Goal: Task Accomplishment & Management: Complete application form

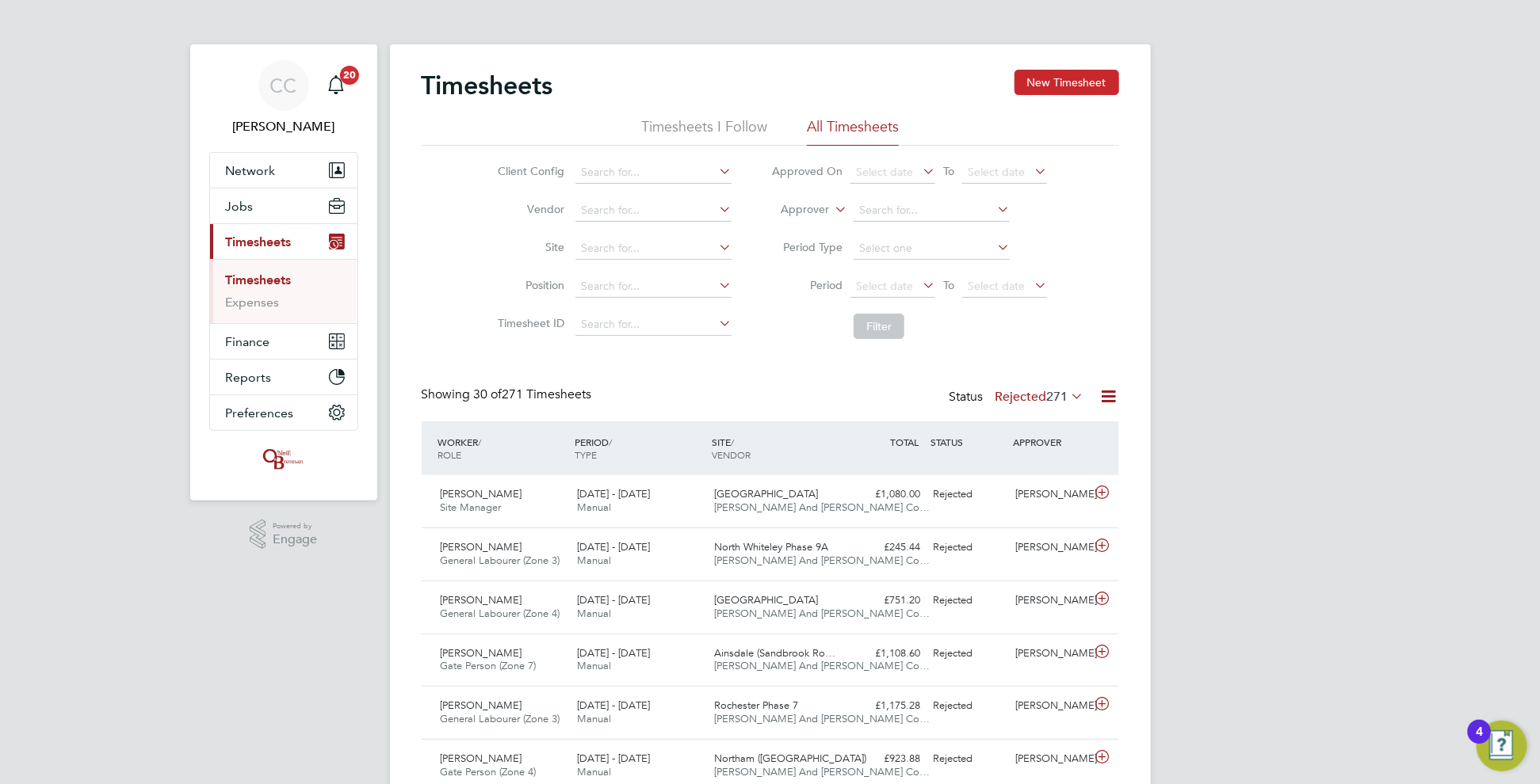
click at [1082, 81] on button "New Timesheet" at bounding box center [1067, 83] width 105 height 25
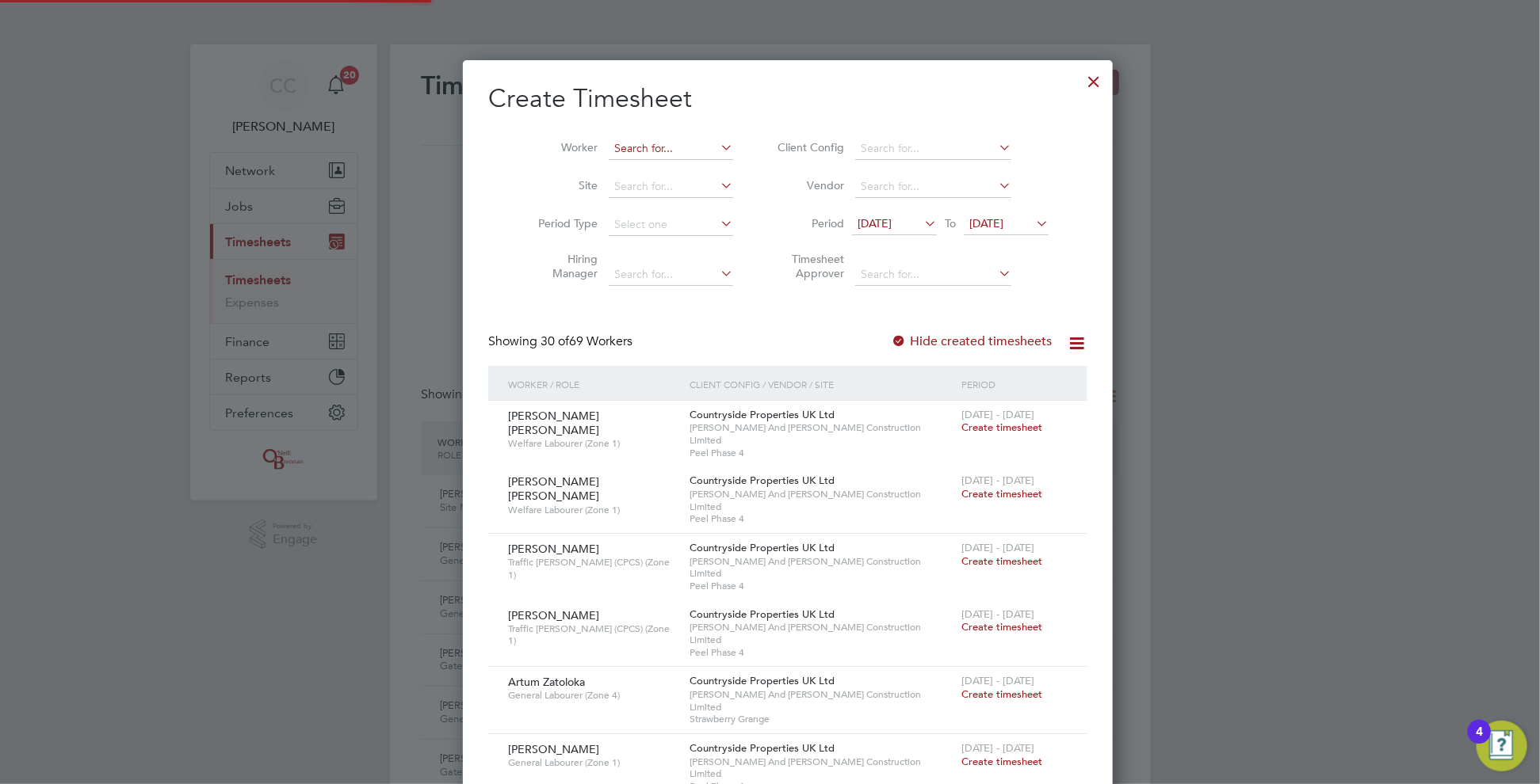
click at [651, 146] on input at bounding box center [670, 149] width 124 height 22
click at [639, 165] on li "Abio dun Tiamiyu" at bounding box center [653, 169] width 126 height 21
type input "[PERSON_NAME]"
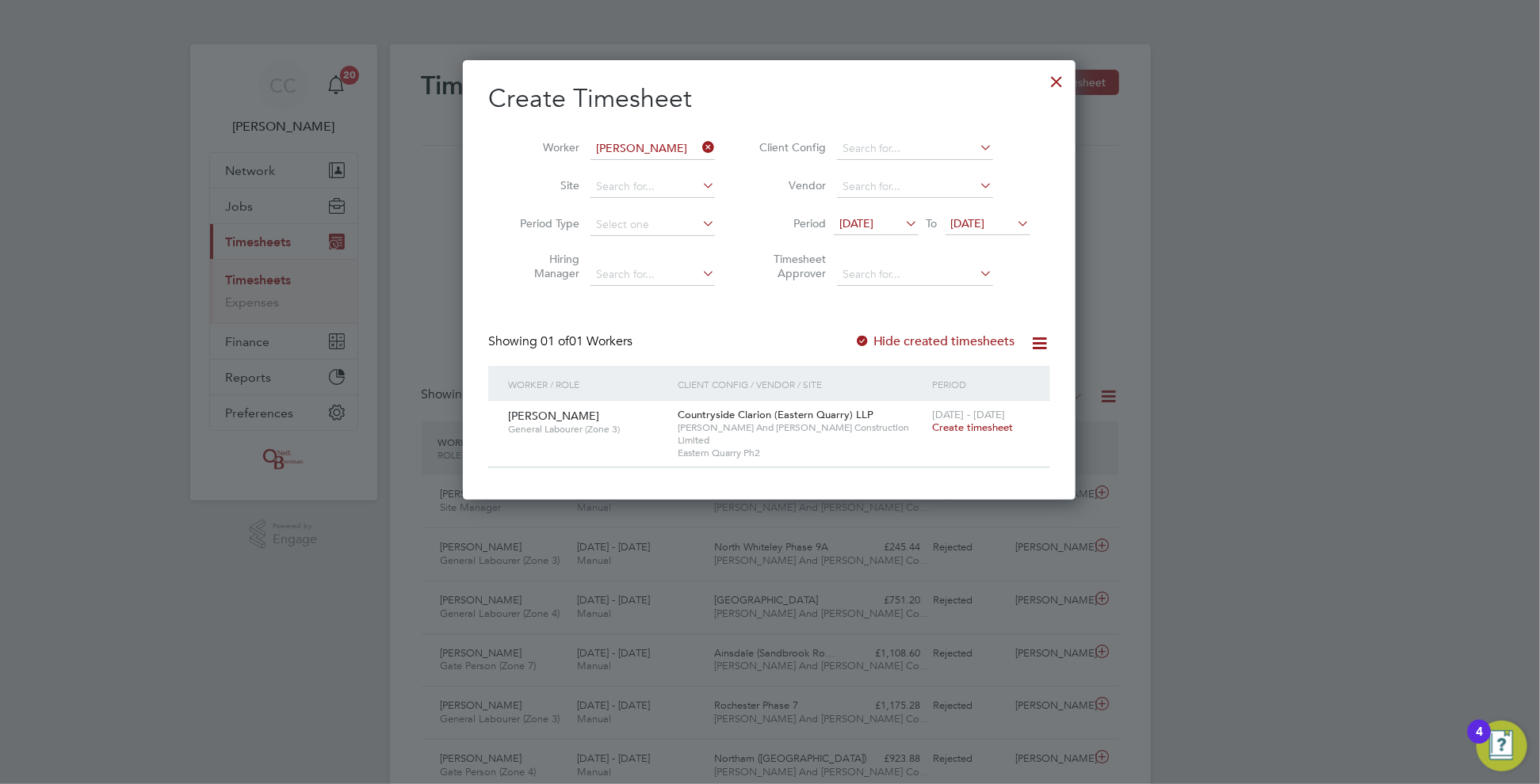
click at [1058, 84] on div at bounding box center [1057, 78] width 29 height 29
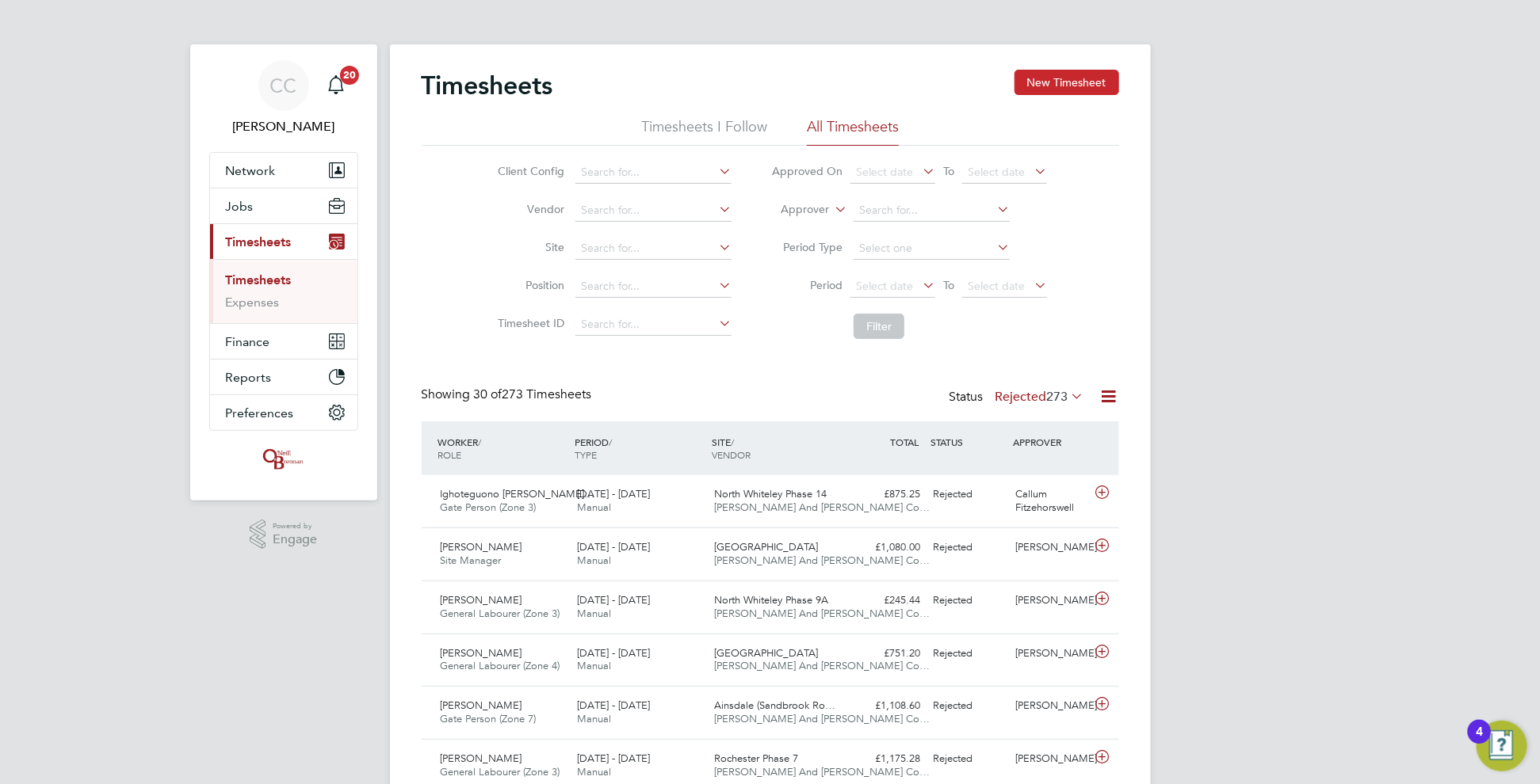
click at [1038, 82] on button "New Timesheet" at bounding box center [1067, 83] width 105 height 25
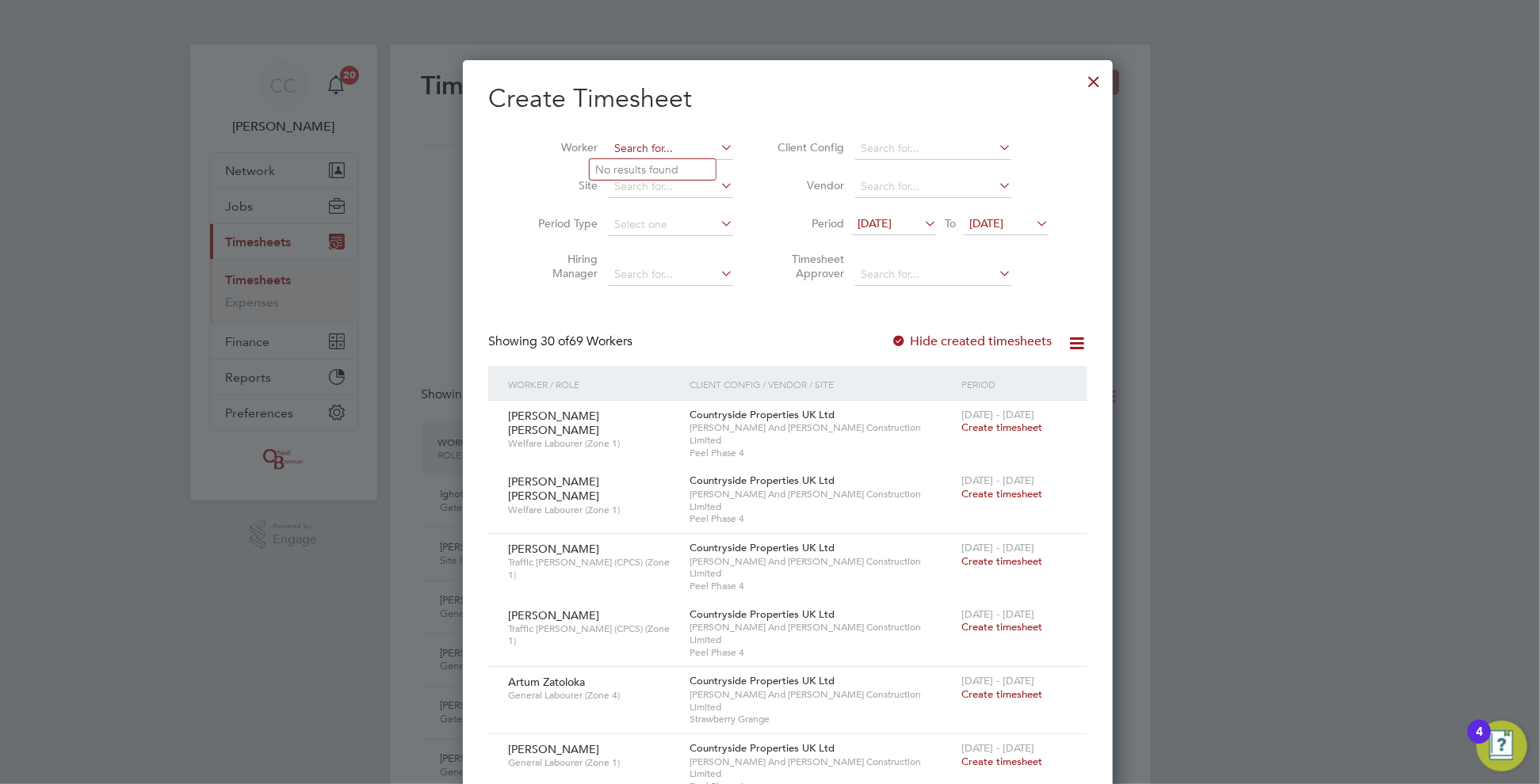
paste input "07508106795"
click at [650, 164] on li "[PERSON_NAME]" at bounding box center [653, 169] width 126 height 20
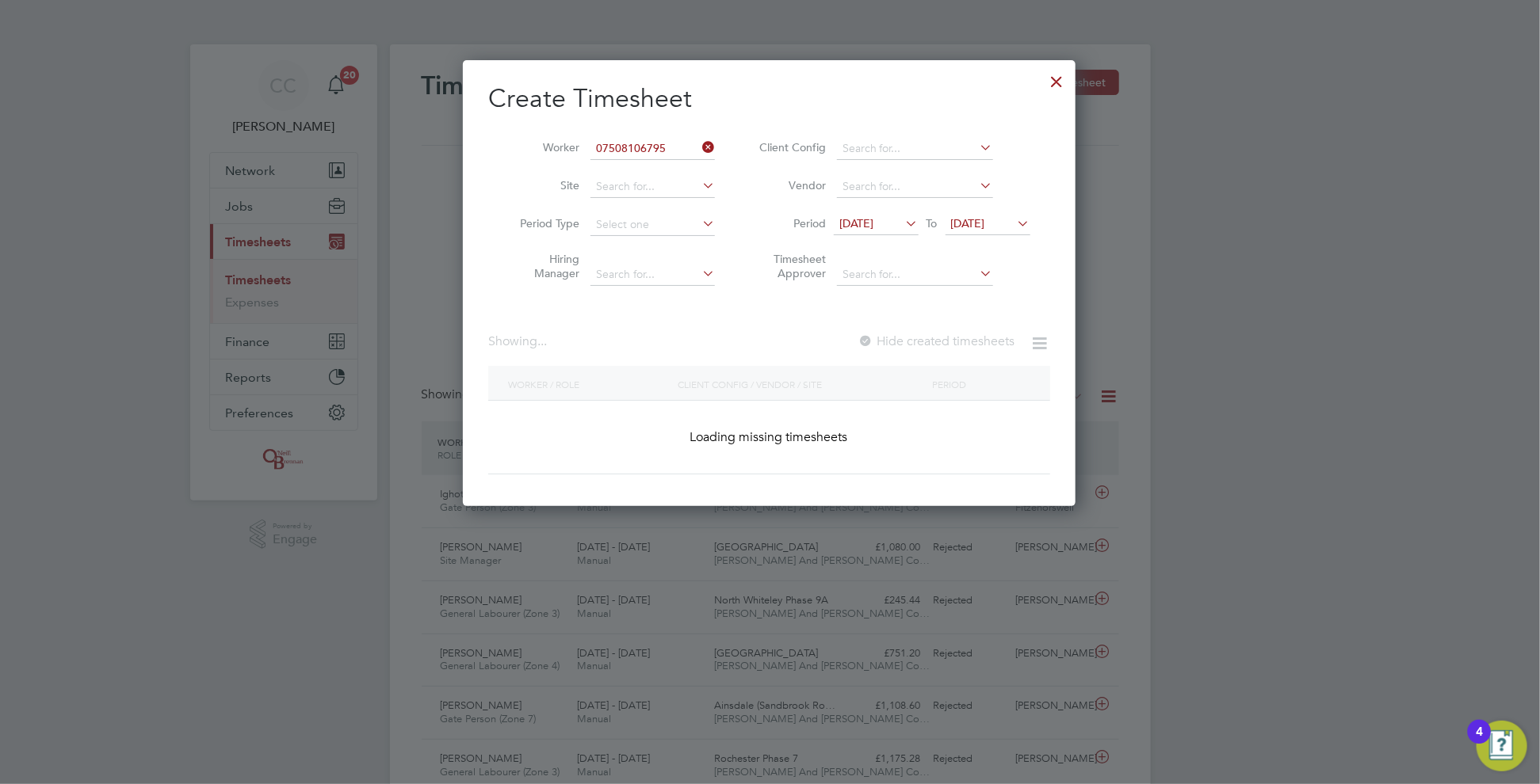
type input "[PERSON_NAME]"
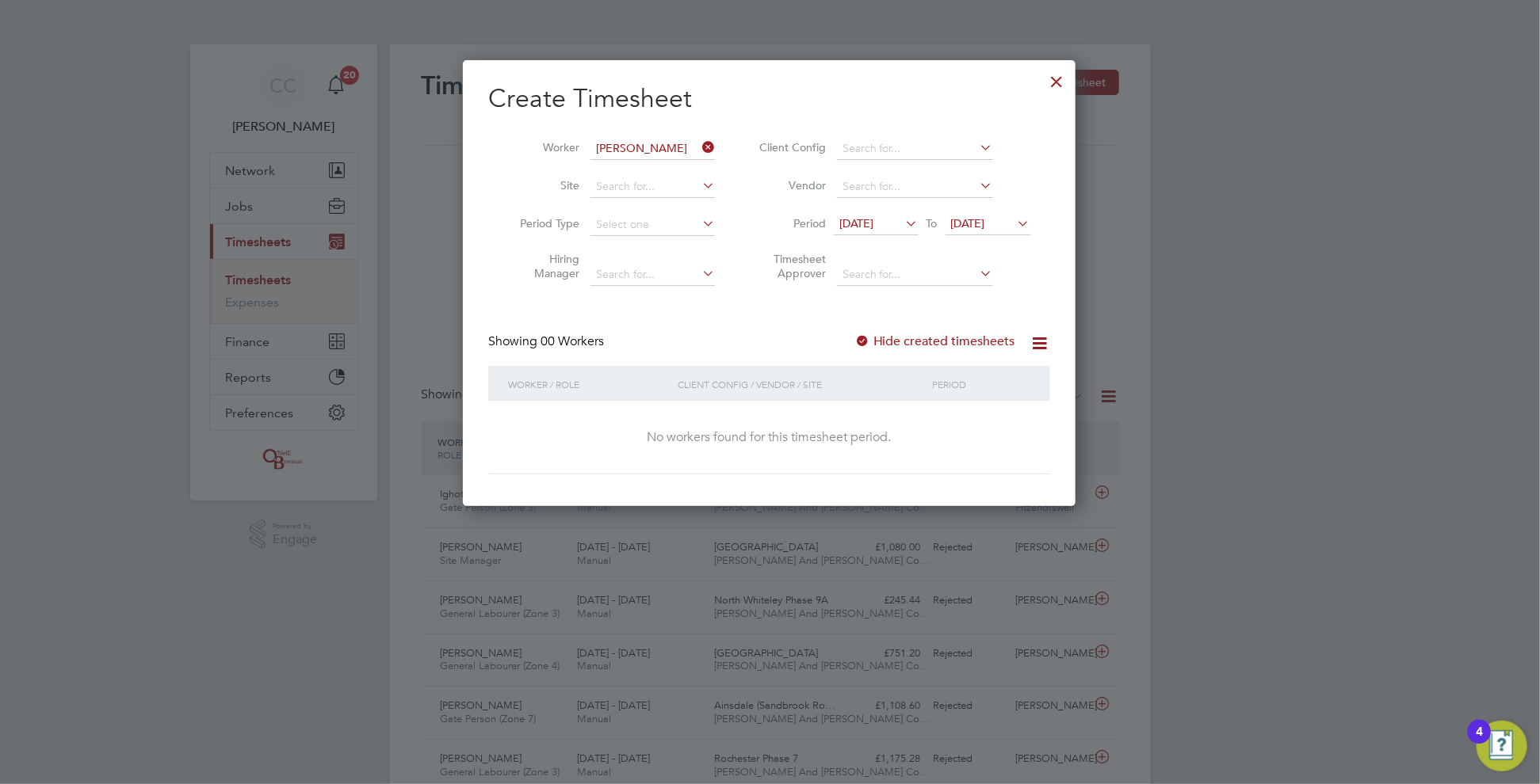
click at [983, 215] on span "[DATE]" at bounding box center [988, 224] width 85 height 21
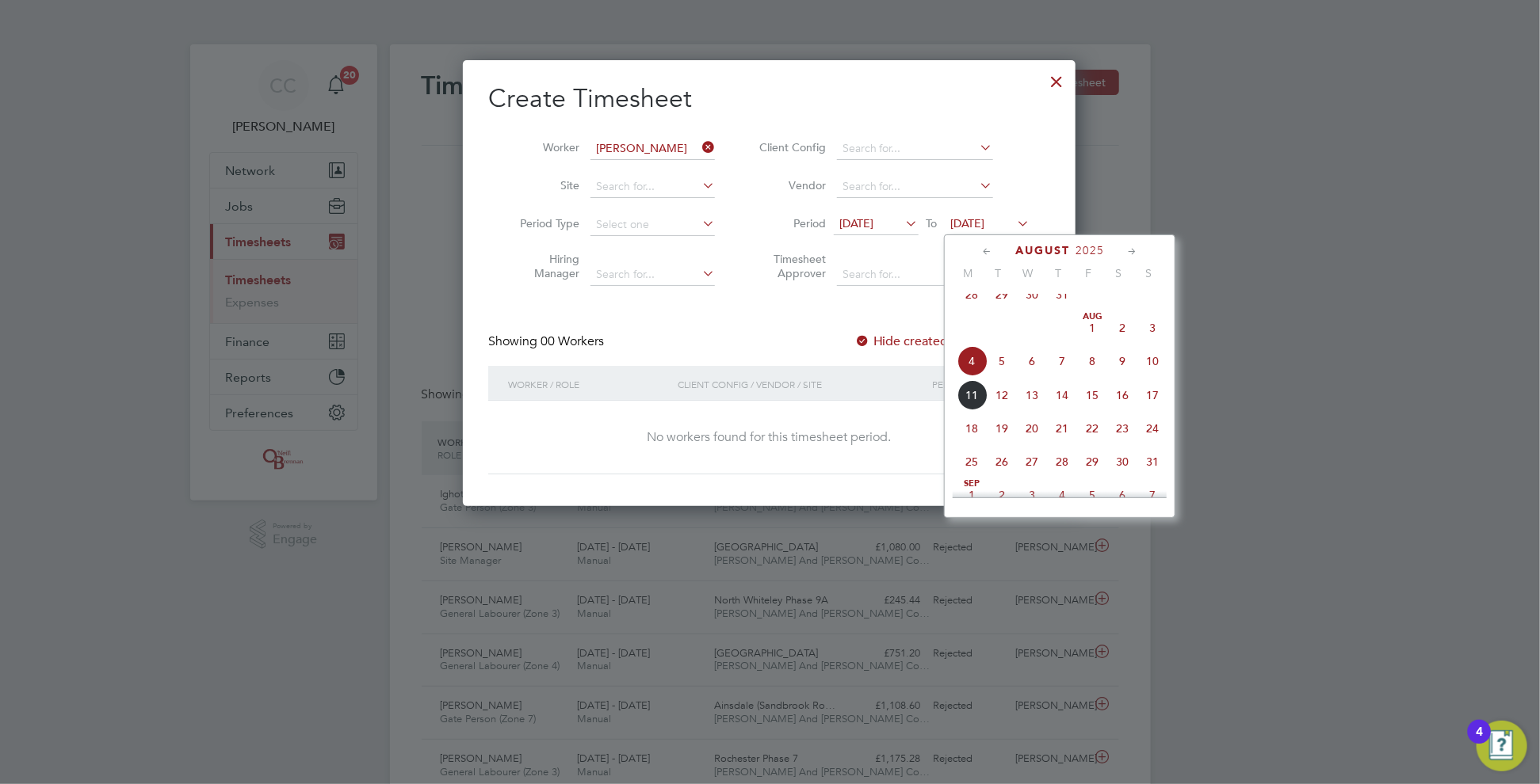
click at [1152, 376] on span "10" at bounding box center [1153, 362] width 30 height 30
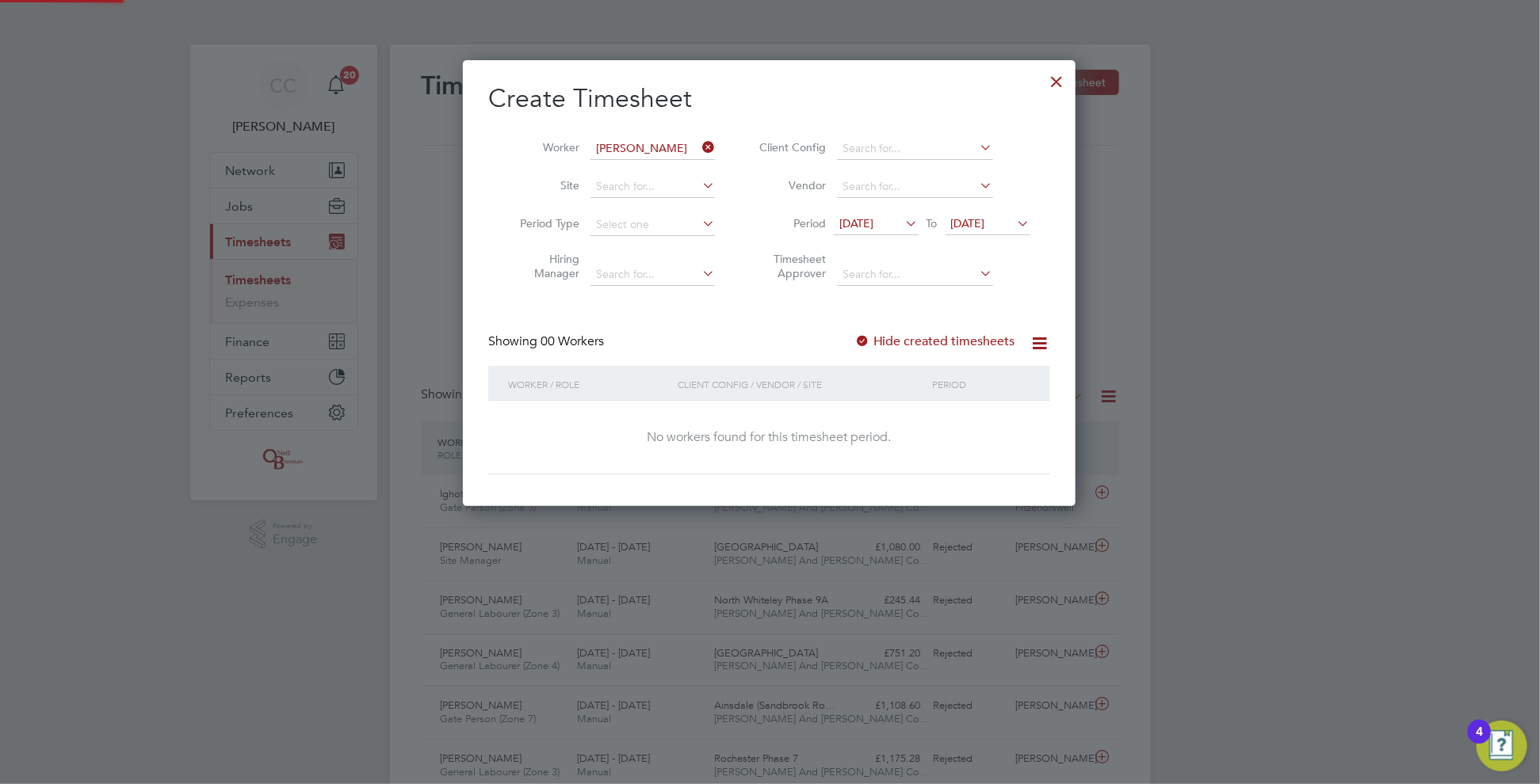
click at [866, 335] on div at bounding box center [862, 342] width 16 height 16
click at [866, 340] on div at bounding box center [862, 342] width 16 height 16
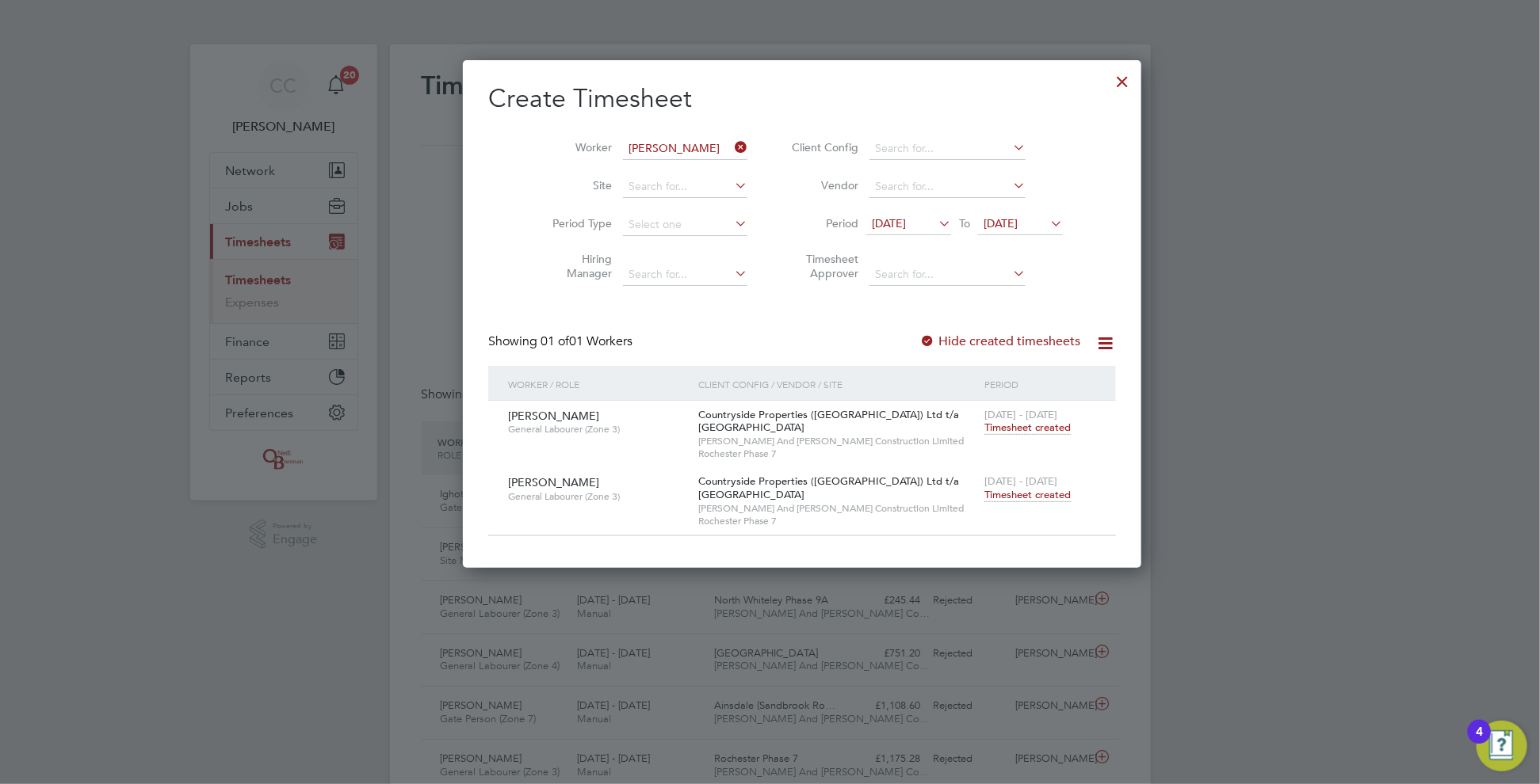
click at [985, 493] on span "Timesheet created" at bounding box center [1028, 495] width 86 height 14
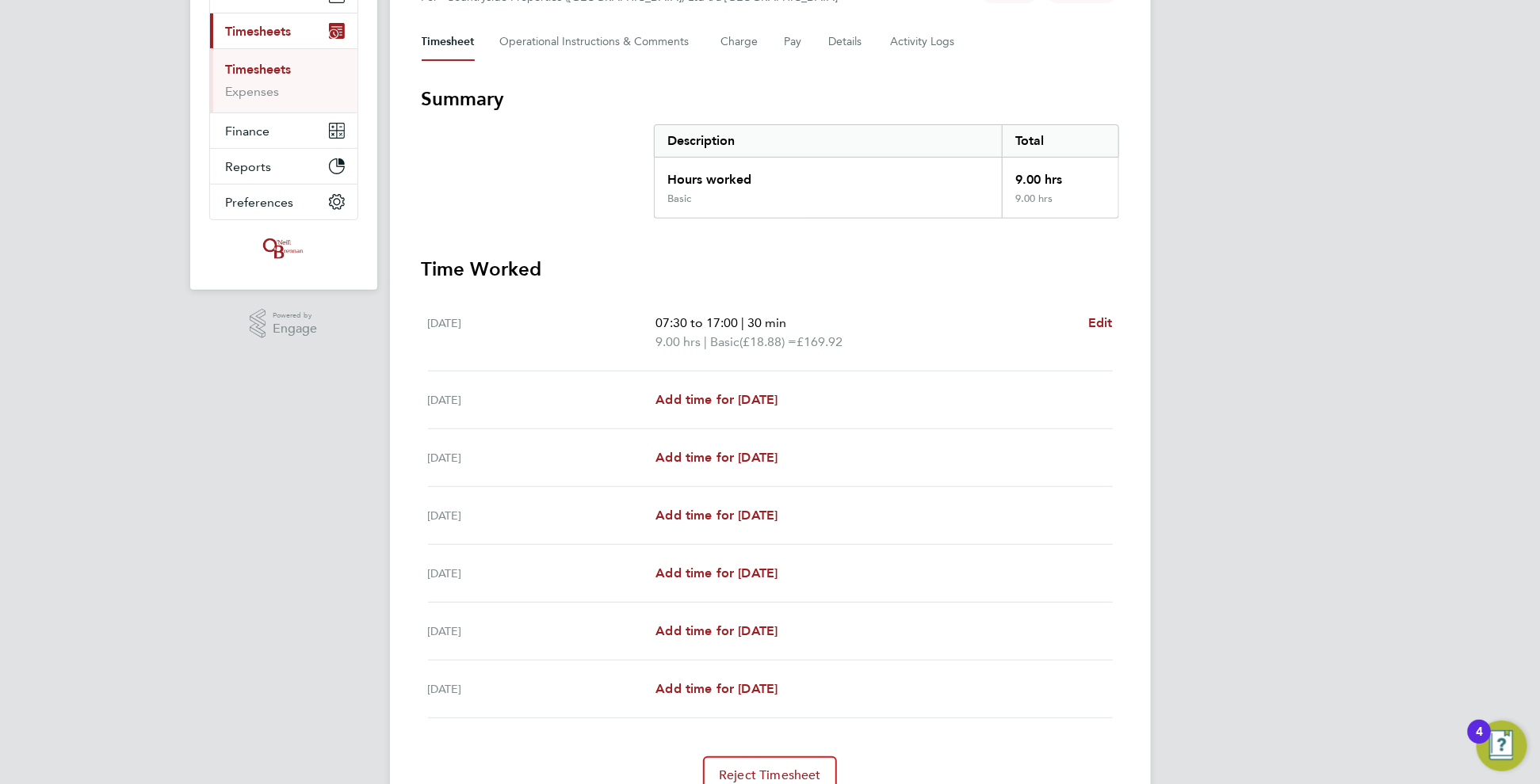
click at [856, 8] on div "Back Follow [PERSON_NAME] Timesheet [DATE] - [DATE] £169. 92 "General Labourer …" at bounding box center [770, 333] width 761 height 999
click at [850, 34] on button "Details" at bounding box center [847, 41] width 36 height 38
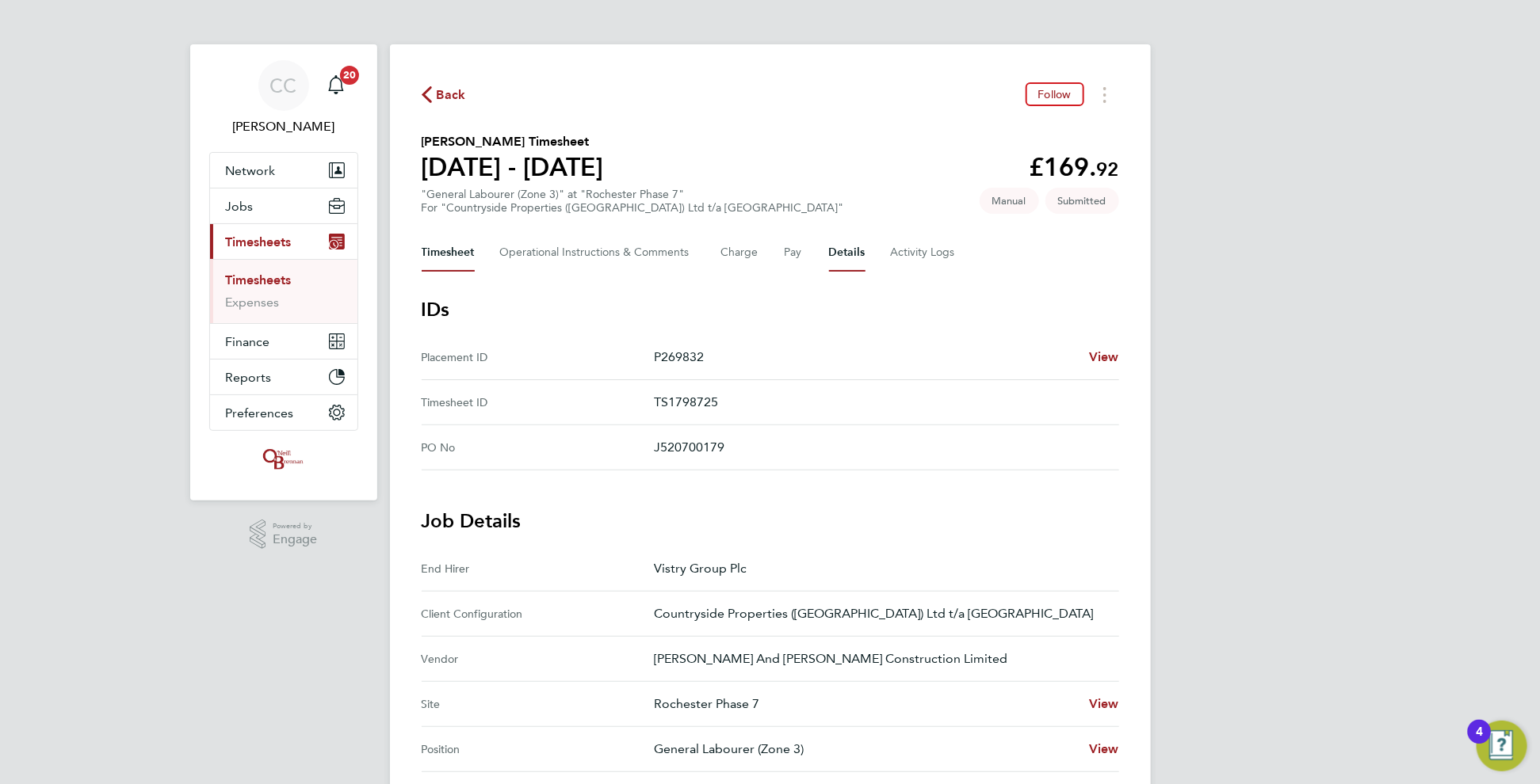
click at [452, 253] on button "Timesheet" at bounding box center [448, 253] width 53 height 38
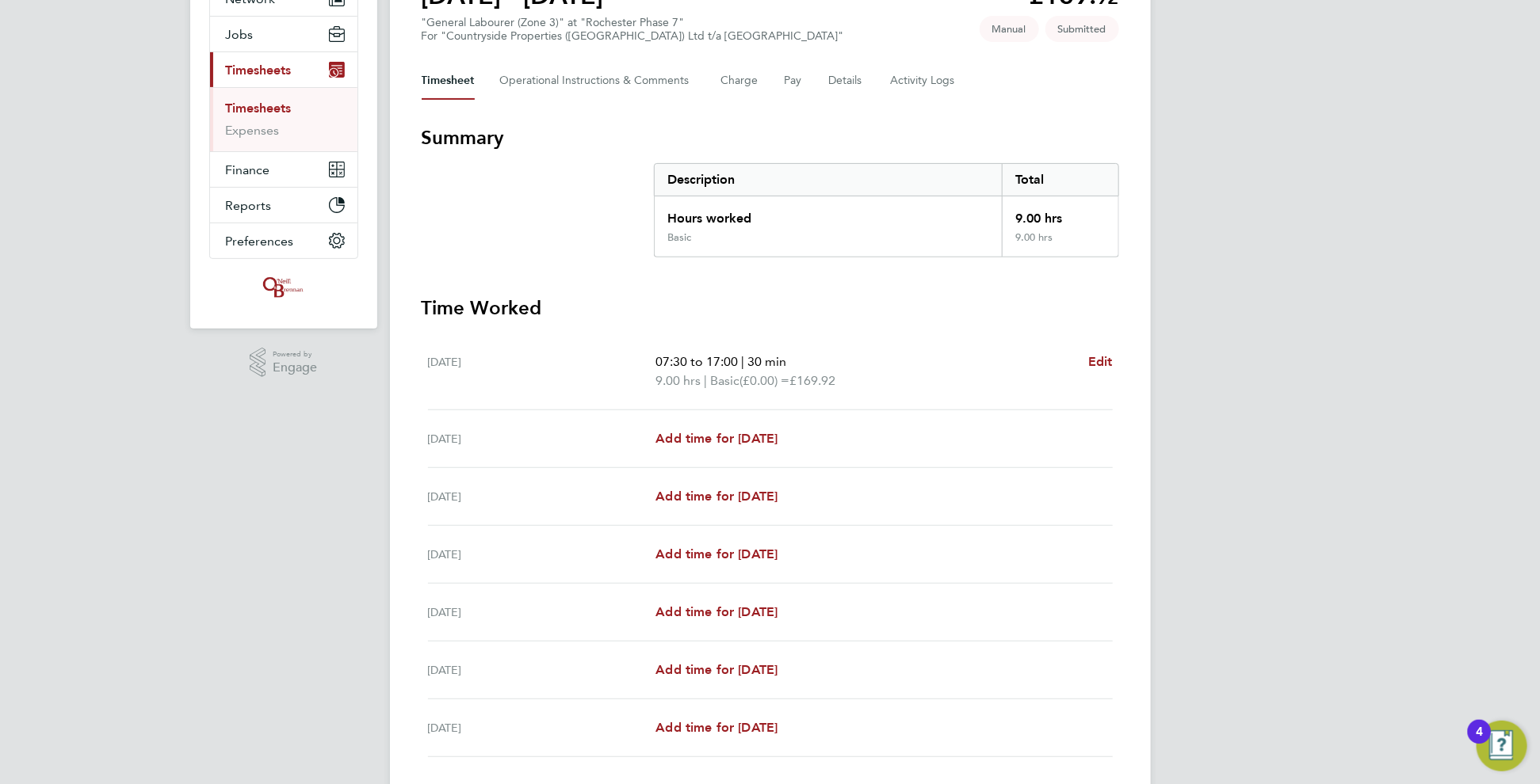
scroll to position [279, 0]
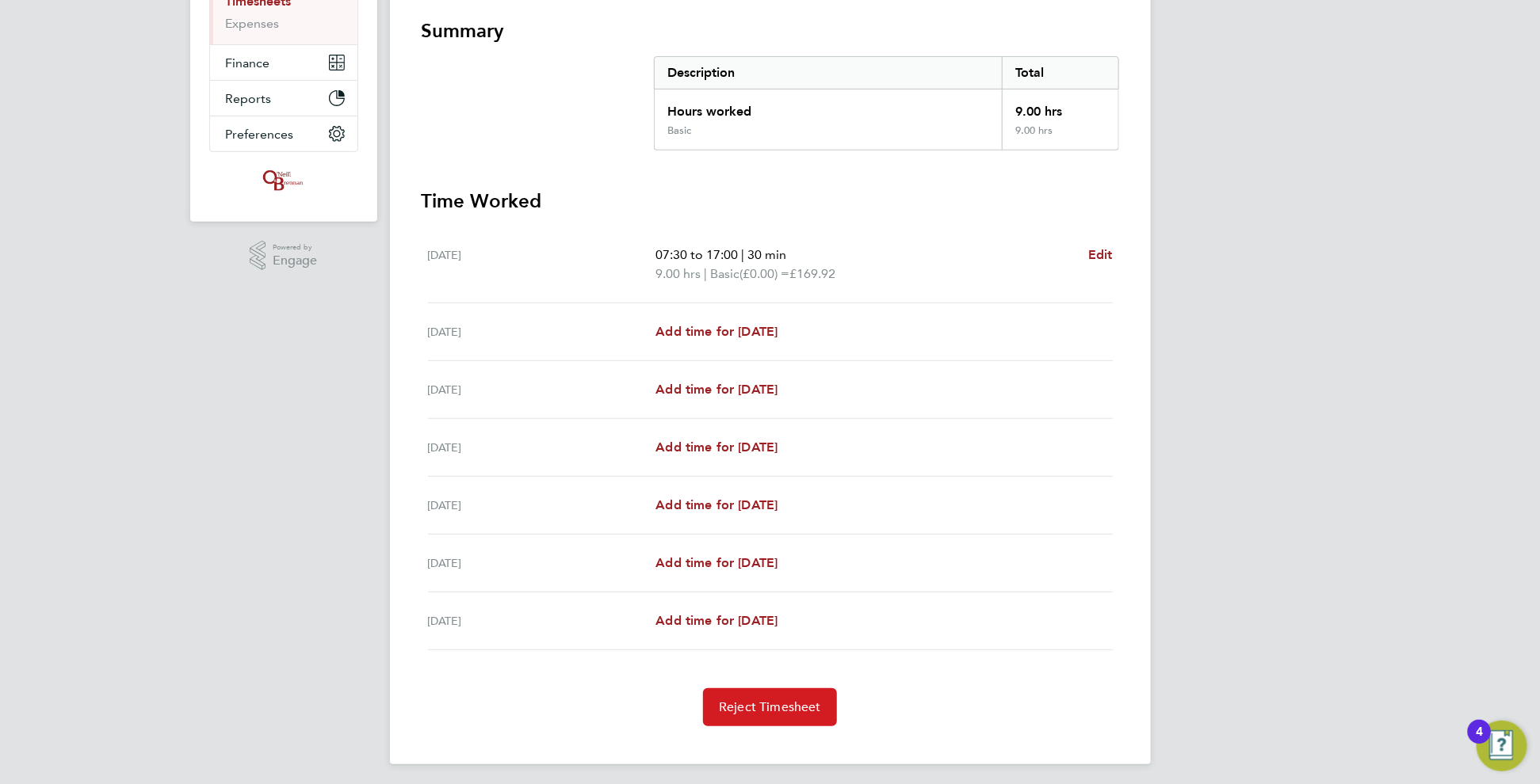
click at [778, 707] on span "Reject Timesheet" at bounding box center [770, 707] width 102 height 16
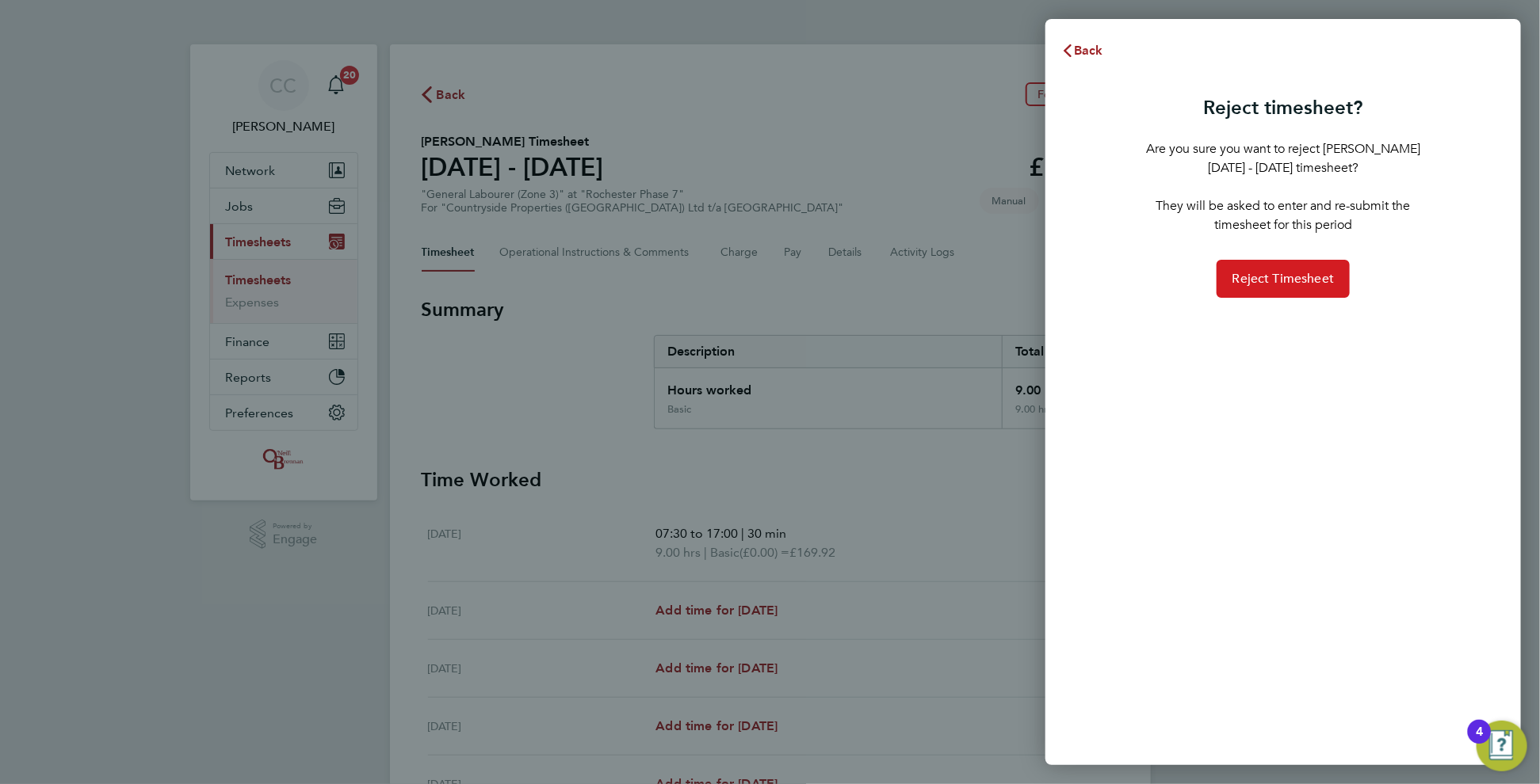
click at [1284, 282] on span "Reject Timesheet" at bounding box center [1283, 279] width 102 height 16
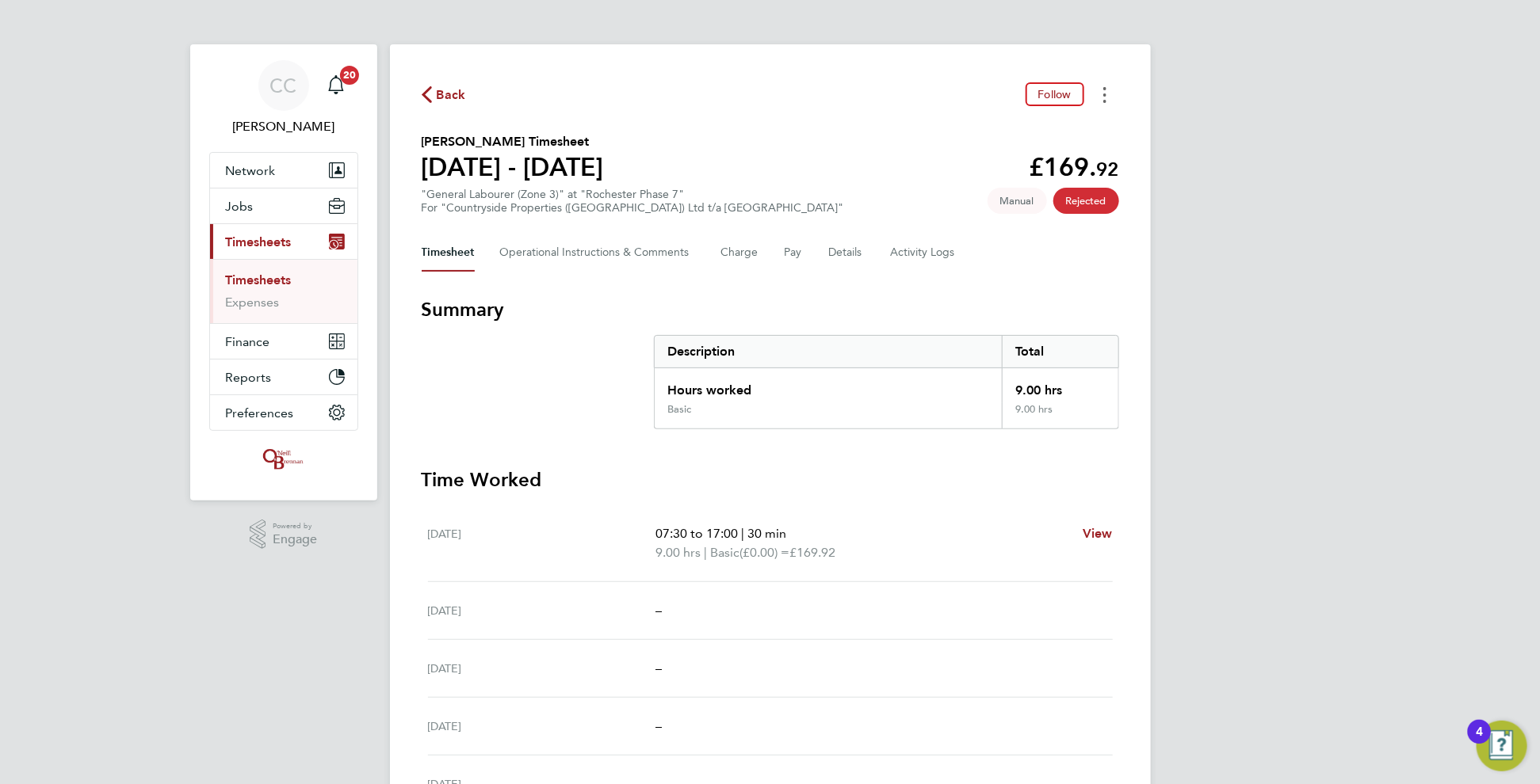
click at [1108, 88] on button "Timesheets Menu" at bounding box center [1105, 95] width 29 height 24
click at [1010, 128] on button "Mark as absent" at bounding box center [1024, 130] width 190 height 32
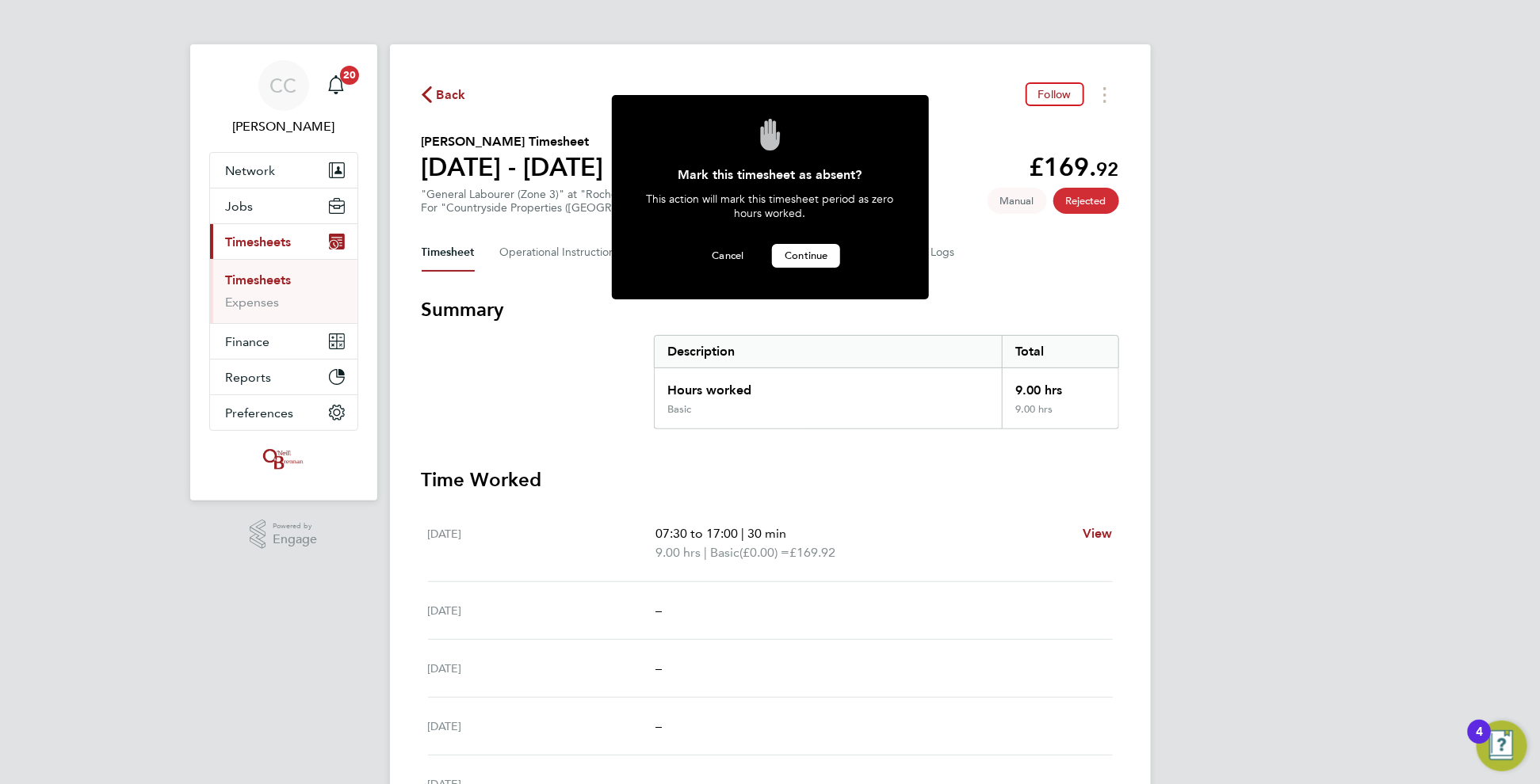
click at [800, 254] on span "Continue" at bounding box center [805, 255] width 43 height 14
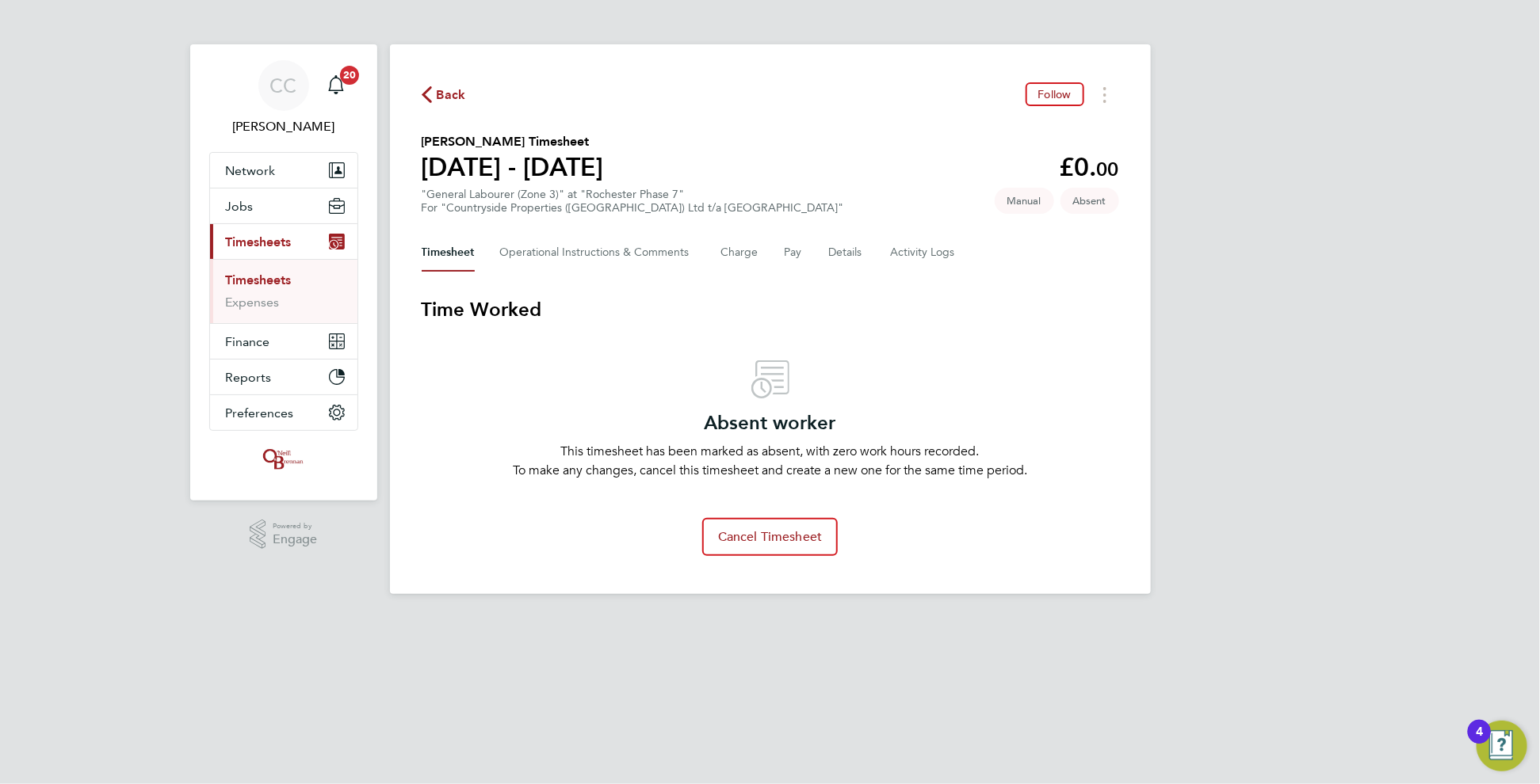
click at [452, 90] on span "Back" at bounding box center [451, 95] width 30 height 19
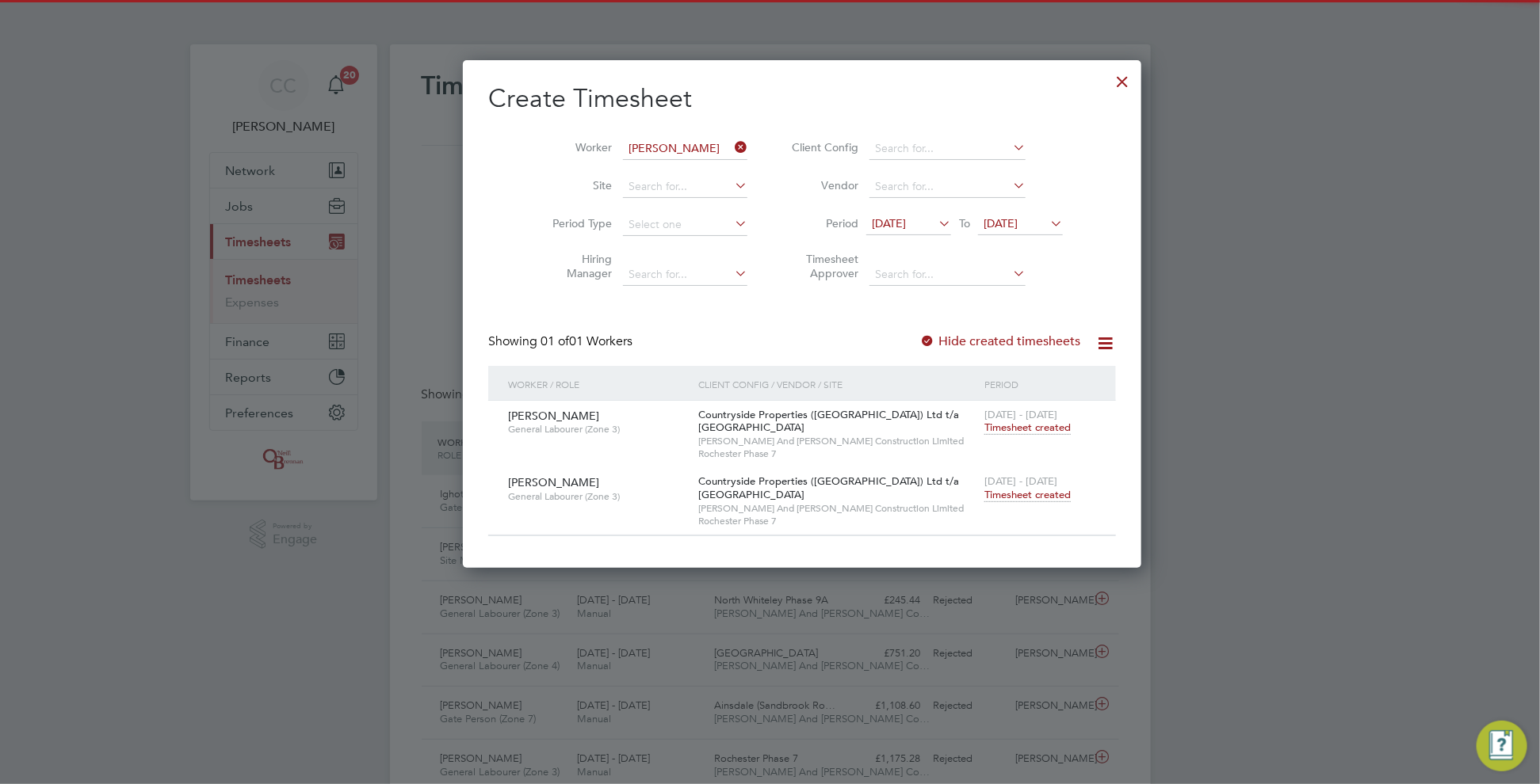
scroll to position [40, 137]
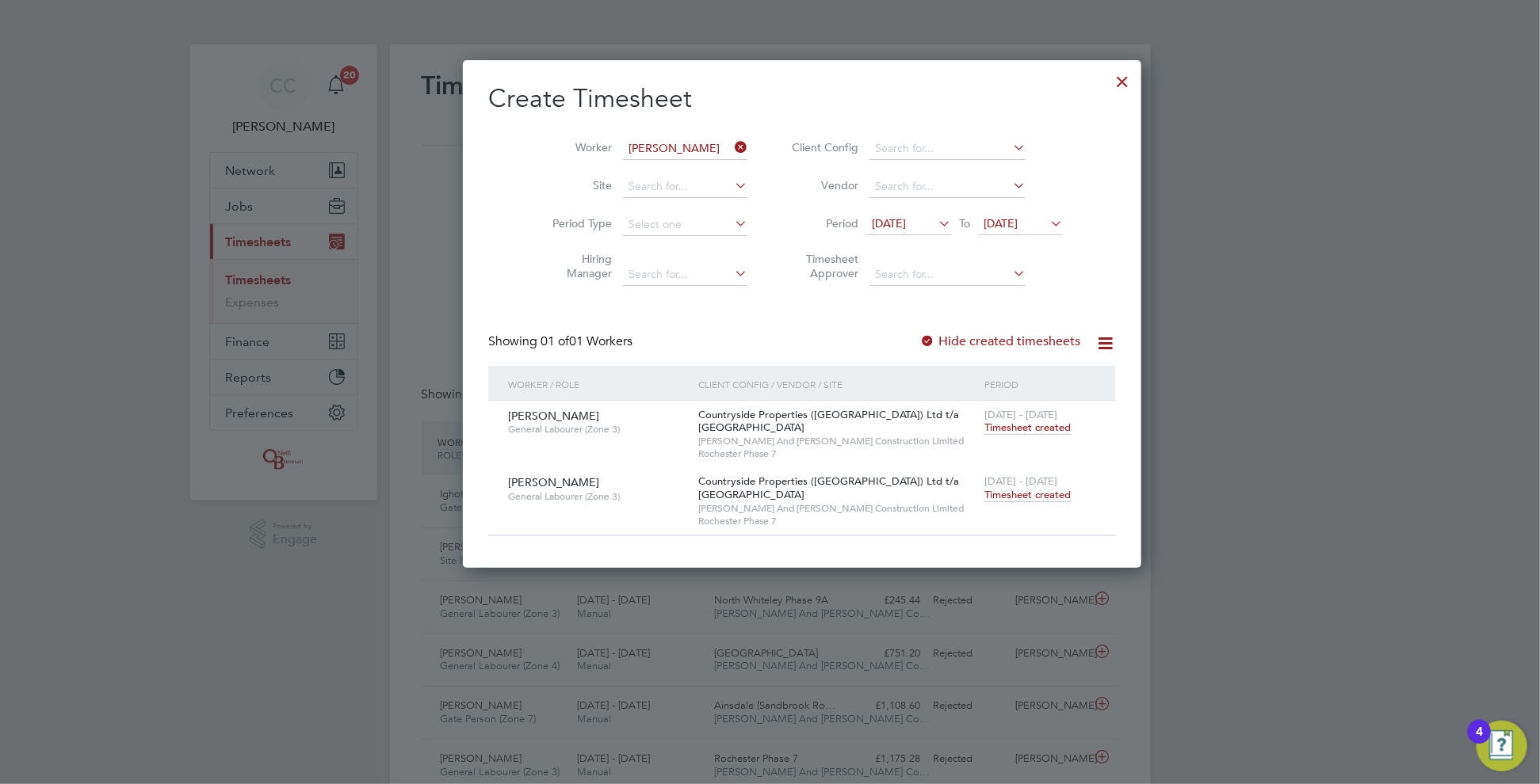
click at [920, 341] on div at bounding box center [928, 342] width 16 height 16
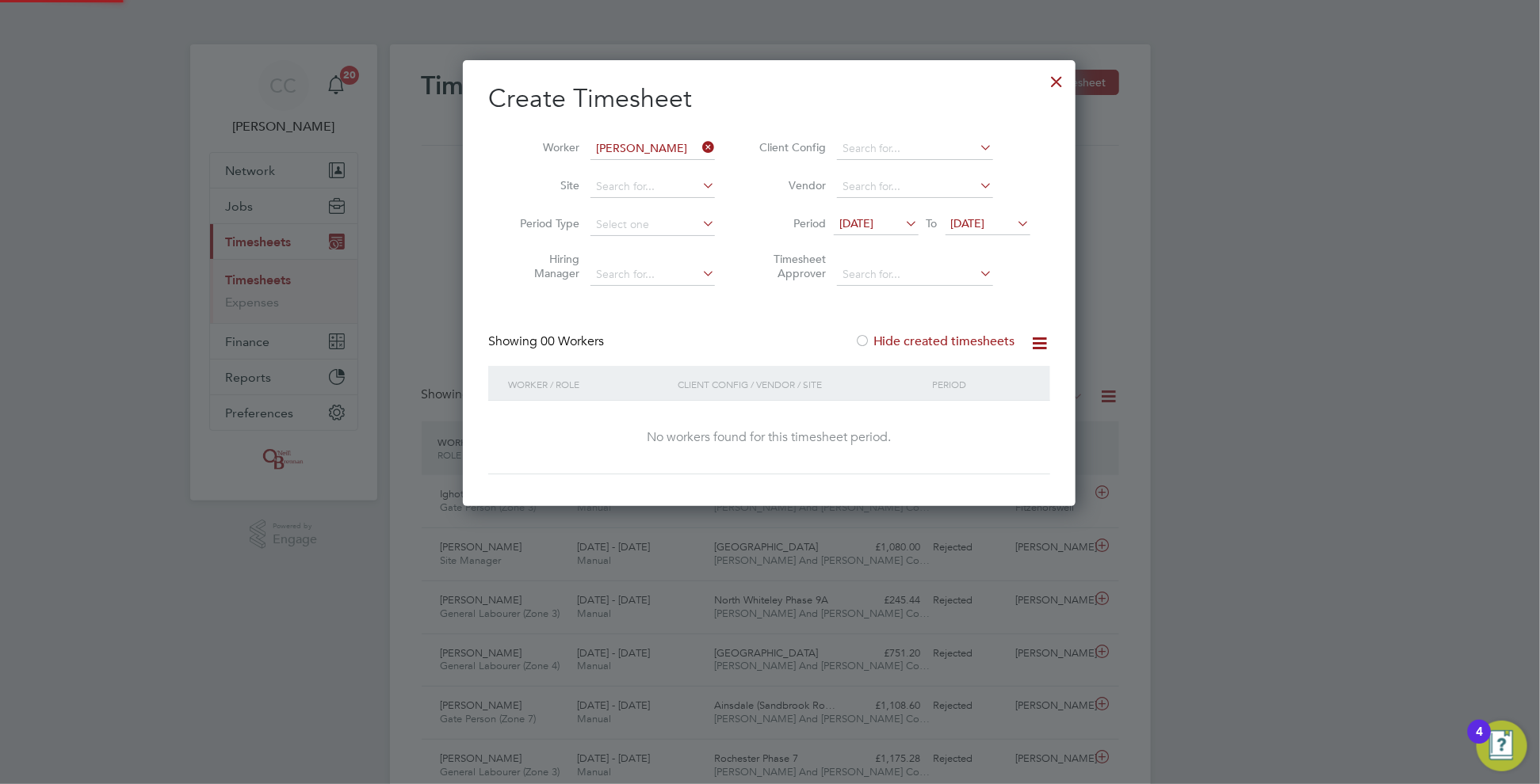
click at [866, 340] on div at bounding box center [862, 342] width 16 height 16
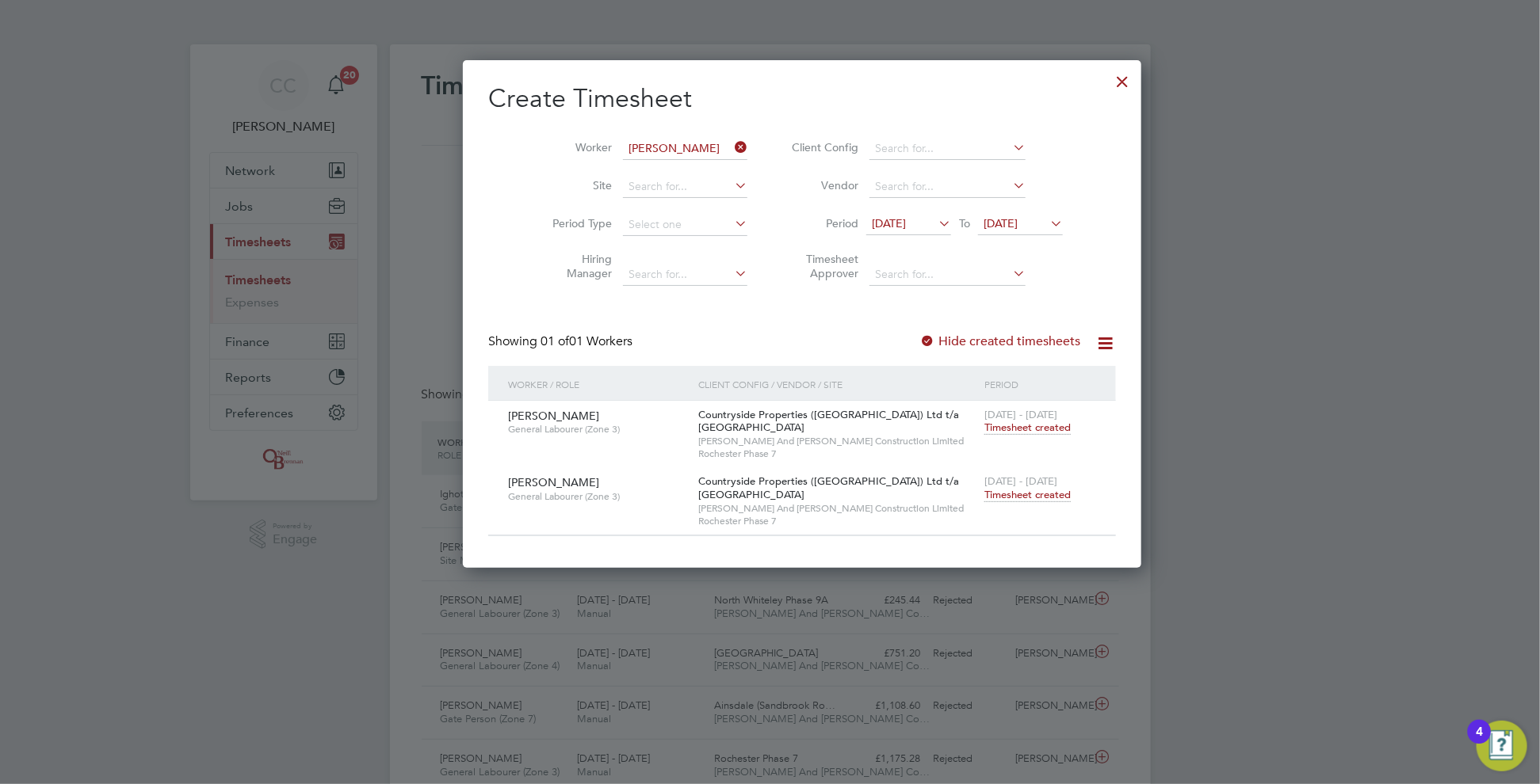
click at [1109, 84] on div at bounding box center [1123, 78] width 29 height 29
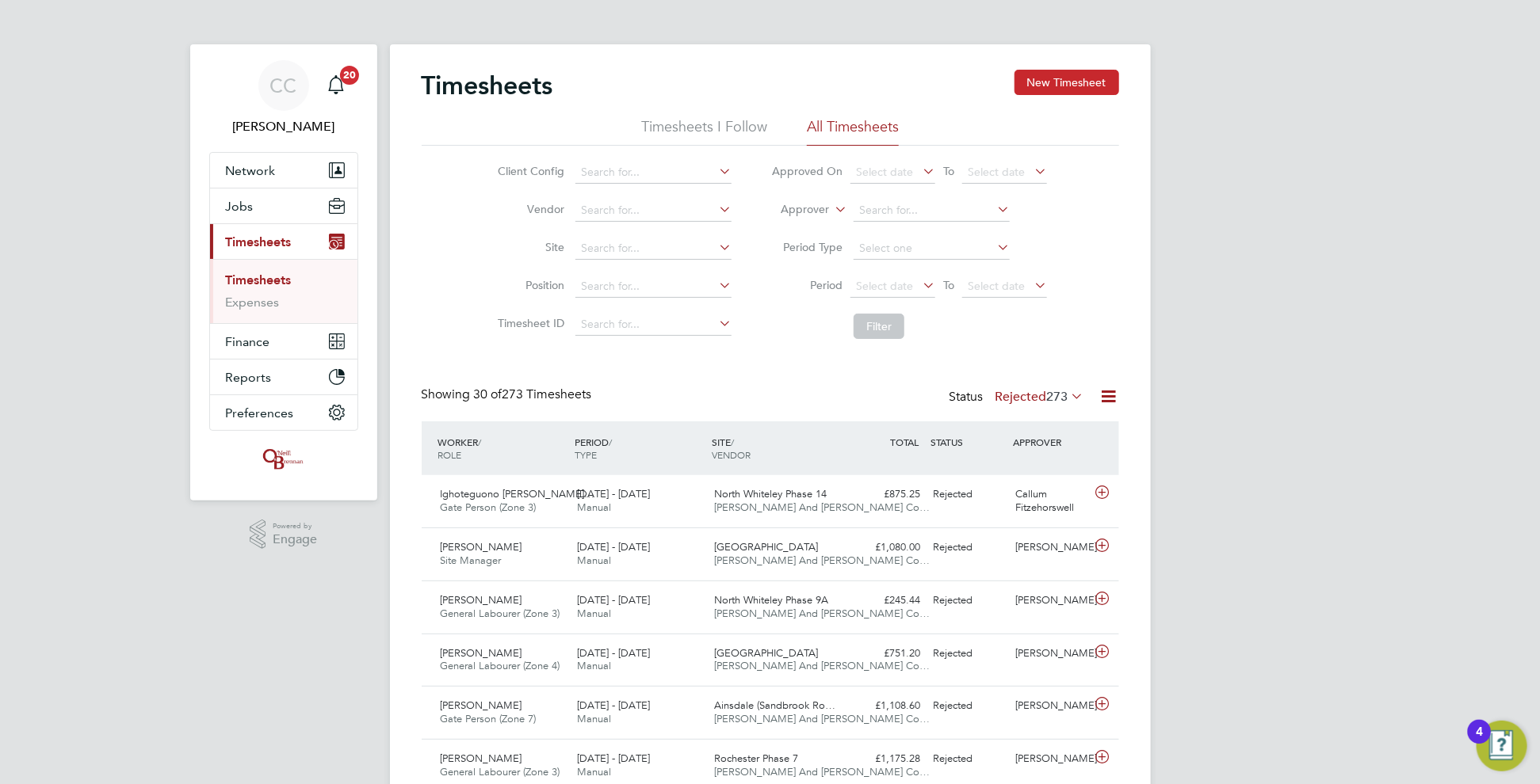
click at [1075, 77] on button "New Timesheet" at bounding box center [1067, 83] width 105 height 25
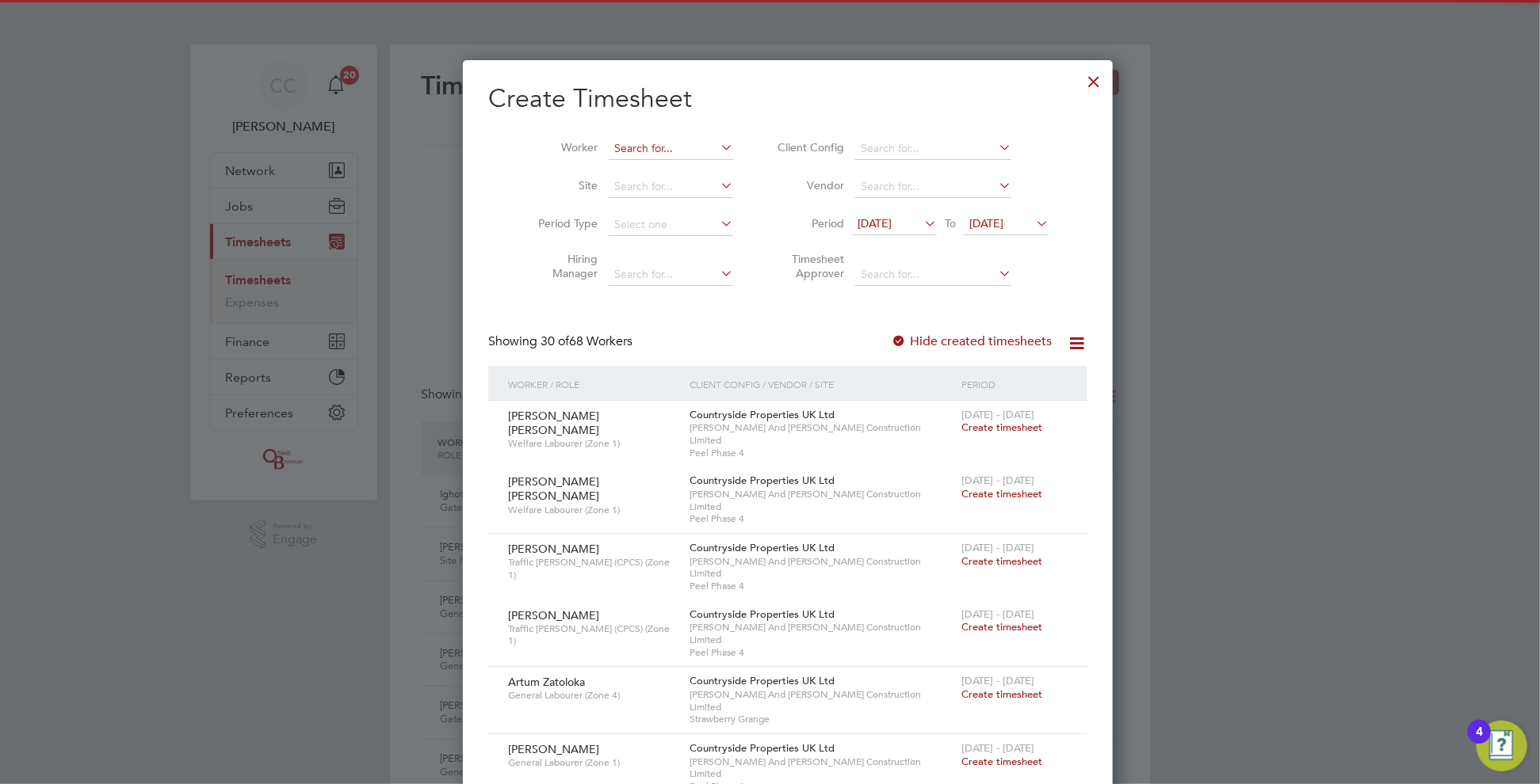
click at [618, 150] on input at bounding box center [670, 149] width 124 height 22
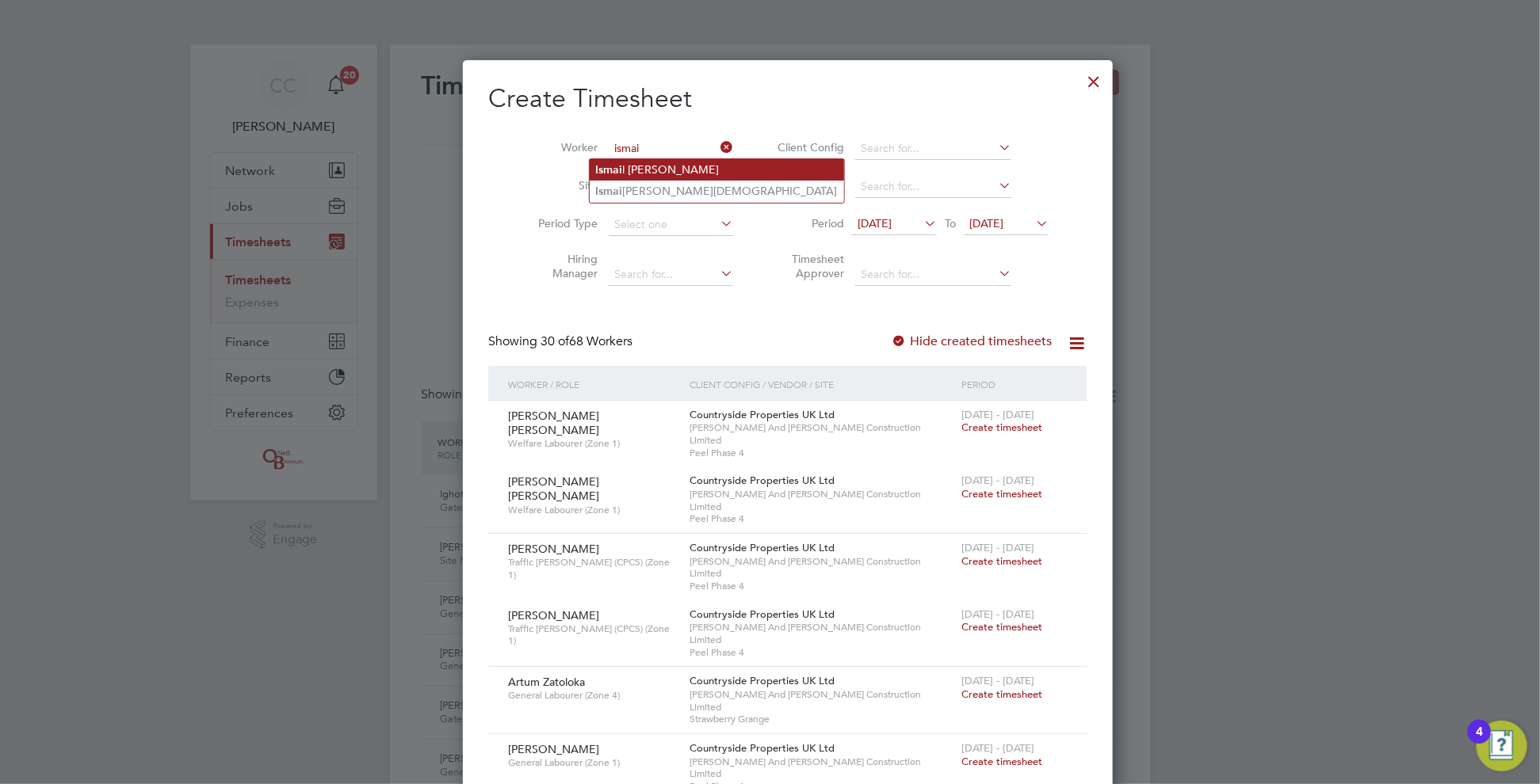
click at [680, 166] on li "[PERSON_NAME]" at bounding box center [717, 169] width 254 height 21
type input "[PERSON_NAME]"
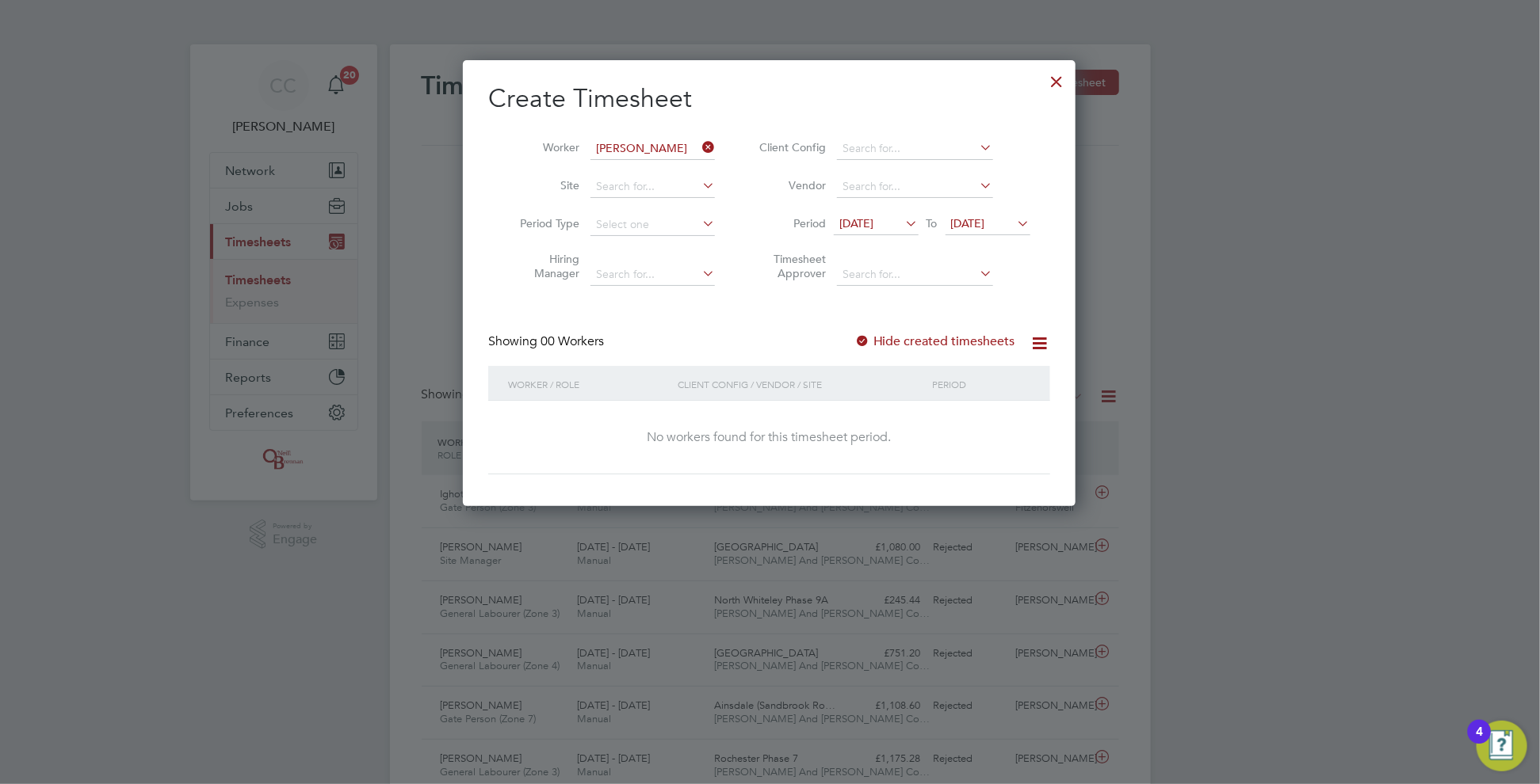
click at [986, 217] on span "[DATE]" at bounding box center [968, 223] width 34 height 14
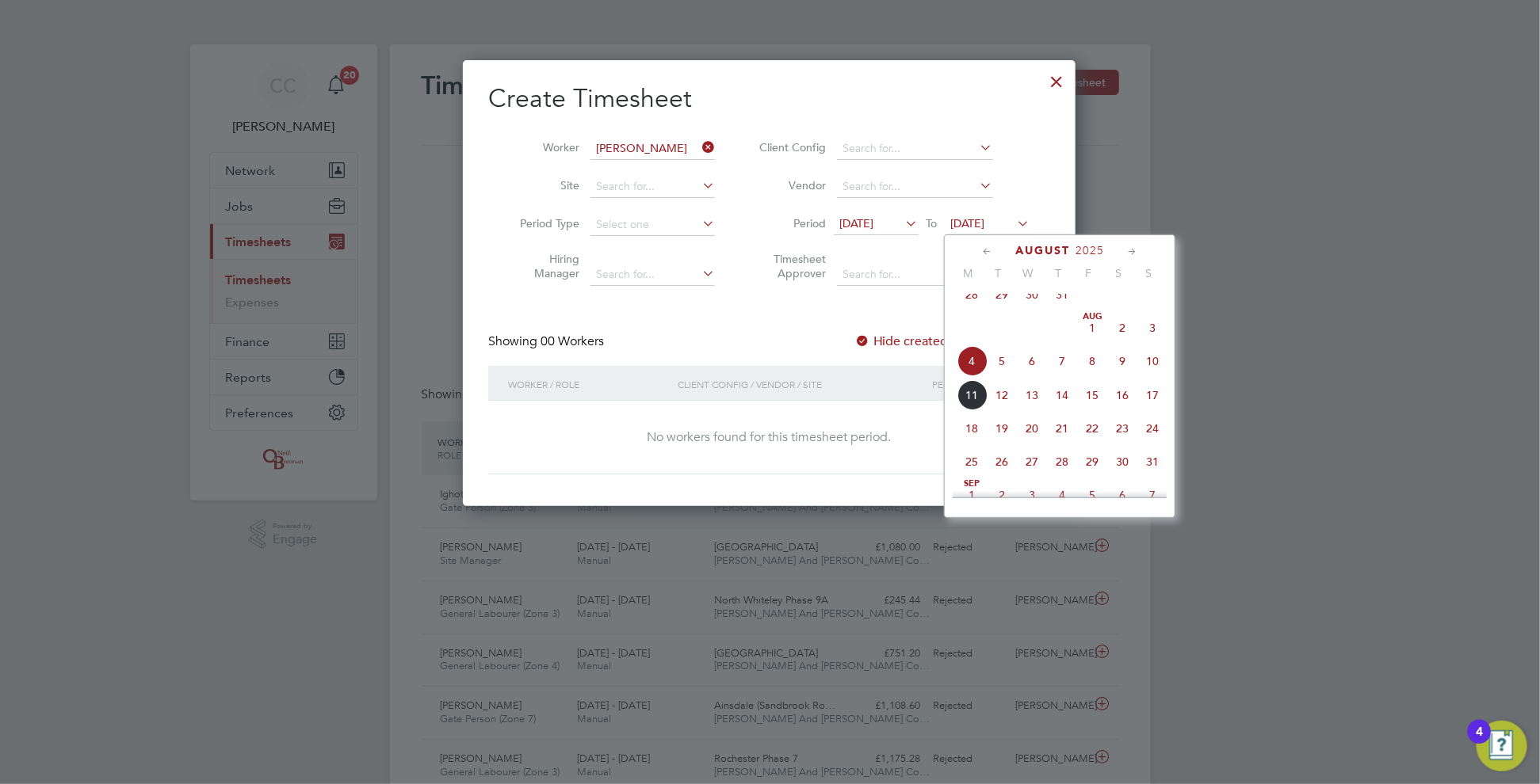
click at [1152, 376] on span "10" at bounding box center [1153, 362] width 30 height 30
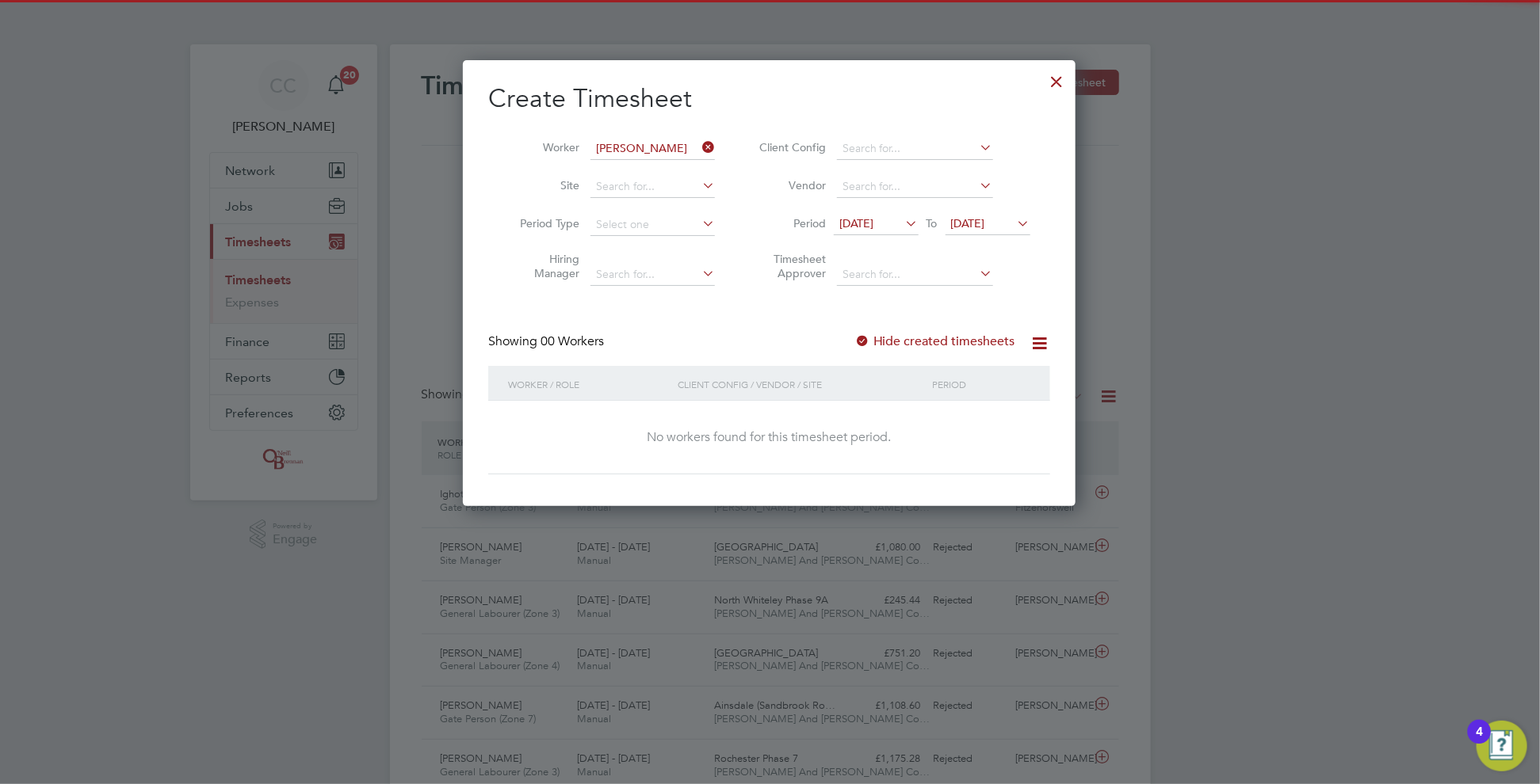
click at [869, 337] on div at bounding box center [862, 342] width 16 height 16
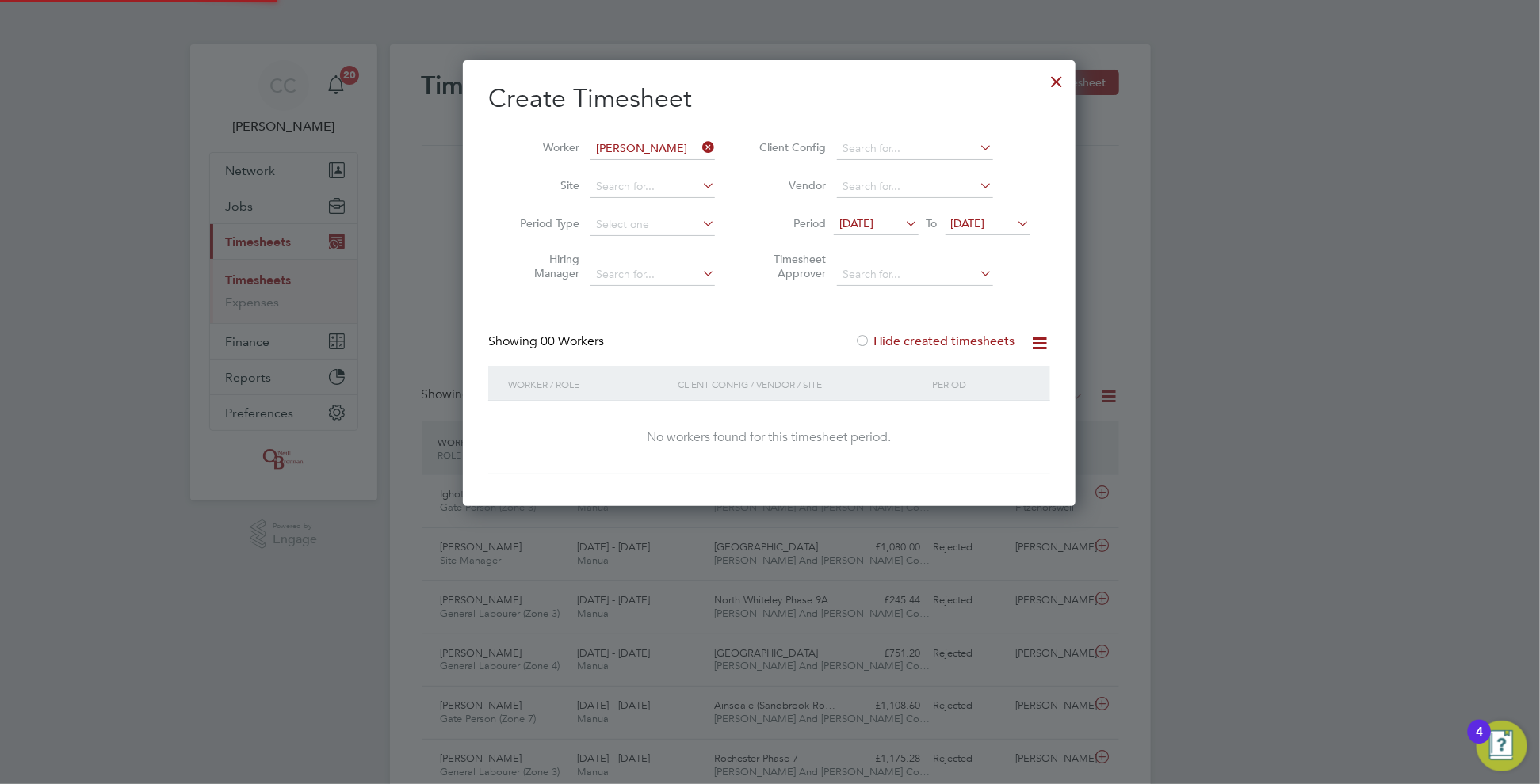
click at [867, 338] on div at bounding box center [862, 342] width 16 height 16
click at [868, 339] on div at bounding box center [862, 342] width 16 height 16
click at [699, 137] on icon at bounding box center [699, 147] width 0 height 22
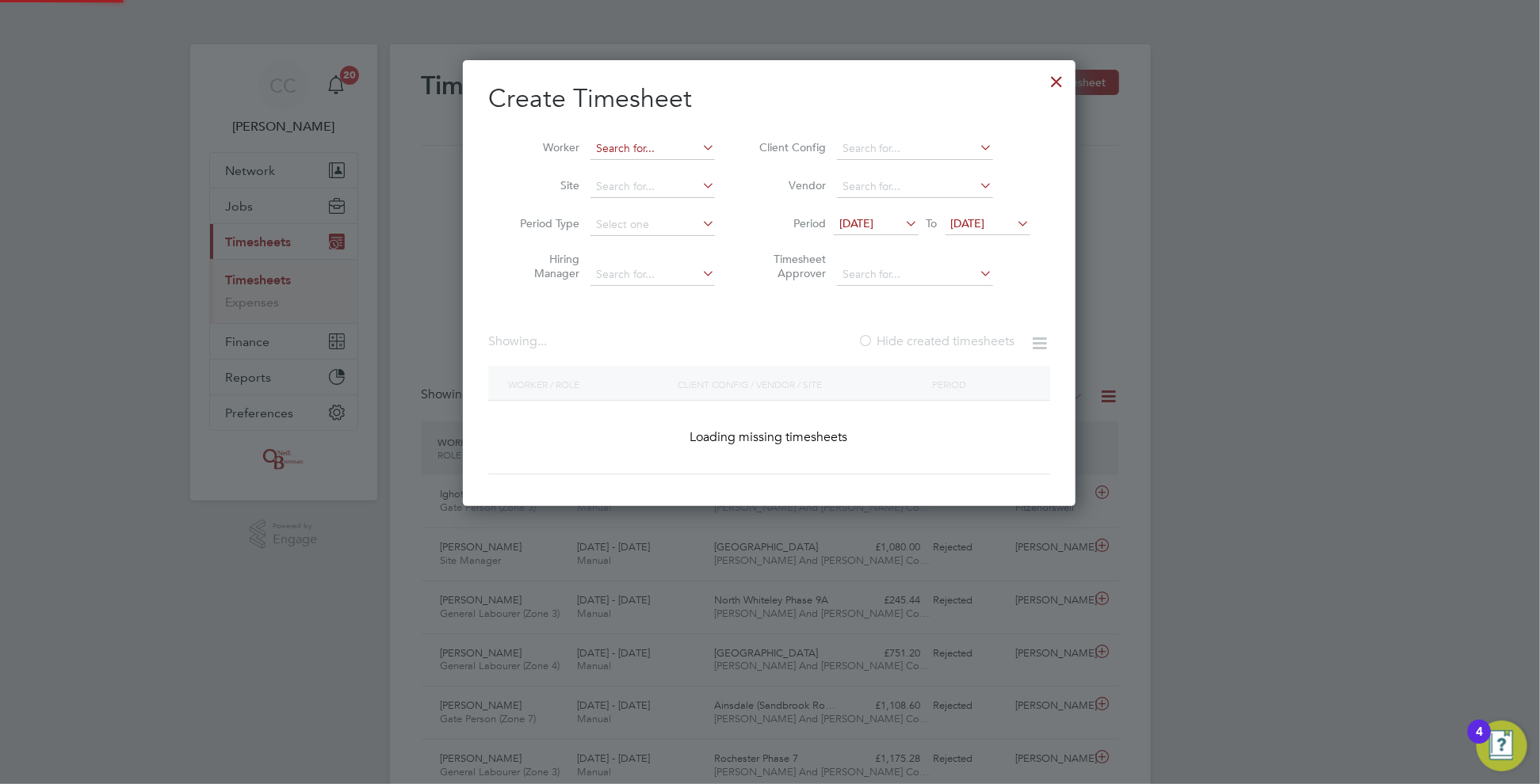
click at [666, 154] on input at bounding box center [653, 149] width 124 height 22
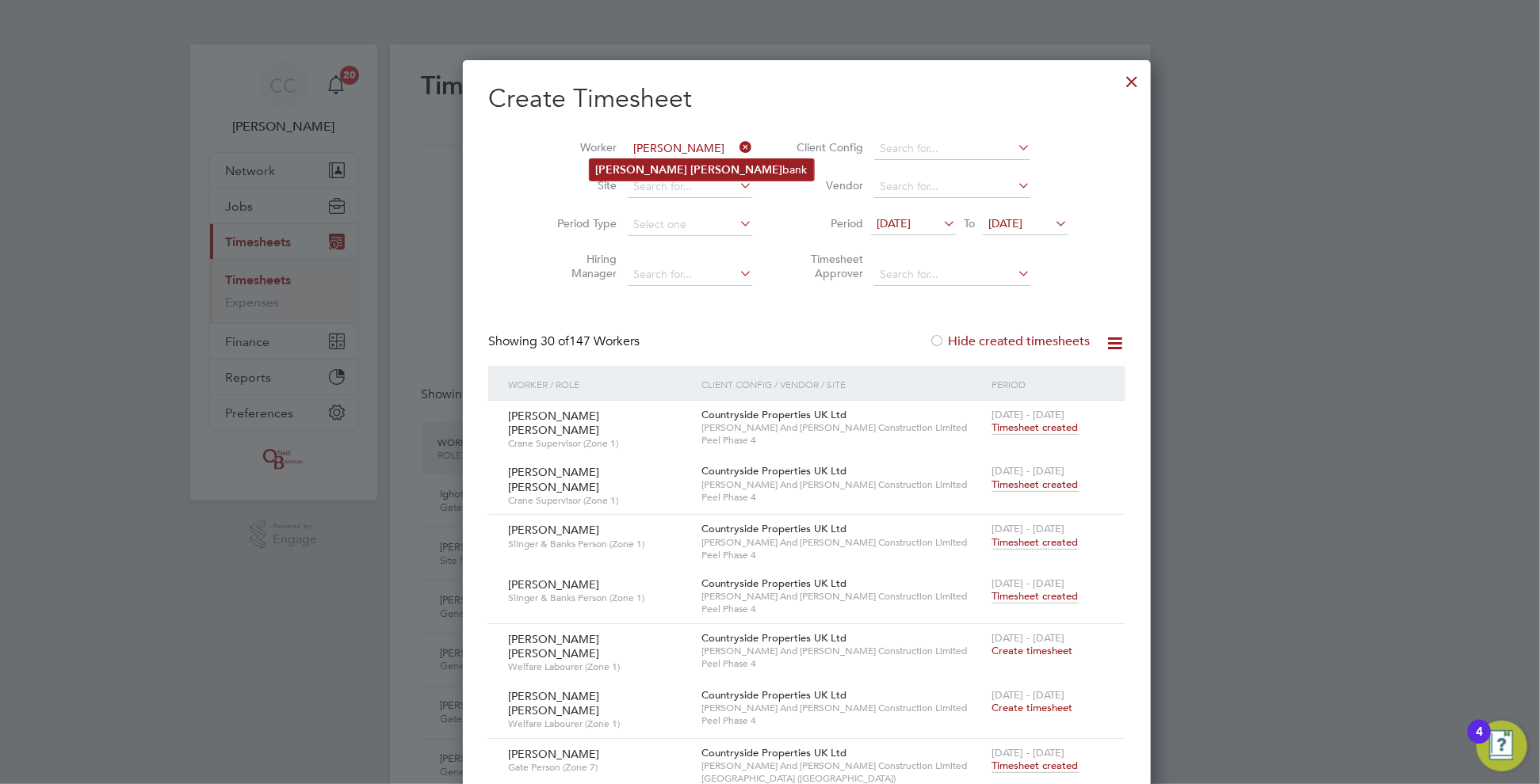
click at [649, 176] on li "[PERSON_NAME] bank" at bounding box center [702, 169] width 224 height 21
type input "[PERSON_NAME]"
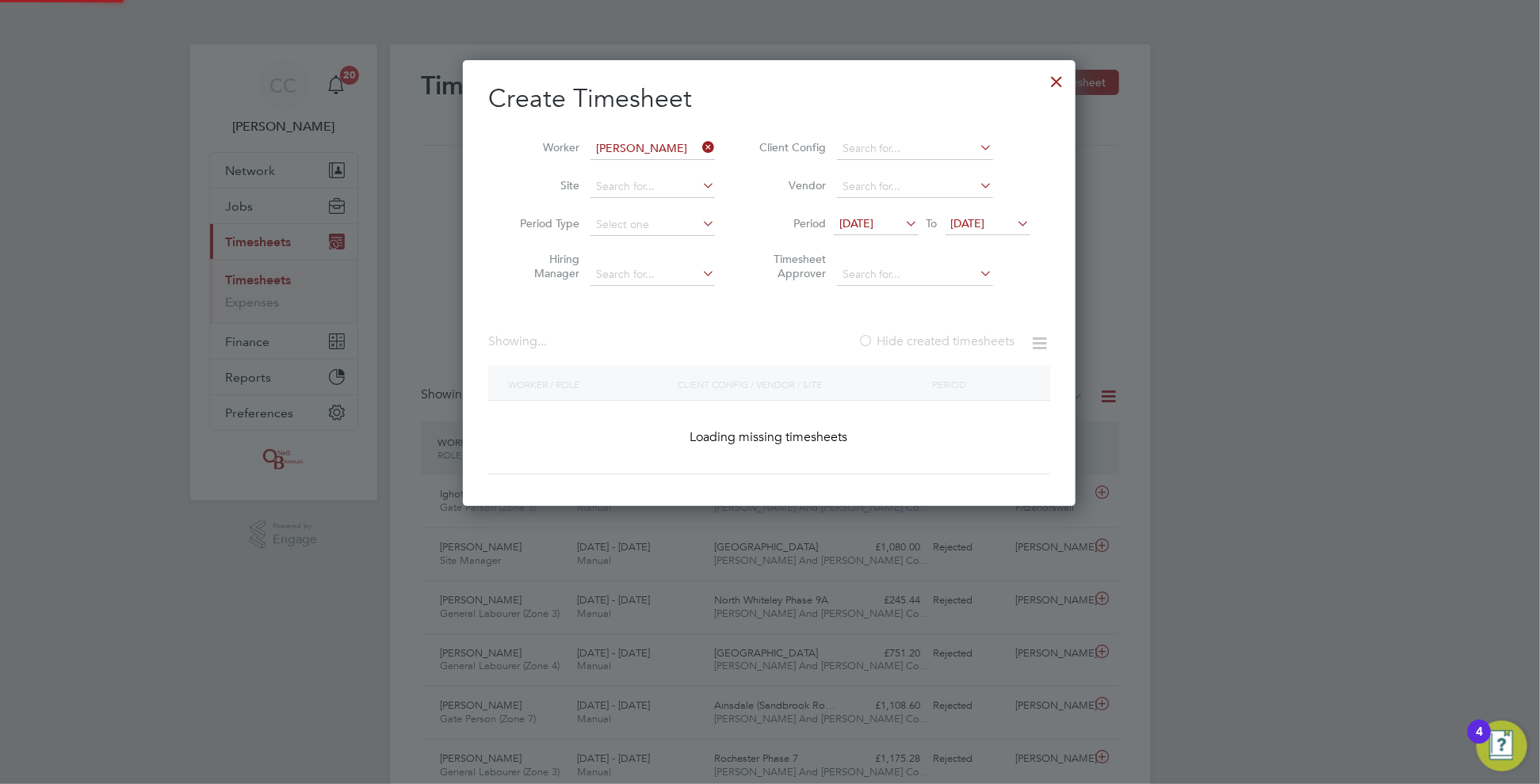
scroll to position [480, 614]
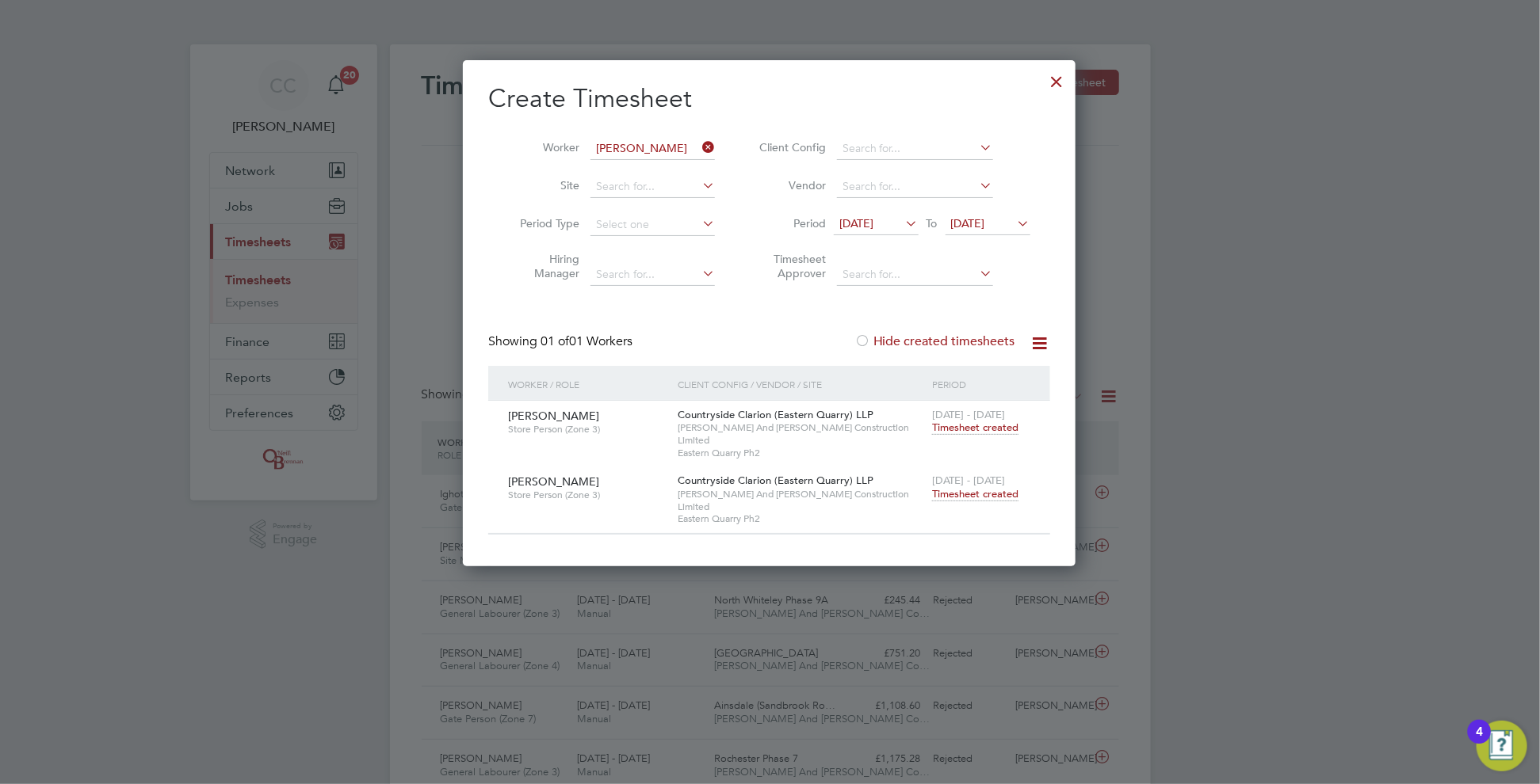
click at [986, 487] on span "Timesheet created" at bounding box center [975, 494] width 86 height 14
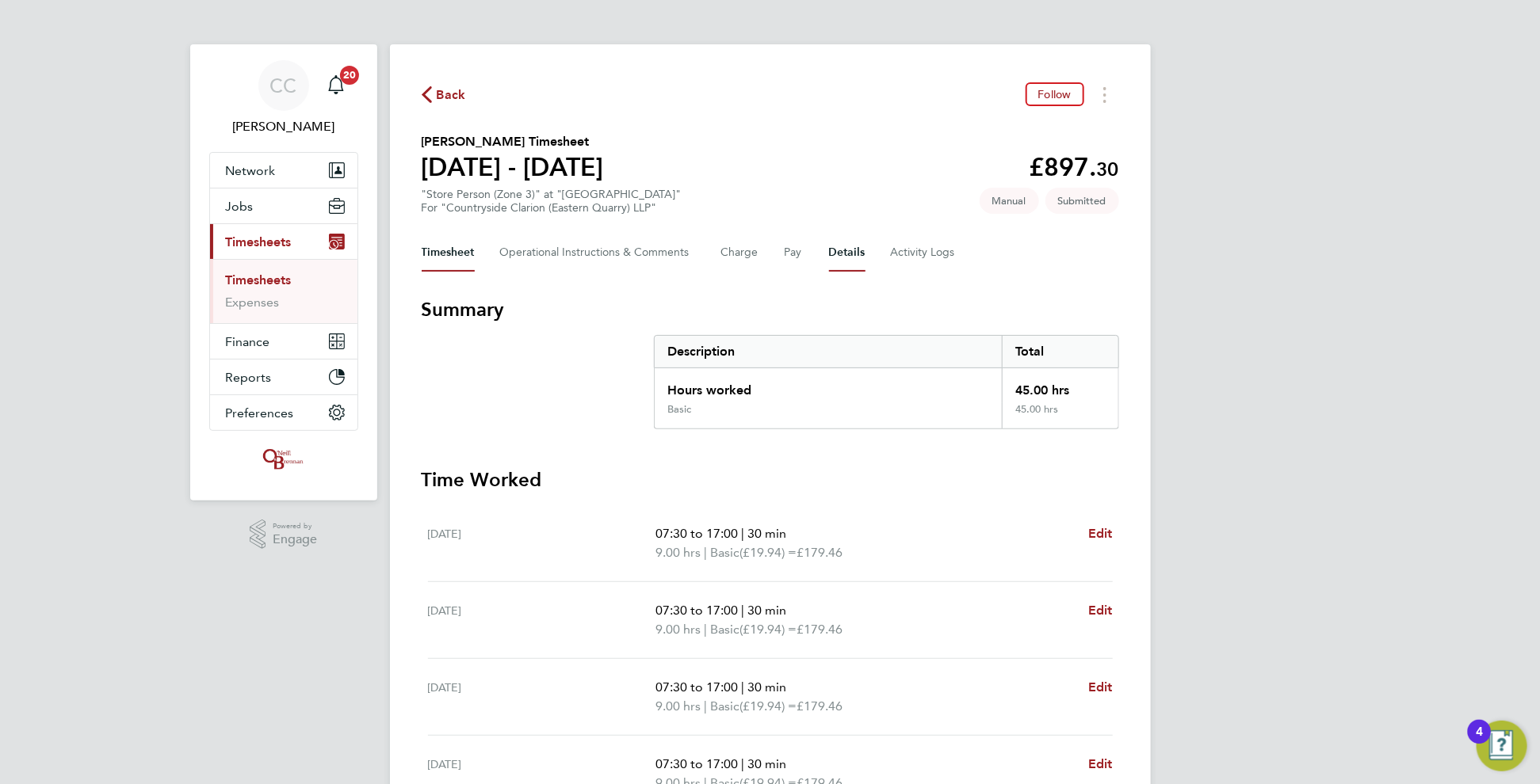
click at [851, 250] on button "Details" at bounding box center [847, 253] width 36 height 38
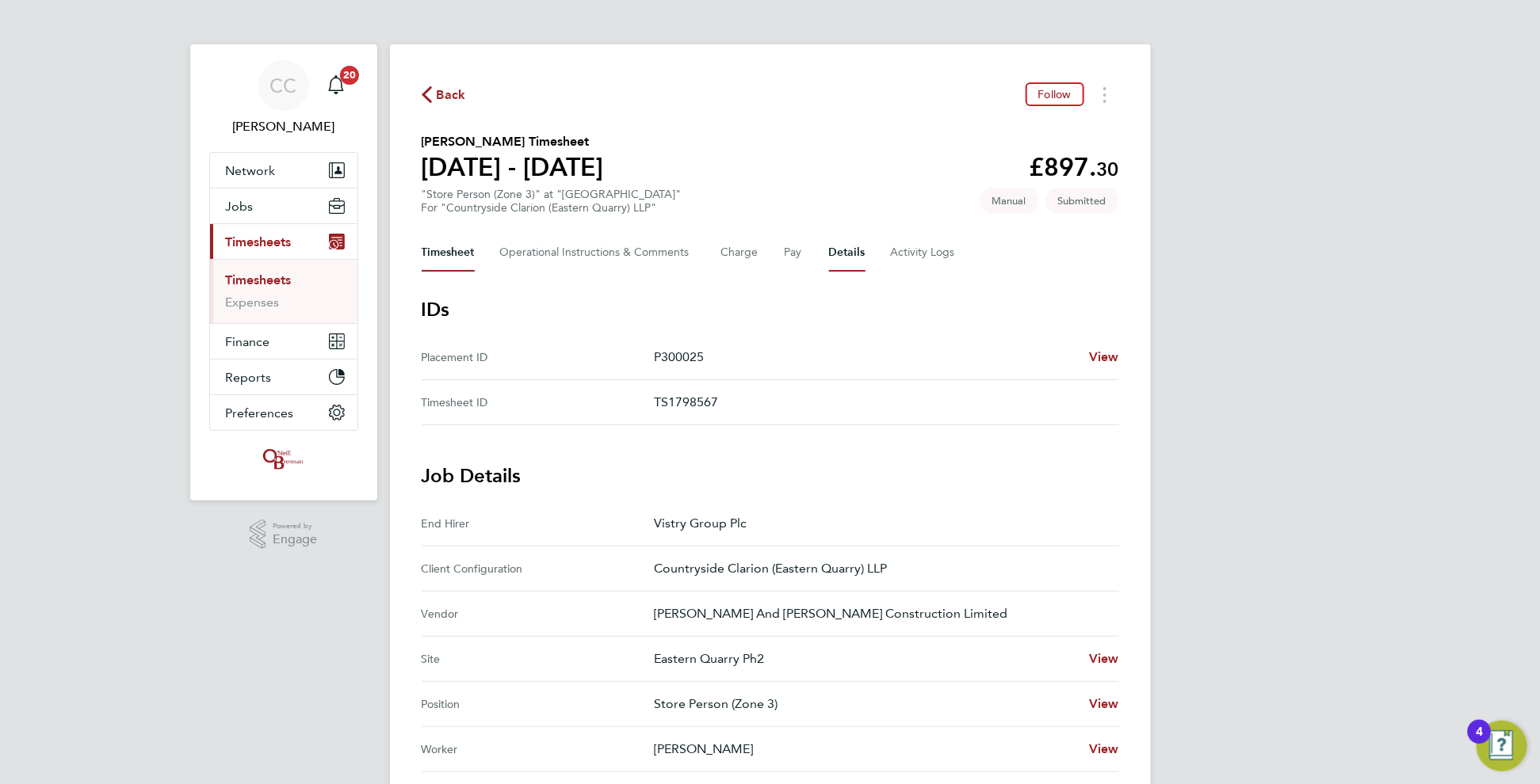
click at [439, 248] on button "Timesheet" at bounding box center [448, 253] width 53 height 38
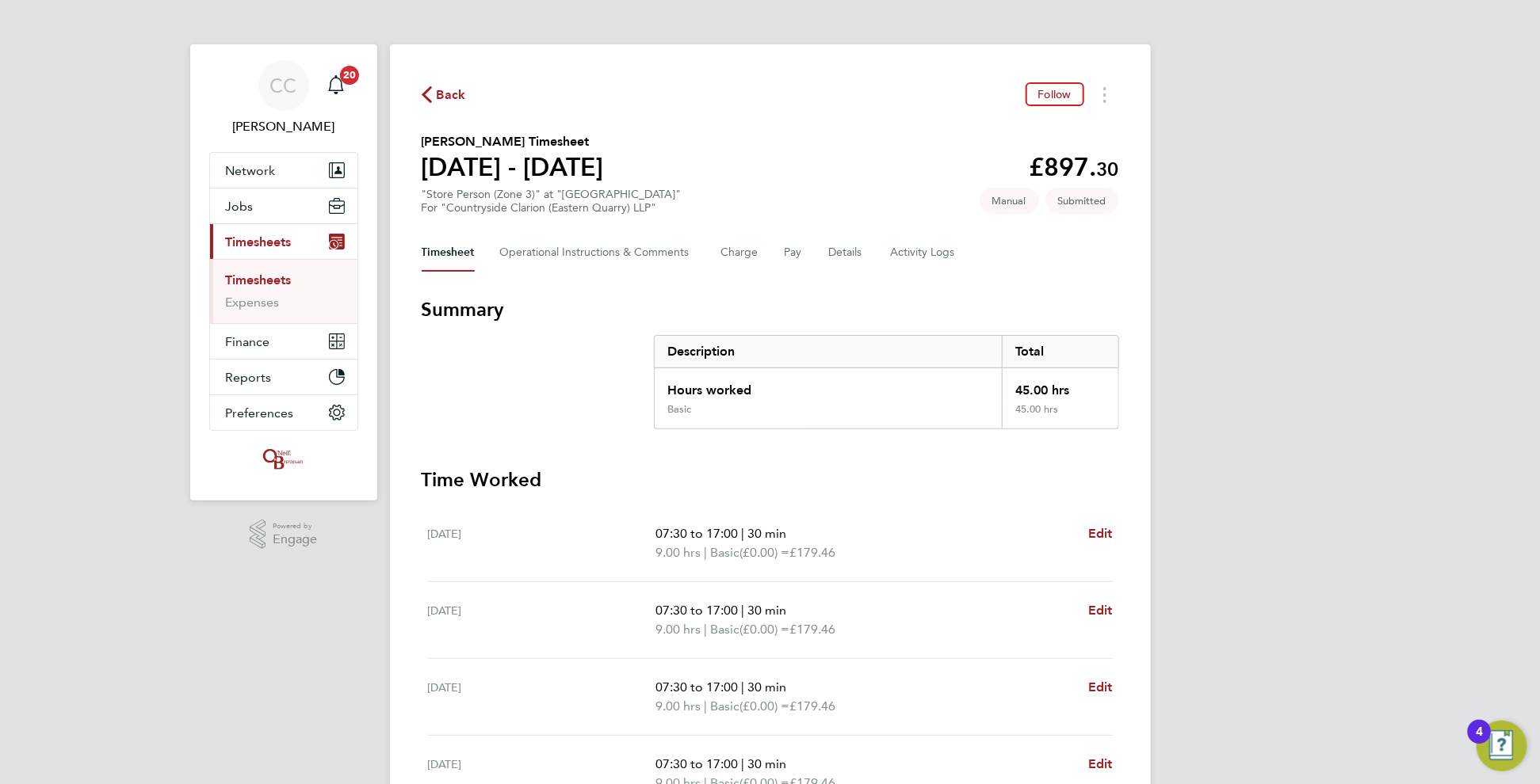
click at [458, 99] on span "Back" at bounding box center [451, 95] width 30 height 19
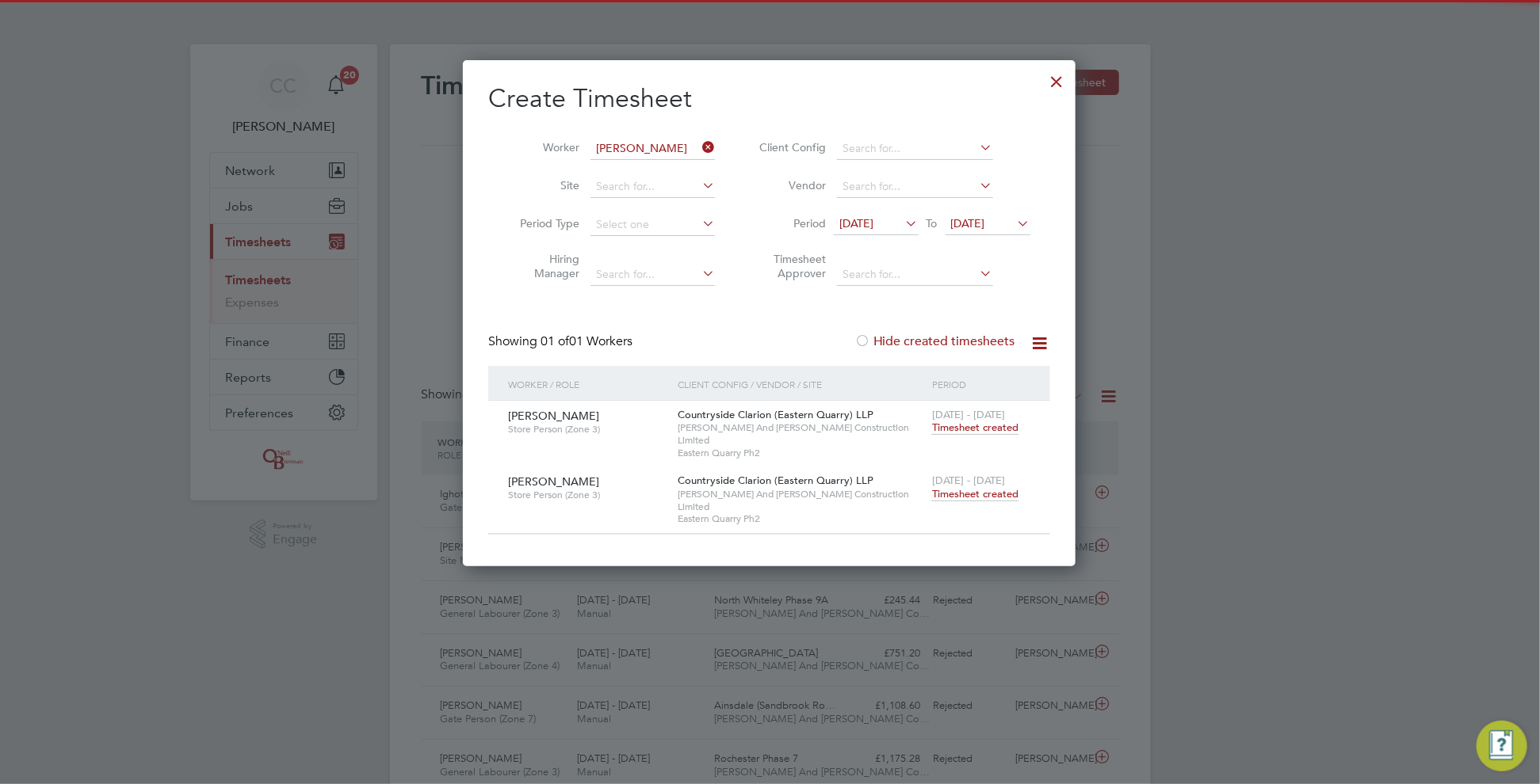
scroll to position [40, 137]
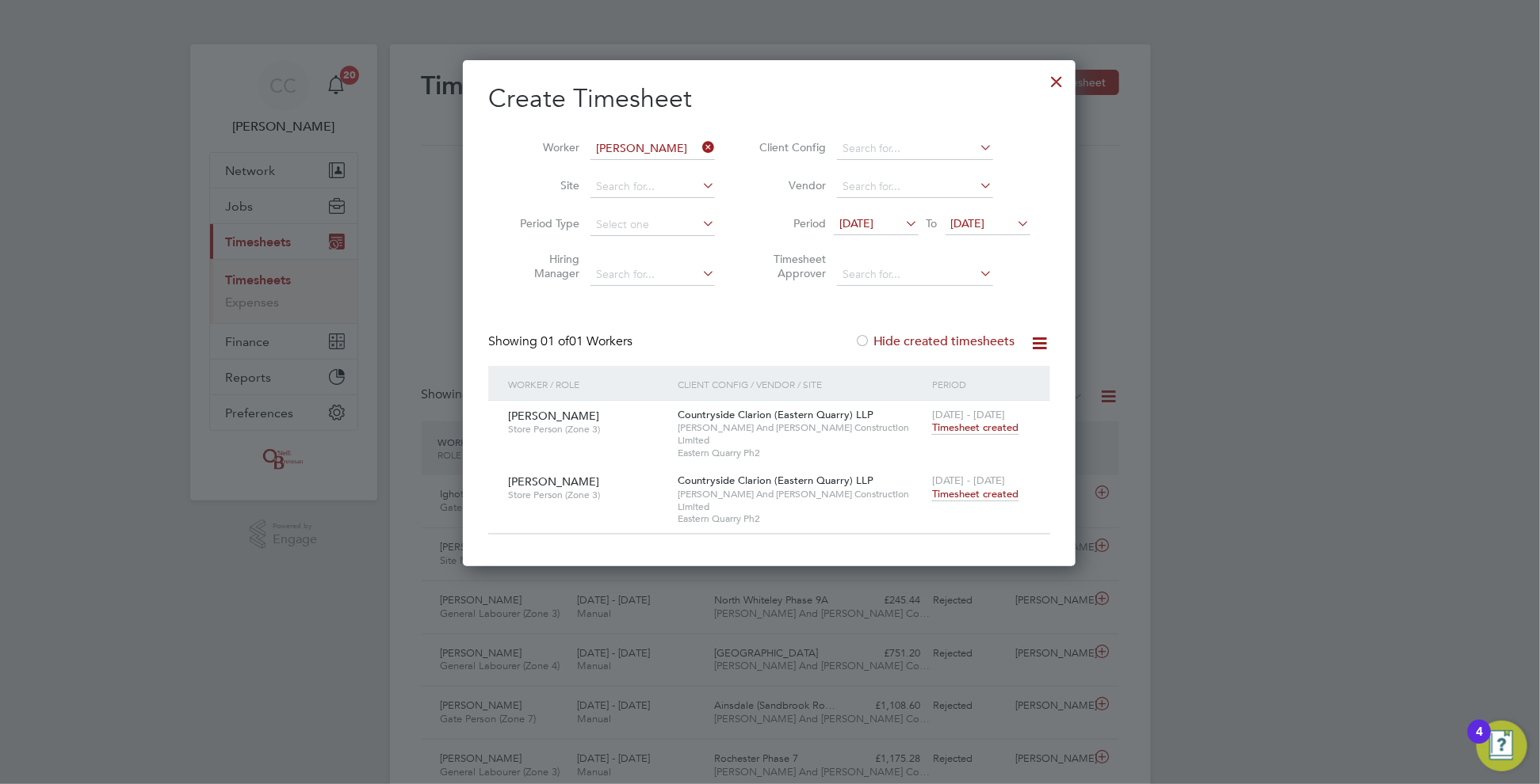
click at [699, 150] on icon at bounding box center [699, 147] width 0 height 22
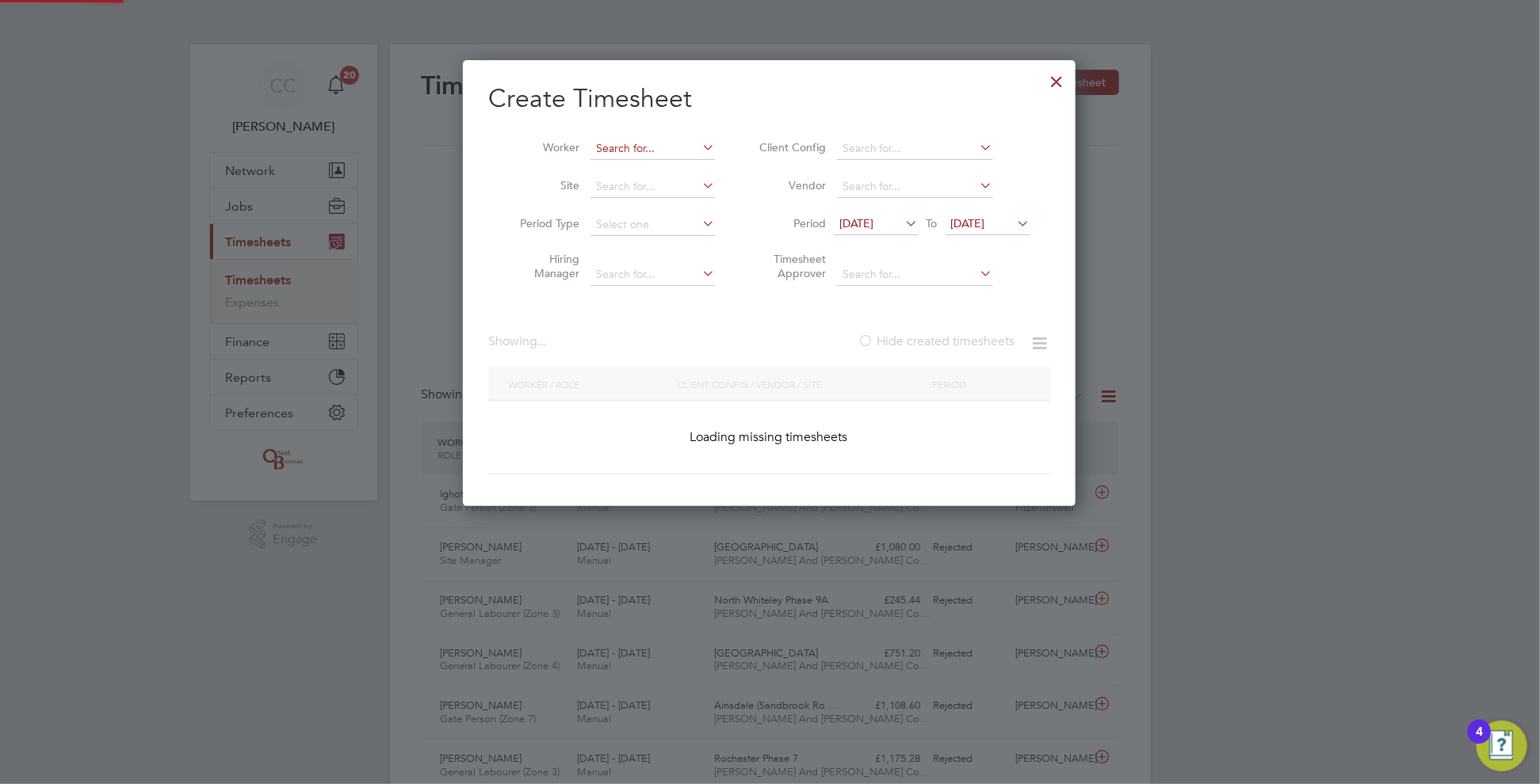
click at [673, 146] on input at bounding box center [653, 149] width 124 height 22
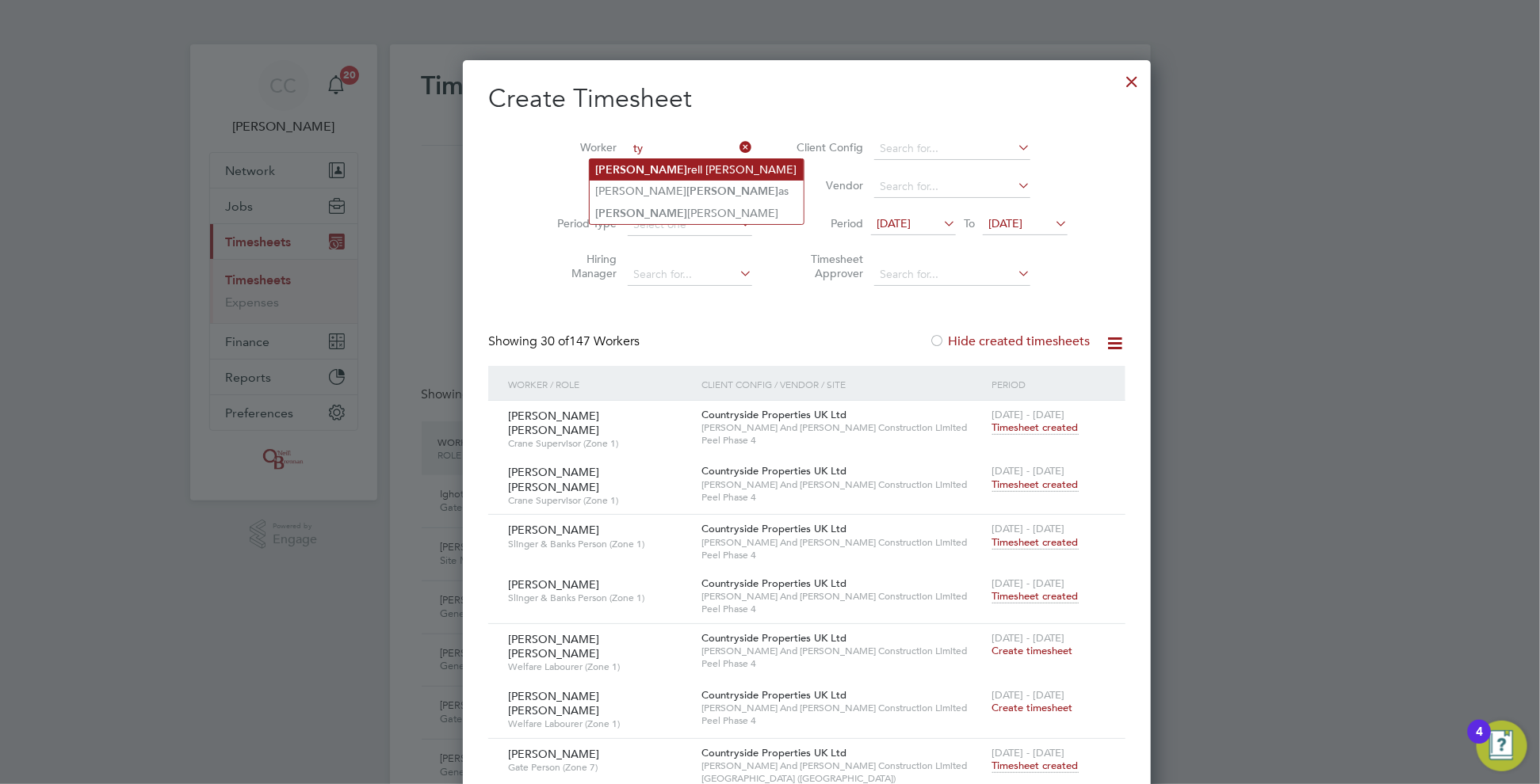
click at [657, 175] on li "[PERSON_NAME] [PERSON_NAME]" at bounding box center [696, 169] width 214 height 21
type input "[PERSON_NAME] [PERSON_NAME]"
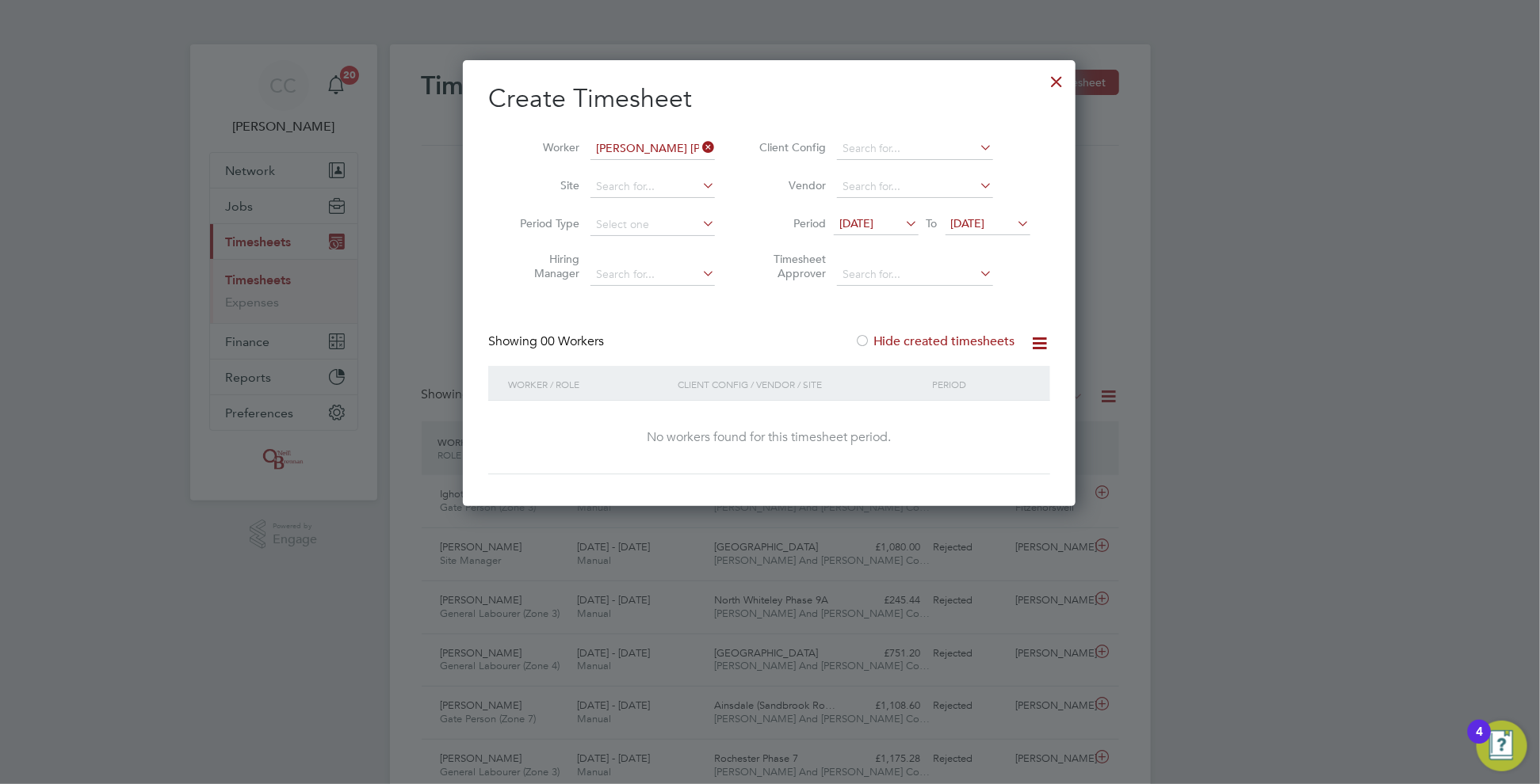
click at [908, 339] on label "Hide created timesheets" at bounding box center [935, 341] width 161 height 16
click at [904, 339] on label "Hide created timesheets" at bounding box center [935, 341] width 161 height 16
click at [1051, 80] on div at bounding box center [1057, 78] width 29 height 29
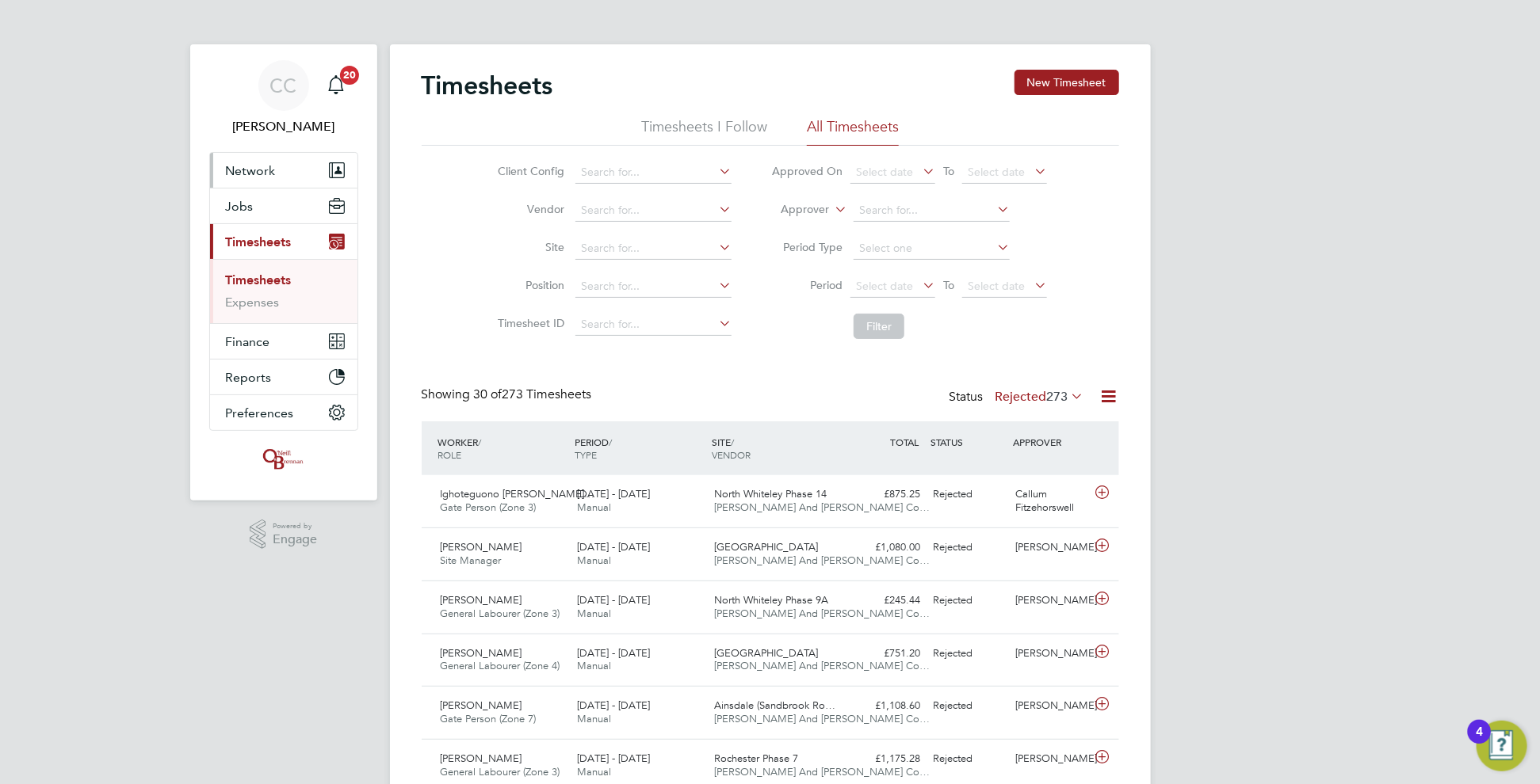
click at [273, 159] on button "Network" at bounding box center [284, 170] width 147 height 35
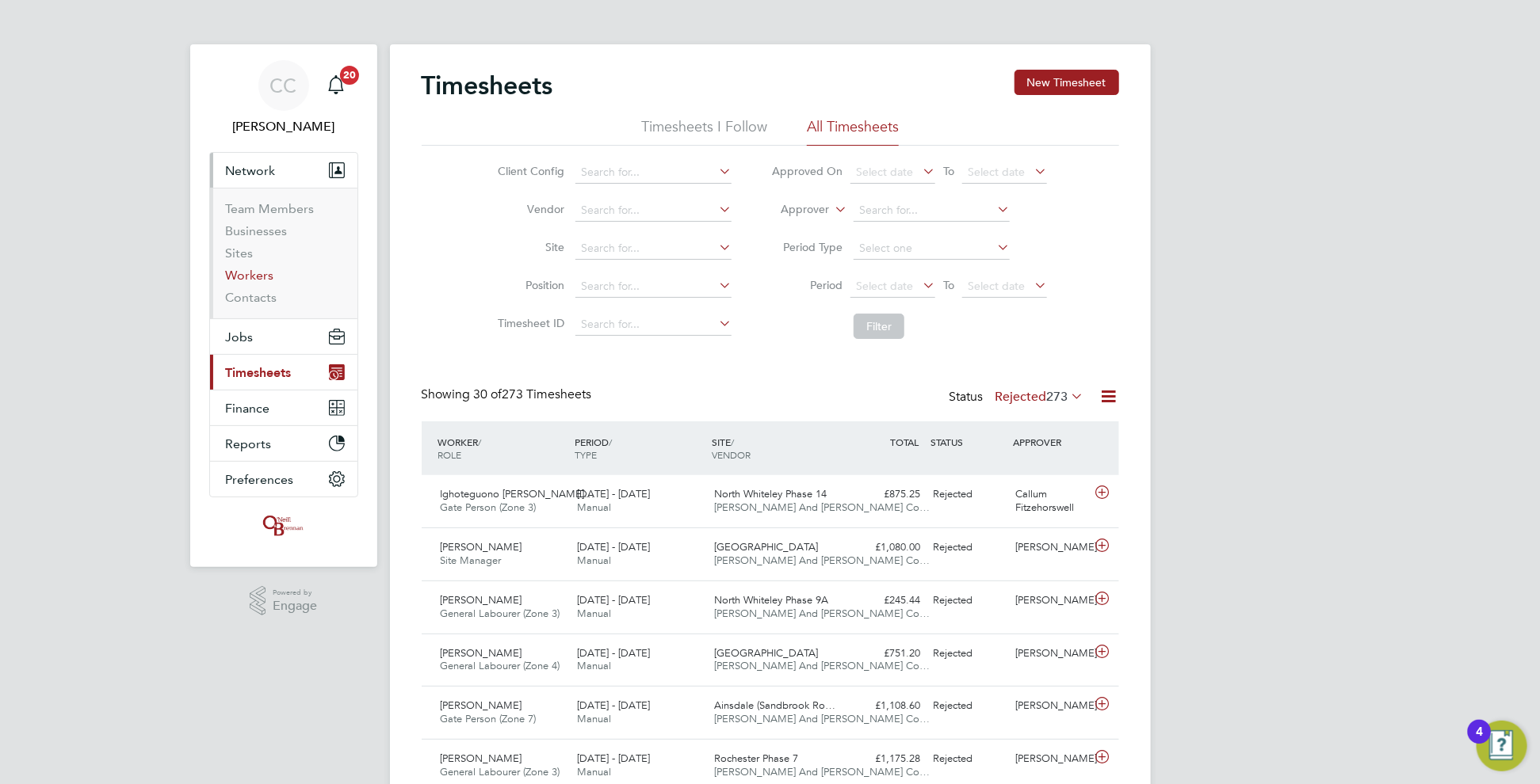
click at [248, 274] on link "Workers" at bounding box center [249, 275] width 48 height 15
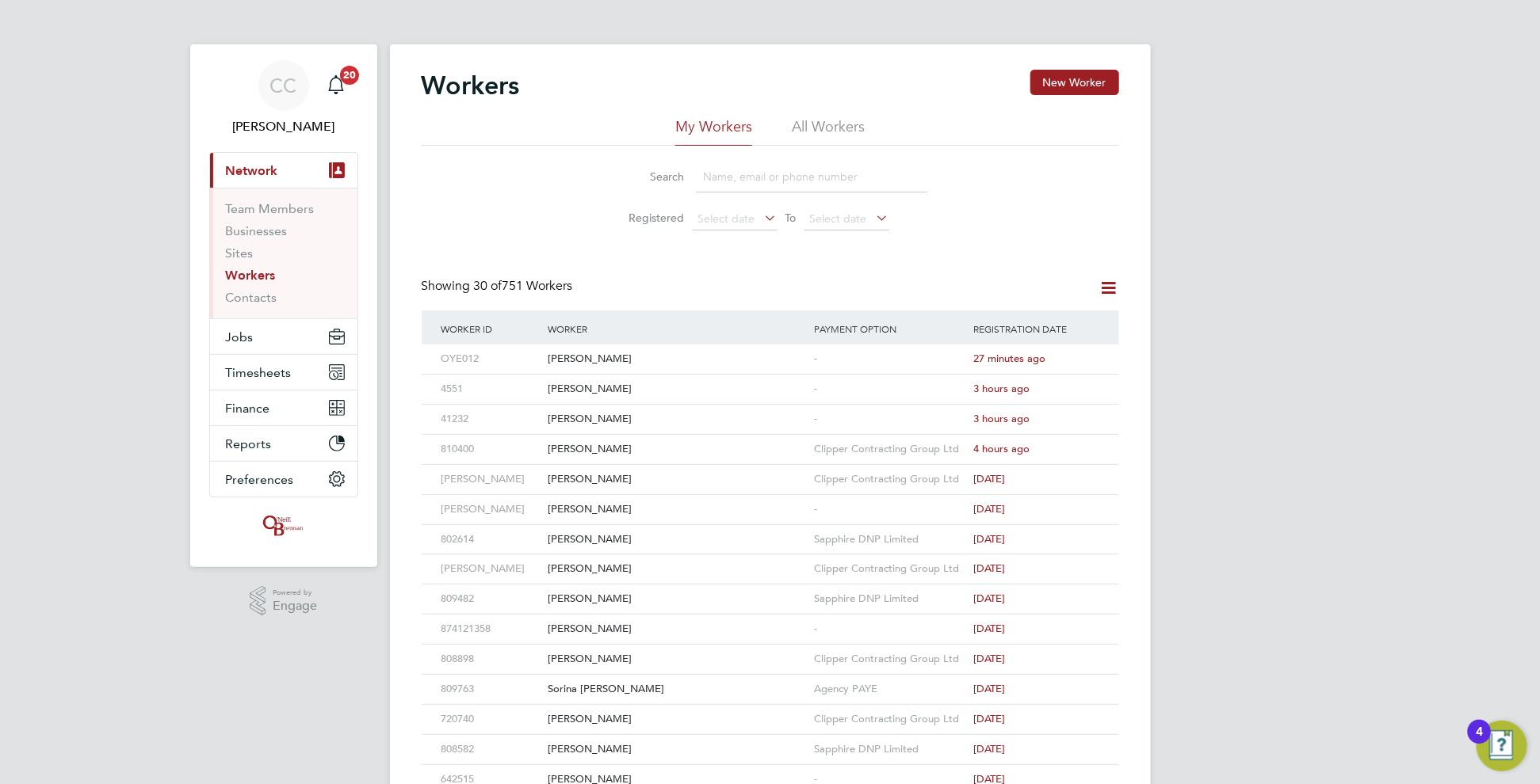
click at [833, 123] on li "All Workers" at bounding box center [828, 132] width 73 height 29
click at [788, 173] on input at bounding box center [811, 177] width 232 height 31
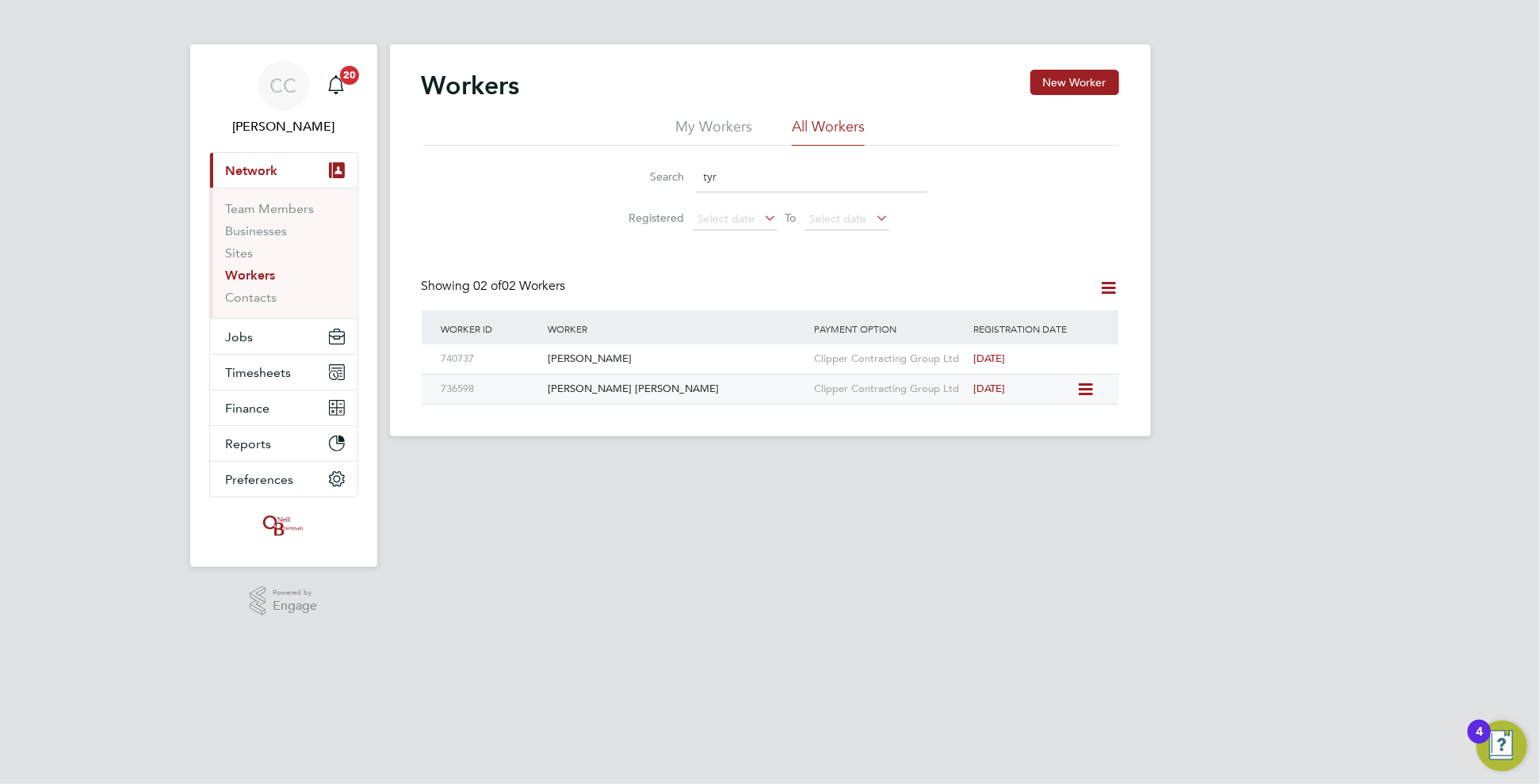
type input "tyr"
click at [1090, 389] on icon at bounding box center [1084, 389] width 16 height 19
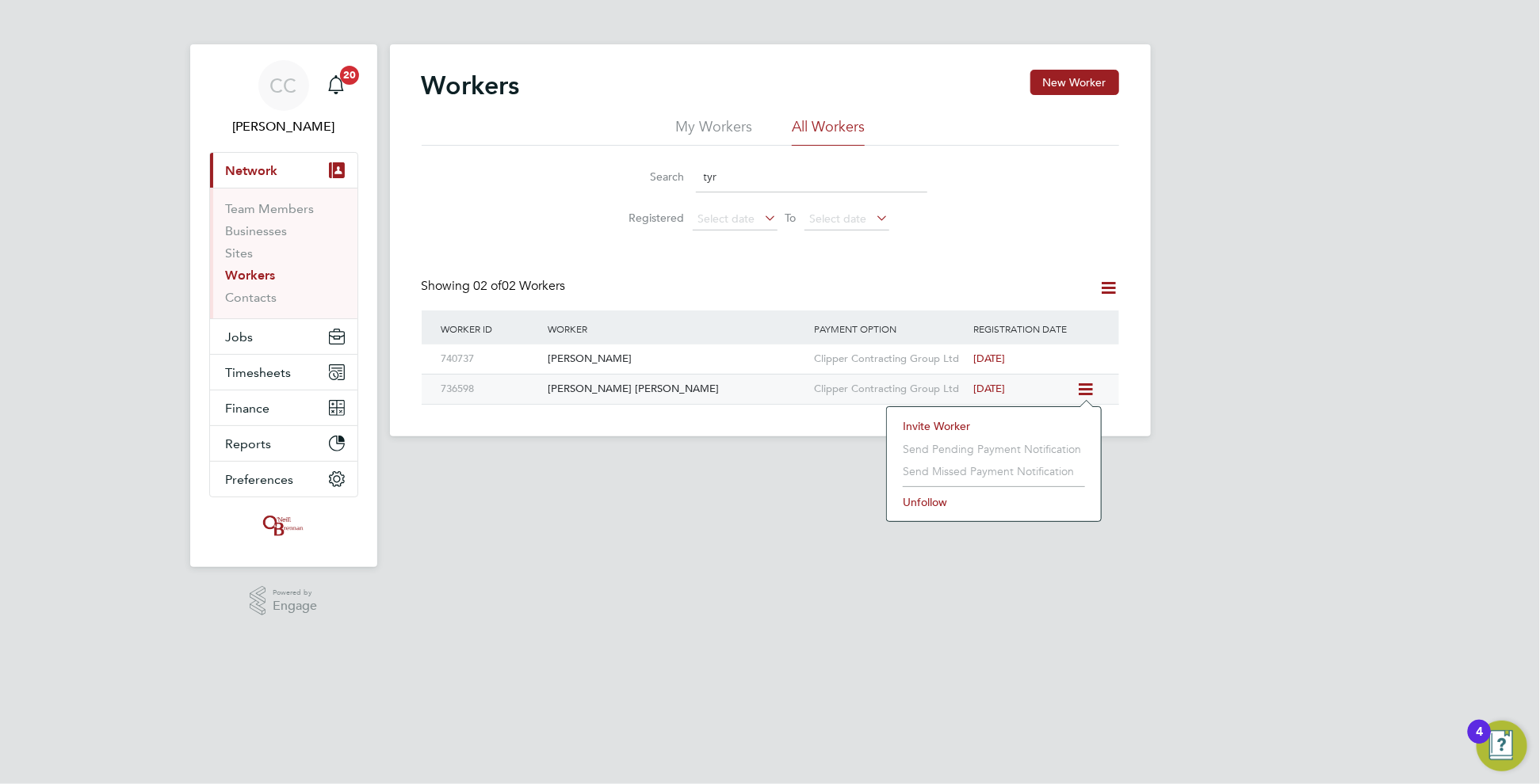
click at [687, 389] on div "[PERSON_NAME] [PERSON_NAME]" at bounding box center [676, 389] width 266 height 30
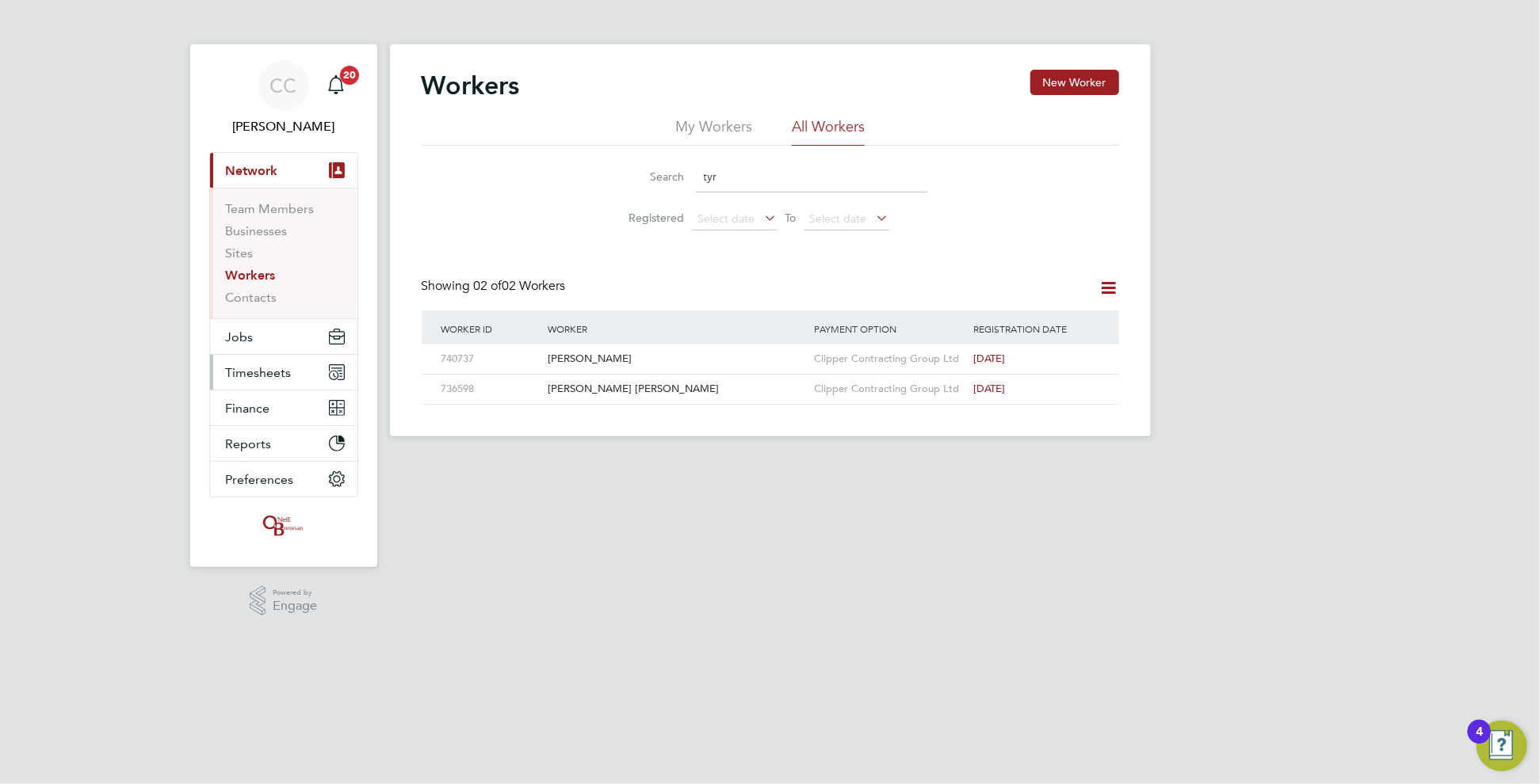
click at [248, 367] on span "Timesheets" at bounding box center [259, 373] width 66 height 15
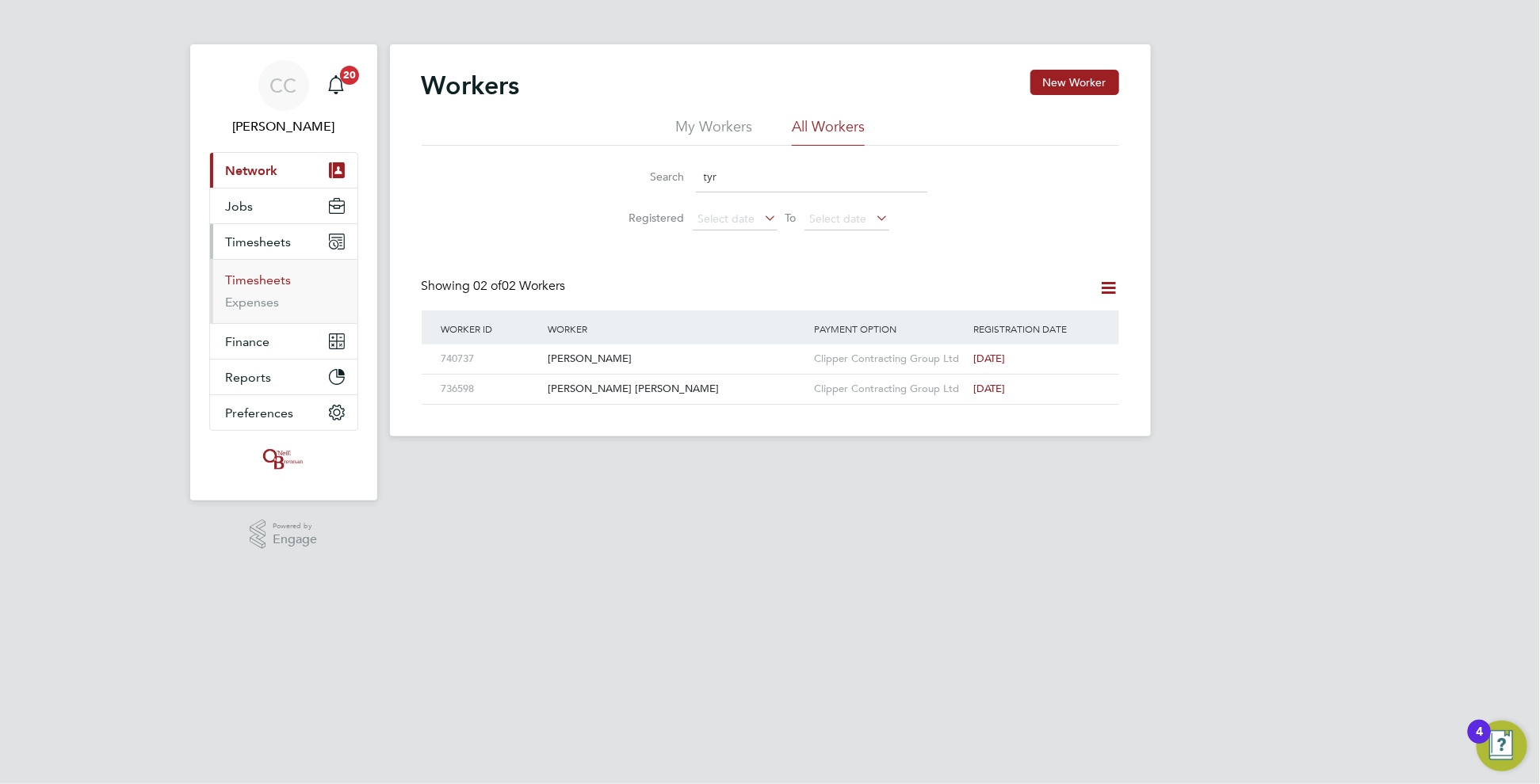
click at [273, 280] on link "Timesheets" at bounding box center [259, 280] width 66 height 15
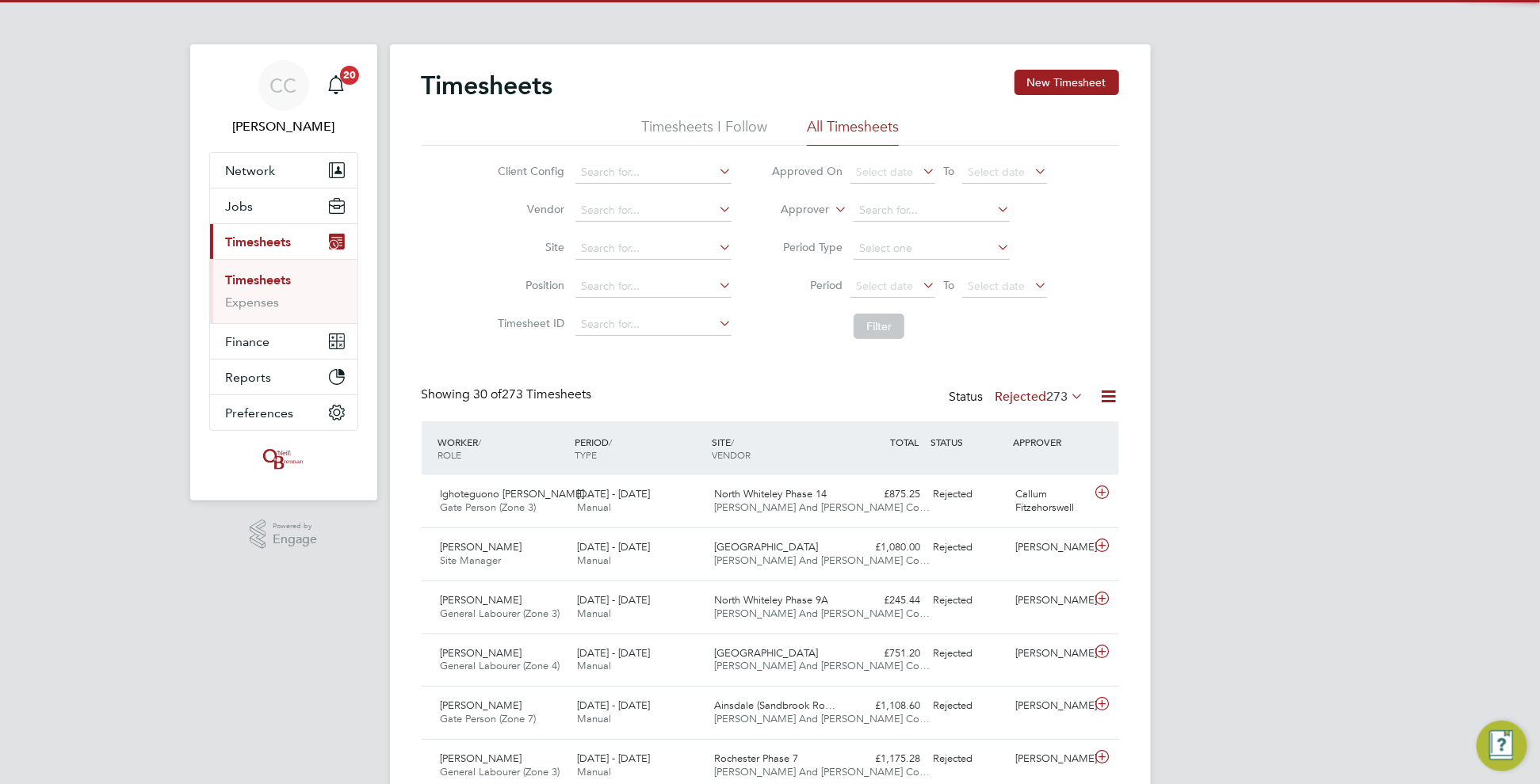
scroll to position [40, 137]
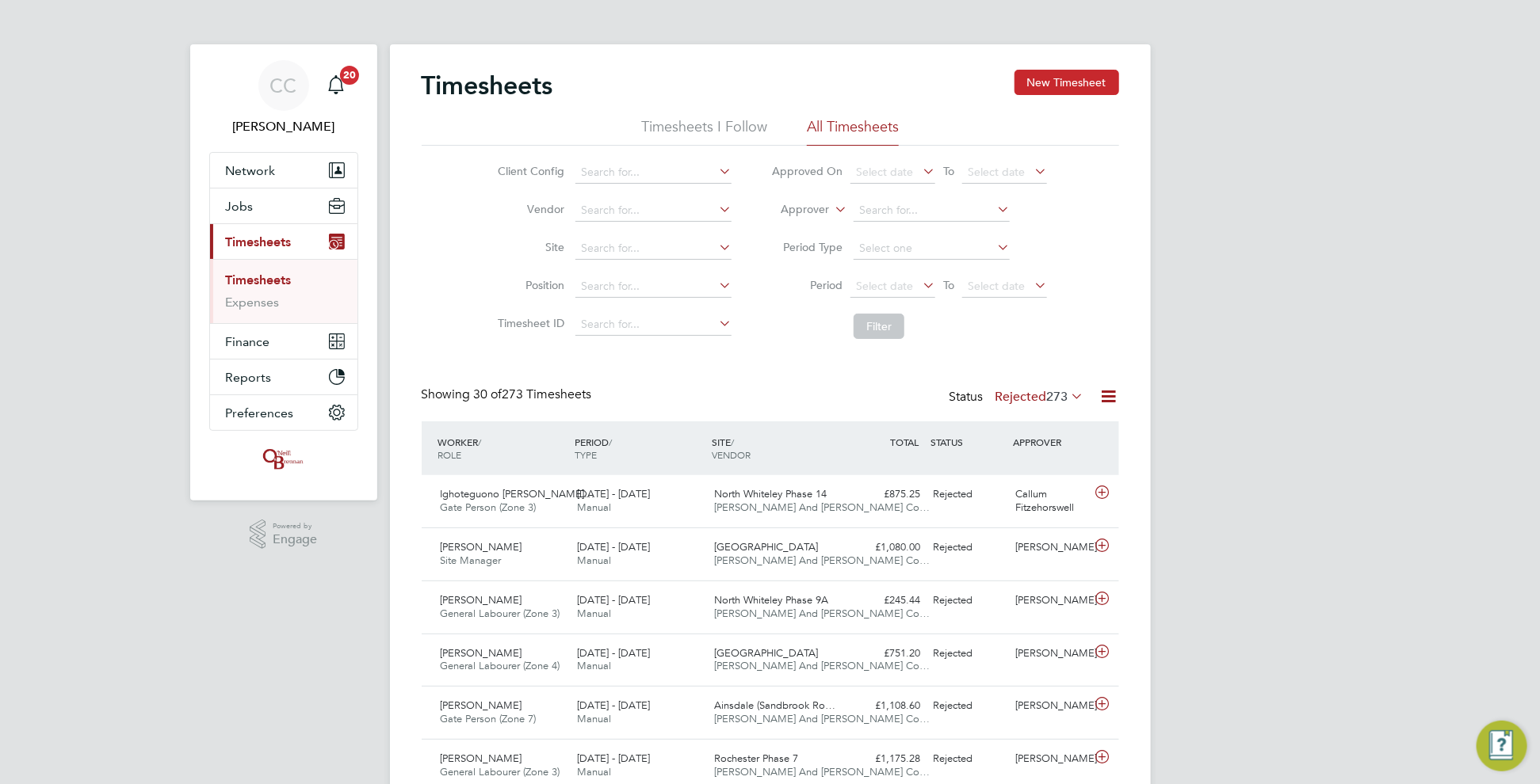
click at [1053, 86] on button "New Timesheet" at bounding box center [1067, 83] width 105 height 25
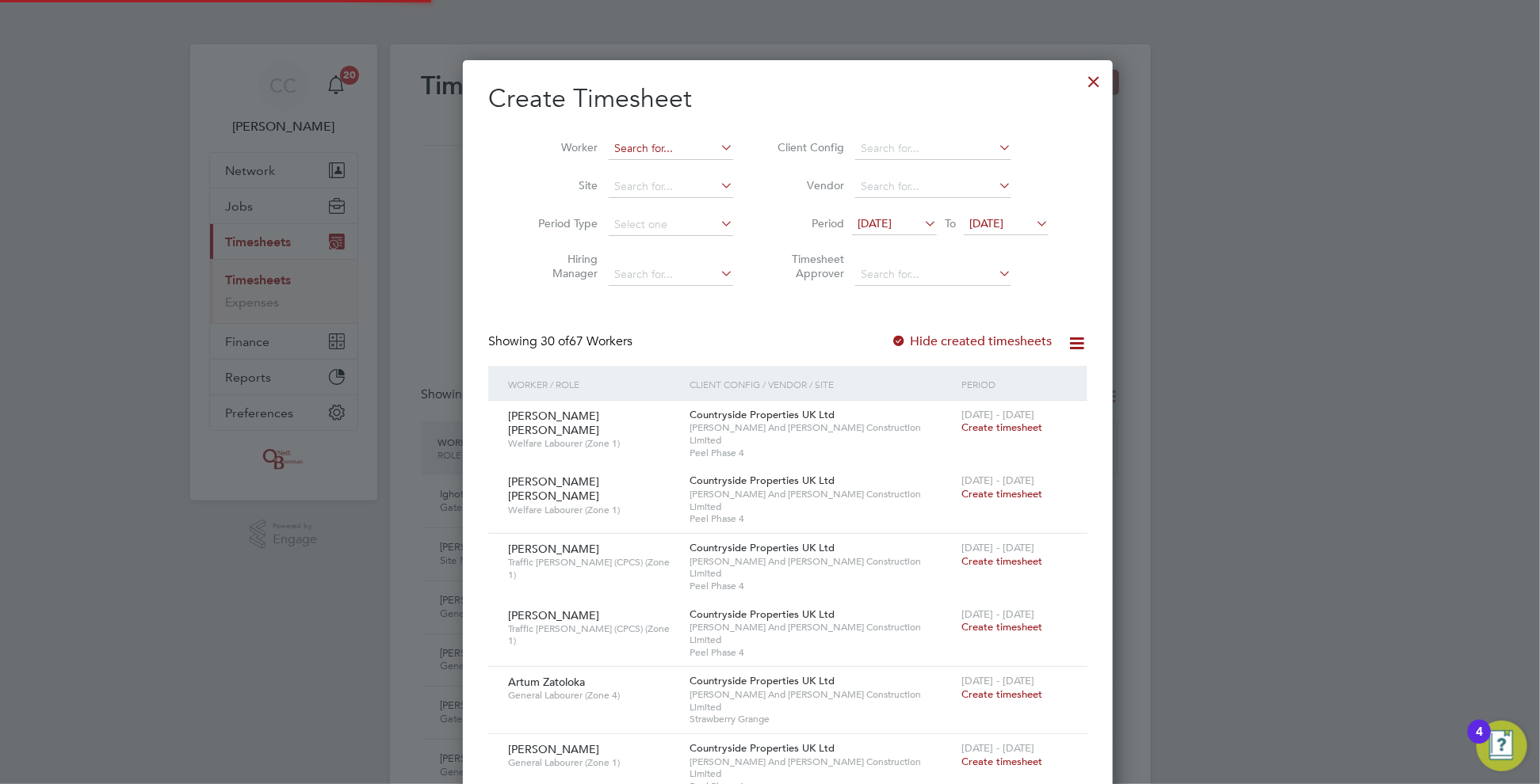
click at [638, 147] on input at bounding box center [670, 149] width 124 height 22
click at [628, 165] on li "[PERSON_NAME] Ani" at bounding box center [668, 169] width 156 height 21
type input "[PERSON_NAME] Ani"
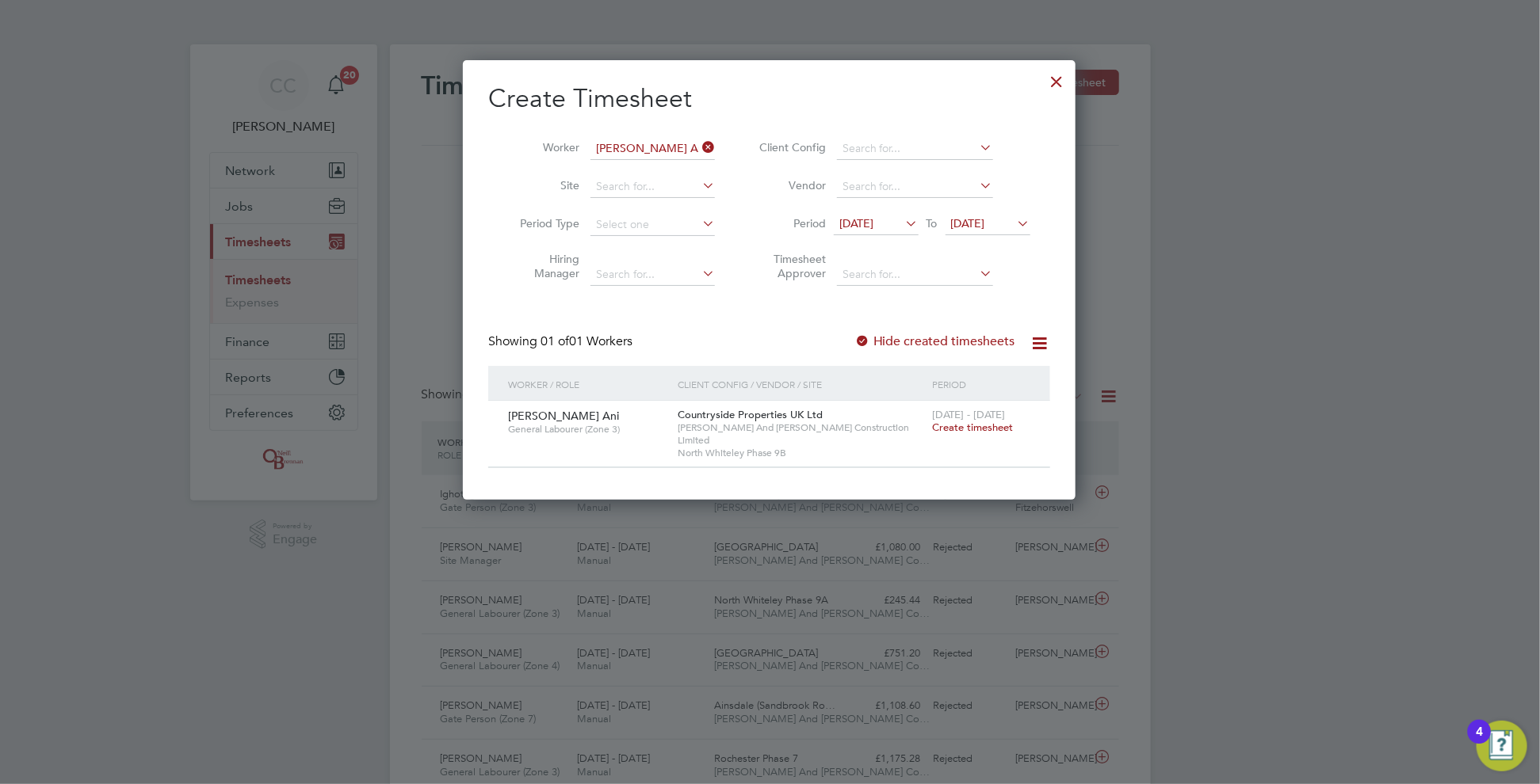
click at [986, 223] on span "[DATE]" at bounding box center [968, 223] width 34 height 14
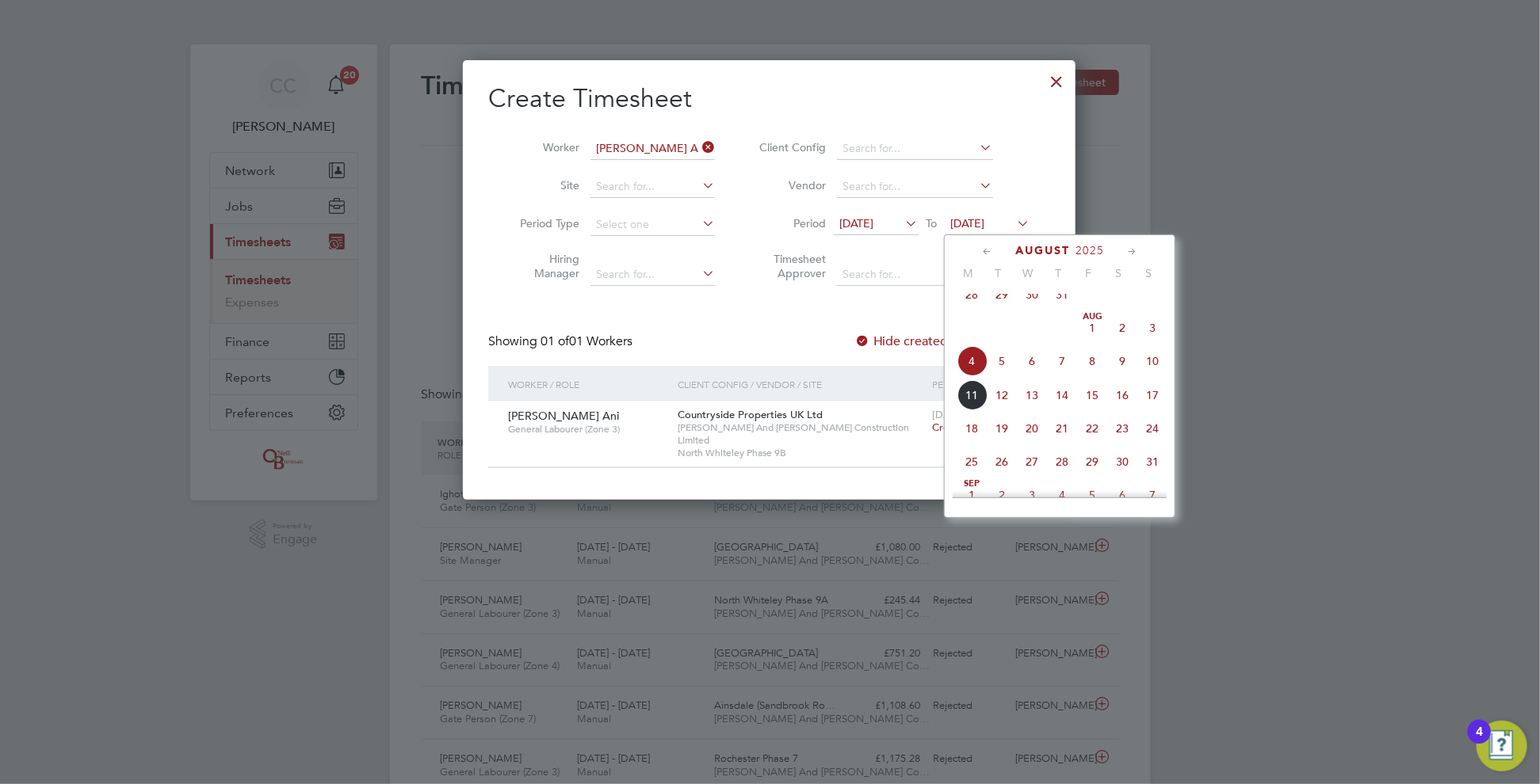
click at [1150, 376] on span "10" at bounding box center [1153, 362] width 30 height 30
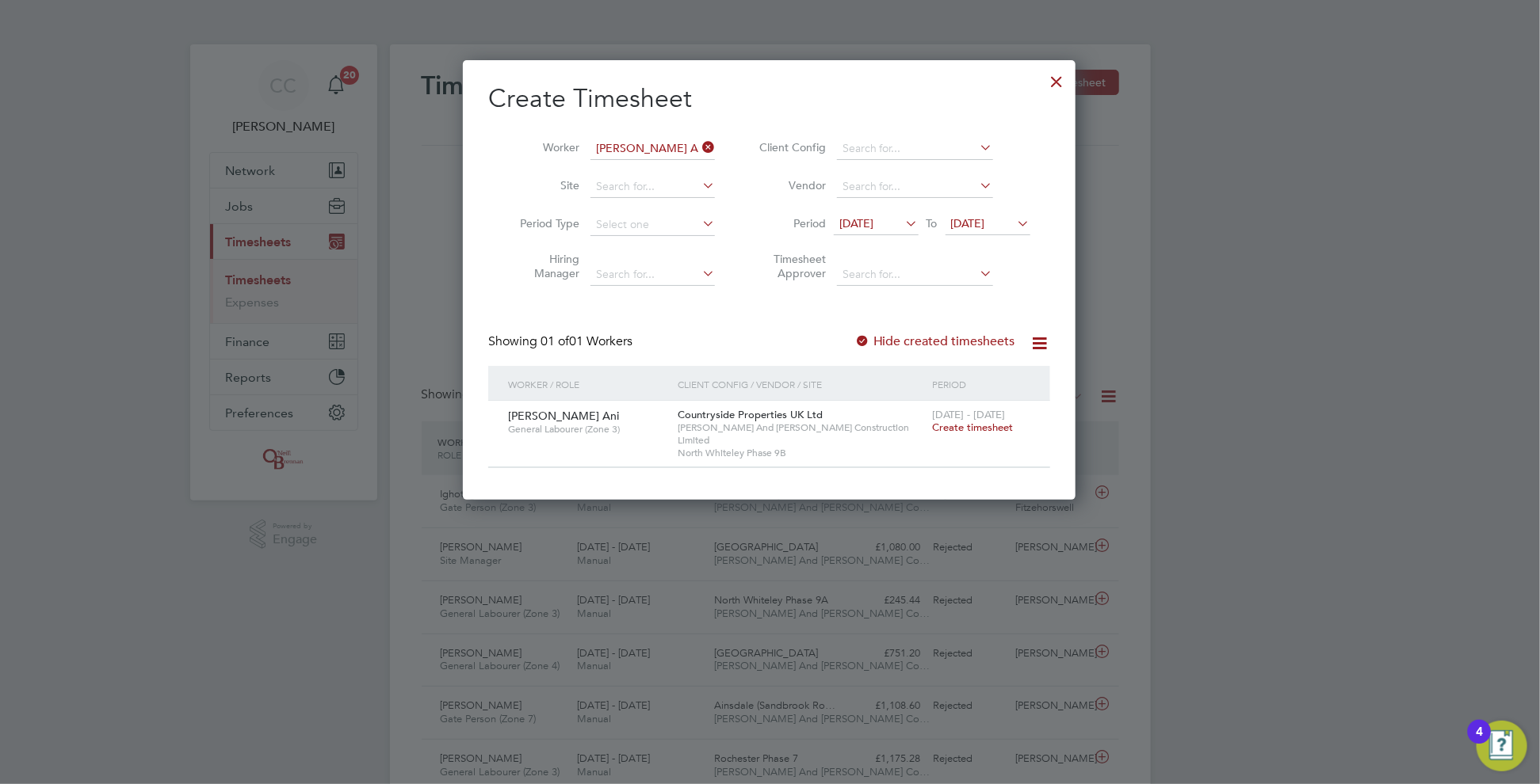
click at [865, 328] on div "Create Timesheet Worker [PERSON_NAME] Ani Site Period Type Hiring Manager Clien…" at bounding box center [769, 275] width 562 height 386
click at [865, 335] on div at bounding box center [862, 342] width 16 height 16
click at [863, 335] on div at bounding box center [862, 342] width 16 height 16
click at [873, 216] on span "[DATE]" at bounding box center [856, 223] width 34 height 14
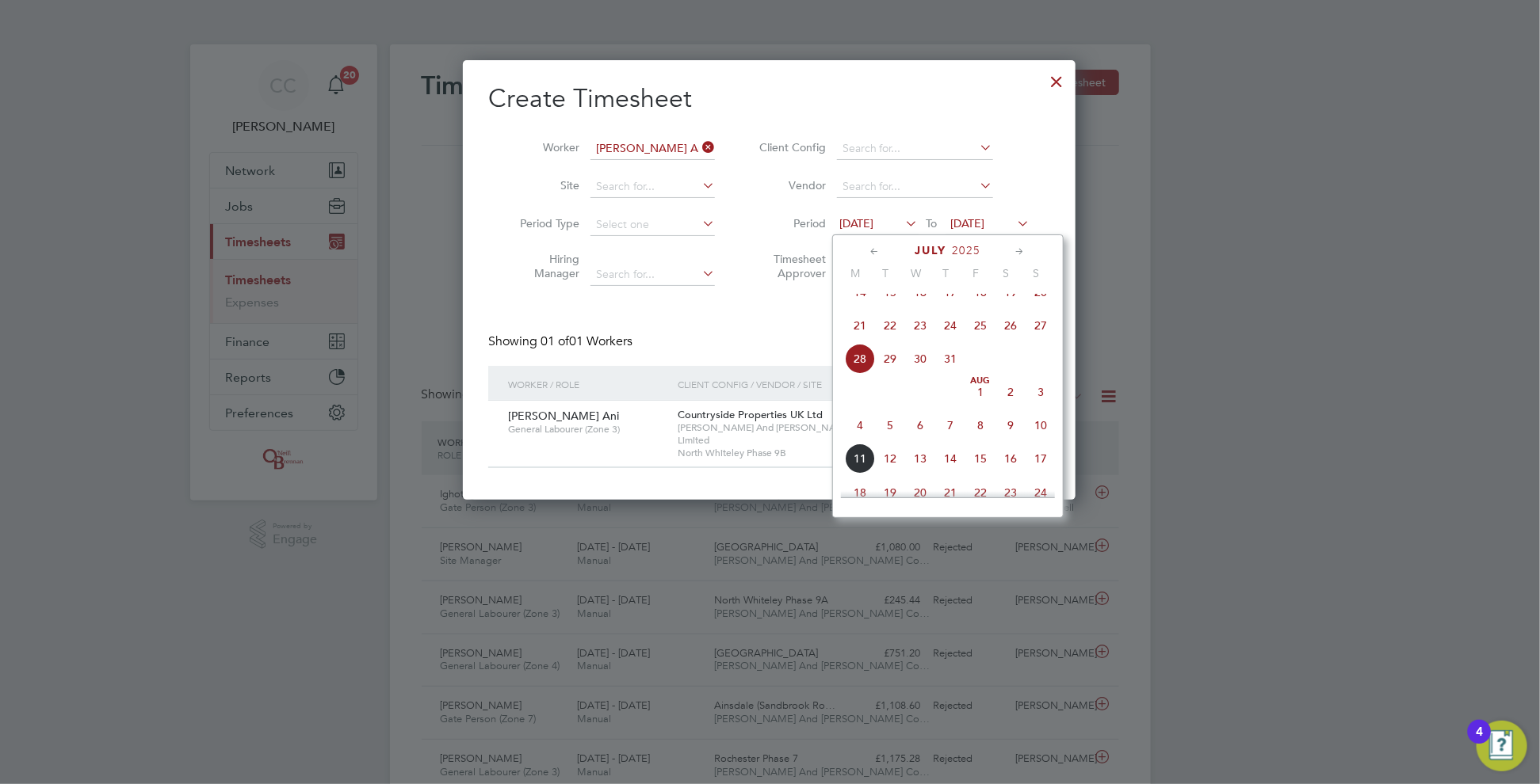
click at [859, 308] on span "14" at bounding box center [860, 292] width 30 height 30
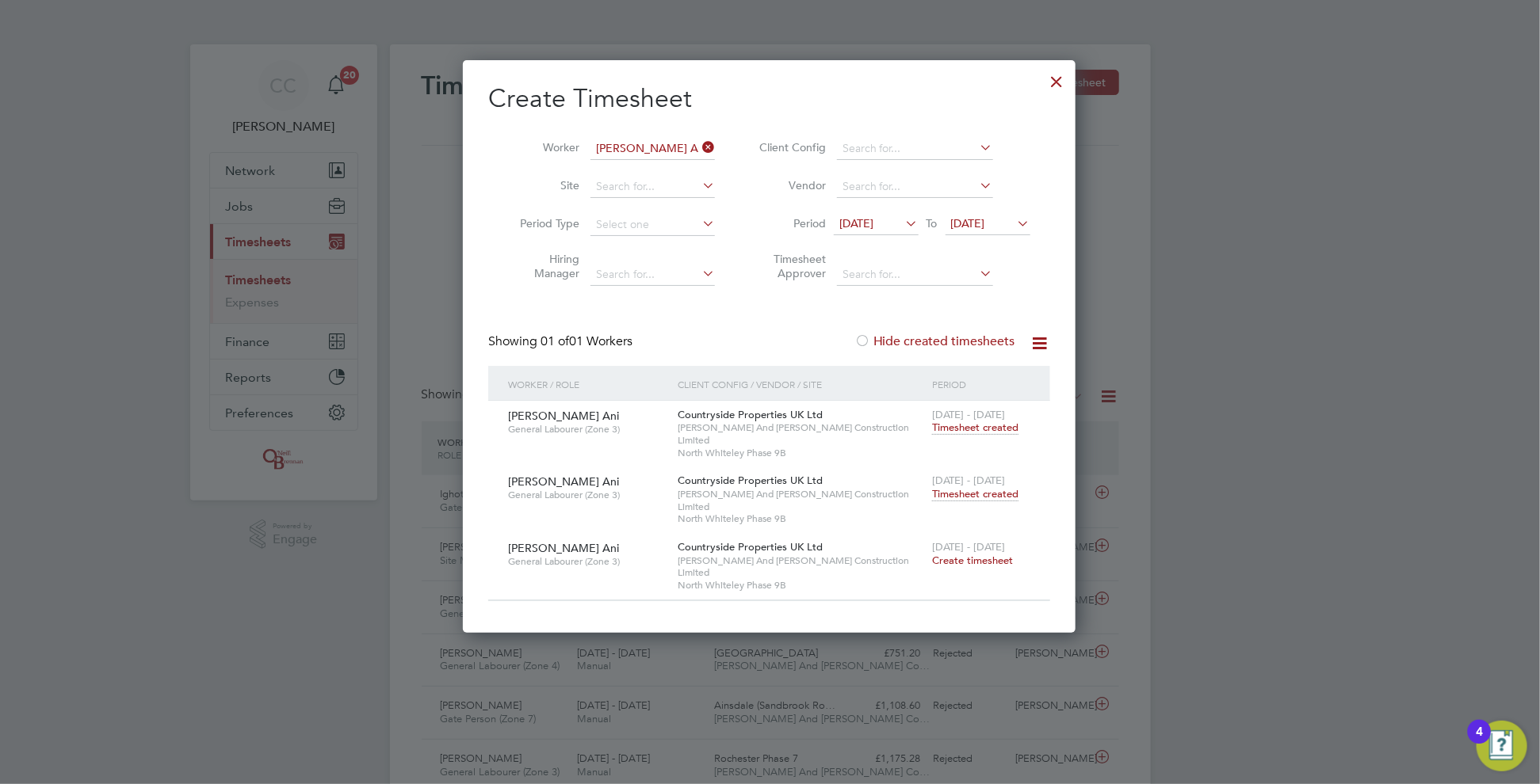
click at [986, 223] on span "[DATE]" at bounding box center [968, 223] width 34 height 14
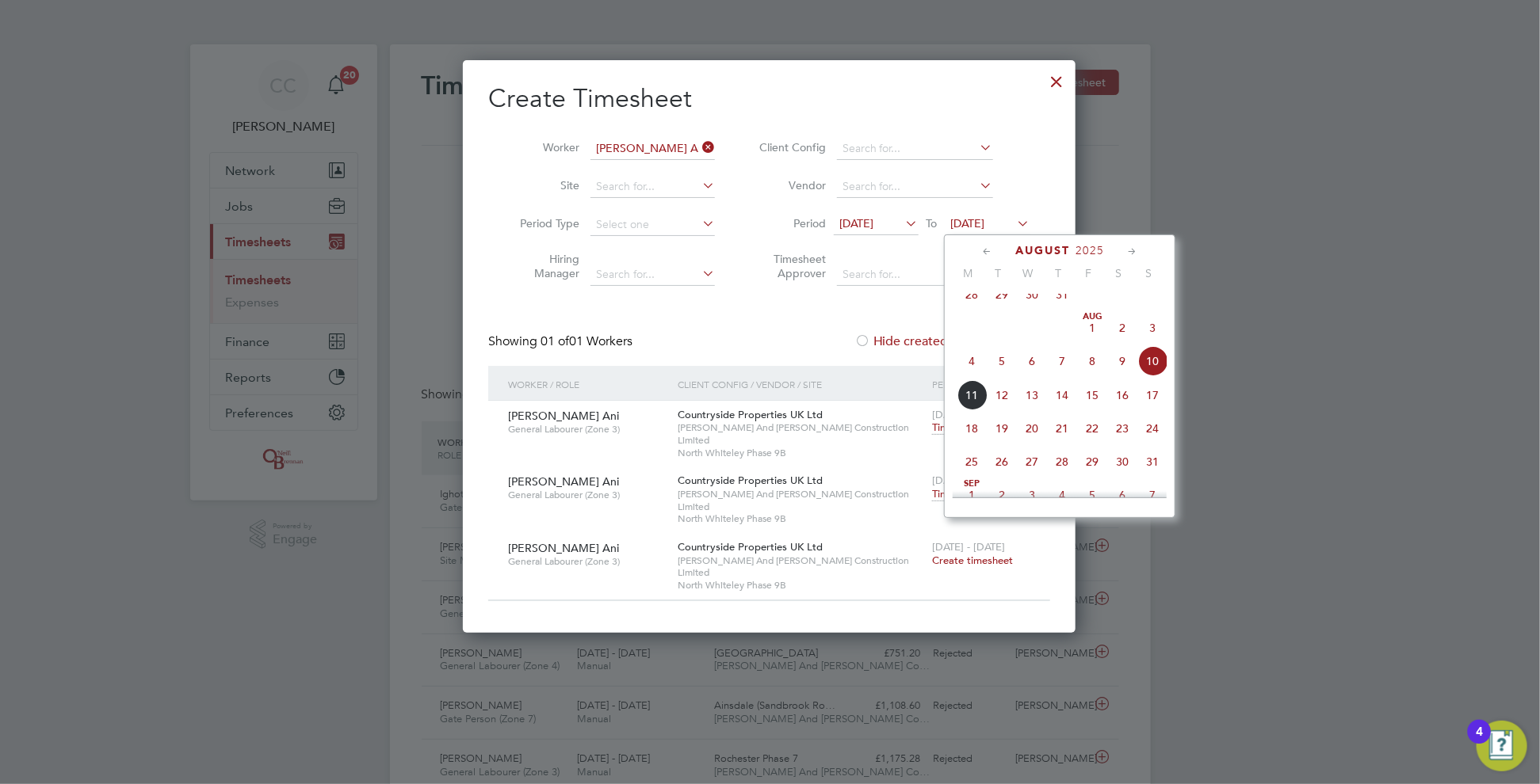
click at [1149, 410] on span "17" at bounding box center [1153, 395] width 30 height 30
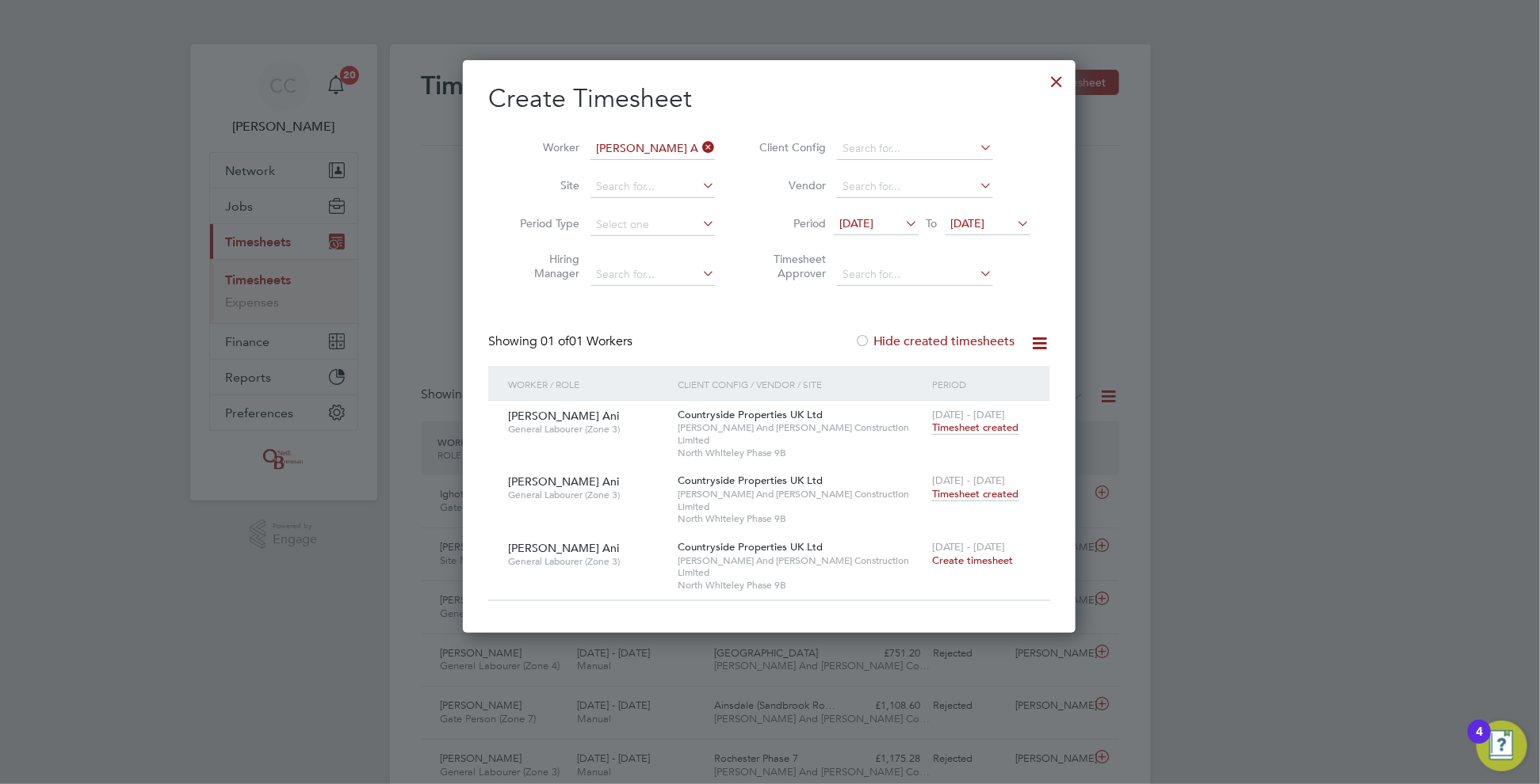
click at [974, 553] on span "Create timesheet" at bounding box center [973, 560] width 81 height 14
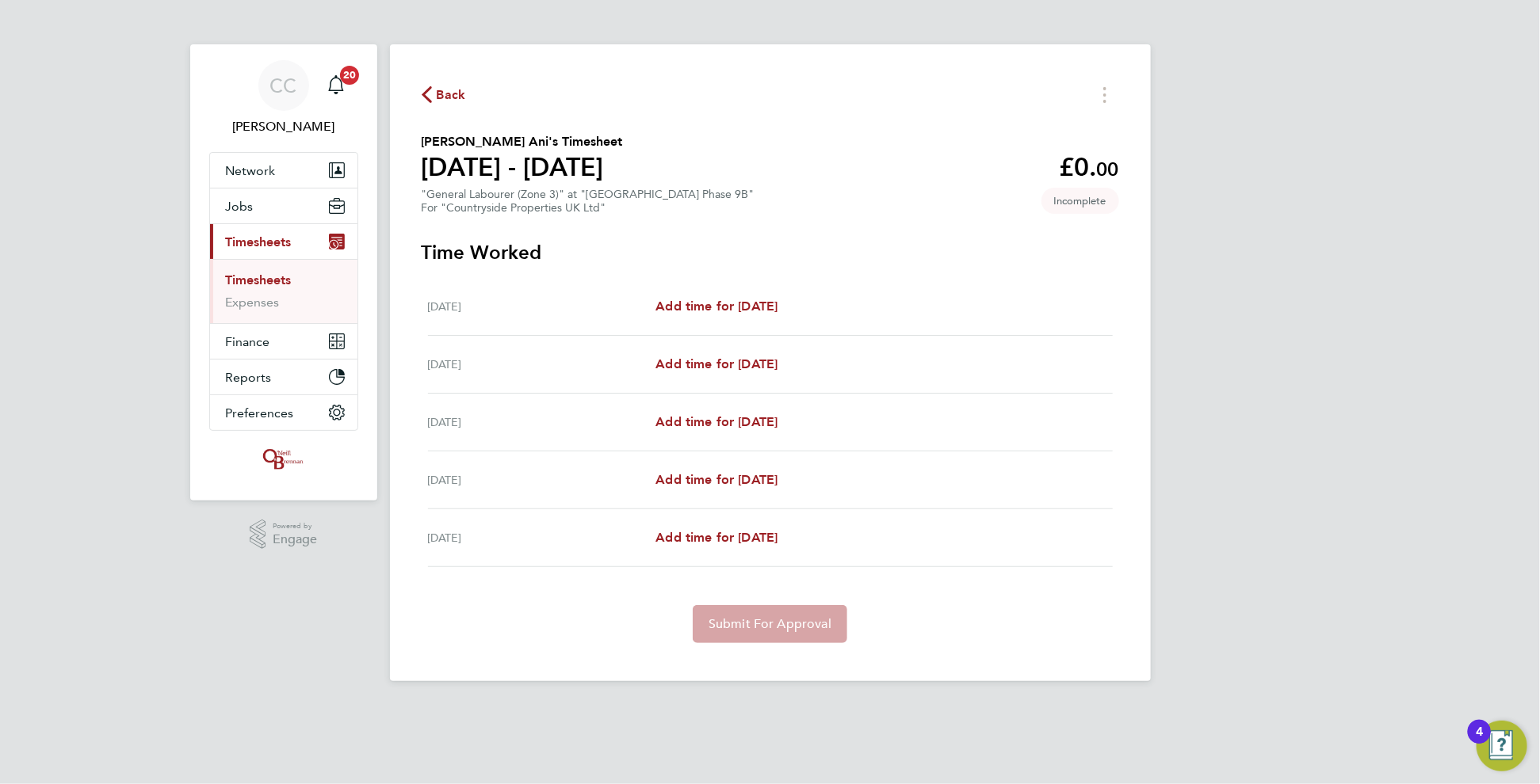
click at [445, 95] on span "Back" at bounding box center [451, 95] width 30 height 19
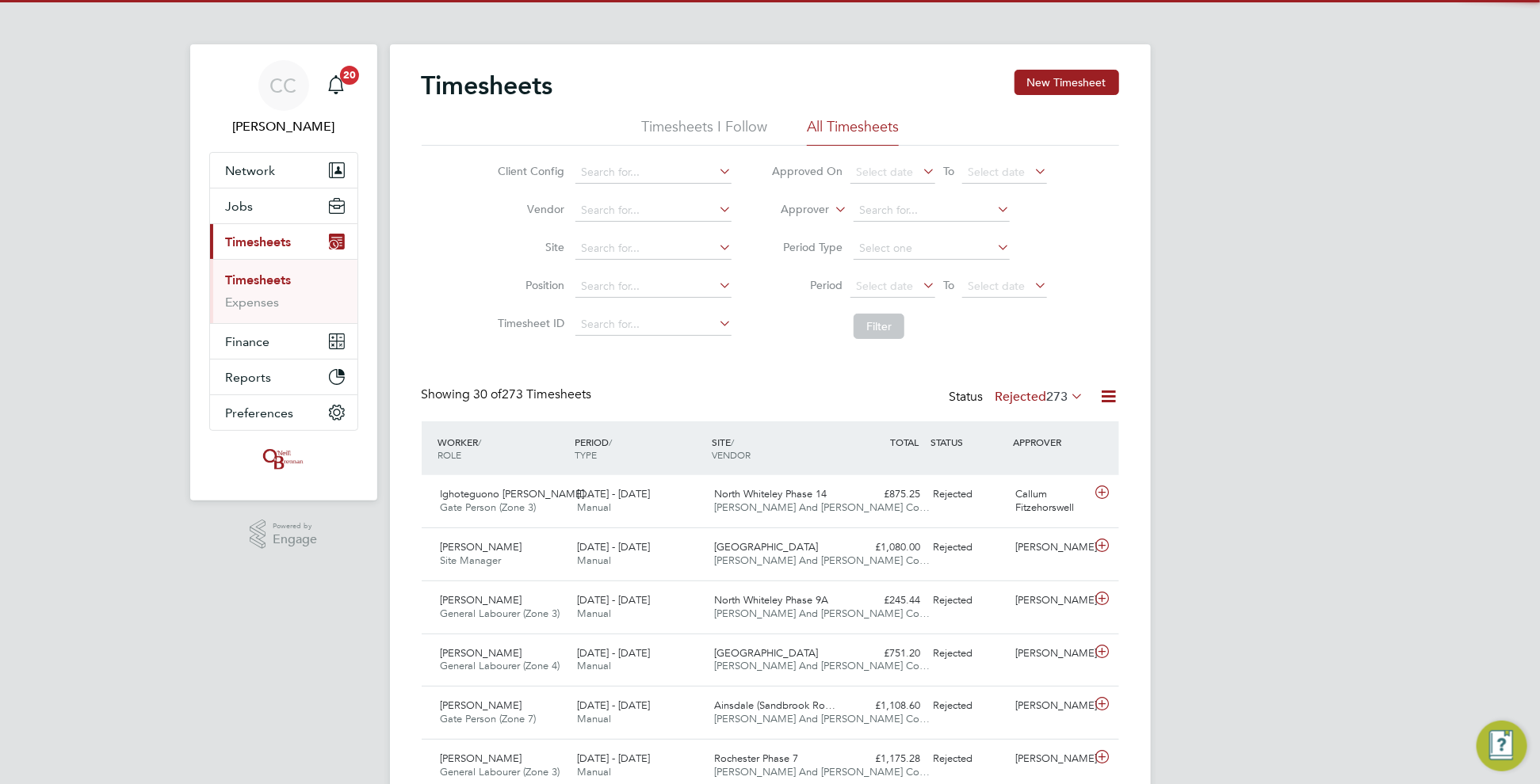
scroll to position [40, 137]
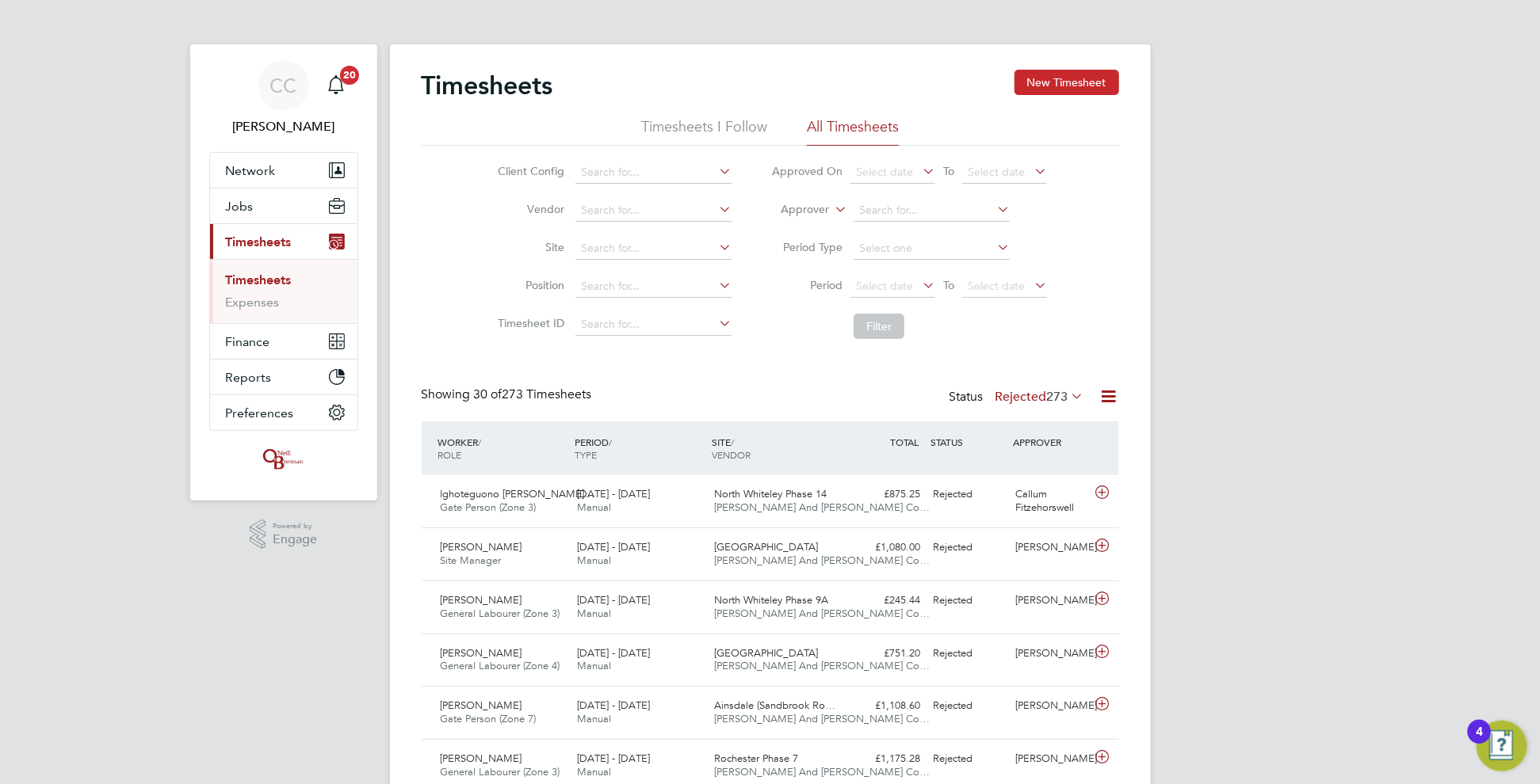
click at [1079, 83] on button "New Timesheet" at bounding box center [1067, 83] width 105 height 25
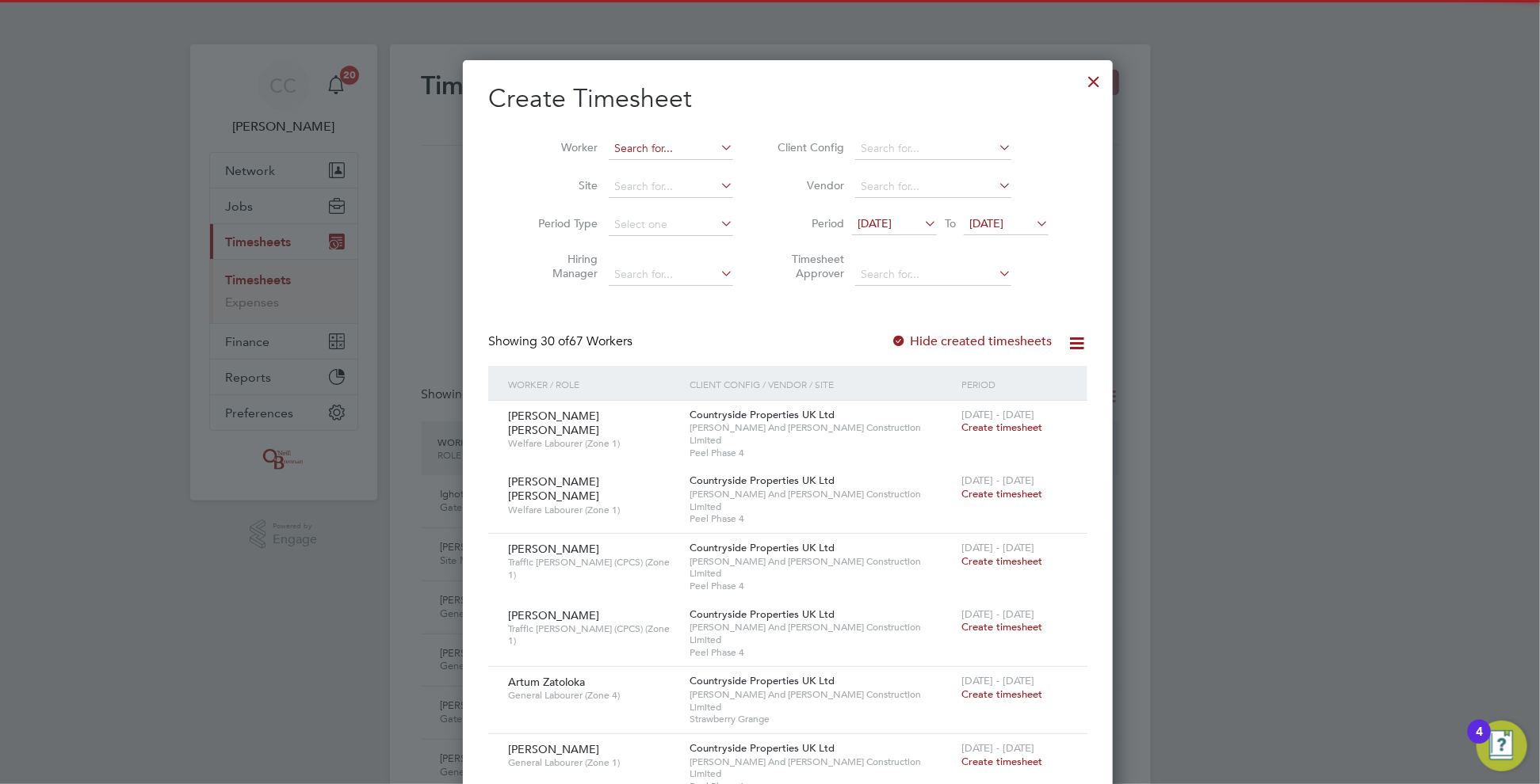
click at [609, 146] on input at bounding box center [670, 149] width 124 height 22
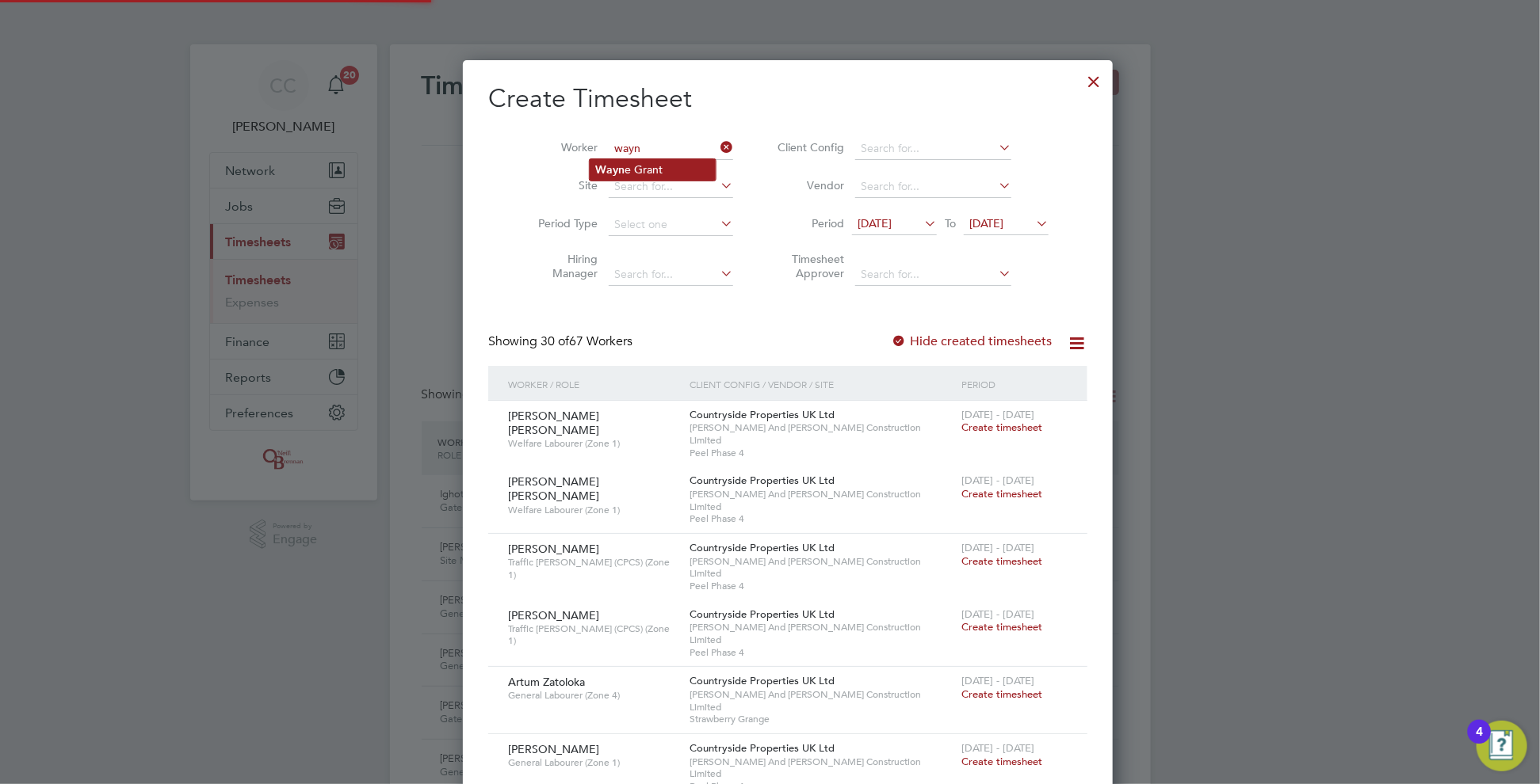
click at [649, 170] on li "[PERSON_NAME]" at bounding box center [653, 169] width 126 height 21
type input "[PERSON_NAME]"
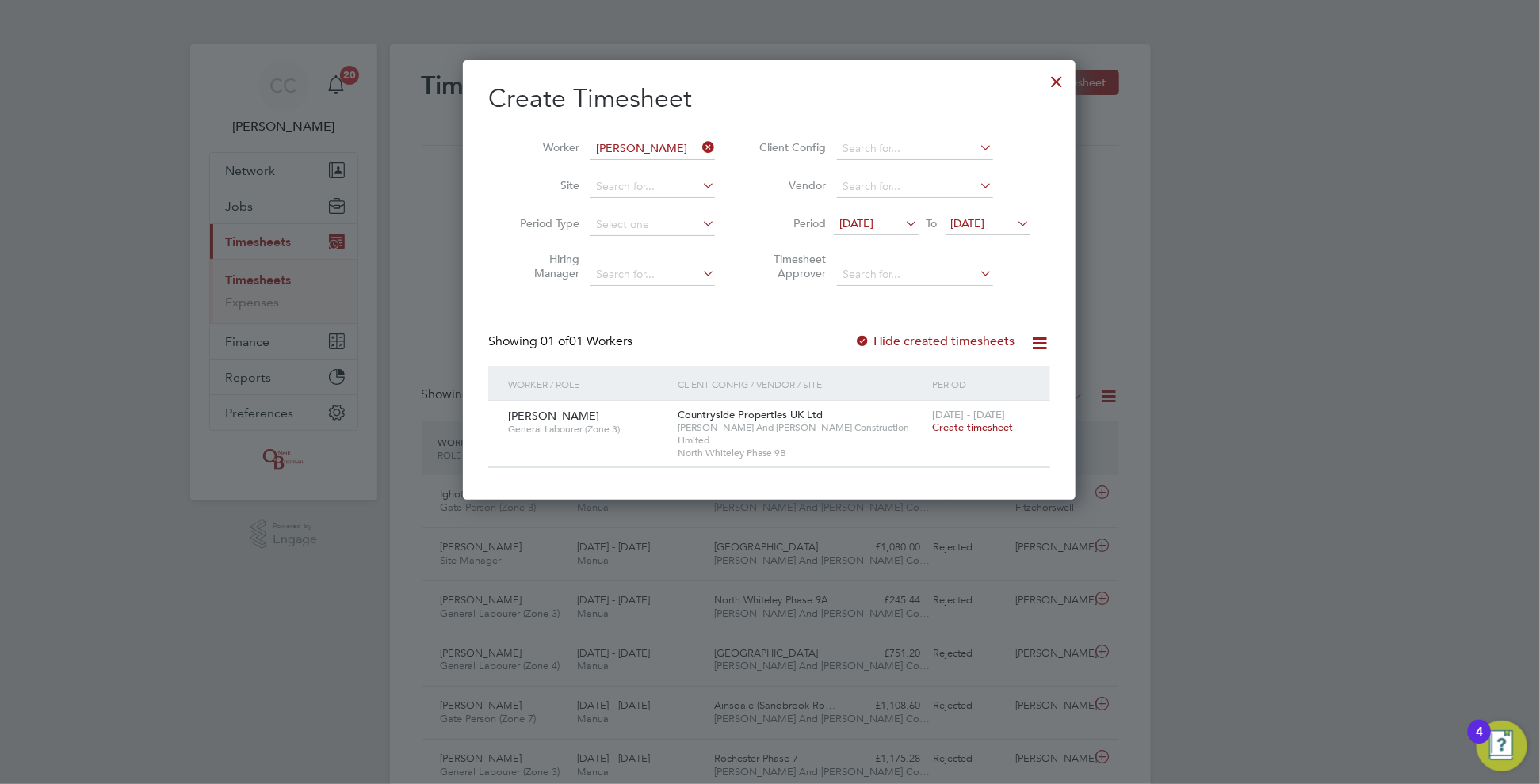
click at [980, 219] on span "[DATE]" at bounding box center [968, 223] width 34 height 14
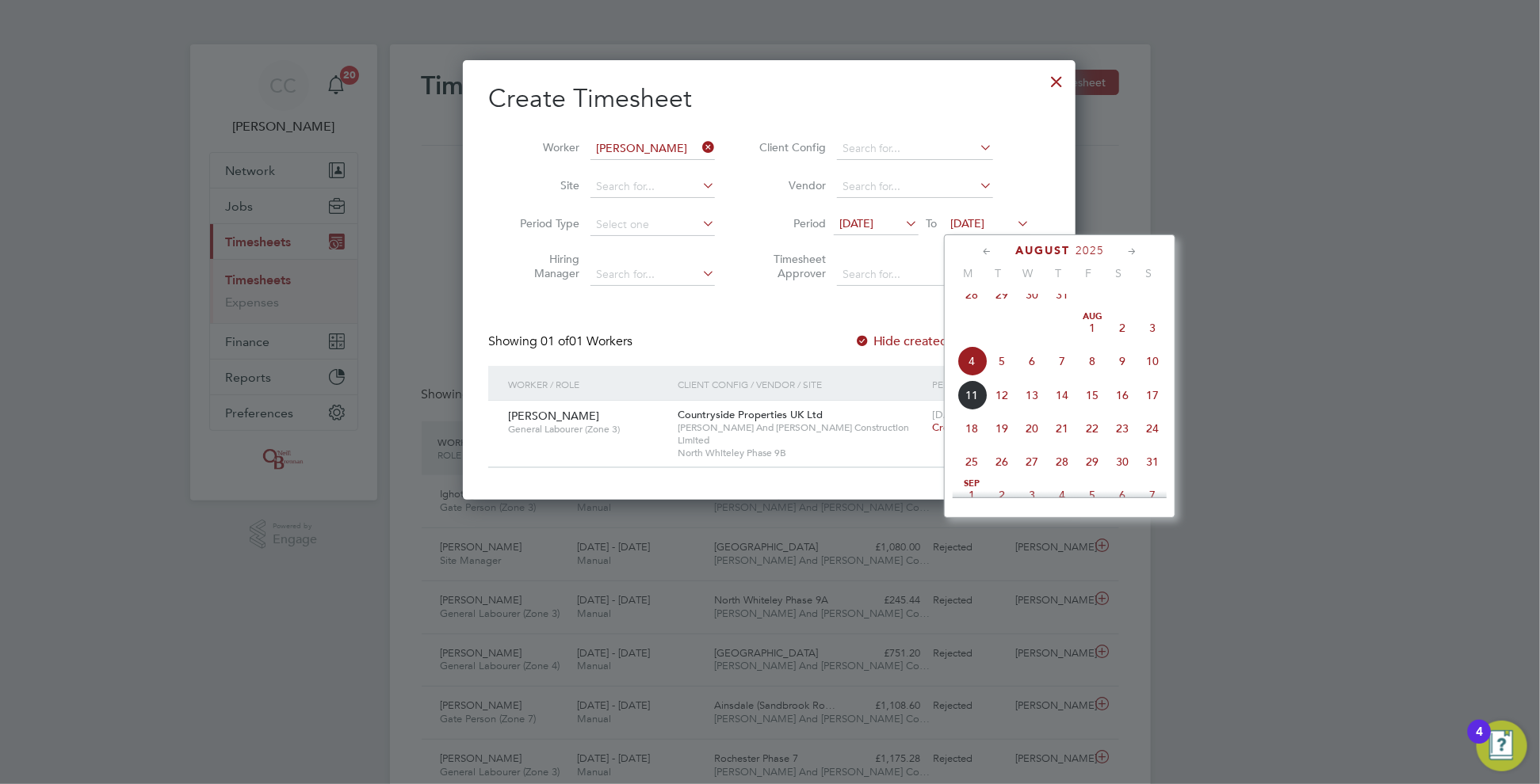
click at [1157, 376] on span "10" at bounding box center [1153, 362] width 30 height 30
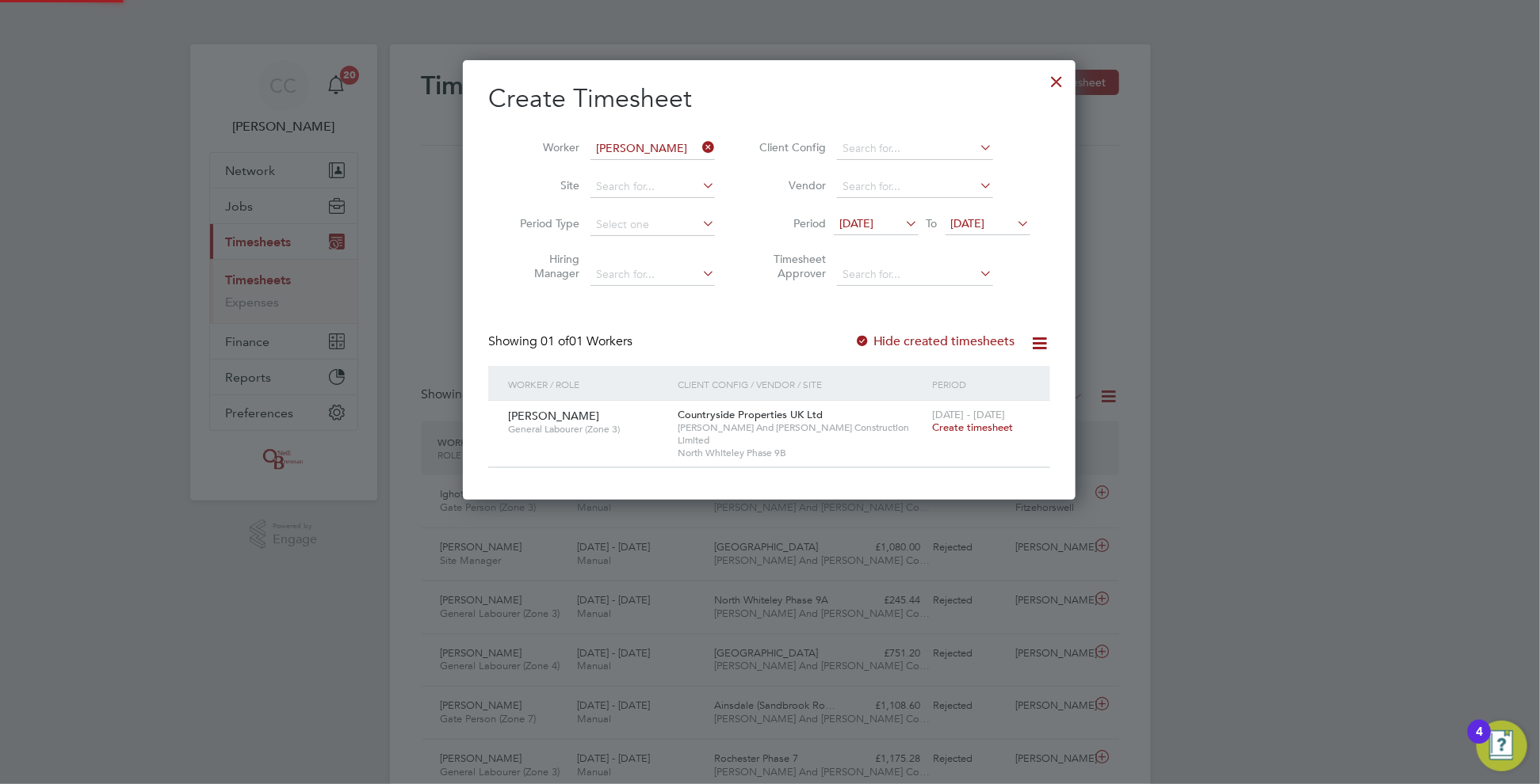
click at [873, 223] on span "[DATE]" at bounding box center [856, 223] width 34 height 14
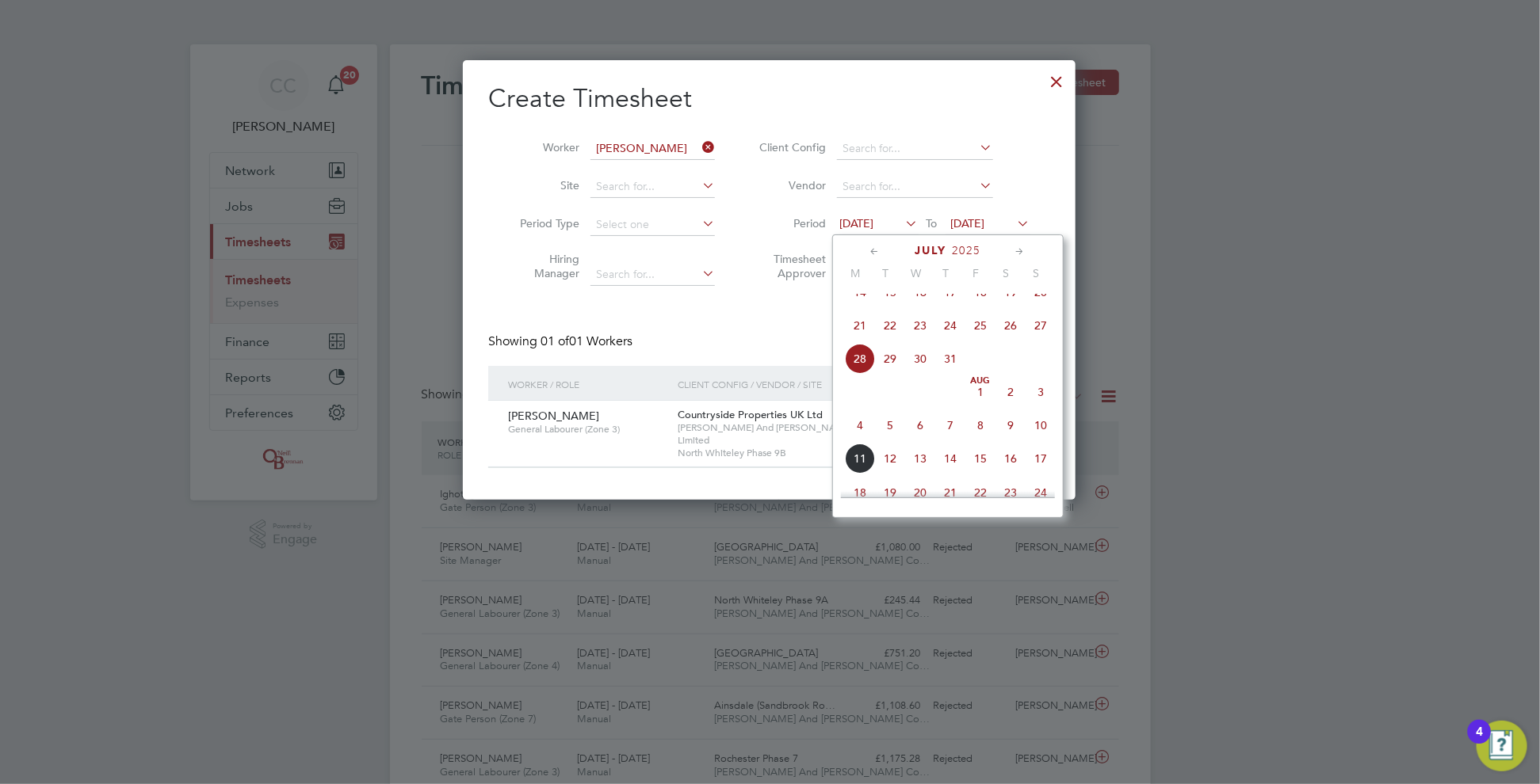
click at [850, 308] on span "14" at bounding box center [860, 292] width 30 height 30
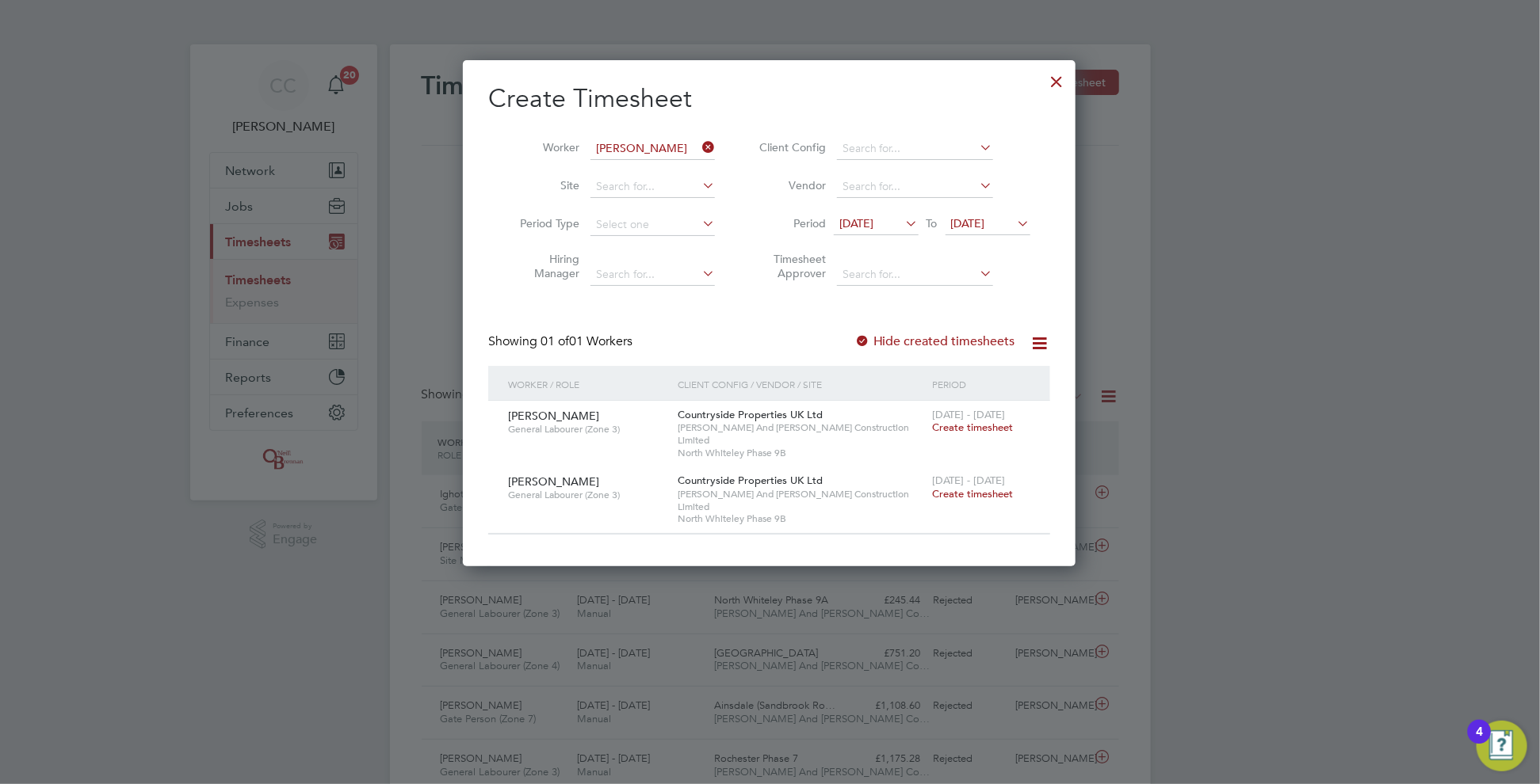
click at [873, 220] on span "[DATE]" at bounding box center [856, 223] width 34 height 14
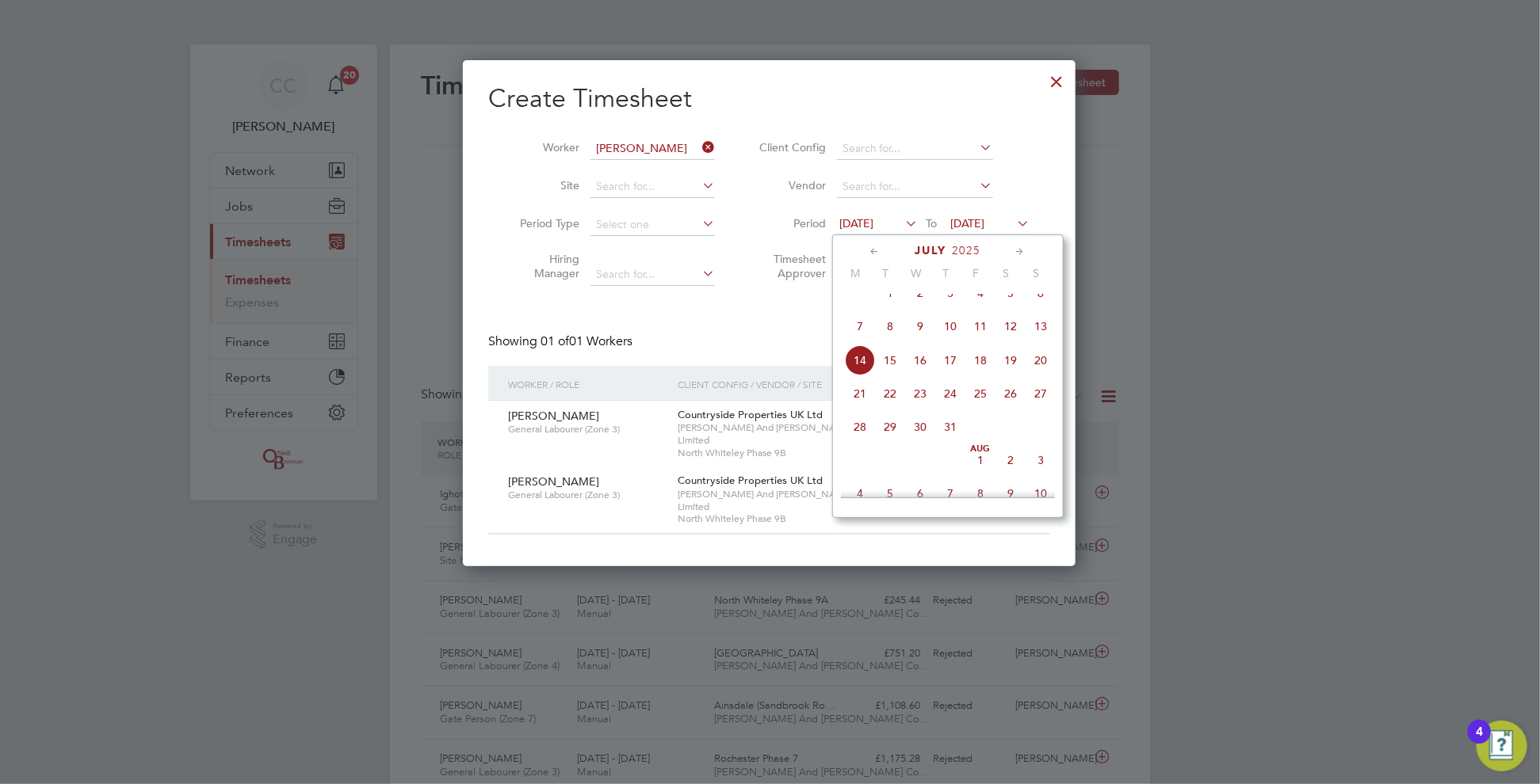
click at [865, 337] on span "7" at bounding box center [860, 327] width 30 height 30
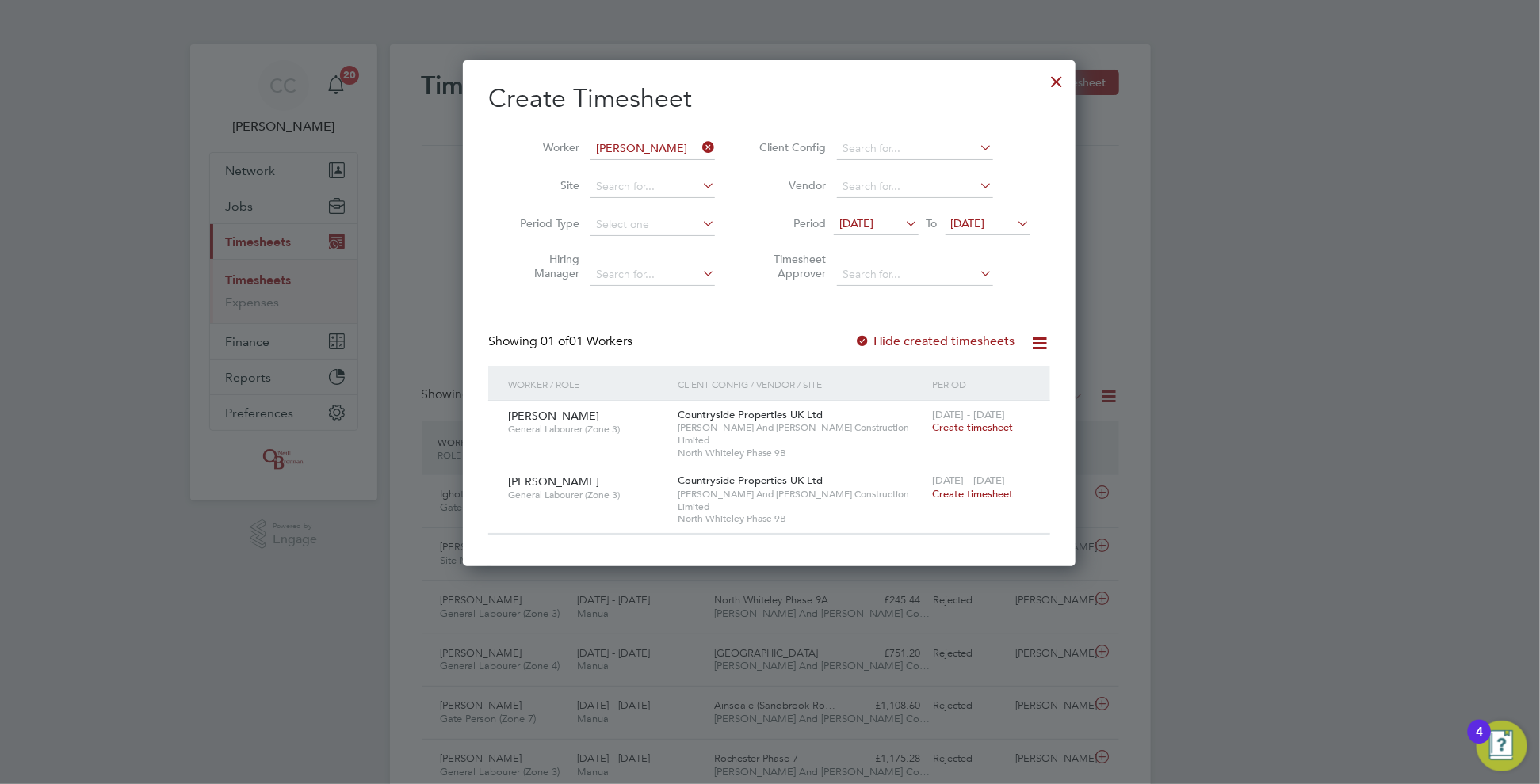
click at [877, 337] on label "Hide created timesheets" at bounding box center [935, 341] width 161 height 16
click at [865, 337] on div at bounding box center [862, 342] width 16 height 16
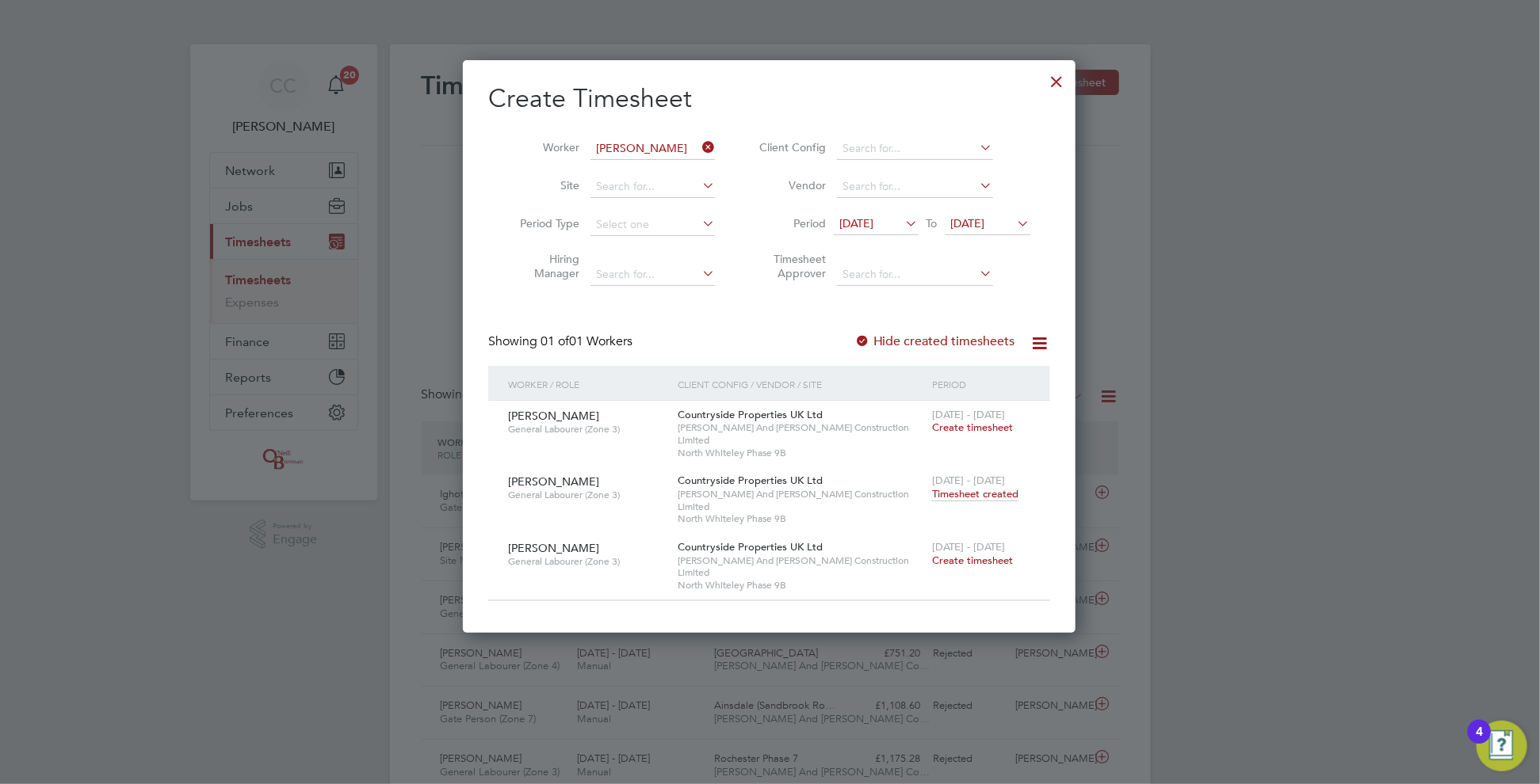
click at [853, 224] on span "[DATE]" at bounding box center [856, 223] width 34 height 14
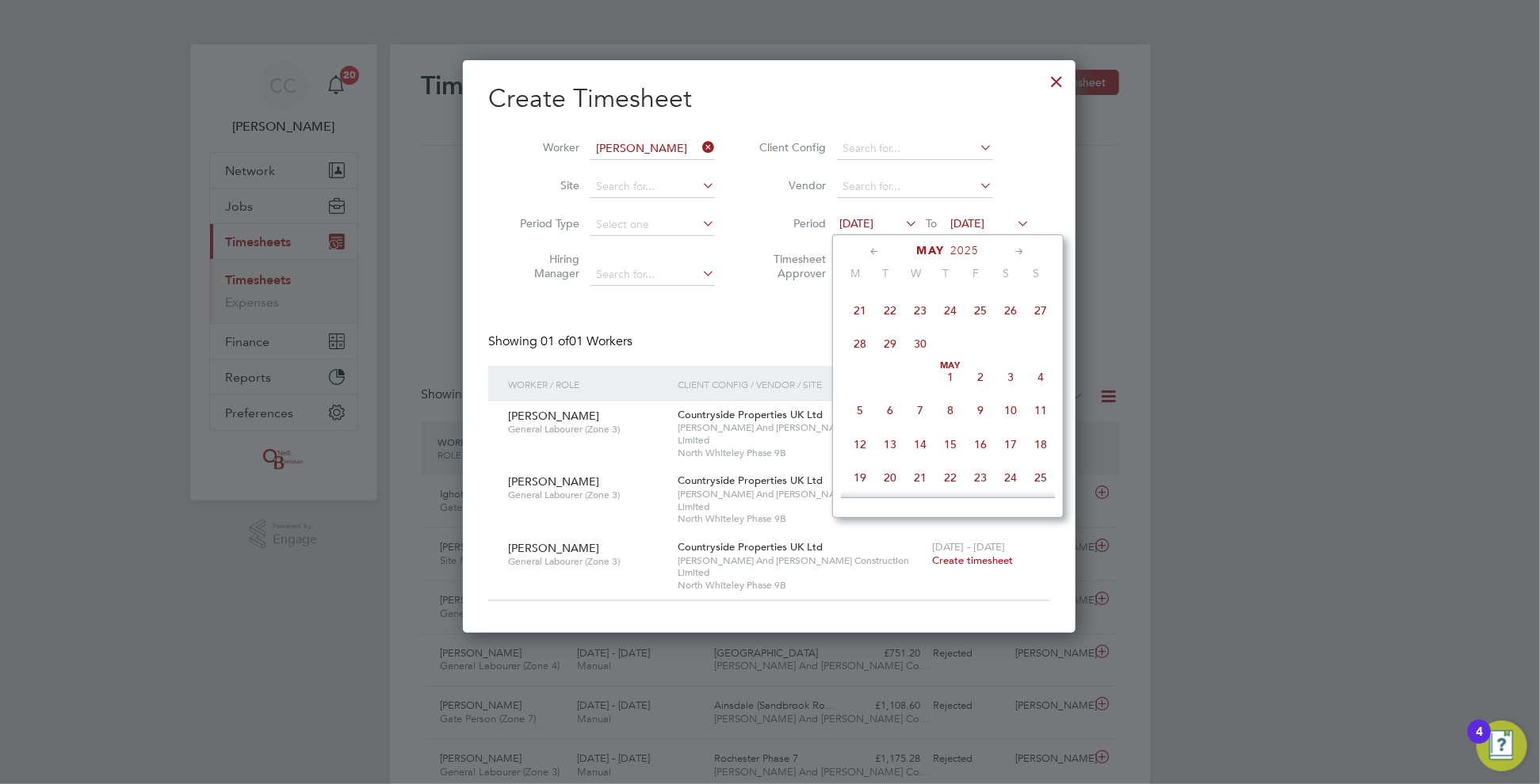
click at [862, 423] on span "5" at bounding box center [860, 411] width 30 height 30
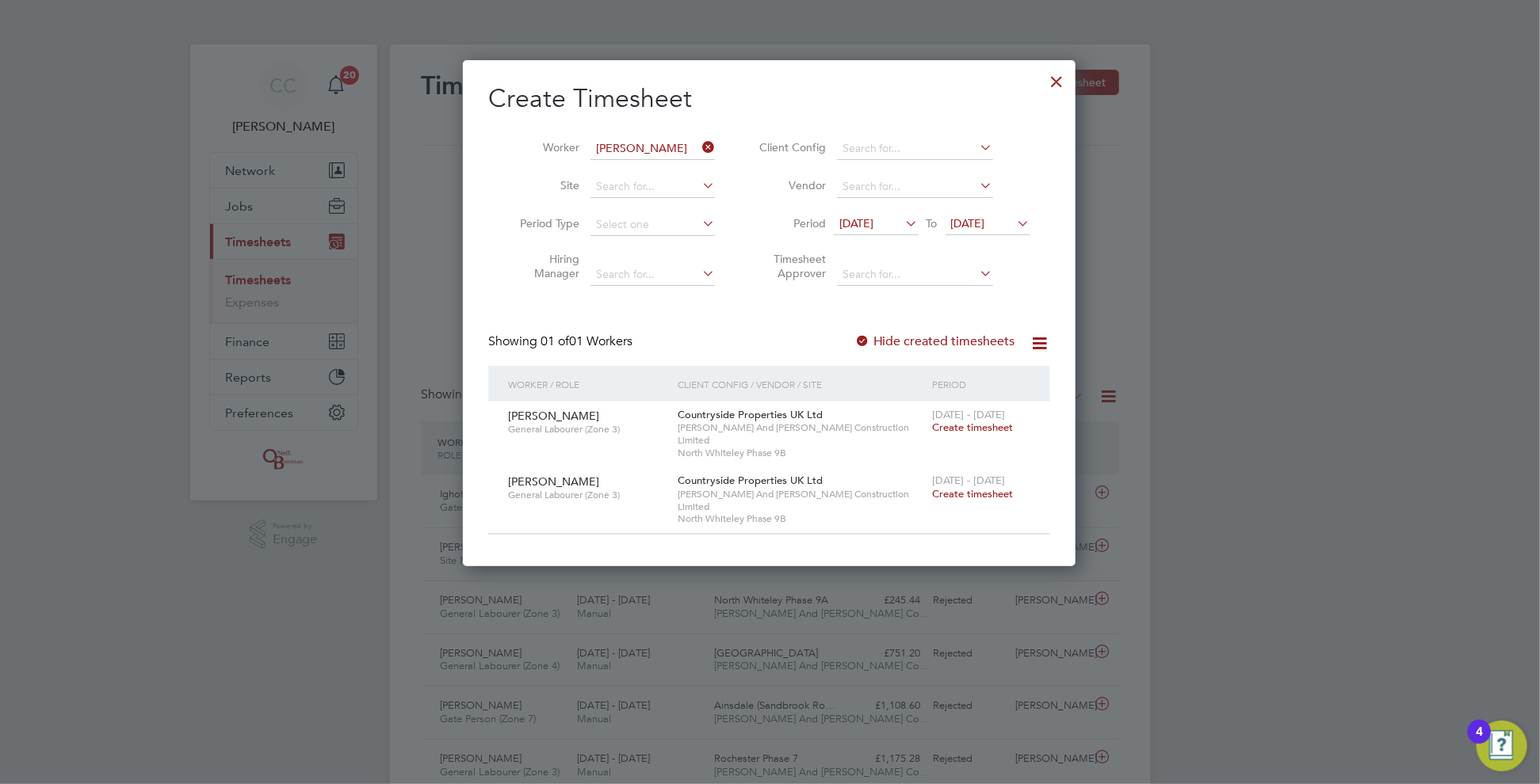
click at [863, 336] on div at bounding box center [862, 342] width 16 height 16
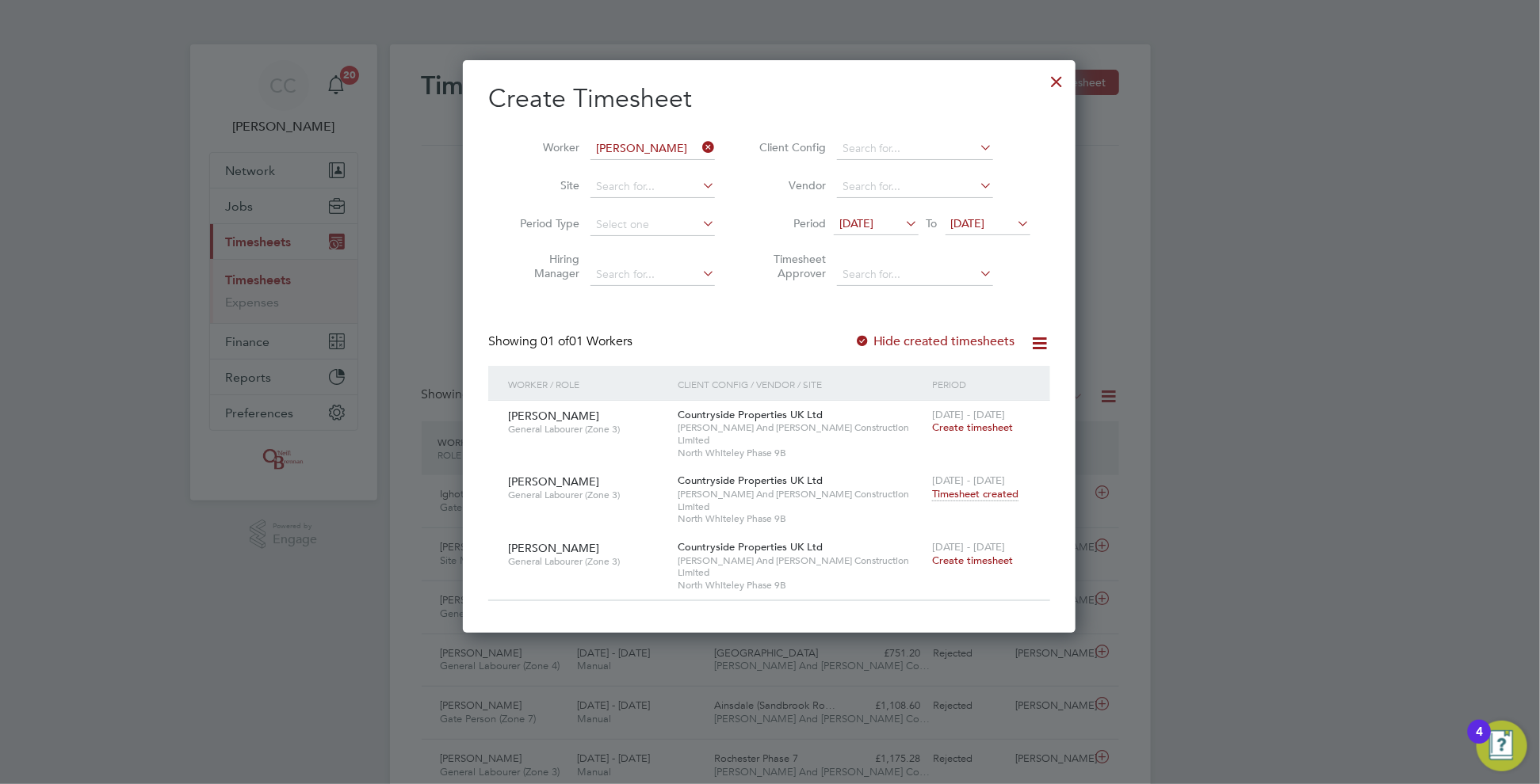
click at [980, 429] on span "Create timesheet" at bounding box center [973, 427] width 81 height 14
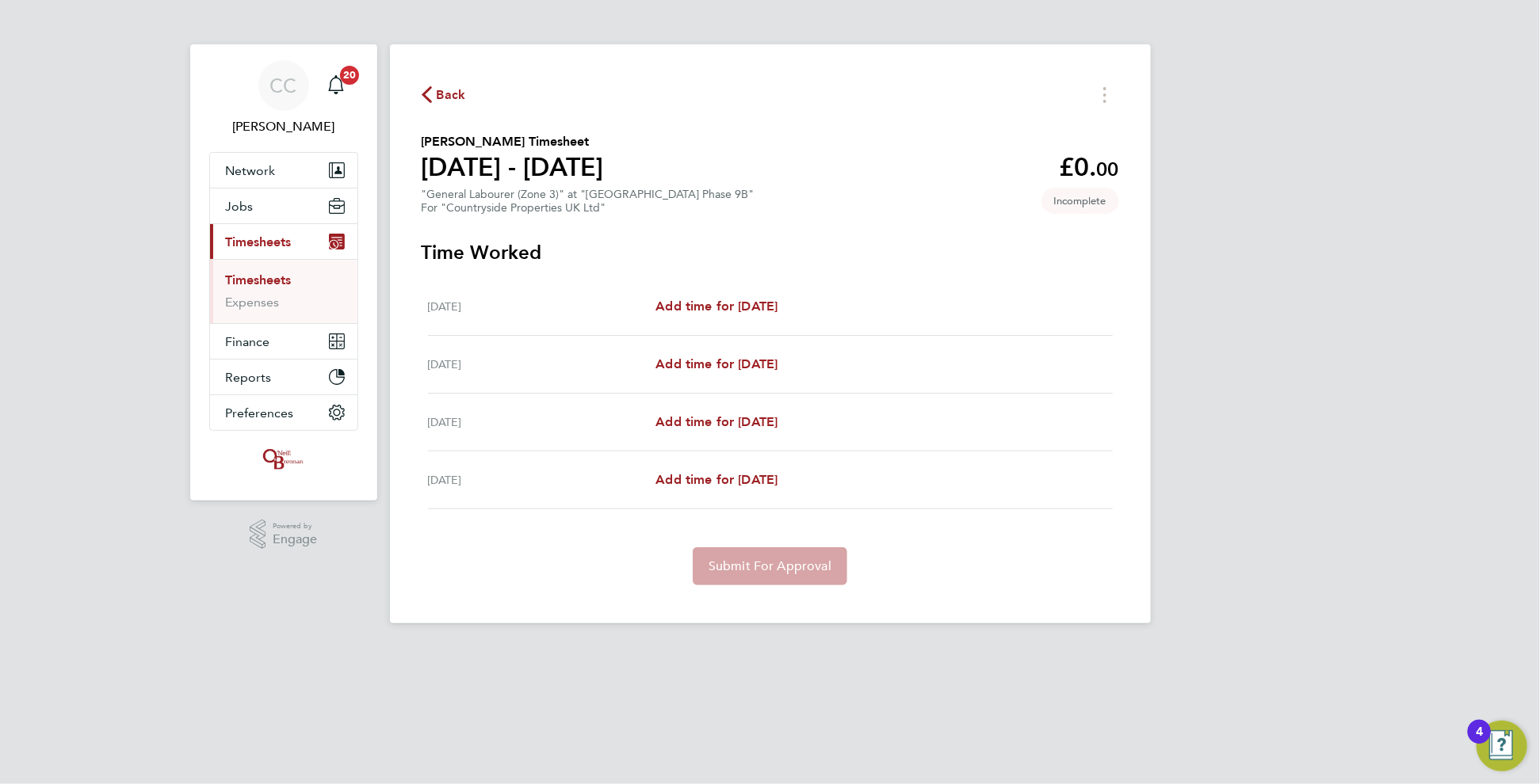
click at [432, 88] on span "Back" at bounding box center [444, 94] width 45 height 15
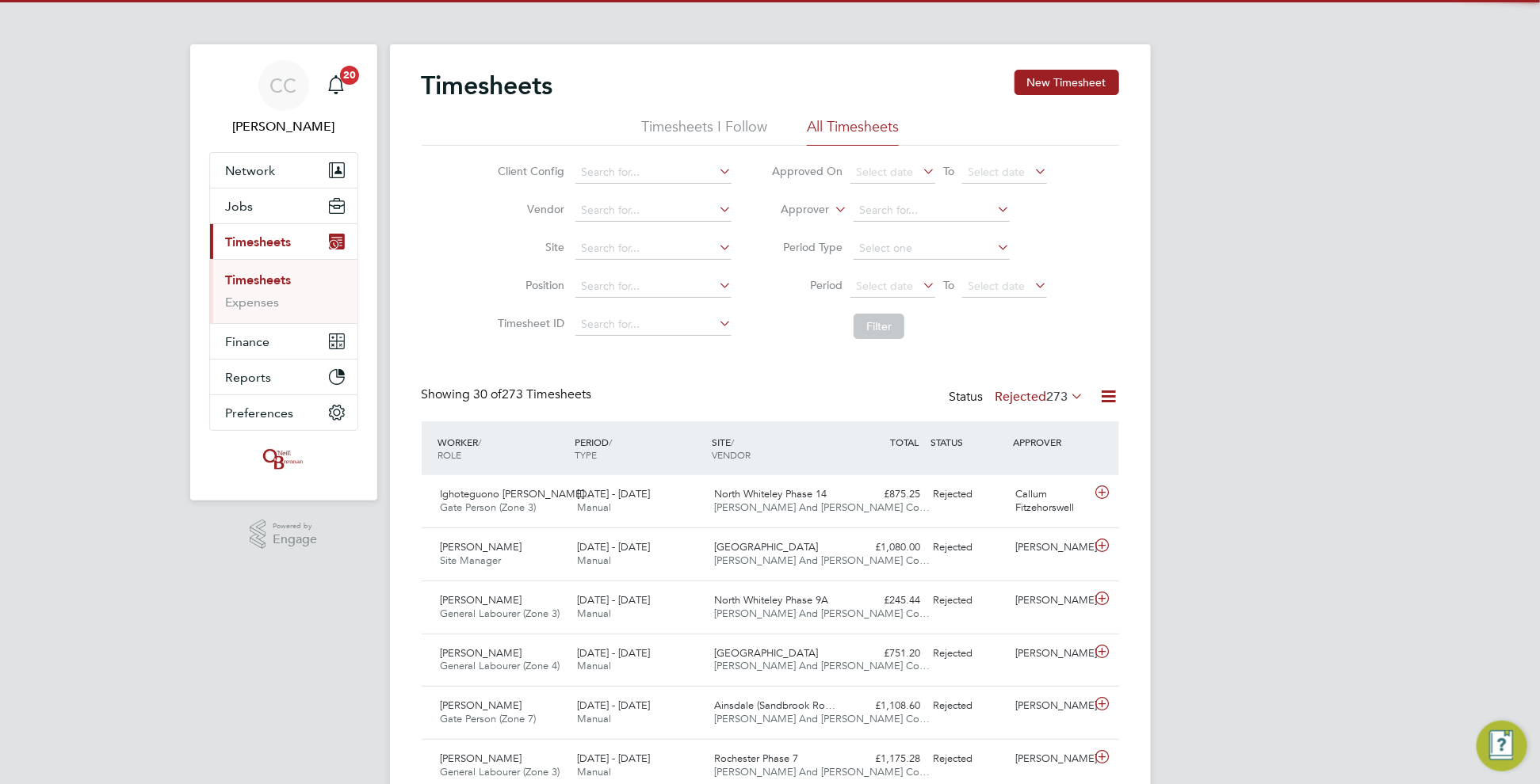
scroll to position [40, 137]
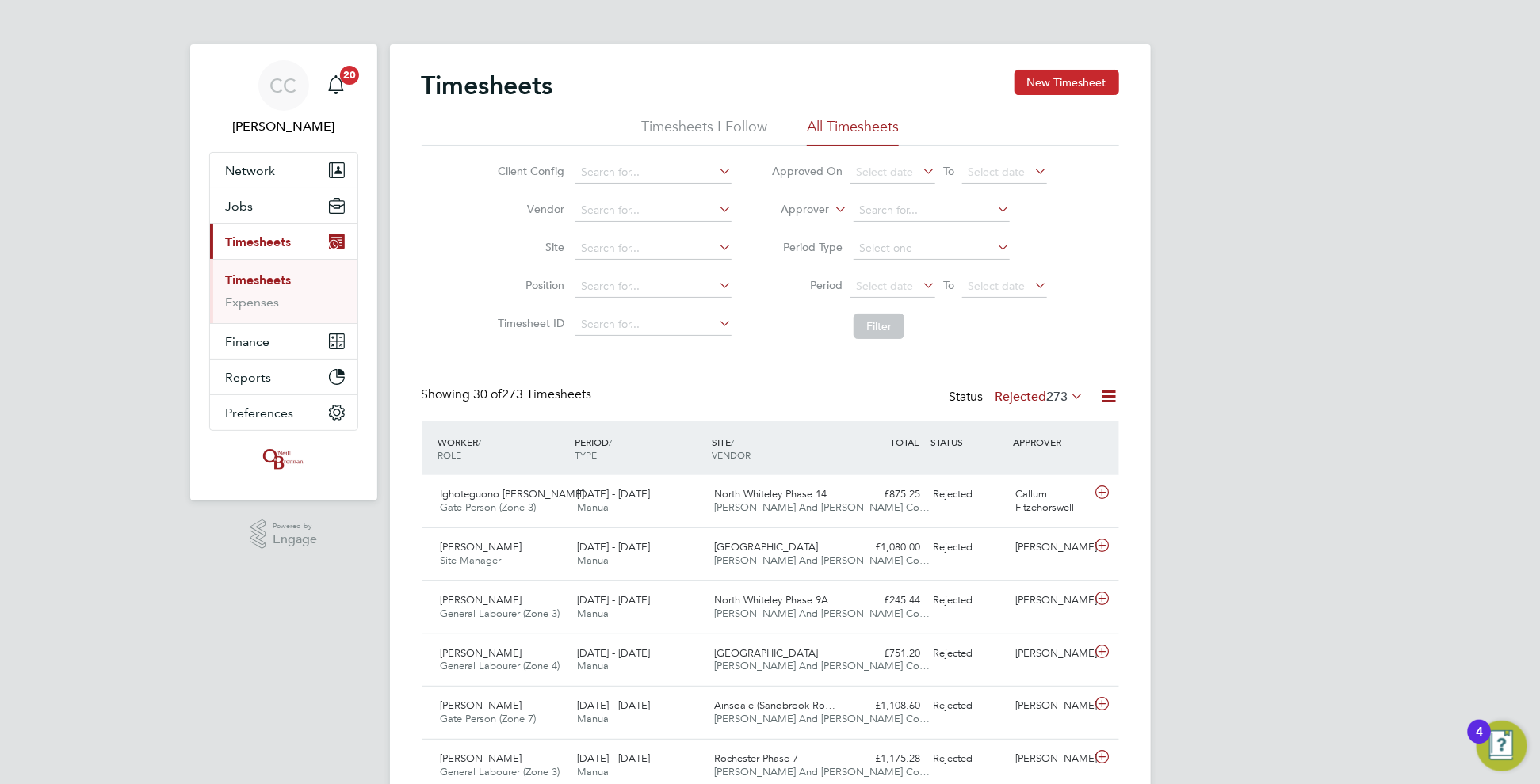
click at [1049, 86] on button "New Timesheet" at bounding box center [1067, 83] width 105 height 25
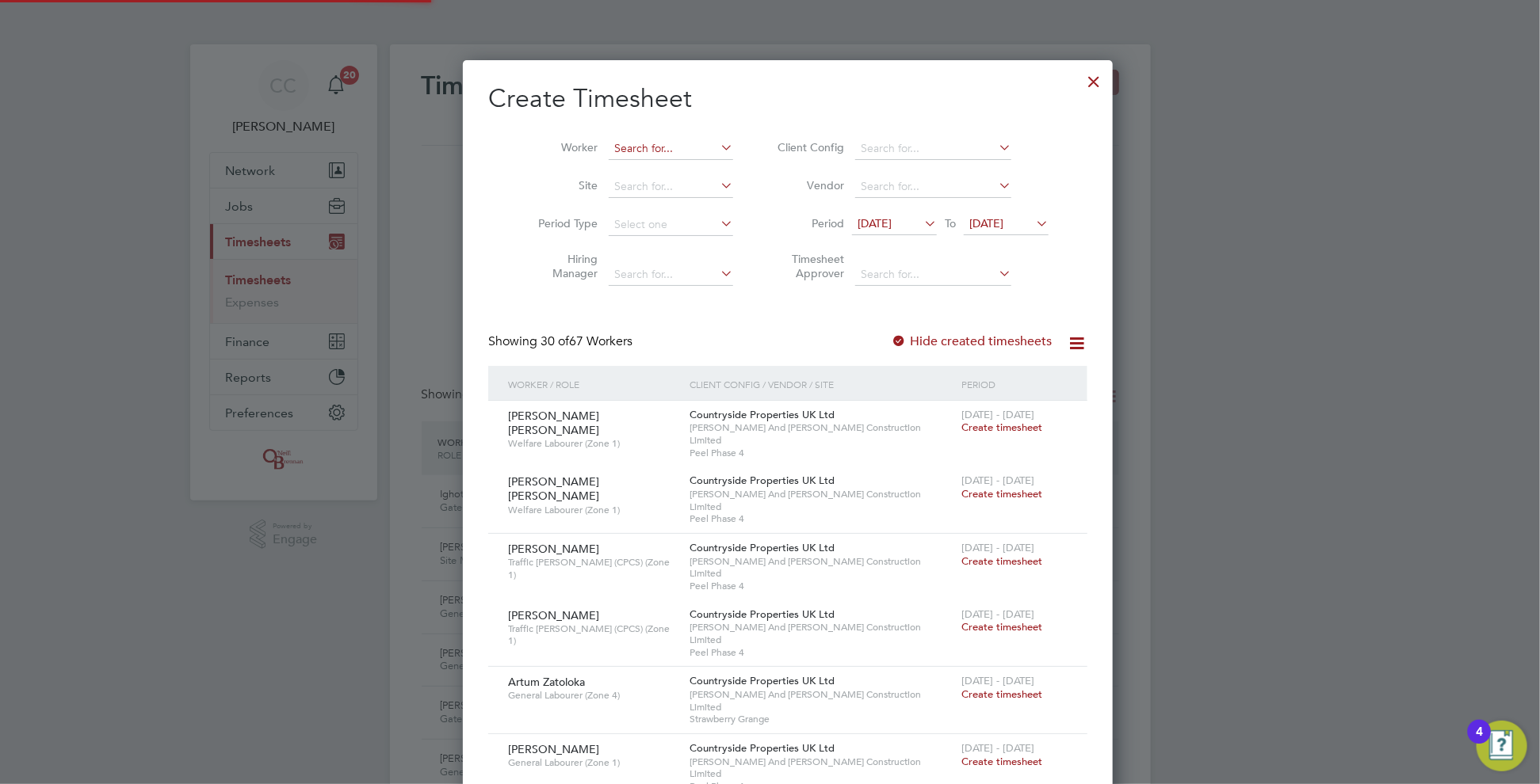
click at [632, 153] on input at bounding box center [670, 149] width 124 height 22
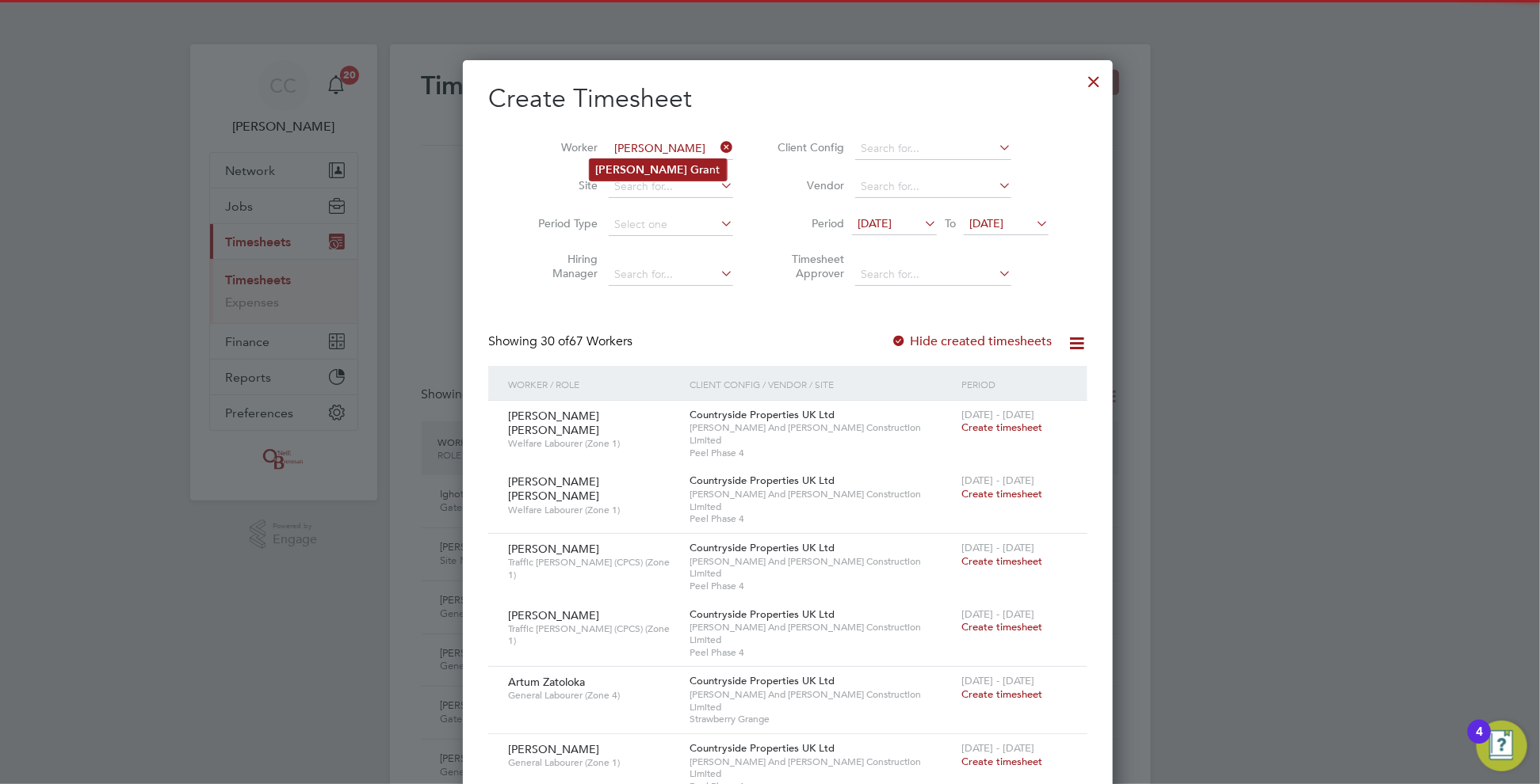
click at [624, 166] on b "[PERSON_NAME]" at bounding box center [642, 170] width 92 height 14
type input "[PERSON_NAME]"
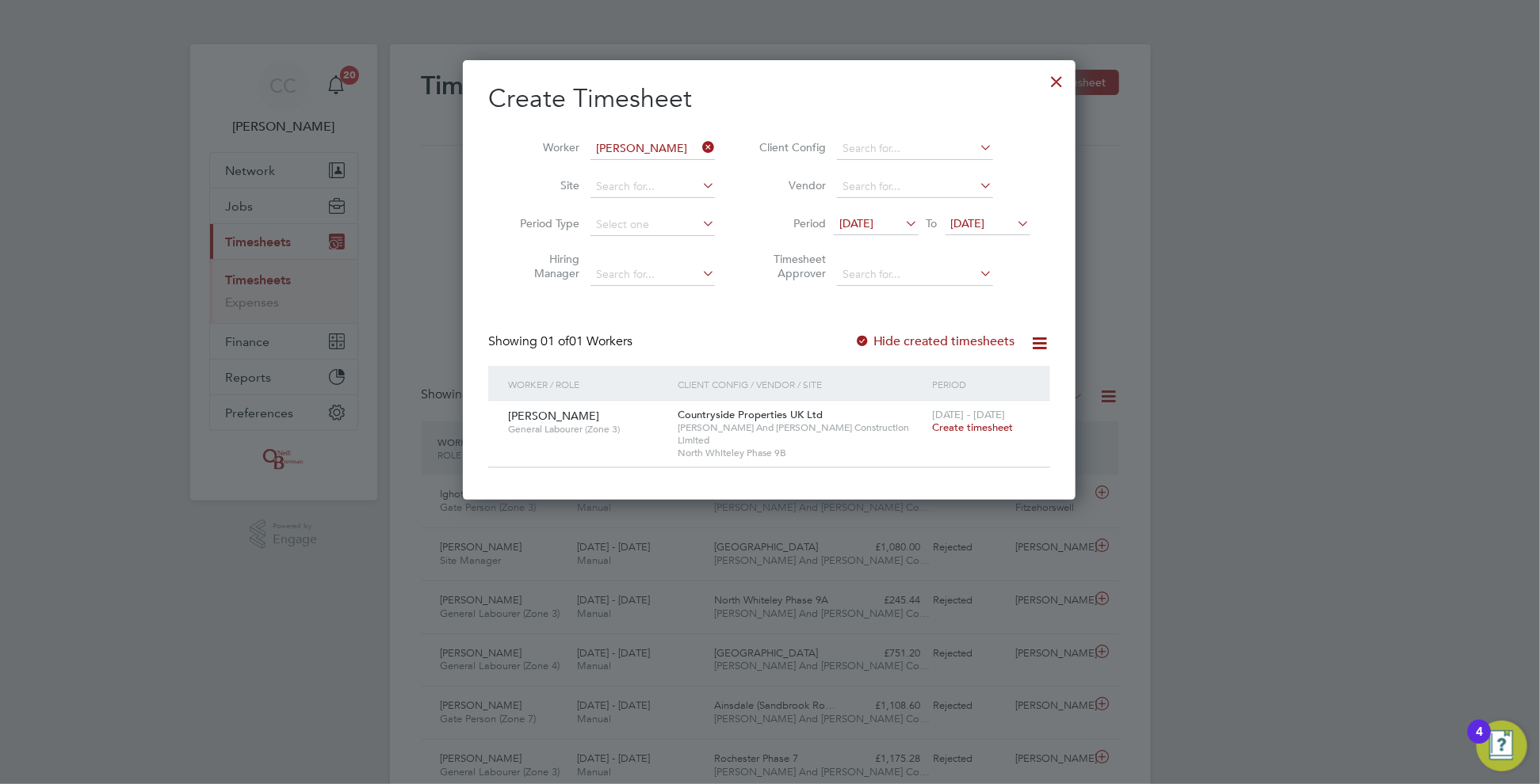
click at [898, 217] on span "[DATE]" at bounding box center [876, 224] width 85 height 21
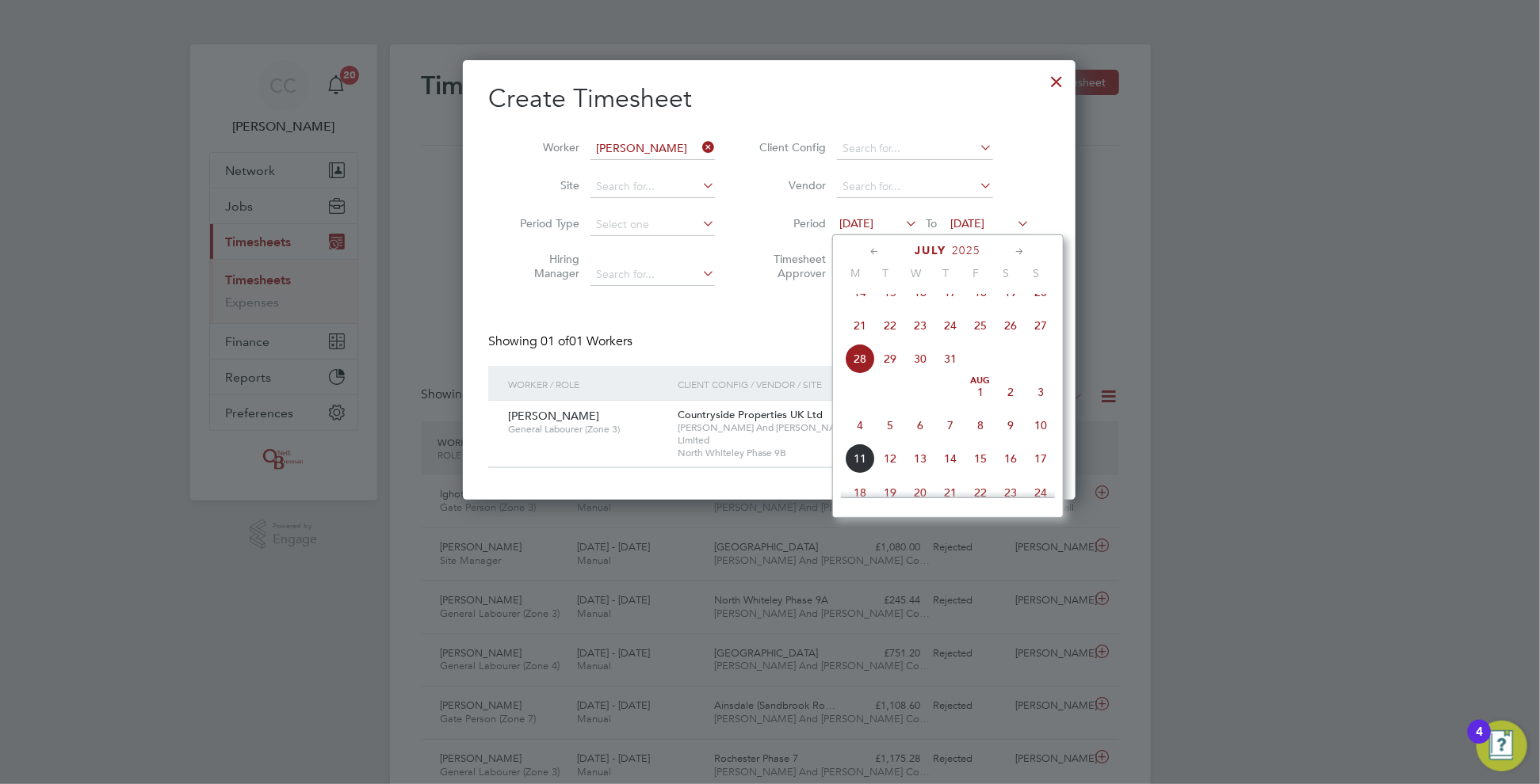
click at [860, 305] on span "14" at bounding box center [860, 292] width 30 height 30
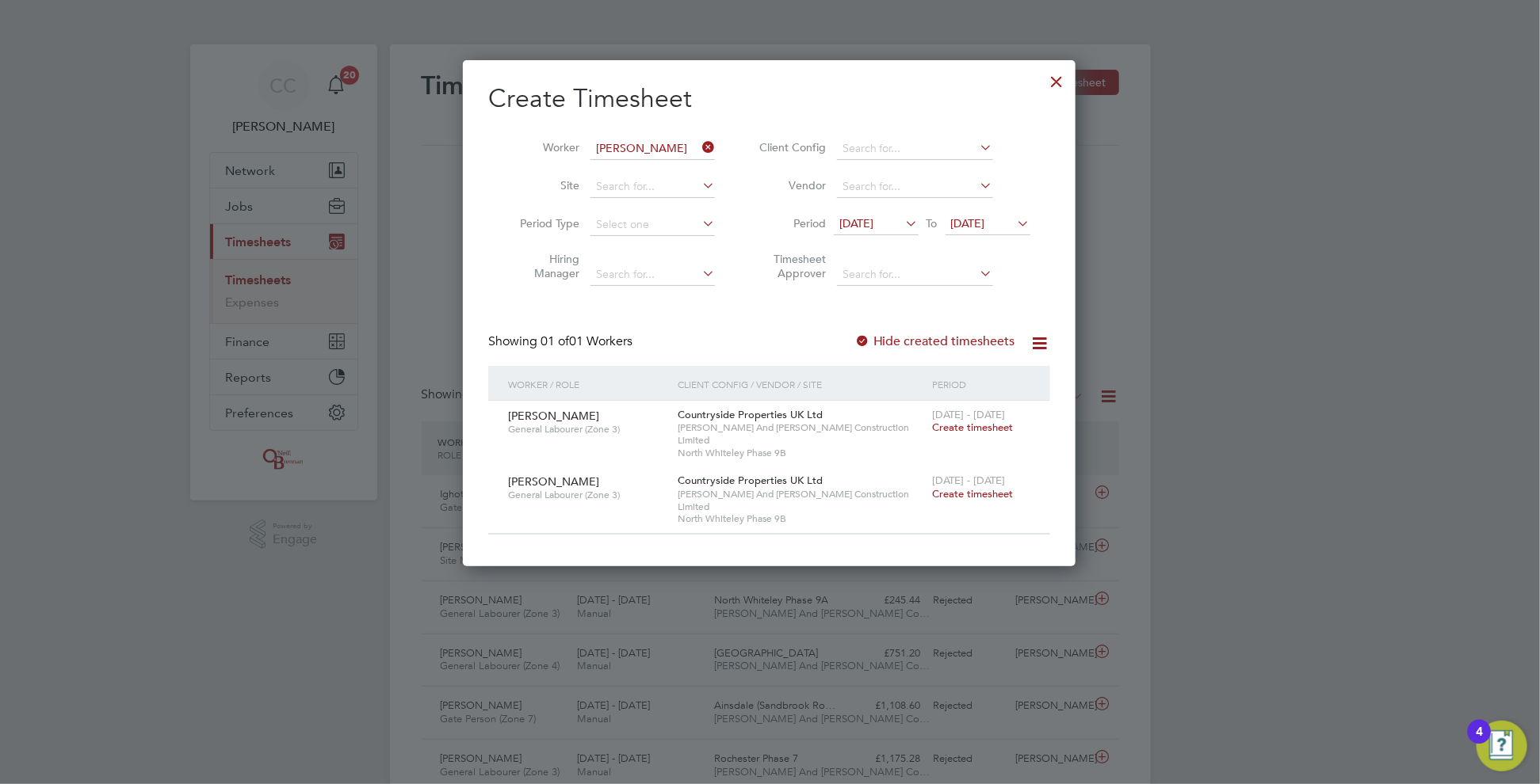
click at [871, 349] on div at bounding box center [862, 342] width 16 height 16
click at [870, 343] on div at bounding box center [862, 342] width 16 height 16
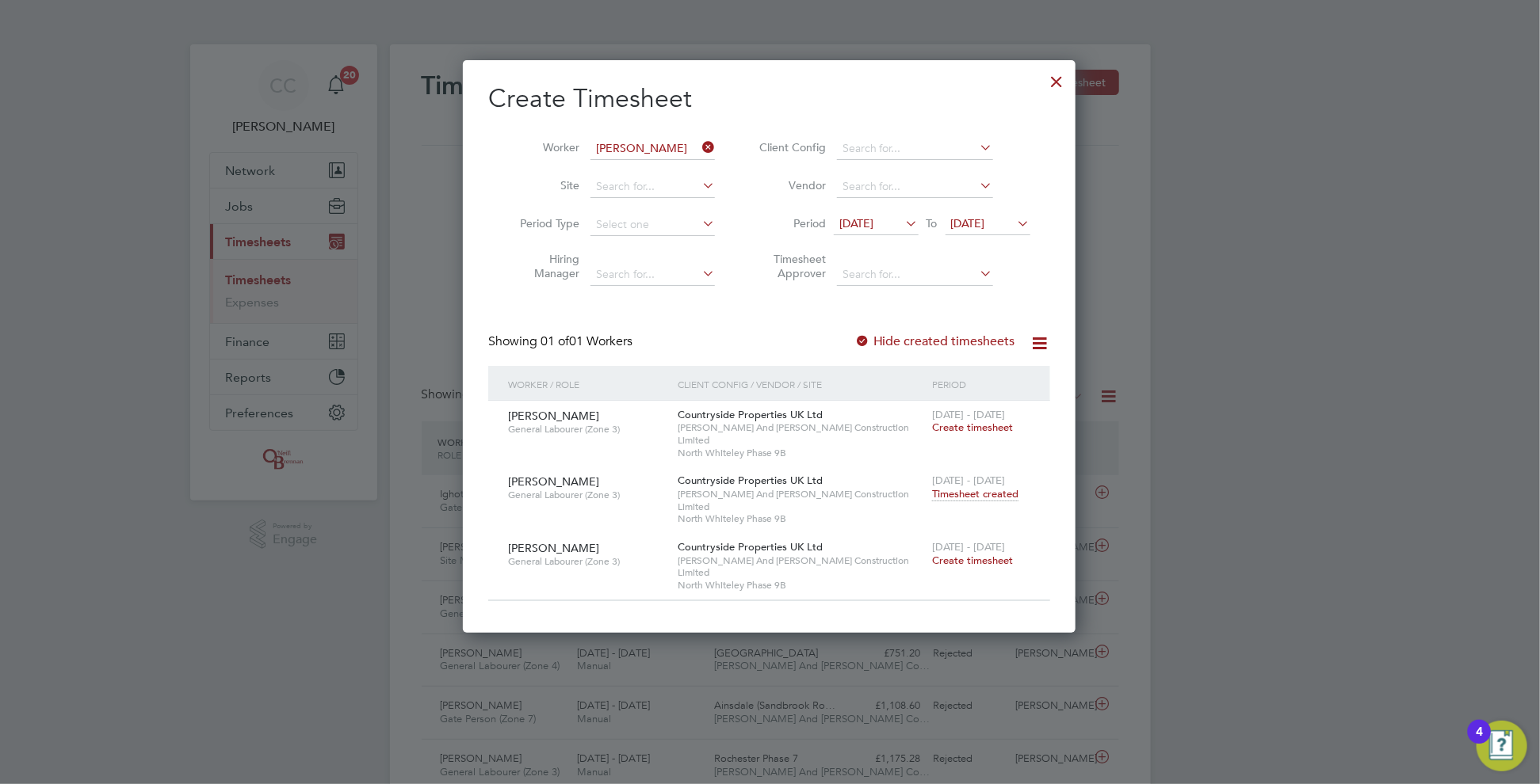
click at [867, 344] on div at bounding box center [862, 342] width 16 height 16
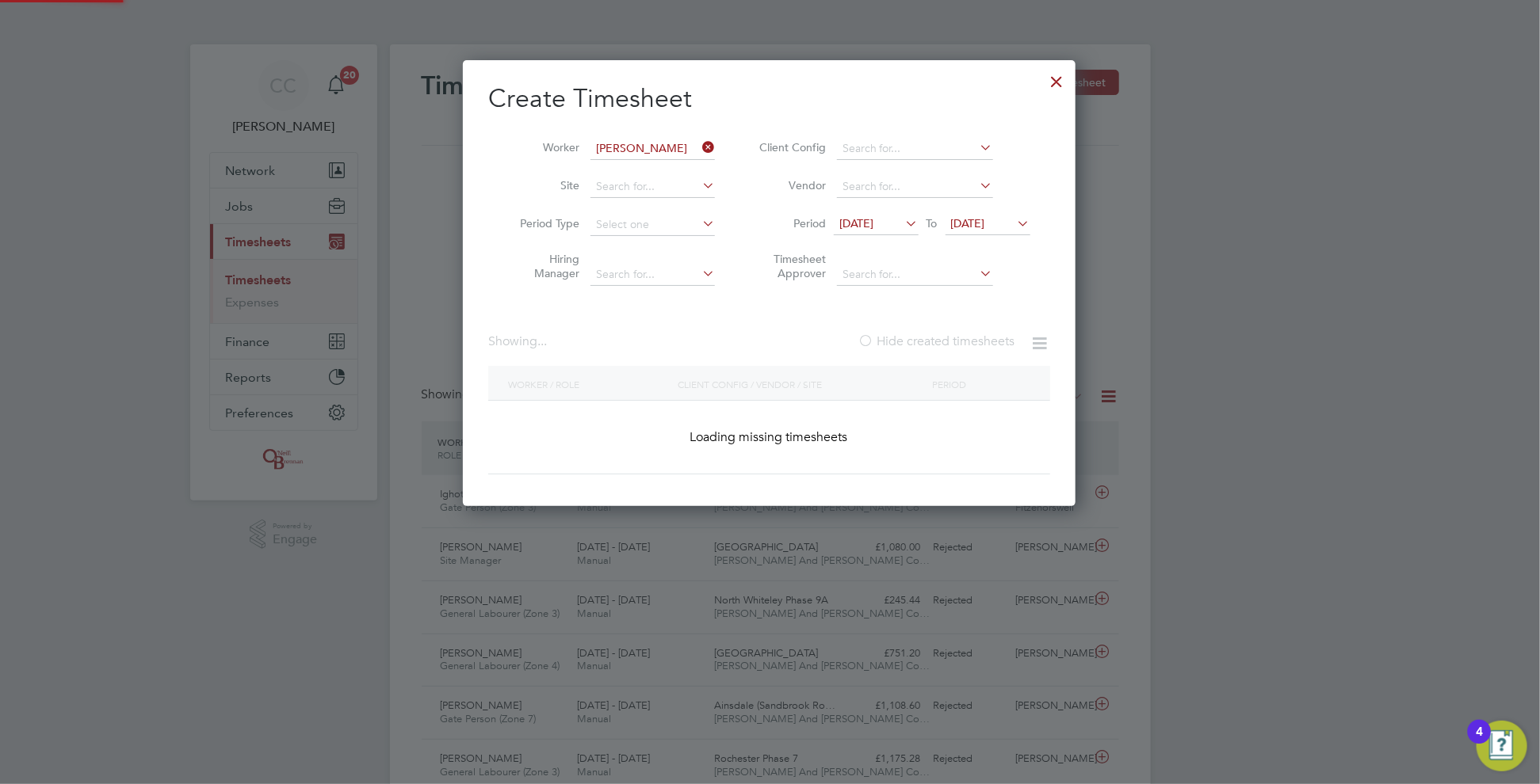
scroll to position [480, 614]
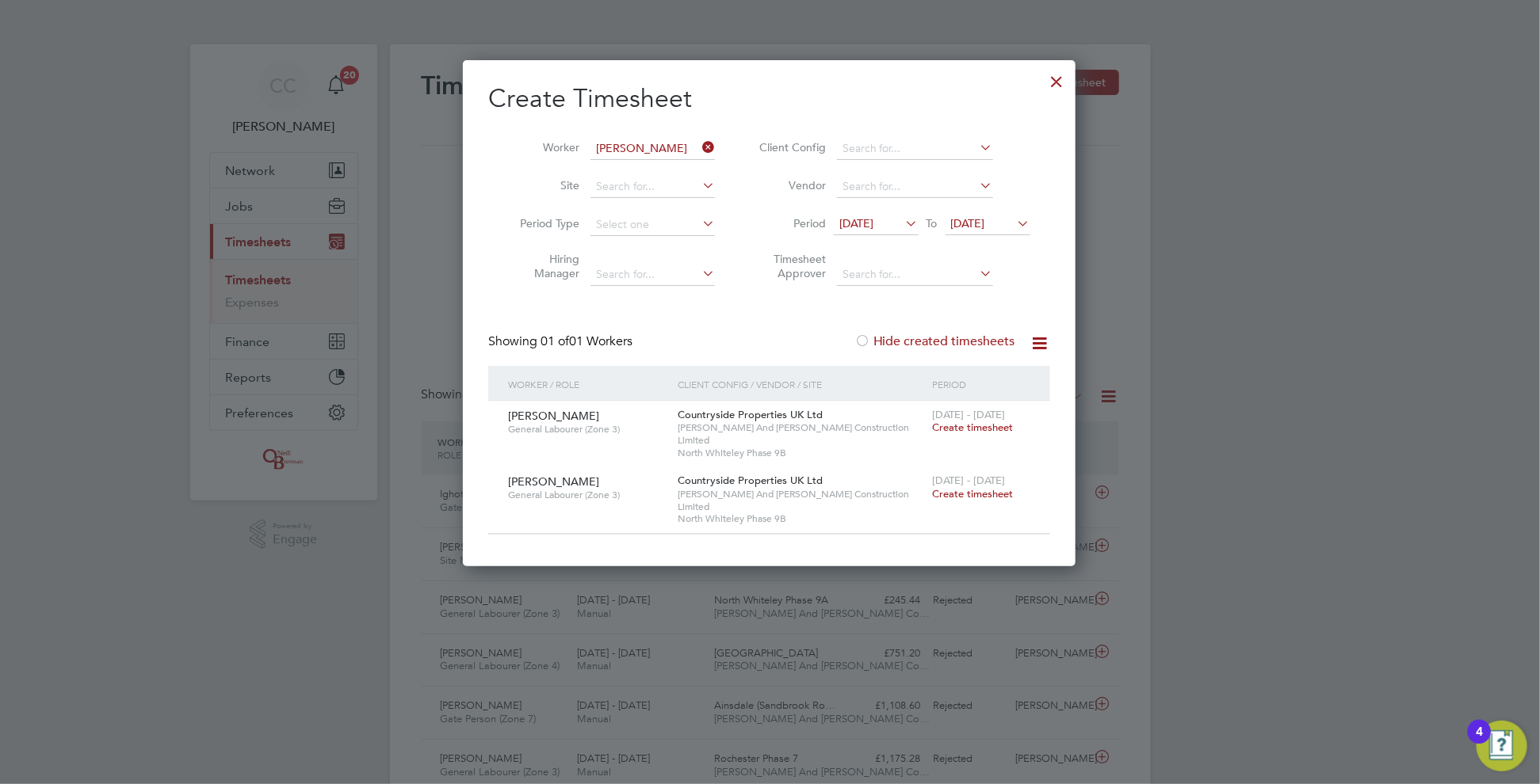
click at [867, 344] on div at bounding box center [862, 342] width 16 height 16
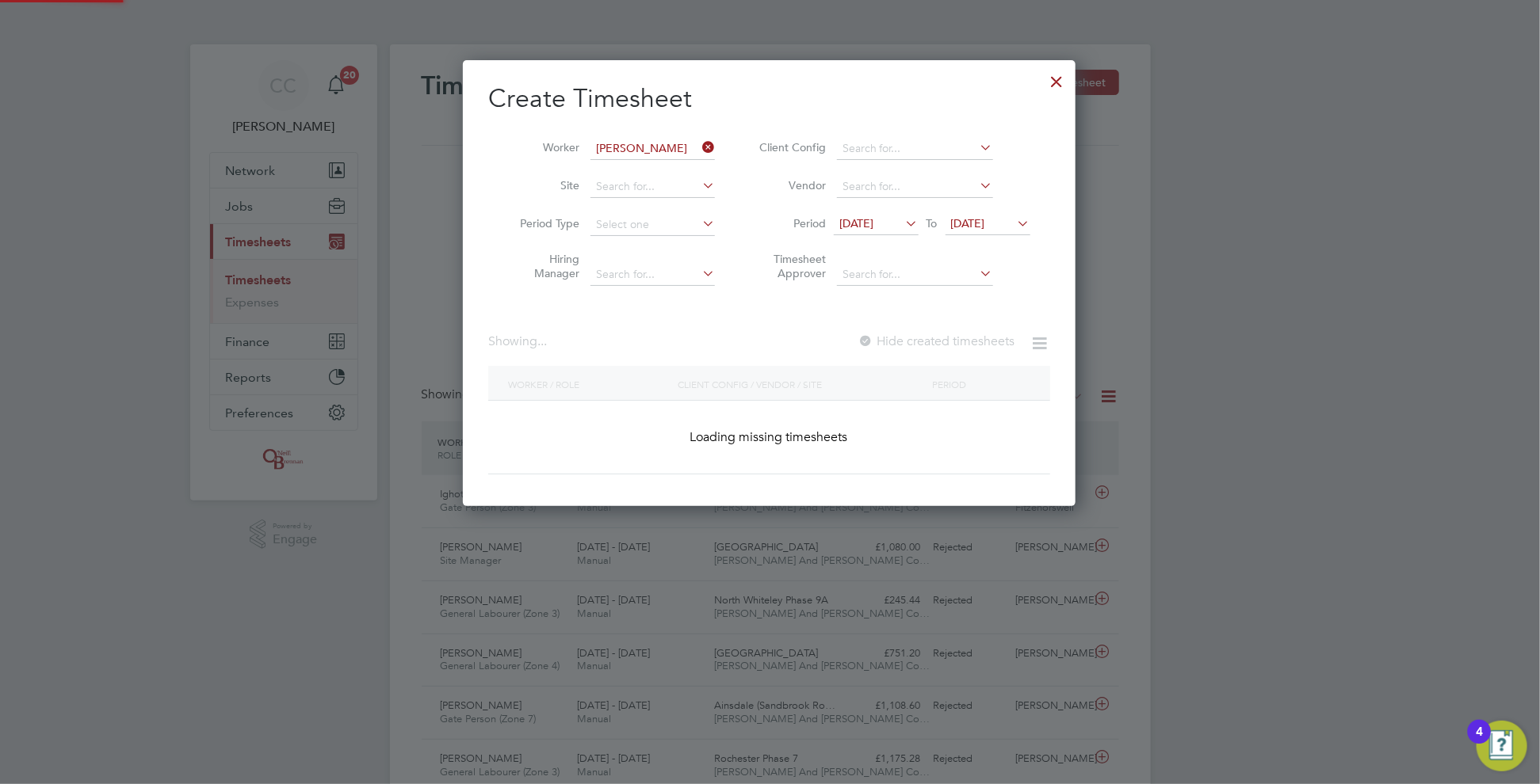
scroll to position [535, 614]
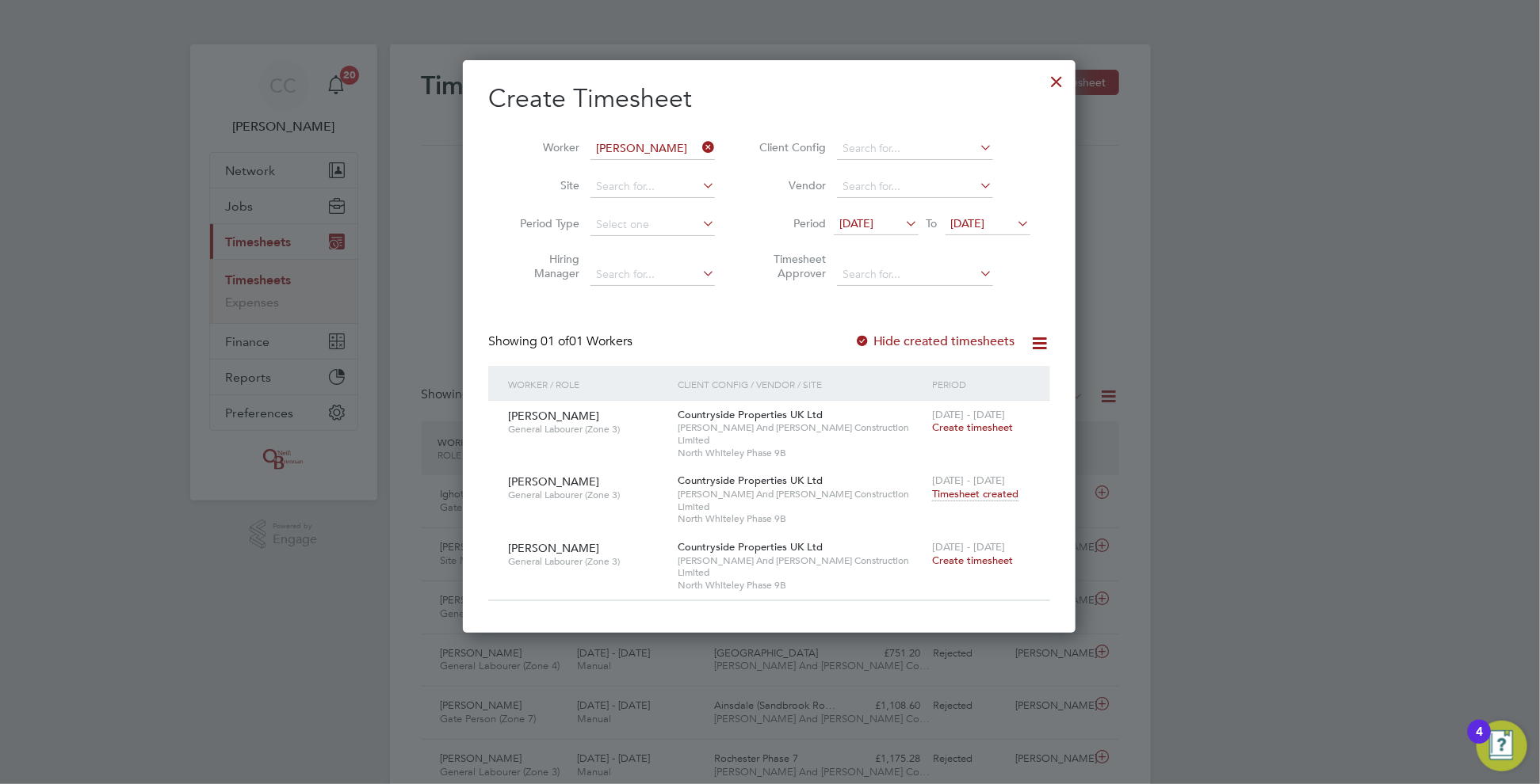
click at [972, 428] on span "Create timesheet" at bounding box center [973, 427] width 81 height 14
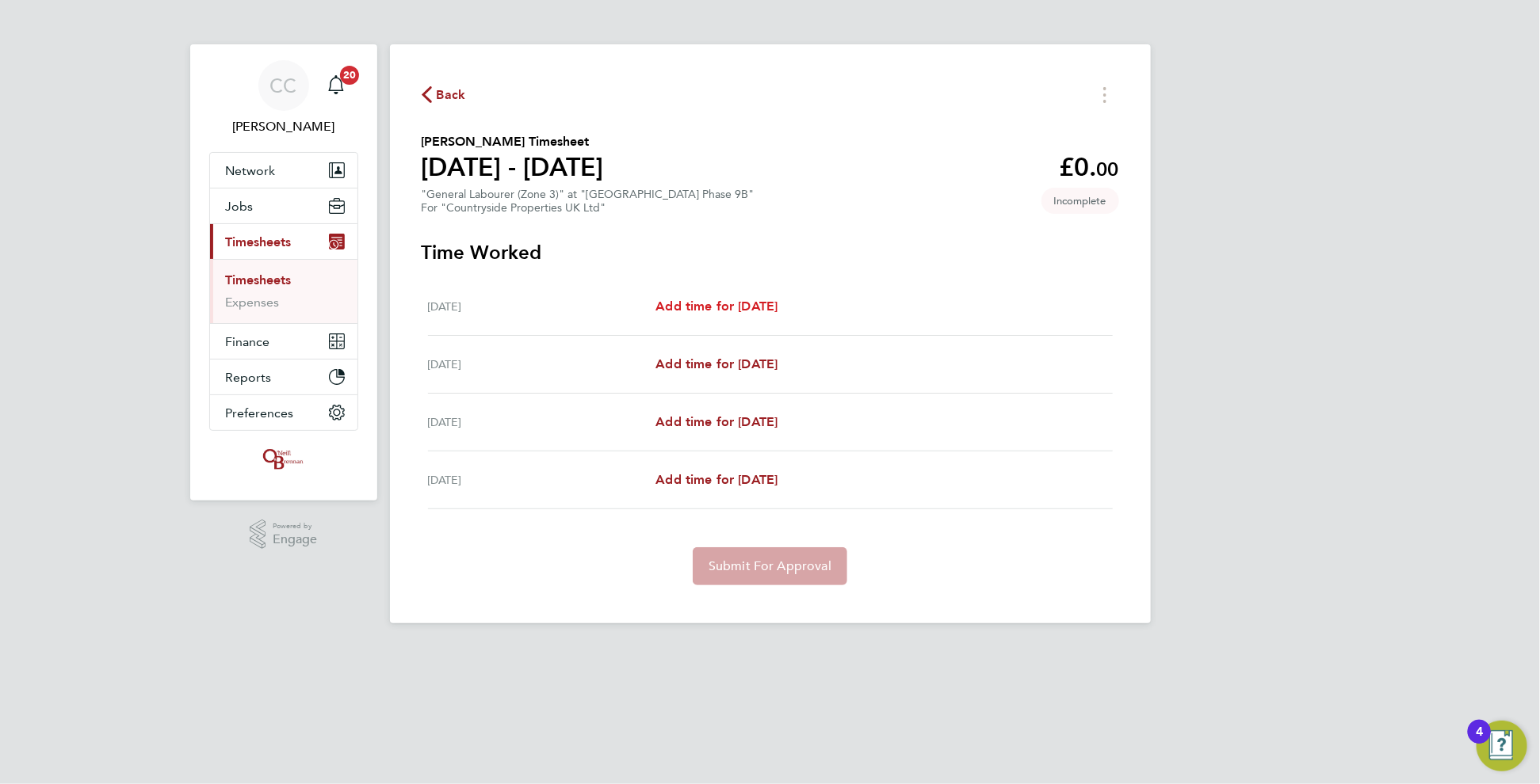
click at [713, 299] on span "Add time for [DATE]" at bounding box center [717, 307] width 122 height 15
select select "30"
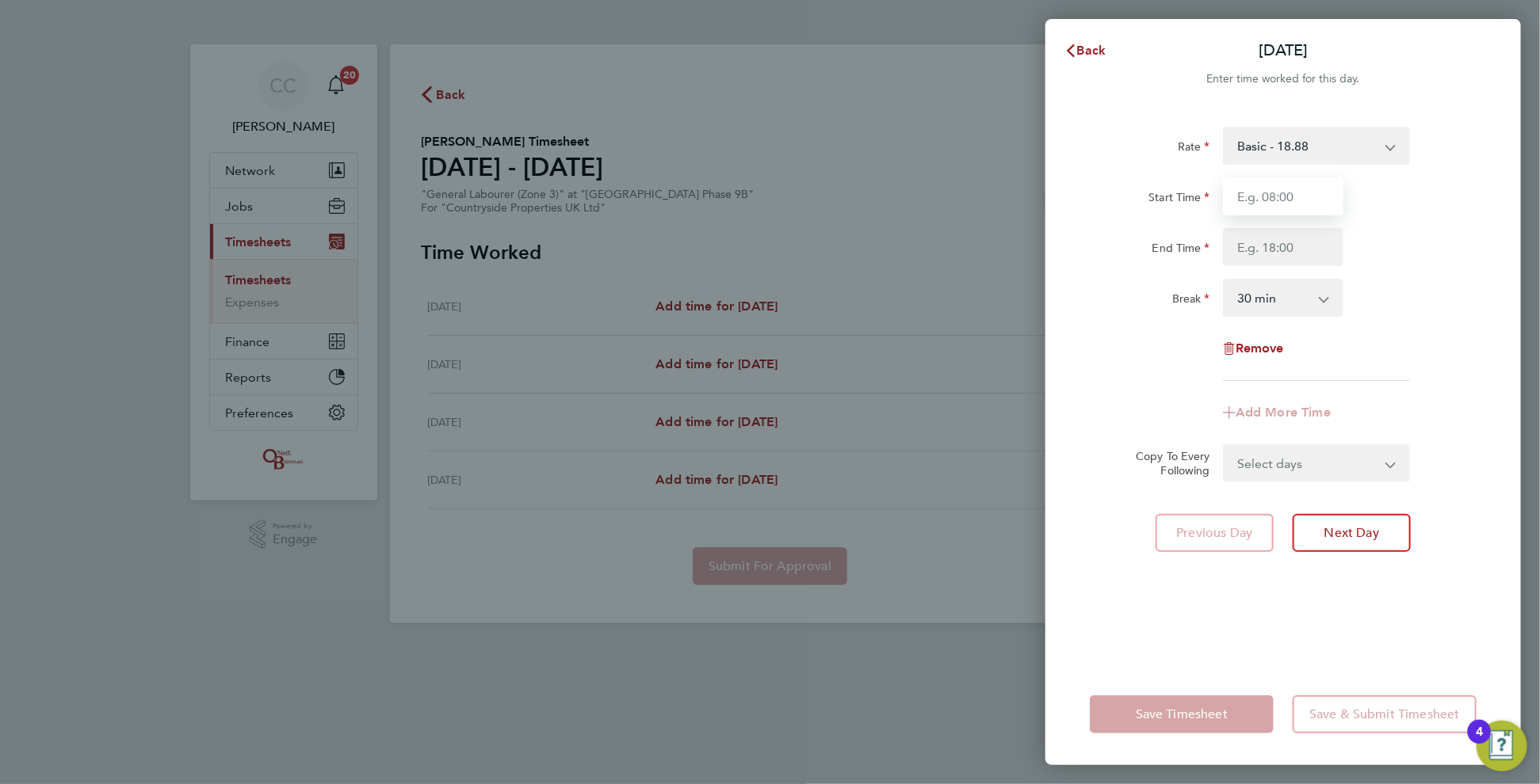
click at [1236, 201] on input "Start Time" at bounding box center [1283, 196] width 121 height 38
type input "08:00"
type input "17:00"
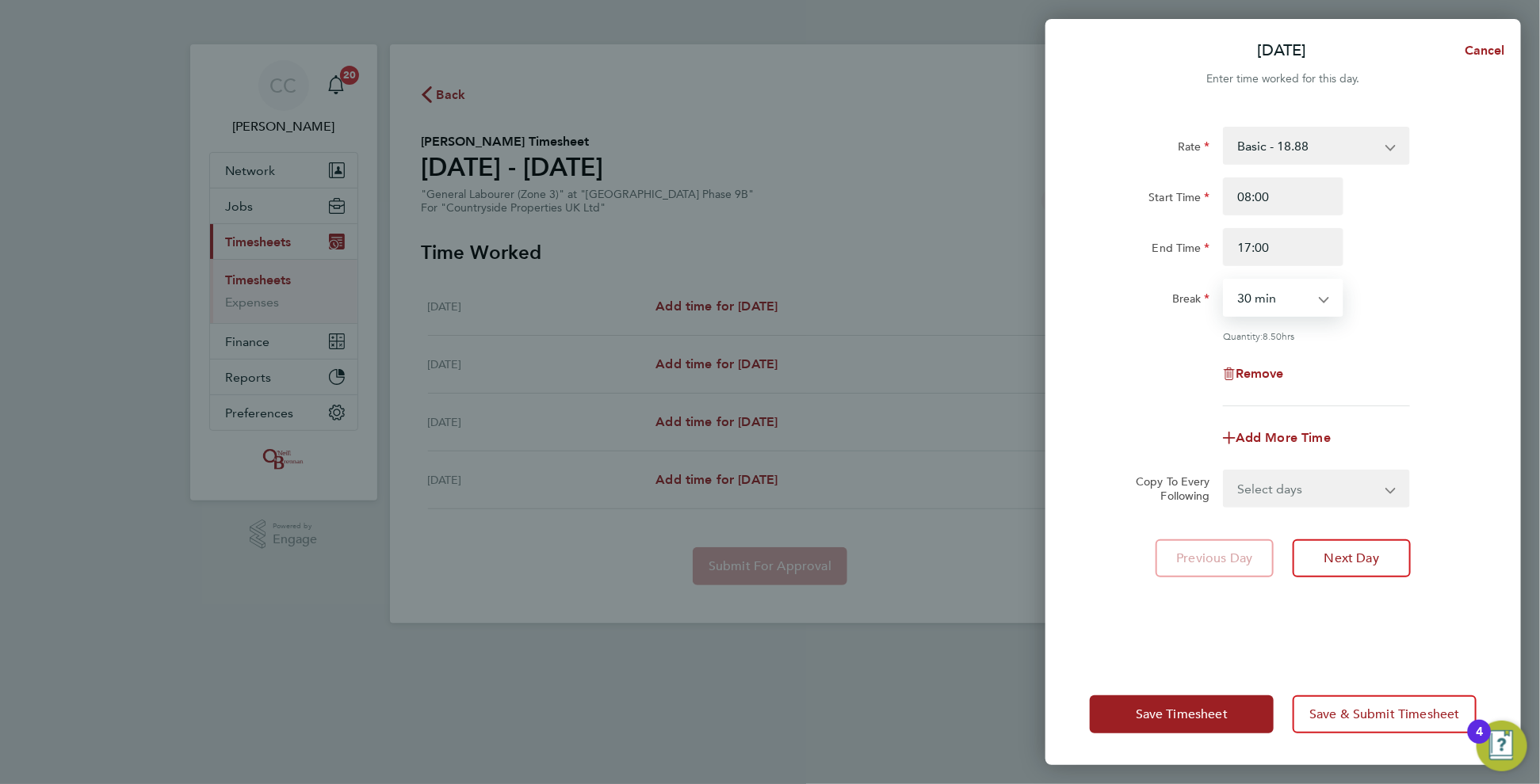
drag, startPoint x: 1269, startPoint y: 311, endPoint x: 1260, endPoint y: 313, distance: 9.2
click at [1269, 311] on select "0 min 15 min 30 min 45 min 60 min 75 min 90 min" at bounding box center [1274, 297] width 98 height 35
select select "0"
click at [1225, 280] on select "0 min 15 min 30 min 45 min 60 min 75 min 90 min" at bounding box center [1274, 297] width 98 height 35
click at [1274, 492] on select "Select days Day Weekend (Sat-Sun) [DATE] [DATE] [DATE]" at bounding box center [1308, 488] width 167 height 35
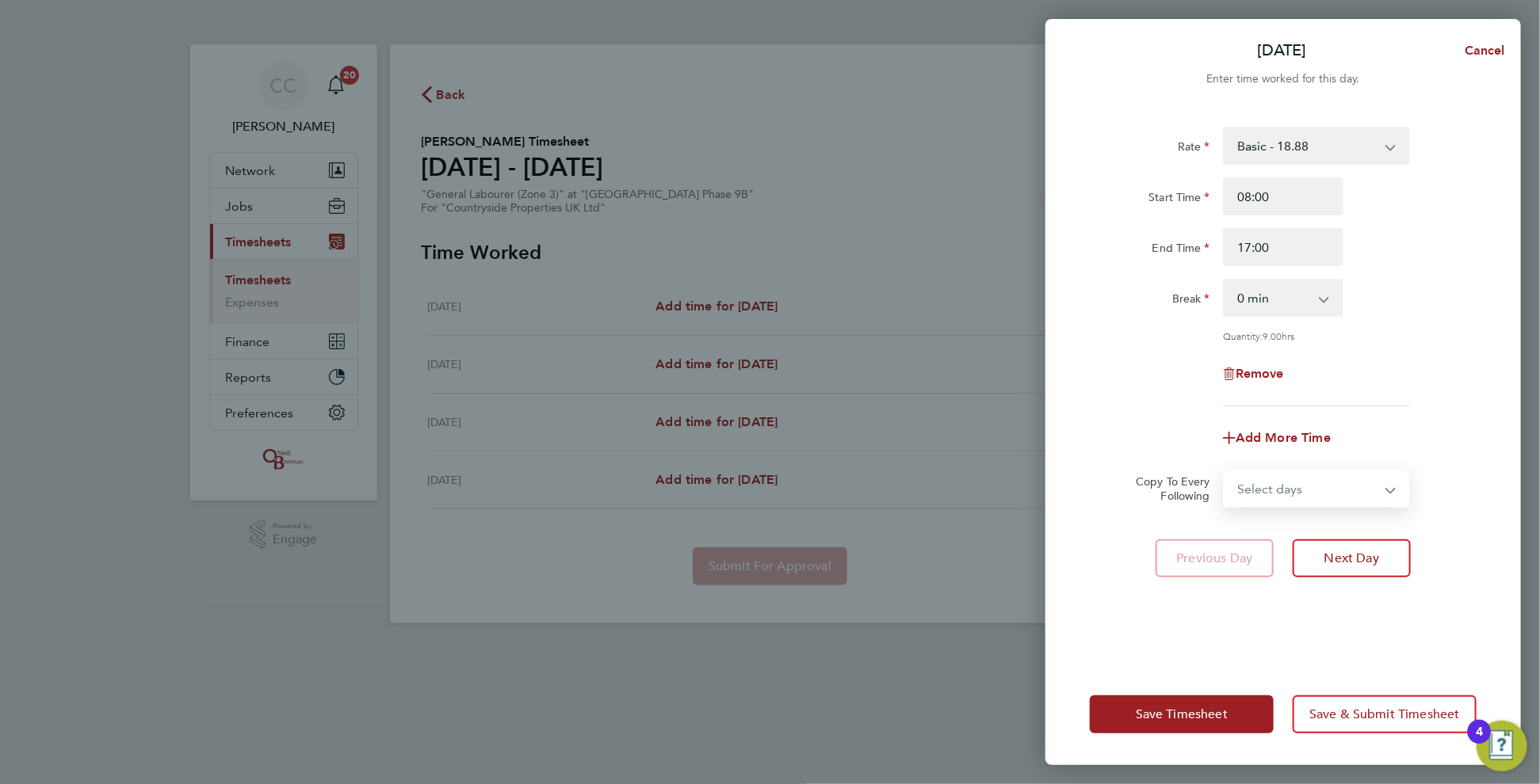
select select "DAY"
click at [1225, 471] on select "Select days Day Weekend (Sat-Sun) [DATE] [DATE] [DATE]" at bounding box center [1308, 488] width 167 height 35
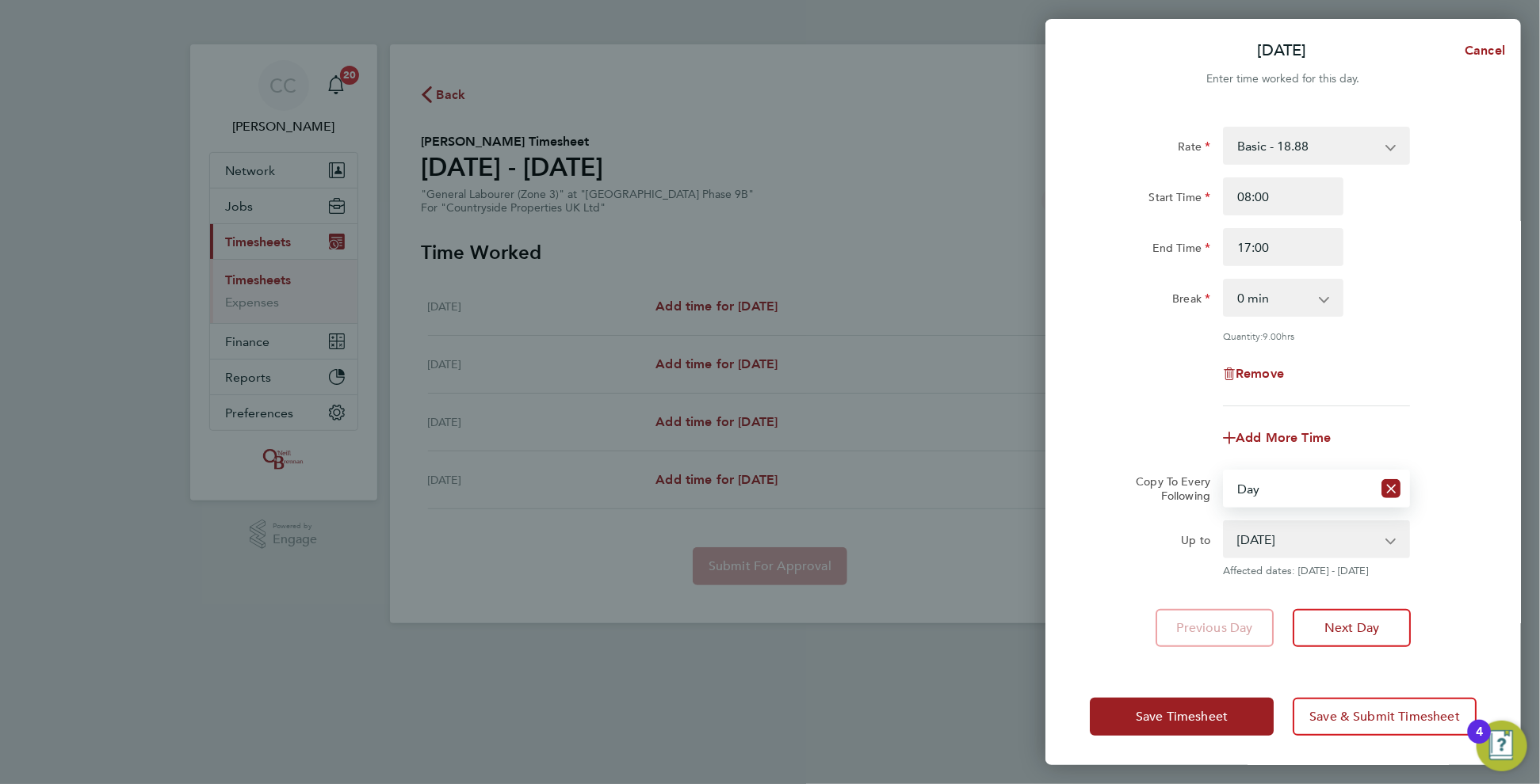
click at [1256, 543] on select "[DATE] [DATE] [DATE]" at bounding box center [1307, 539] width 165 height 35
select select "[DATE]"
click at [1225, 522] on select "[DATE] [DATE] [DATE]" at bounding box center [1307, 539] width 165 height 35
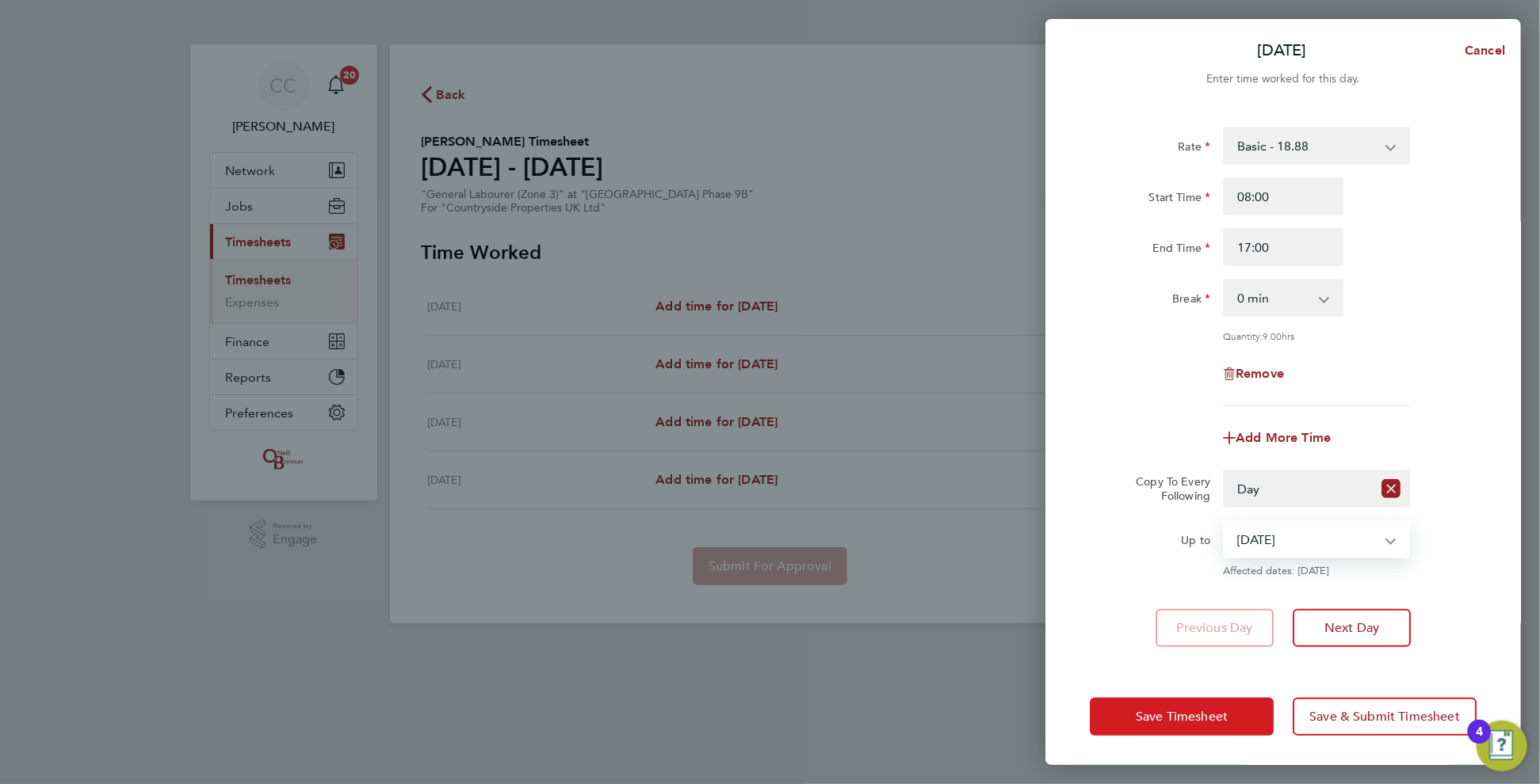
click at [1226, 710] on span "Save Timesheet" at bounding box center [1182, 716] width 92 height 16
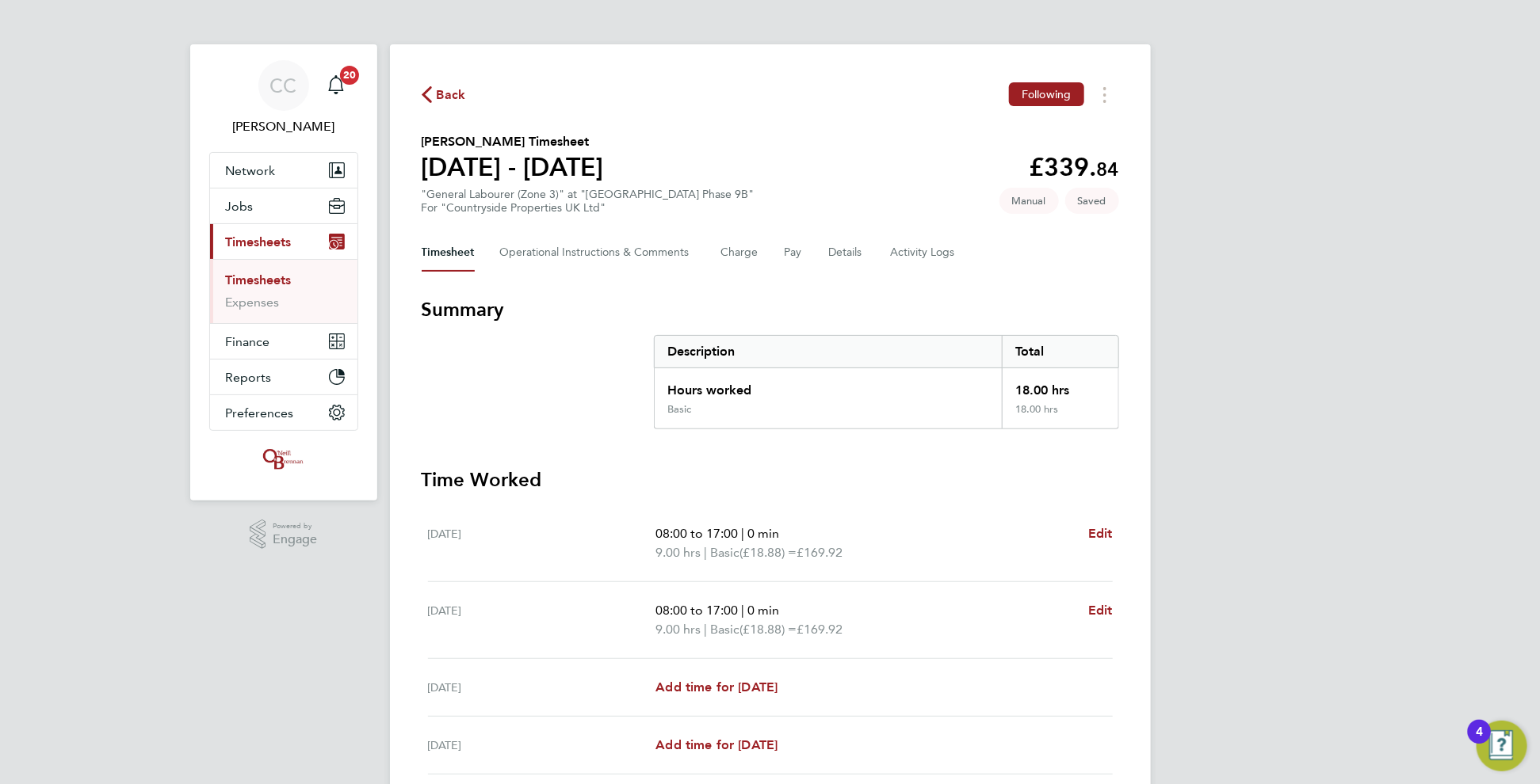
scroll to position [106, 0]
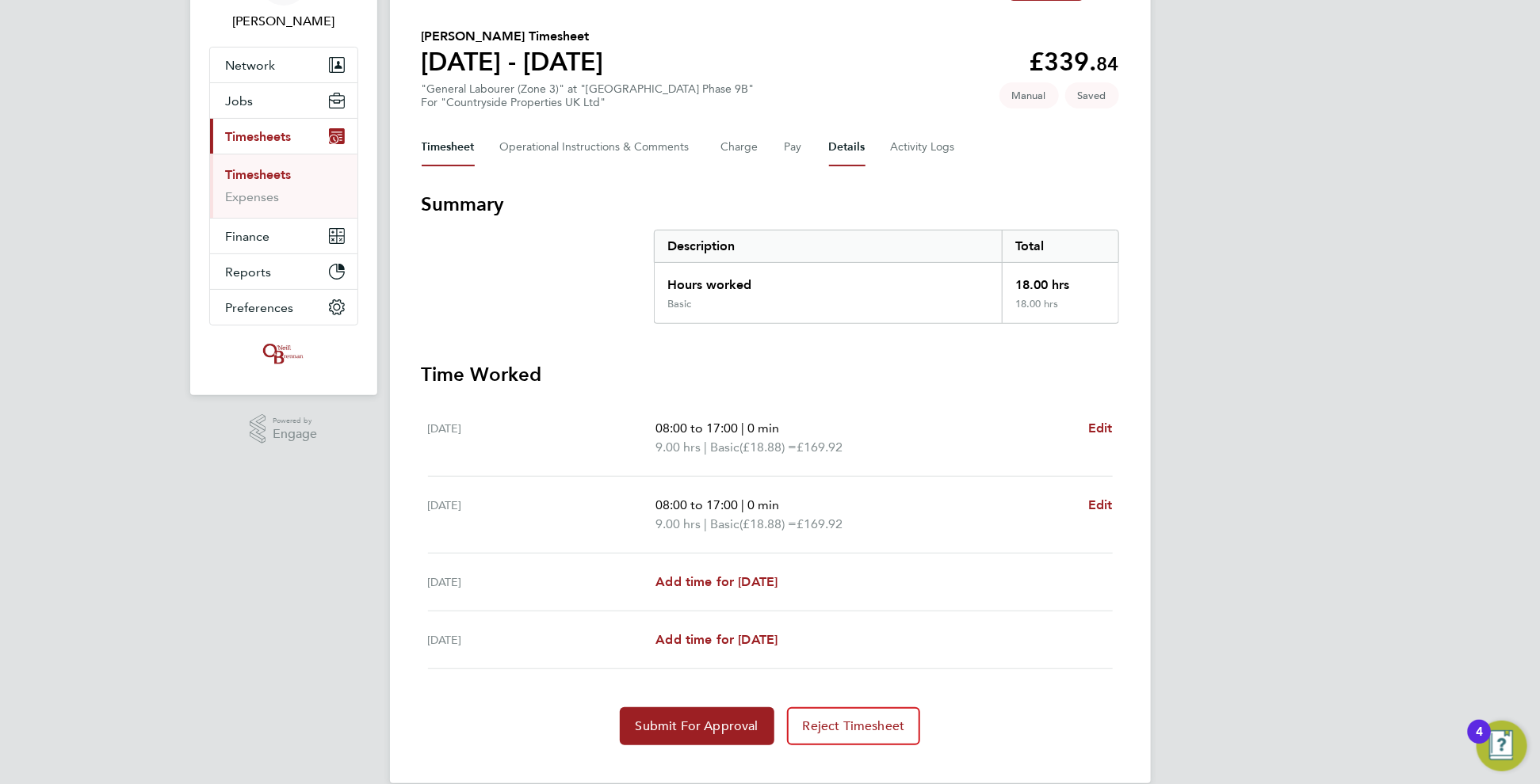
click at [853, 138] on button "Details" at bounding box center [847, 147] width 36 height 38
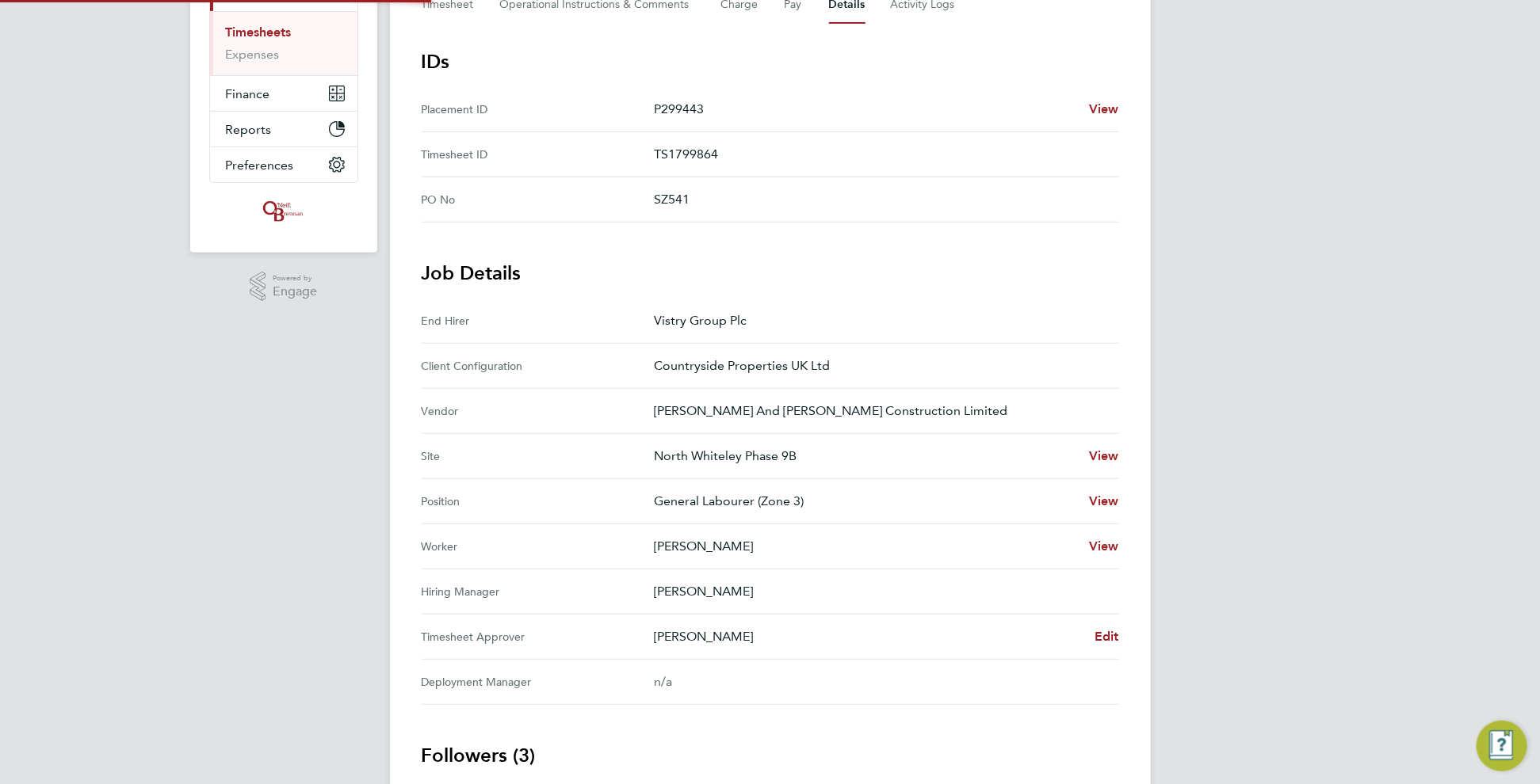
scroll to position [380, 0]
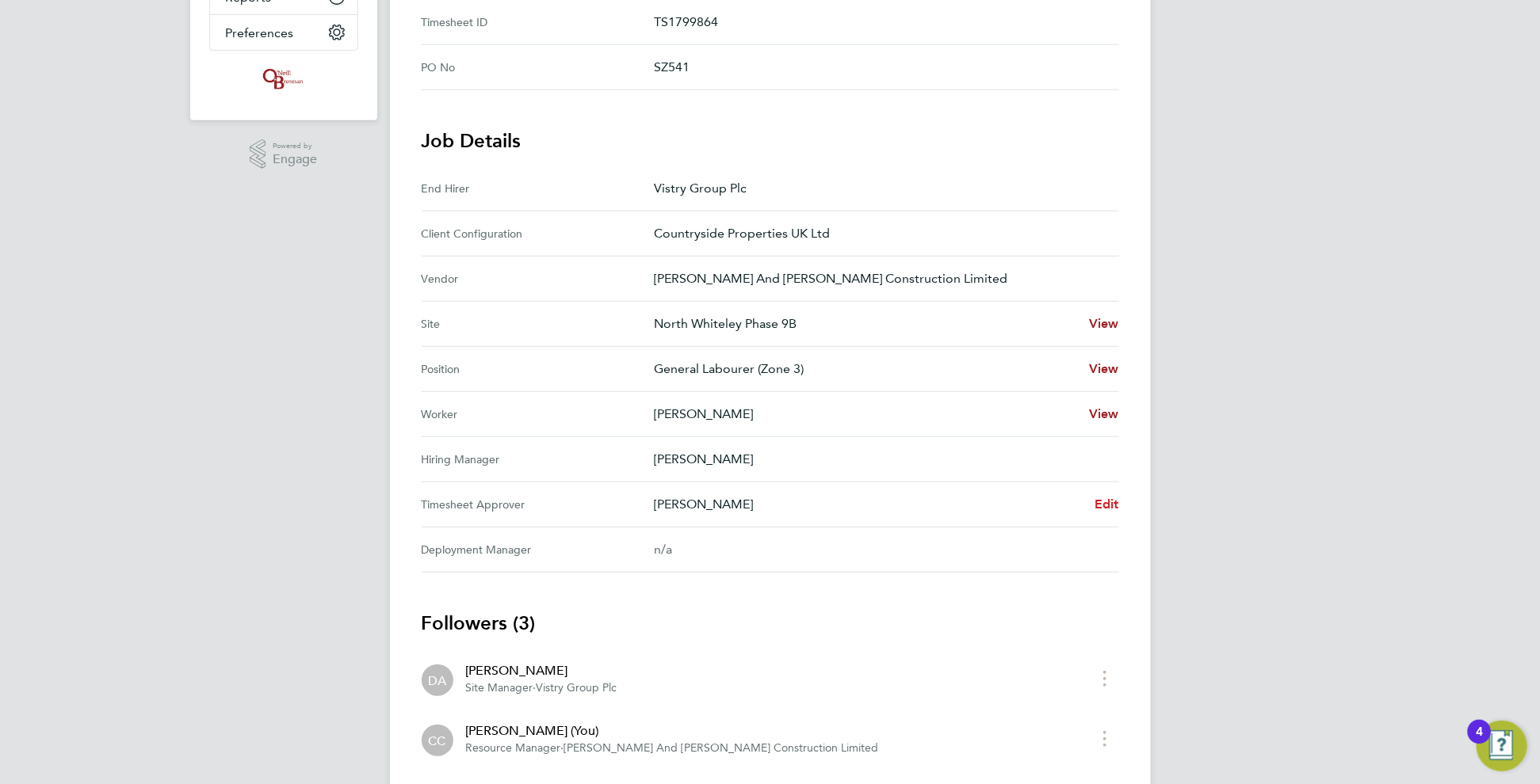
click at [1111, 497] on span "Edit" at bounding box center [1106, 504] width 25 height 15
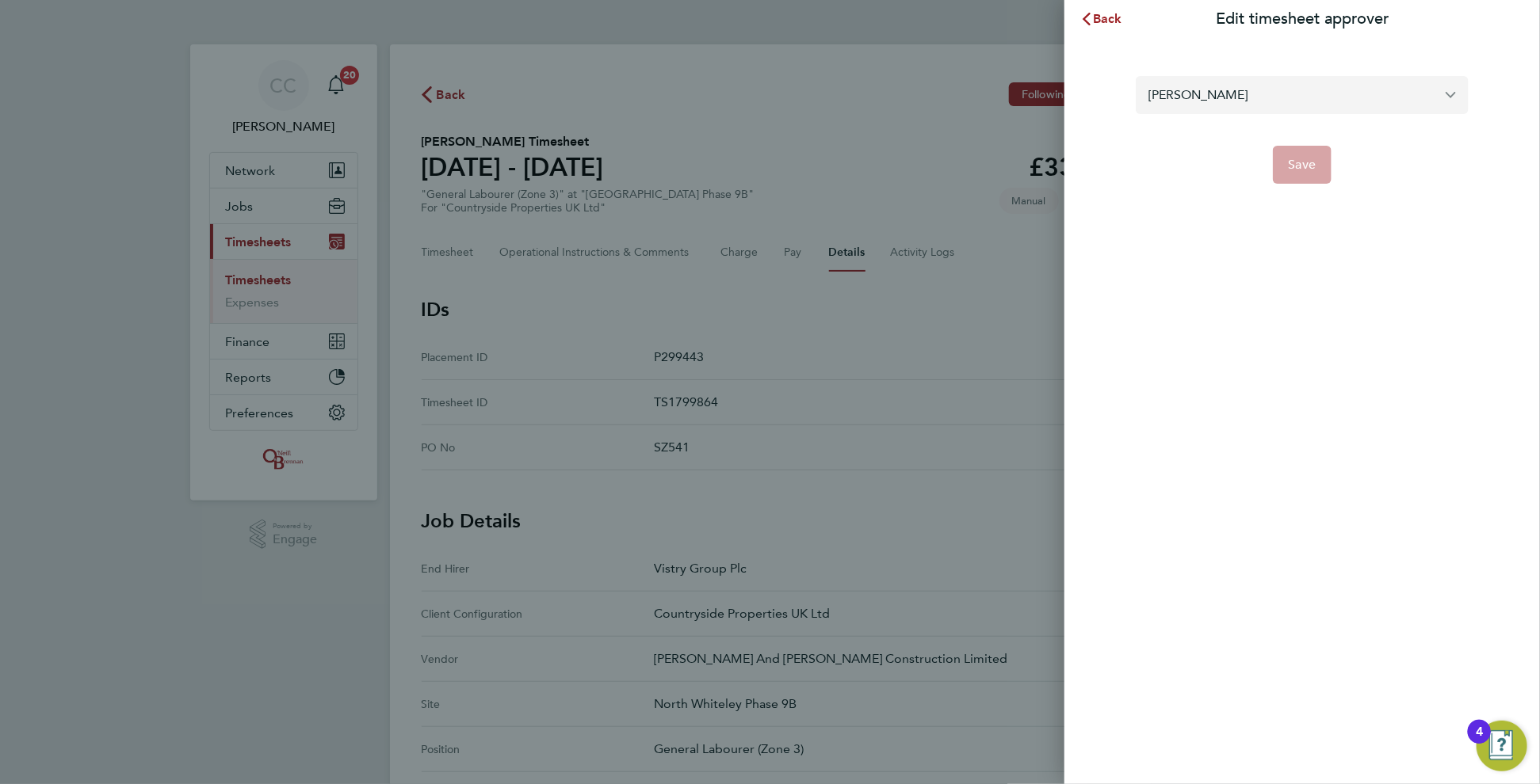
click at [1280, 95] on input "[PERSON_NAME]" at bounding box center [1302, 95] width 333 height 37
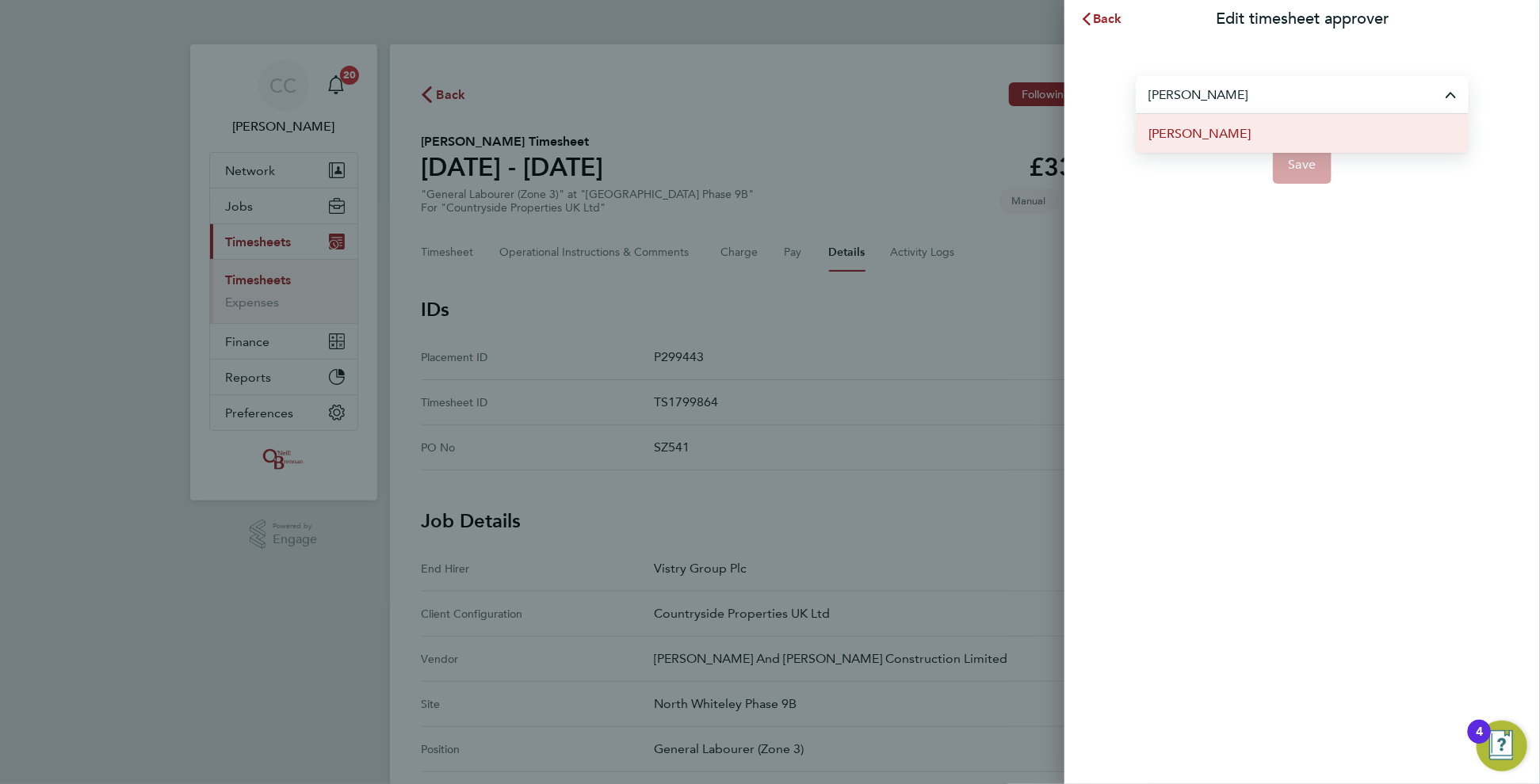
click at [1204, 136] on span "[PERSON_NAME]" at bounding box center [1199, 133] width 102 height 19
type input "[PERSON_NAME]"
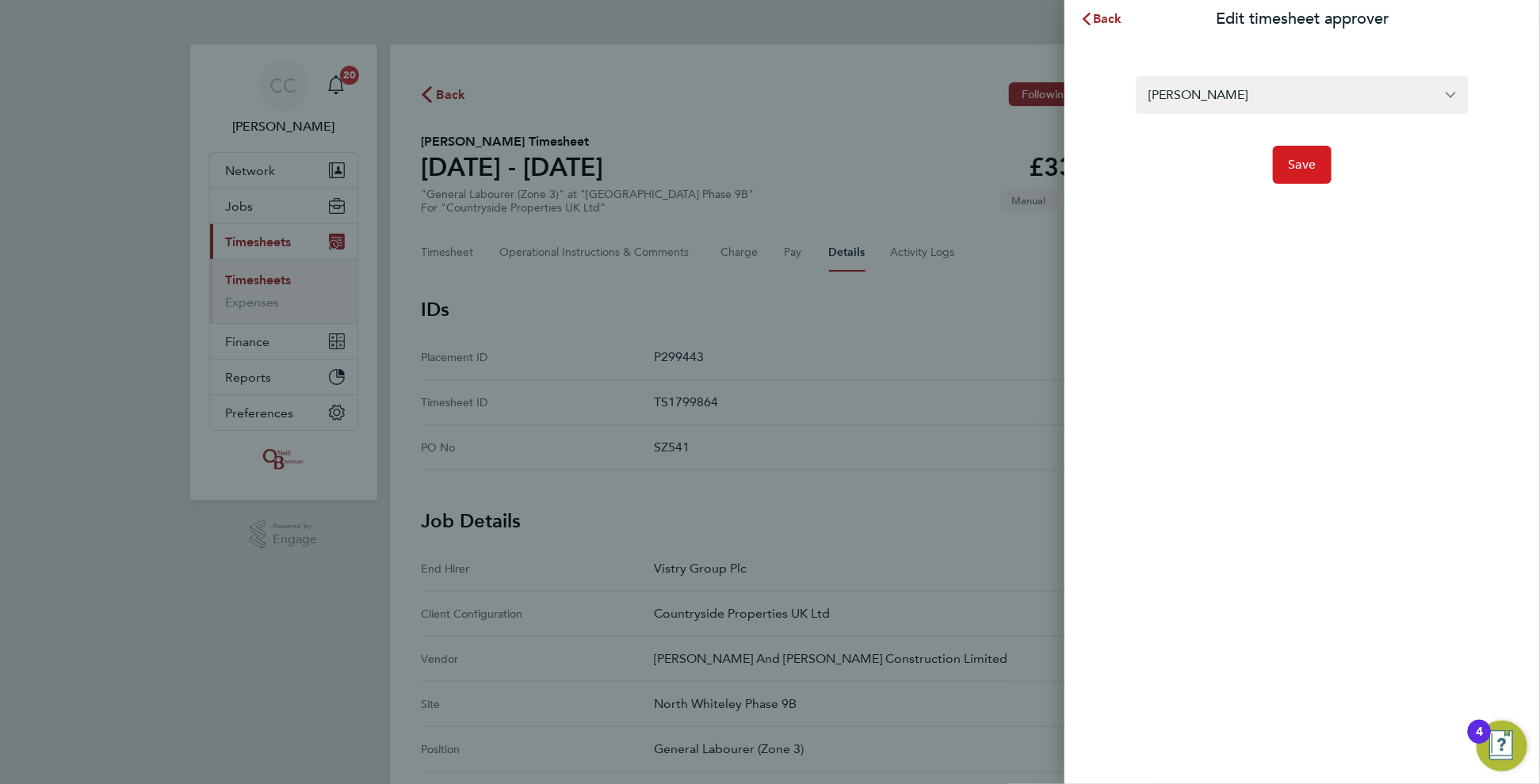
click at [1302, 166] on span "Save" at bounding box center [1302, 165] width 28 height 16
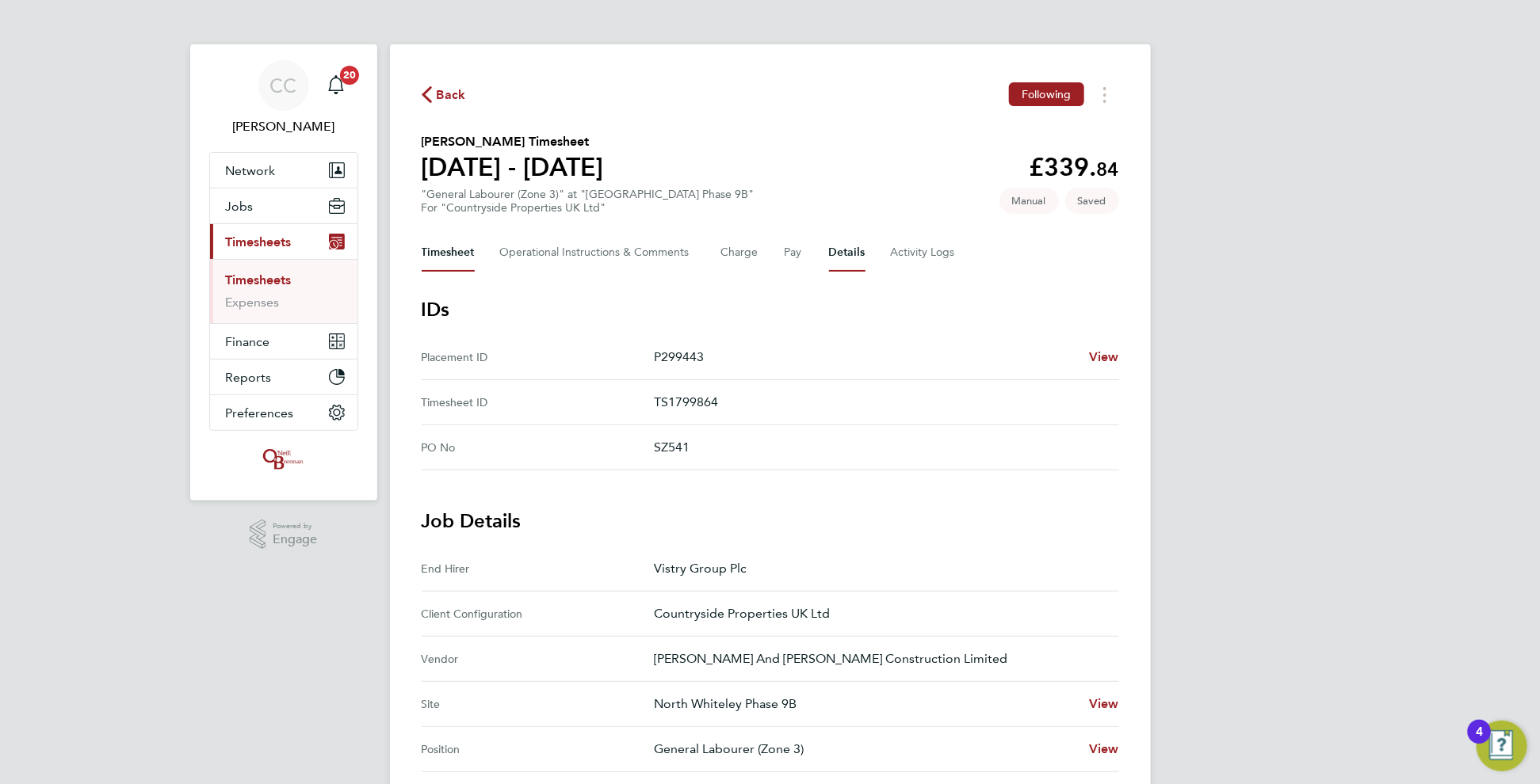
click at [442, 248] on button "Timesheet" at bounding box center [448, 253] width 53 height 38
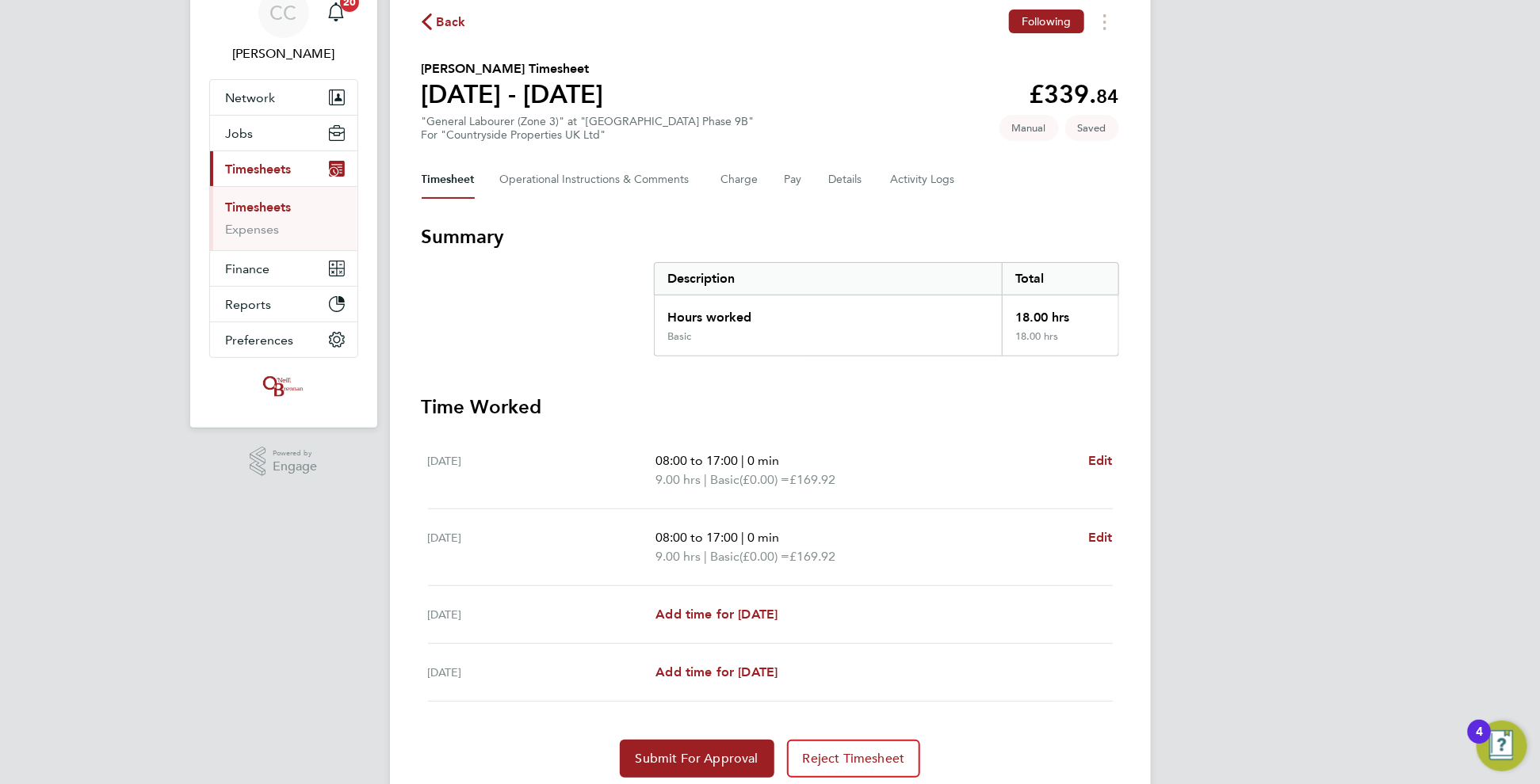
scroll to position [125, 0]
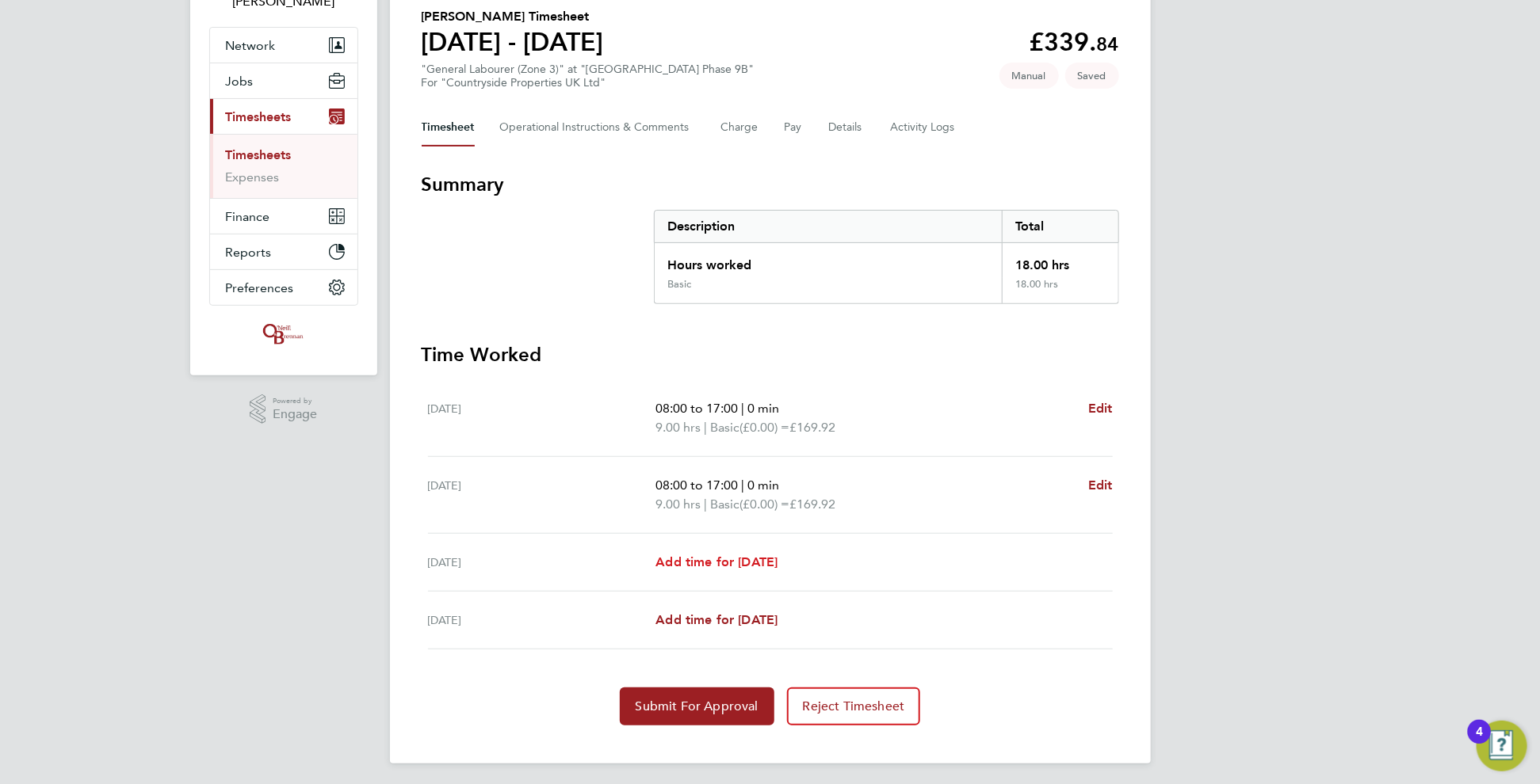
click at [697, 557] on span "Add time for [DATE]" at bounding box center [717, 562] width 122 height 15
select select "30"
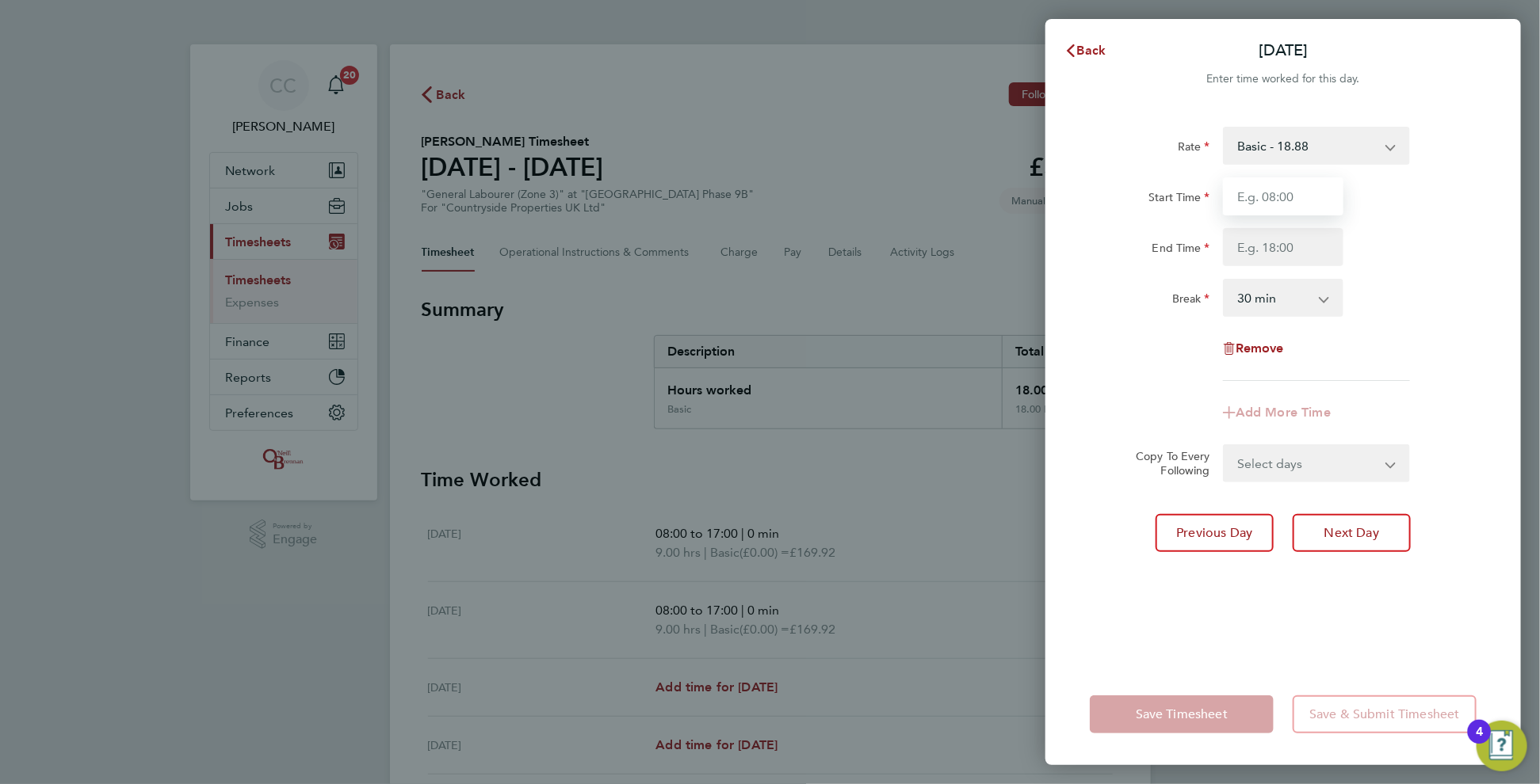
click at [1271, 199] on input "Start Time" at bounding box center [1283, 196] width 121 height 38
type input "08:00"
type input "17:00"
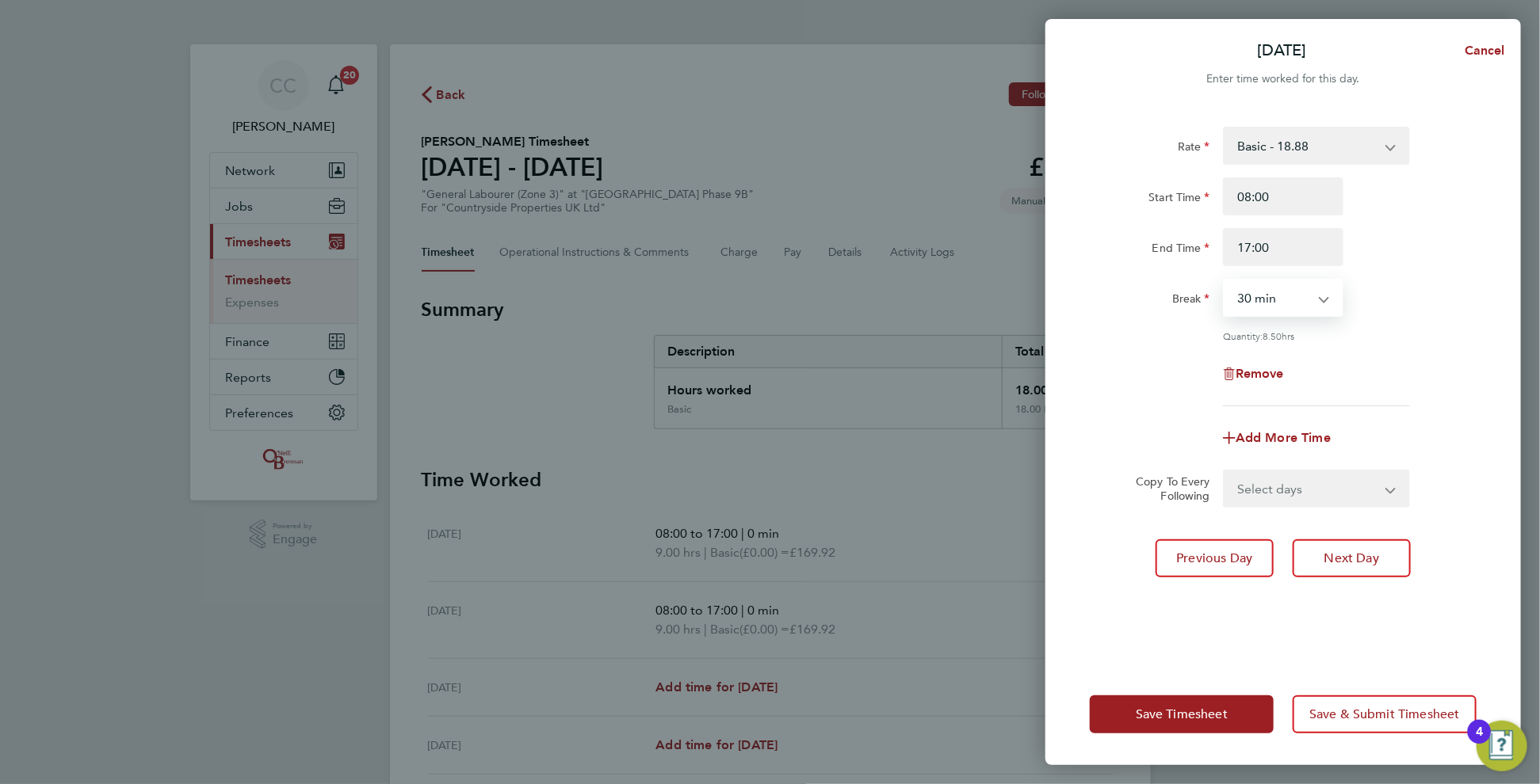
click at [1273, 308] on select "0 min 15 min 30 min 45 min 60 min 75 min 90 min" at bounding box center [1274, 297] width 98 height 35
select select "0"
click at [1225, 280] on select "0 min 15 min 30 min 45 min 60 min 75 min 90 min" at bounding box center [1274, 297] width 98 height 35
click at [1210, 704] on button "Save Timesheet" at bounding box center [1182, 714] width 184 height 38
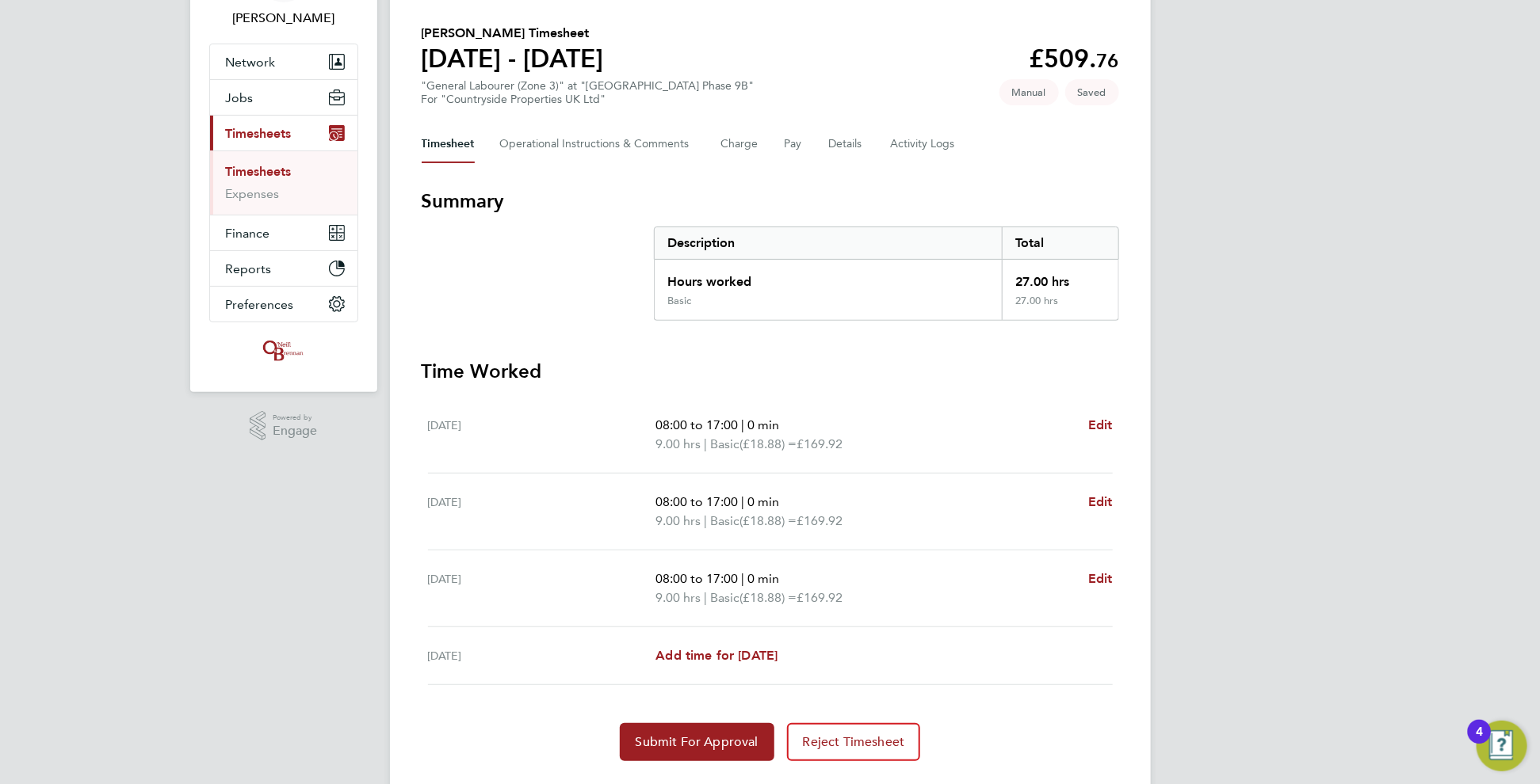
scroll to position [145, 0]
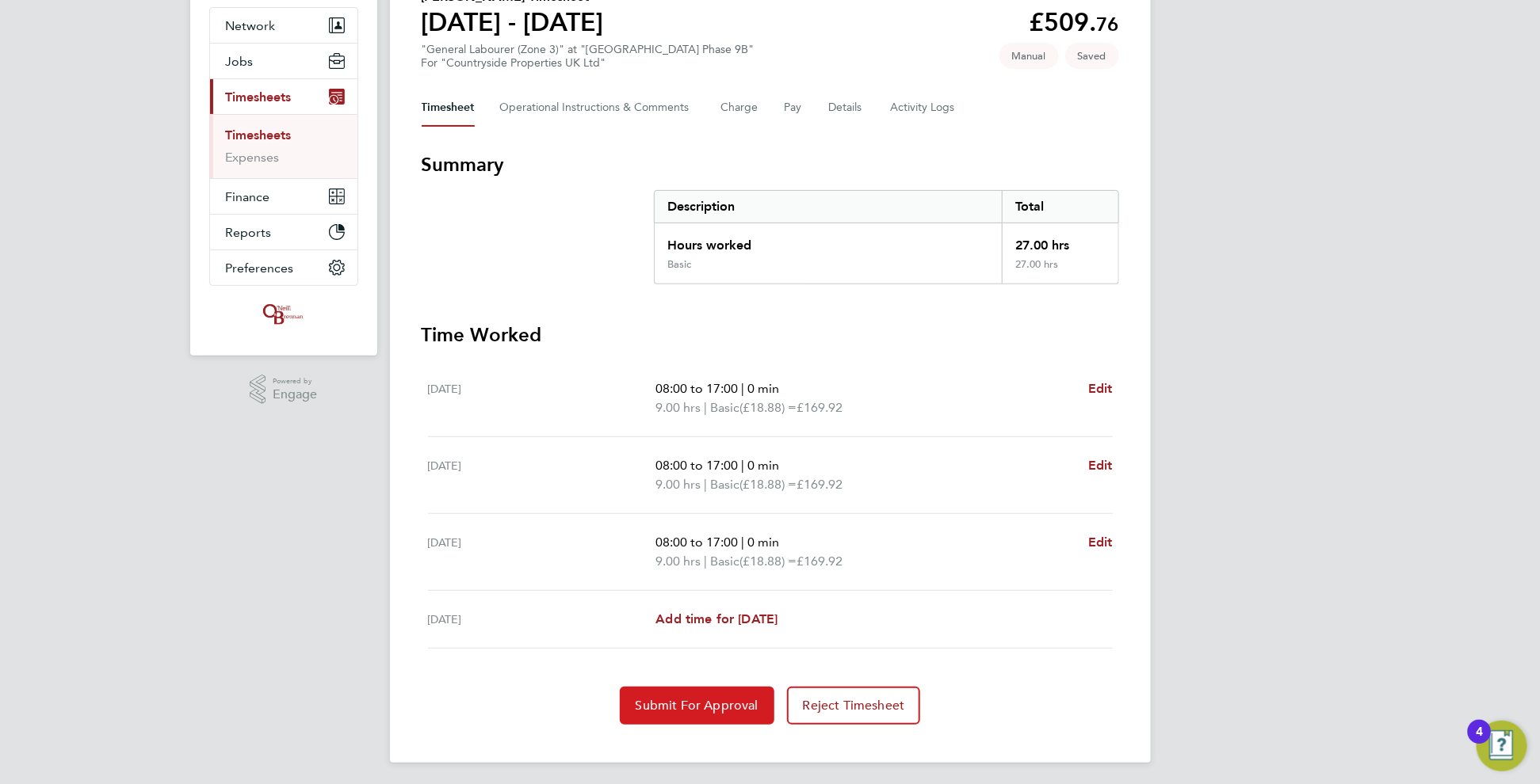
click at [702, 701] on span "Submit For Approval" at bounding box center [696, 705] width 123 height 16
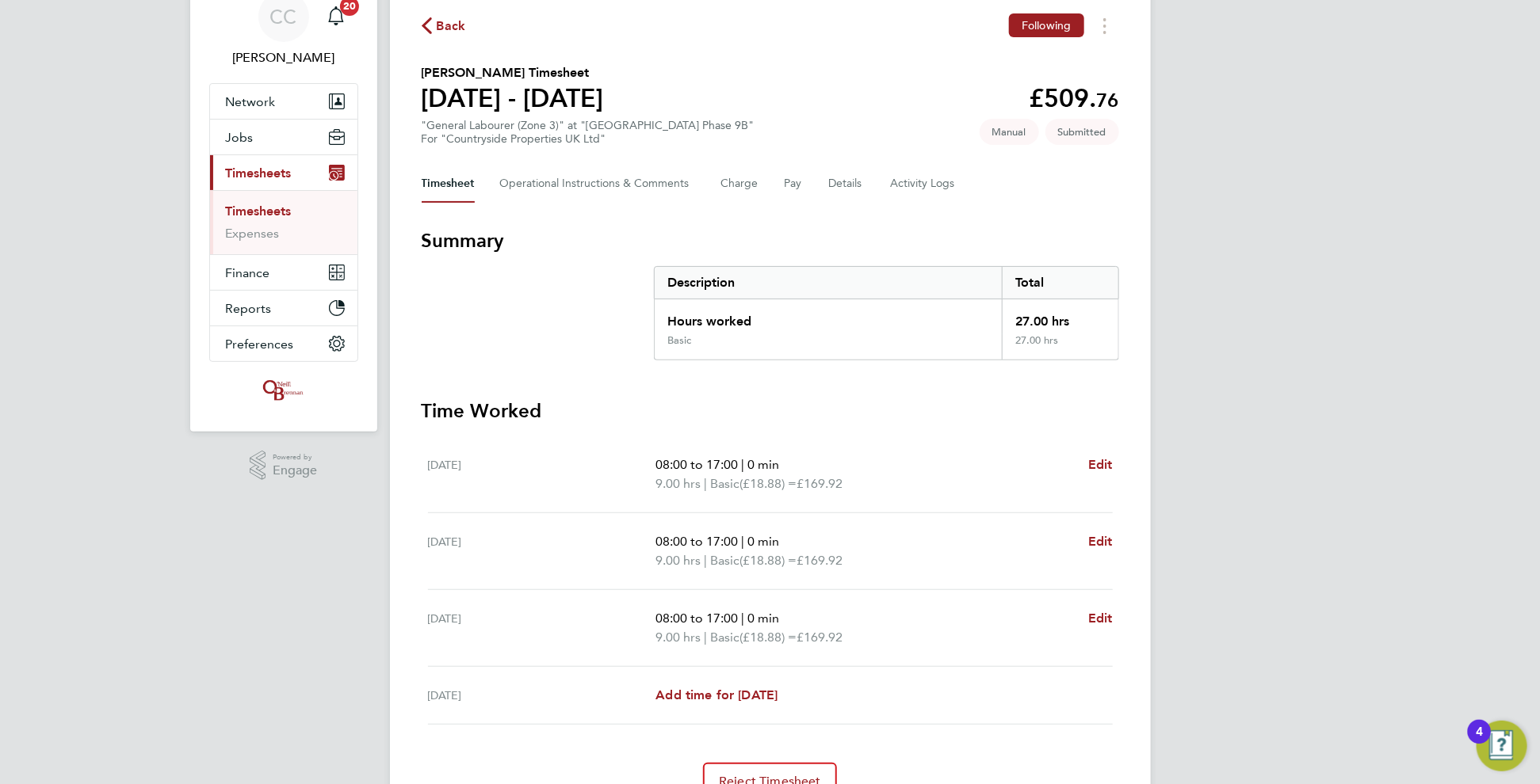
scroll to position [0, 0]
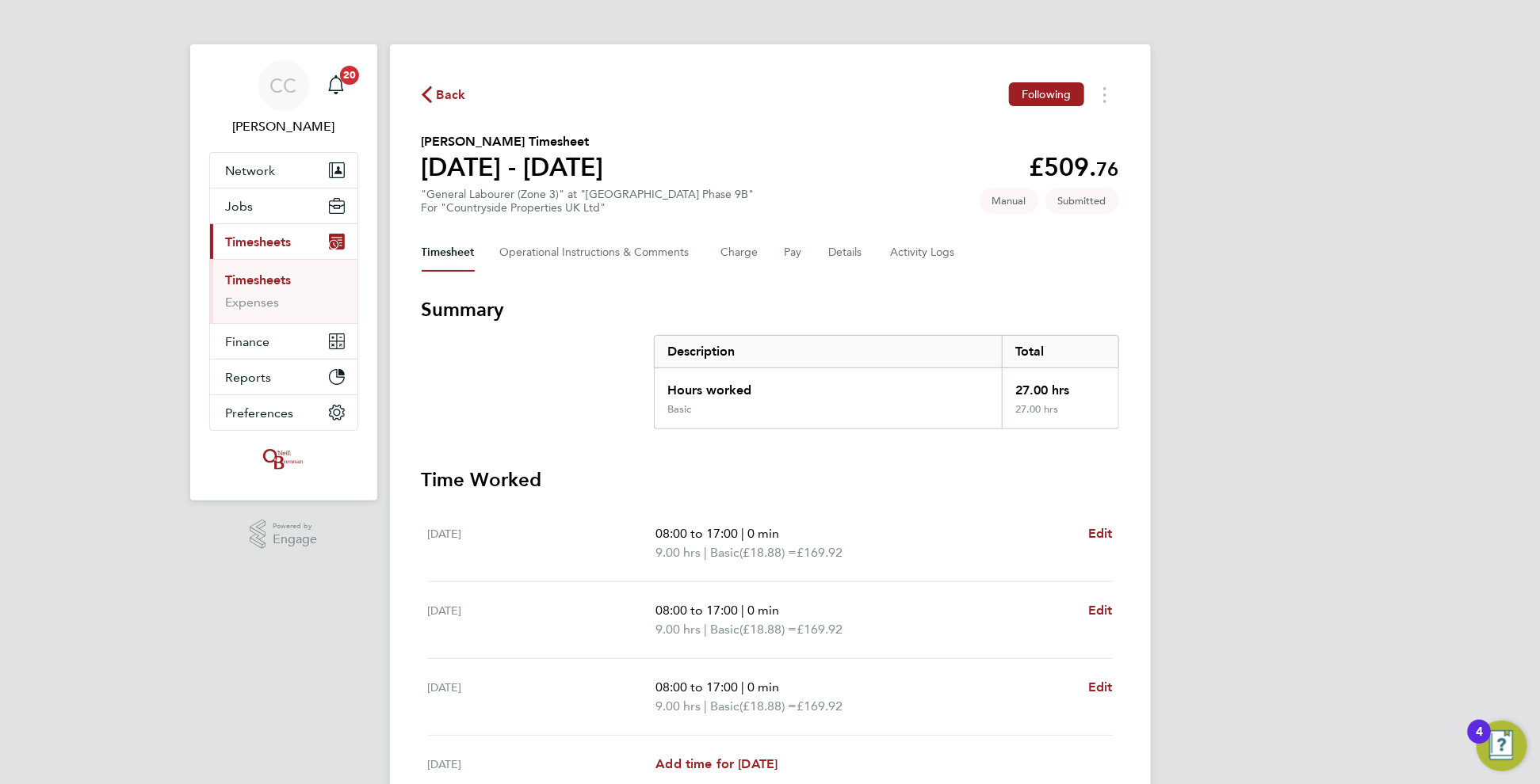
click at [451, 95] on span "Back" at bounding box center [451, 95] width 30 height 19
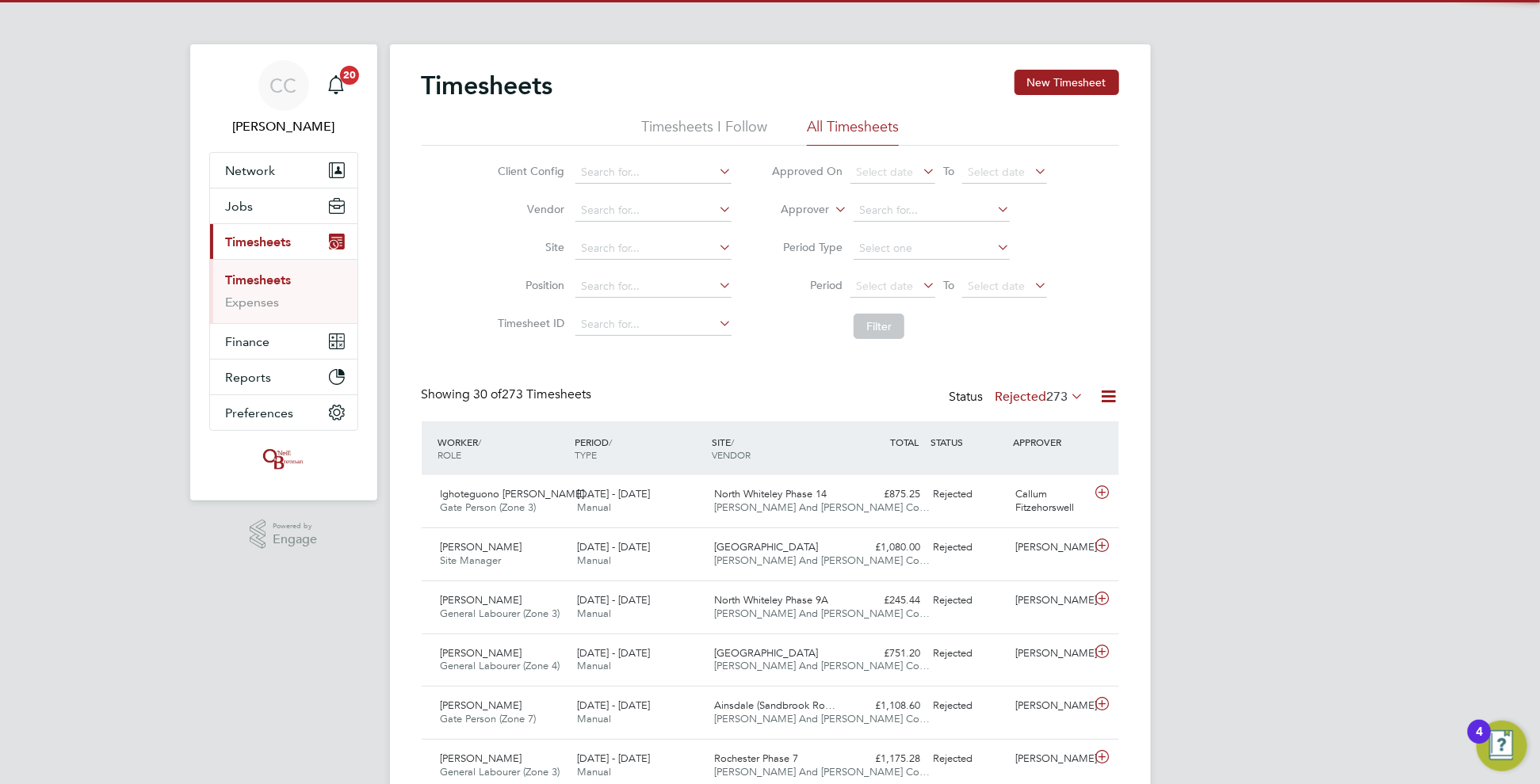
scroll to position [40, 137]
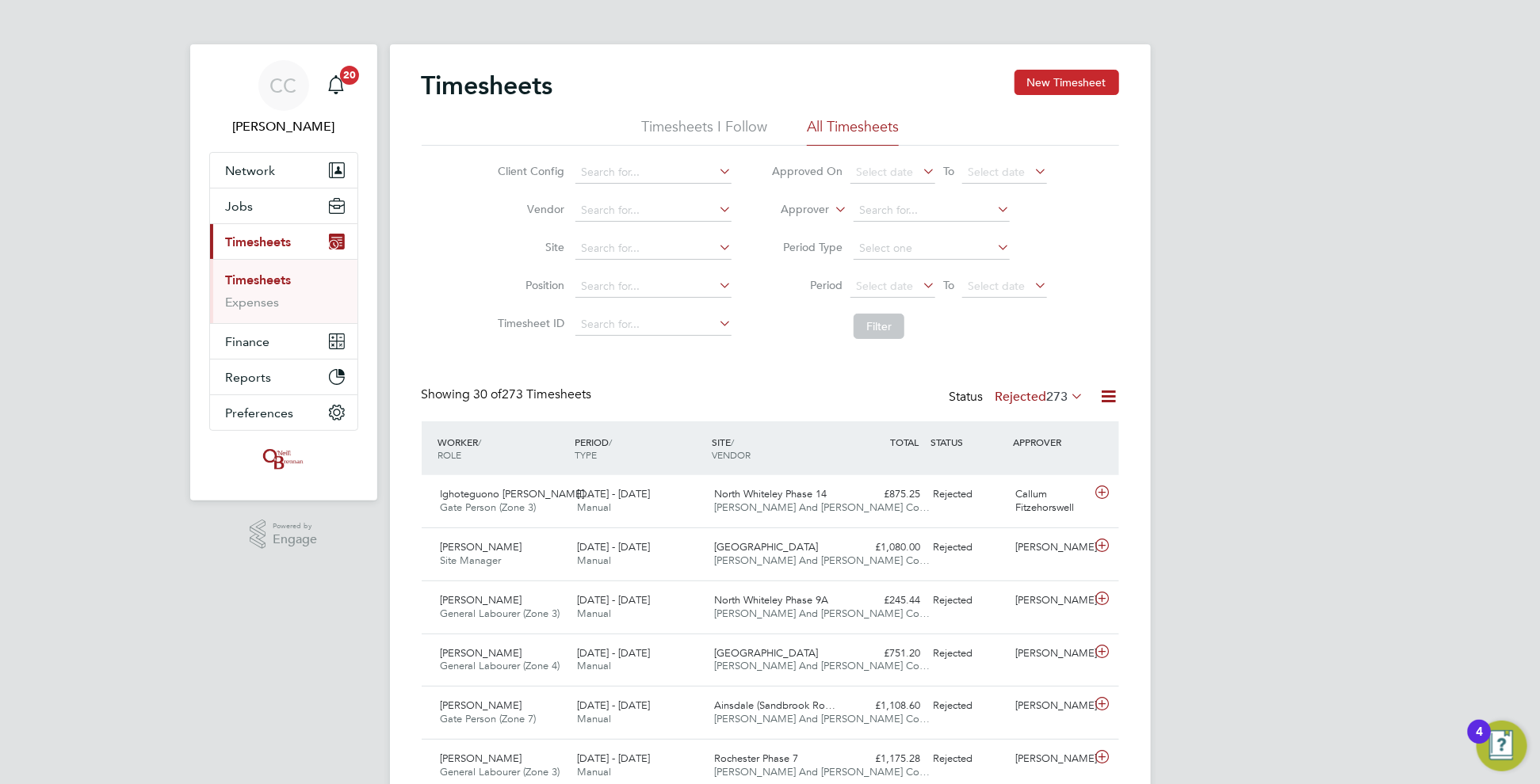
click at [1071, 79] on button "New Timesheet" at bounding box center [1067, 83] width 105 height 25
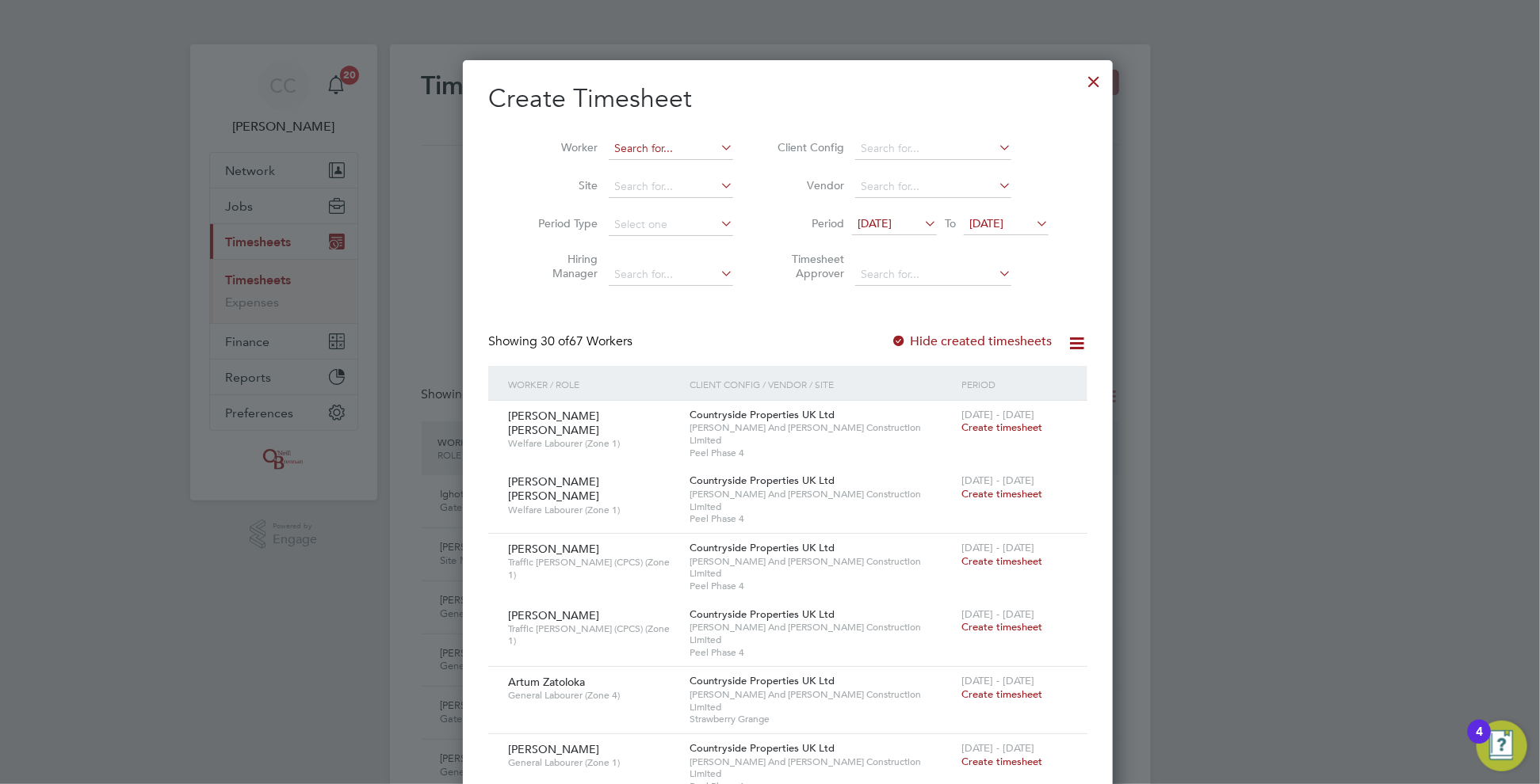
click at [640, 141] on input at bounding box center [670, 149] width 124 height 22
click at [629, 164] on b "[PERSON_NAME]" at bounding box center [642, 170] width 92 height 14
type input "[PERSON_NAME]"
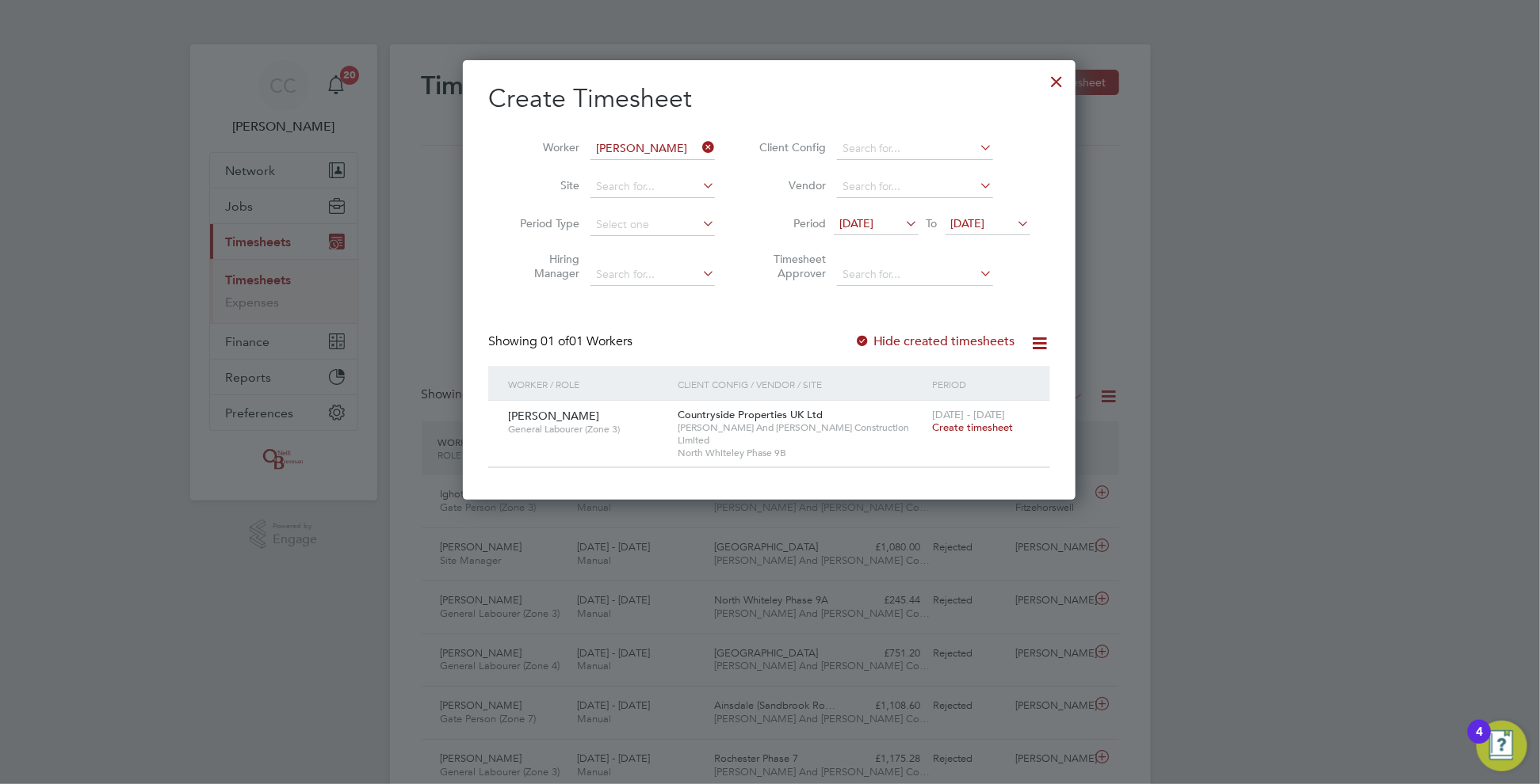
click at [875, 335] on label "Hide created timesheets" at bounding box center [935, 341] width 161 height 16
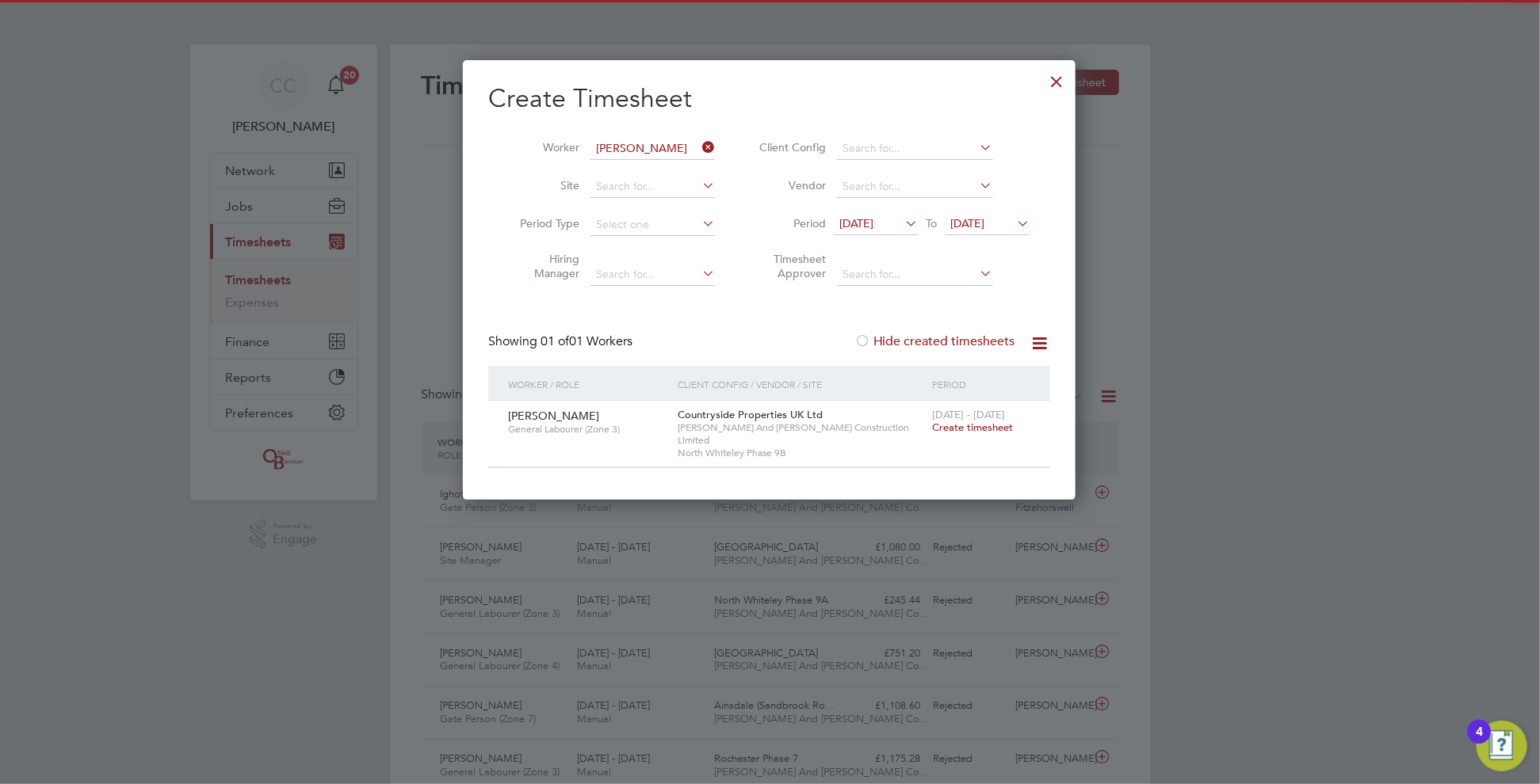
click at [866, 342] on div at bounding box center [862, 342] width 16 height 16
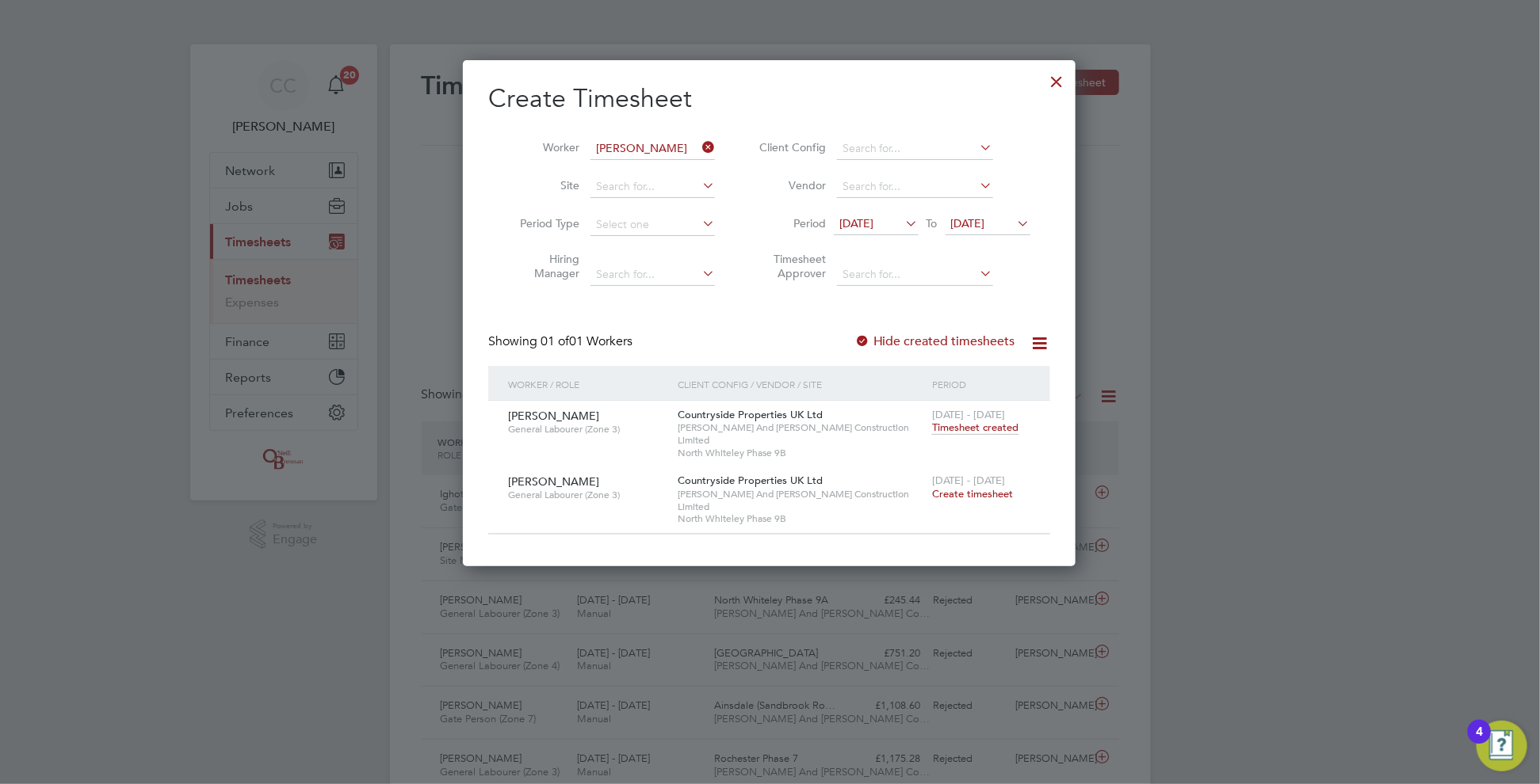
click at [991, 429] on span "Timesheet created" at bounding box center [975, 427] width 86 height 14
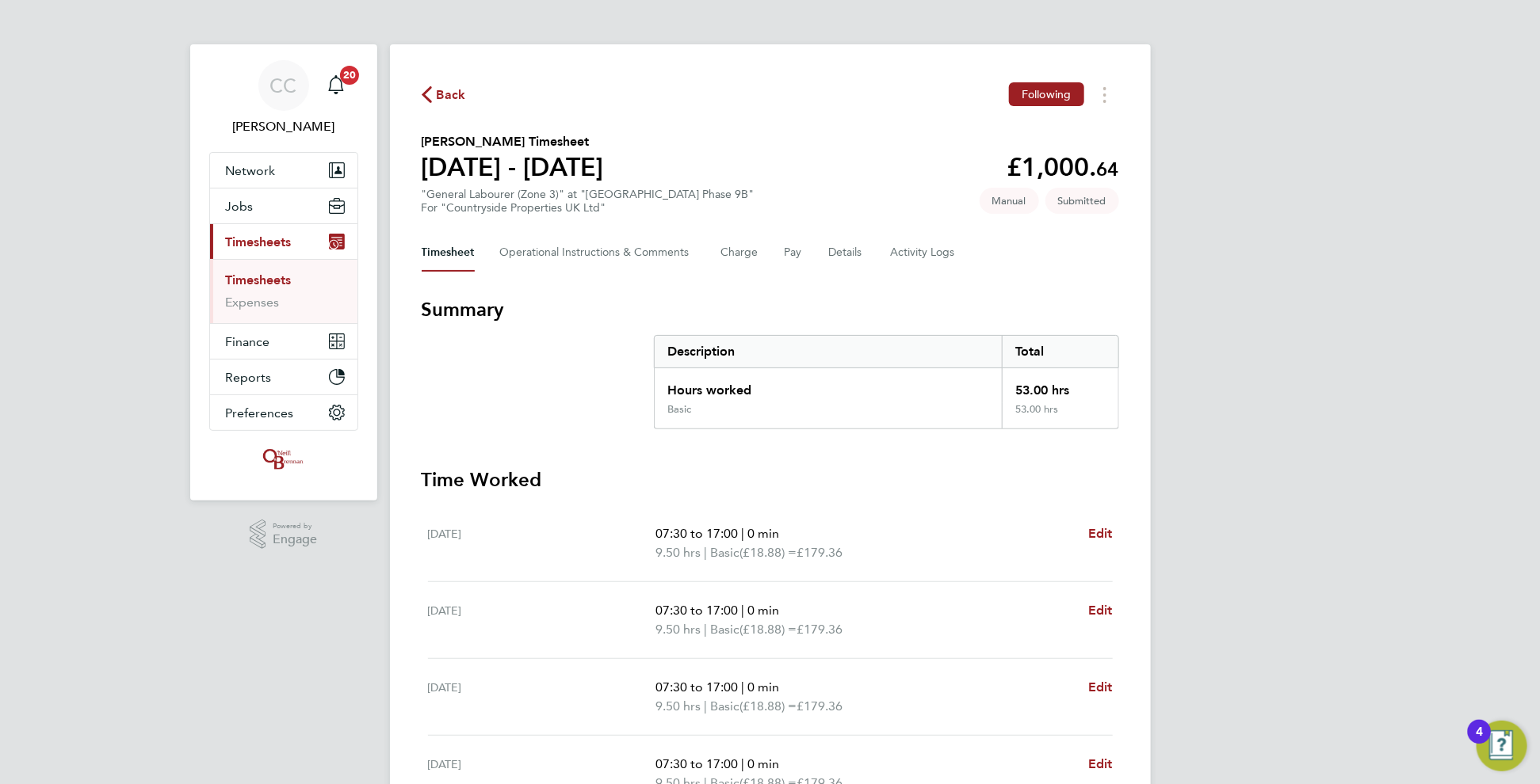
click at [453, 94] on span "Back" at bounding box center [451, 95] width 30 height 19
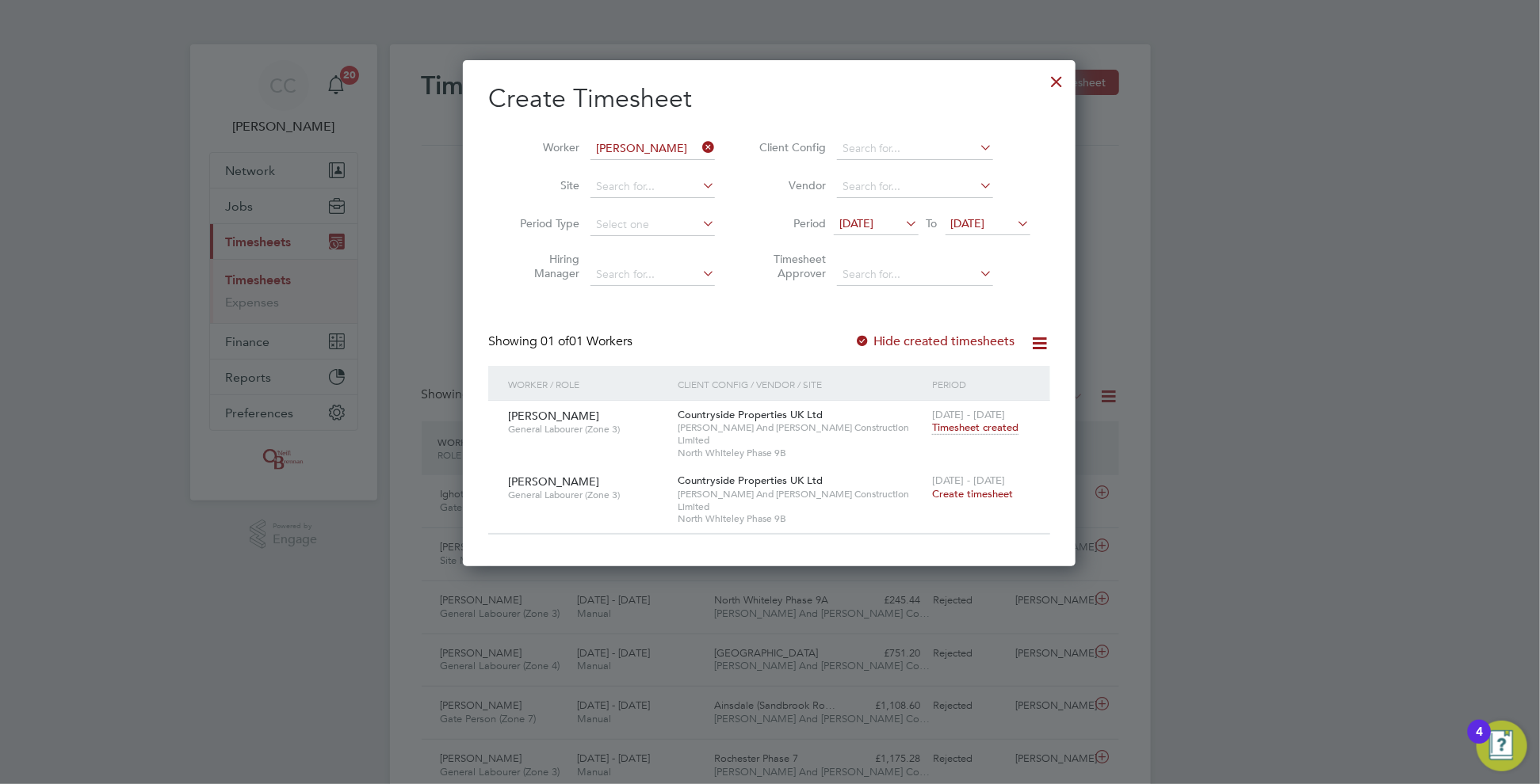
click at [946, 487] on span "Create timesheet" at bounding box center [973, 494] width 81 height 14
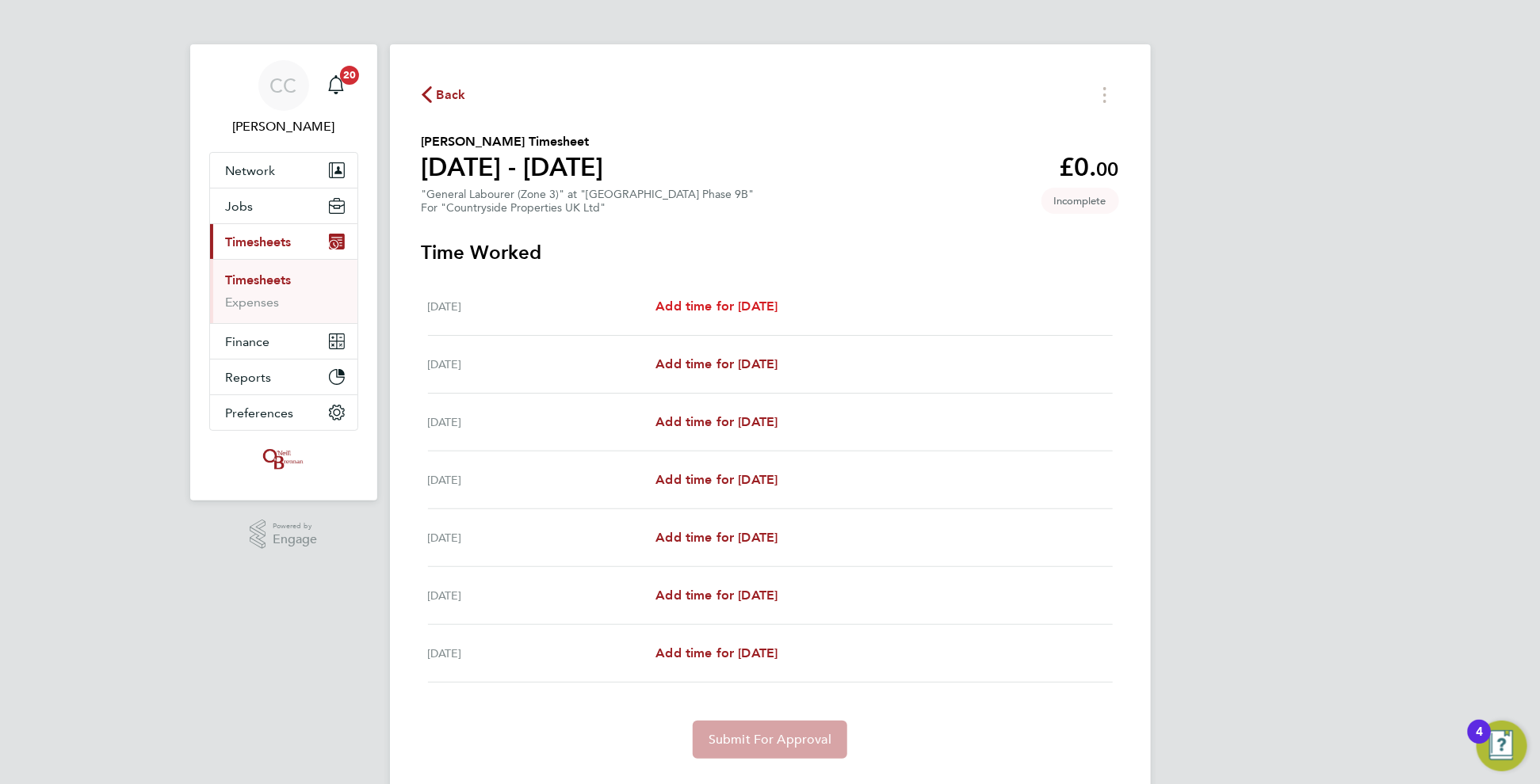
click at [778, 306] on span "Add time for [DATE]" at bounding box center [717, 307] width 122 height 15
select select "30"
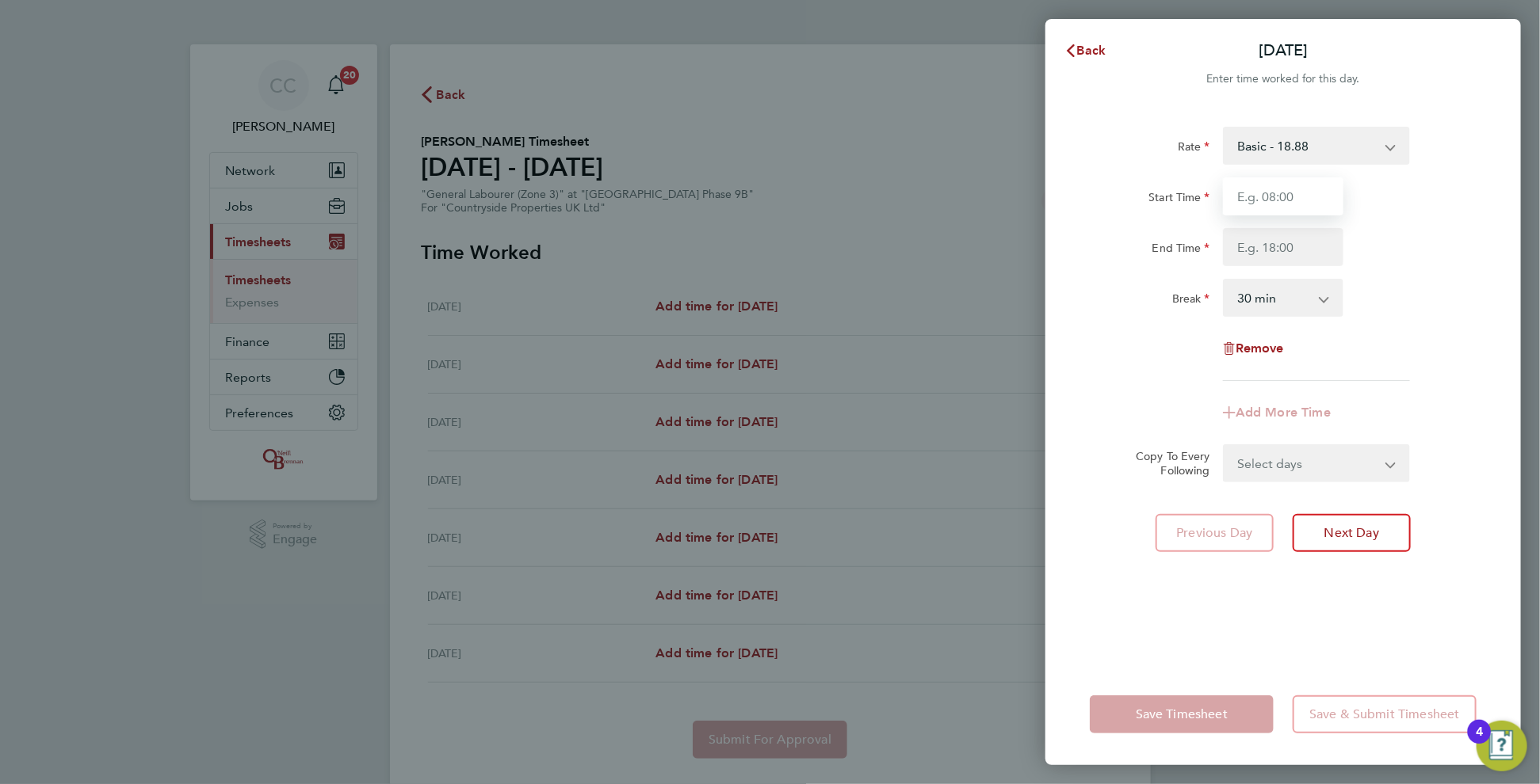
click at [1247, 203] on input "Start Time" at bounding box center [1283, 196] width 121 height 38
type input "0"
type input "07:30"
type input "17:00"
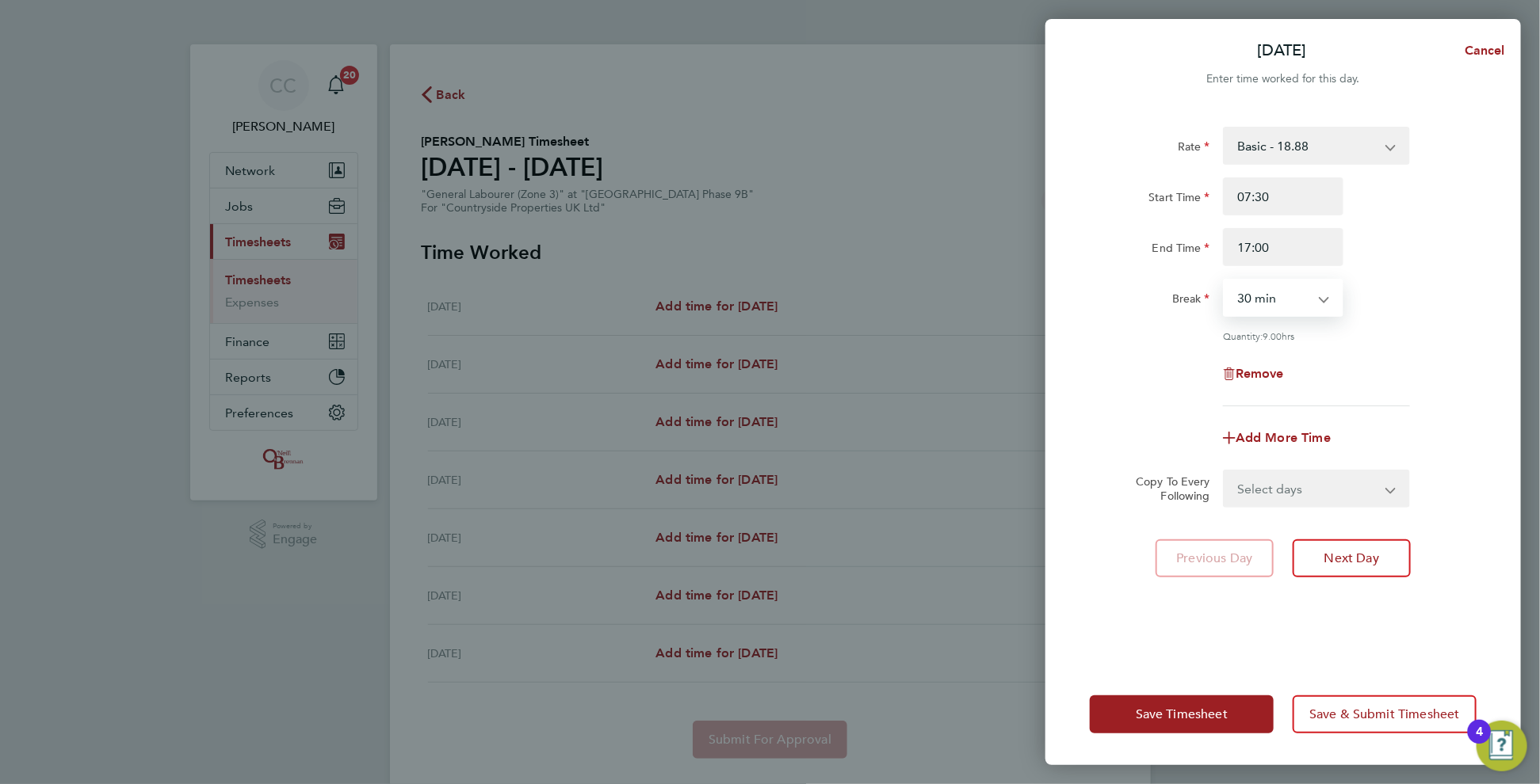
click at [1265, 290] on select "0 min 15 min 30 min 45 min 60 min 75 min 90 min" at bounding box center [1274, 297] width 98 height 35
select select "0"
click at [1225, 280] on select "0 min 15 min 30 min 45 min 60 min 75 min 90 min" at bounding box center [1274, 297] width 98 height 35
click at [1259, 488] on select "Select days Day Weekday (Mon-Fri) Weekend (Sat-Sun) [DATE] [DATE] [DATE] [DATE]…" at bounding box center [1308, 488] width 167 height 35
select select "WEEKDAY"
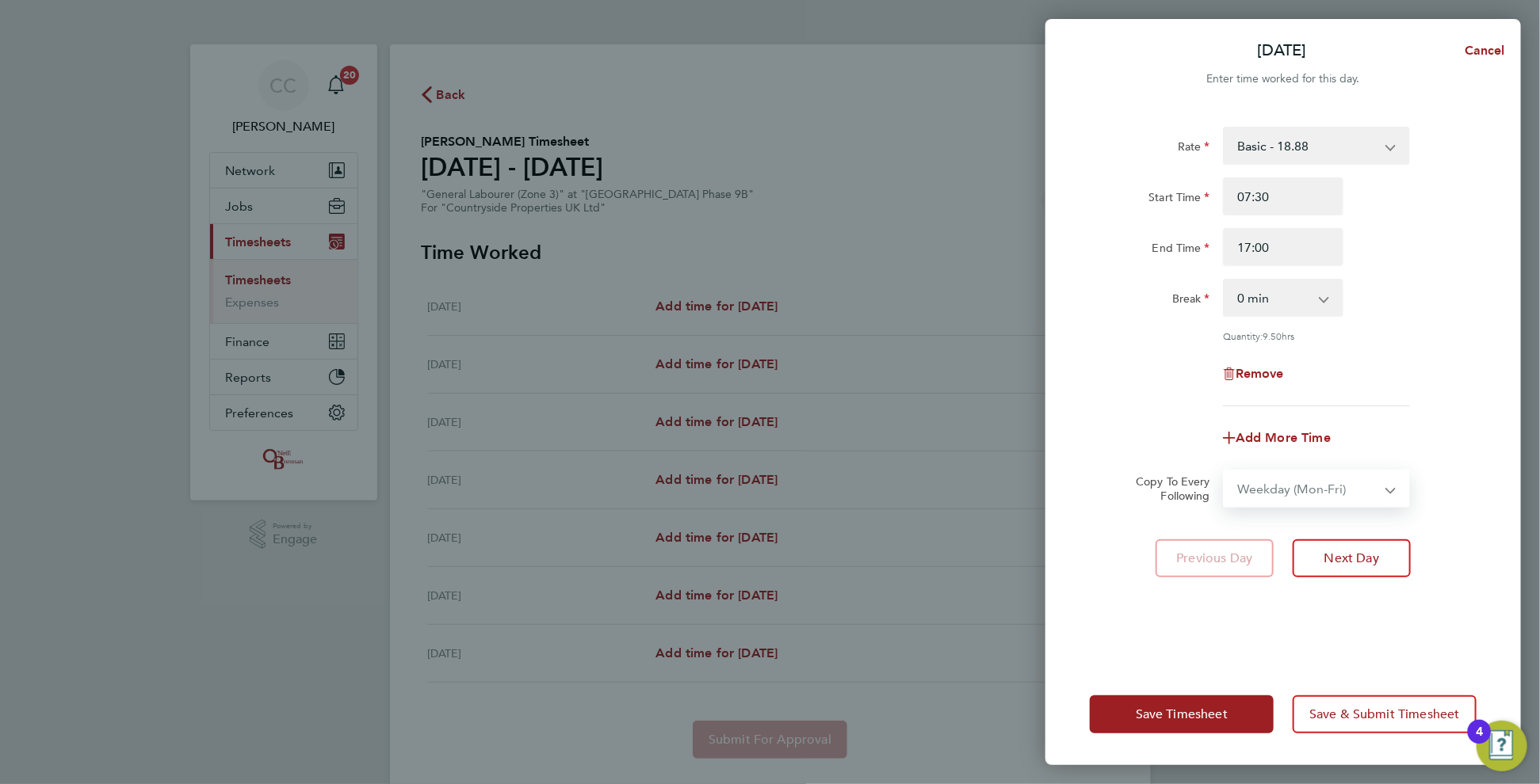
click at [1225, 471] on select "Select days Day Weekday (Mon-Fri) Weekend (Sat-Sun) [DATE] [DATE] [DATE] [DATE]…" at bounding box center [1308, 488] width 167 height 35
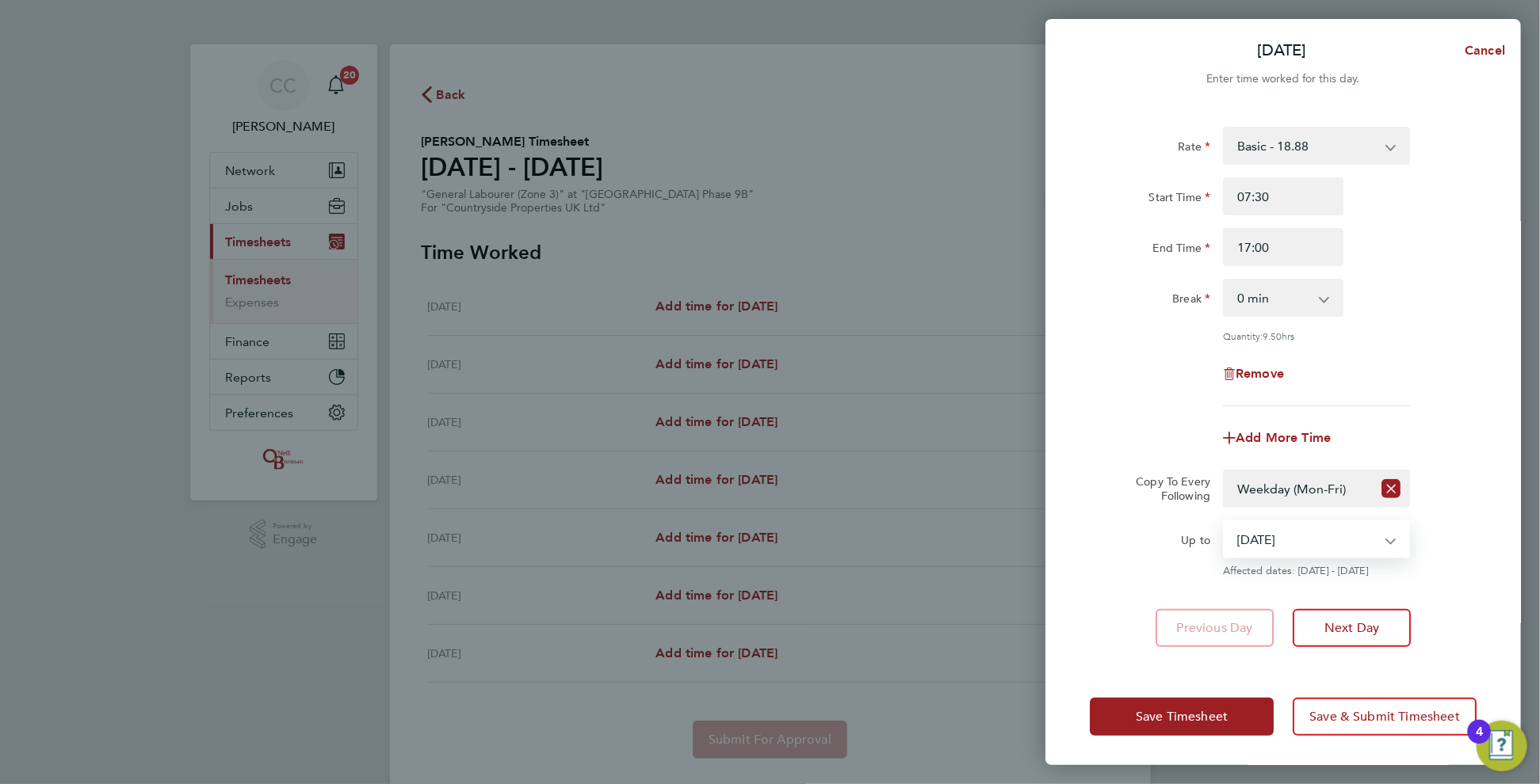
click at [1300, 541] on select "[DATE] [DATE] [DATE] [DATE] [DATE] [DATE]" at bounding box center [1307, 539] width 165 height 35
select select "[DATE]"
click at [1225, 522] on select "[DATE] [DATE] [DATE] [DATE] [DATE] [DATE]" at bounding box center [1307, 539] width 165 height 35
click at [1207, 710] on span "Save Timesheet" at bounding box center [1182, 716] width 92 height 16
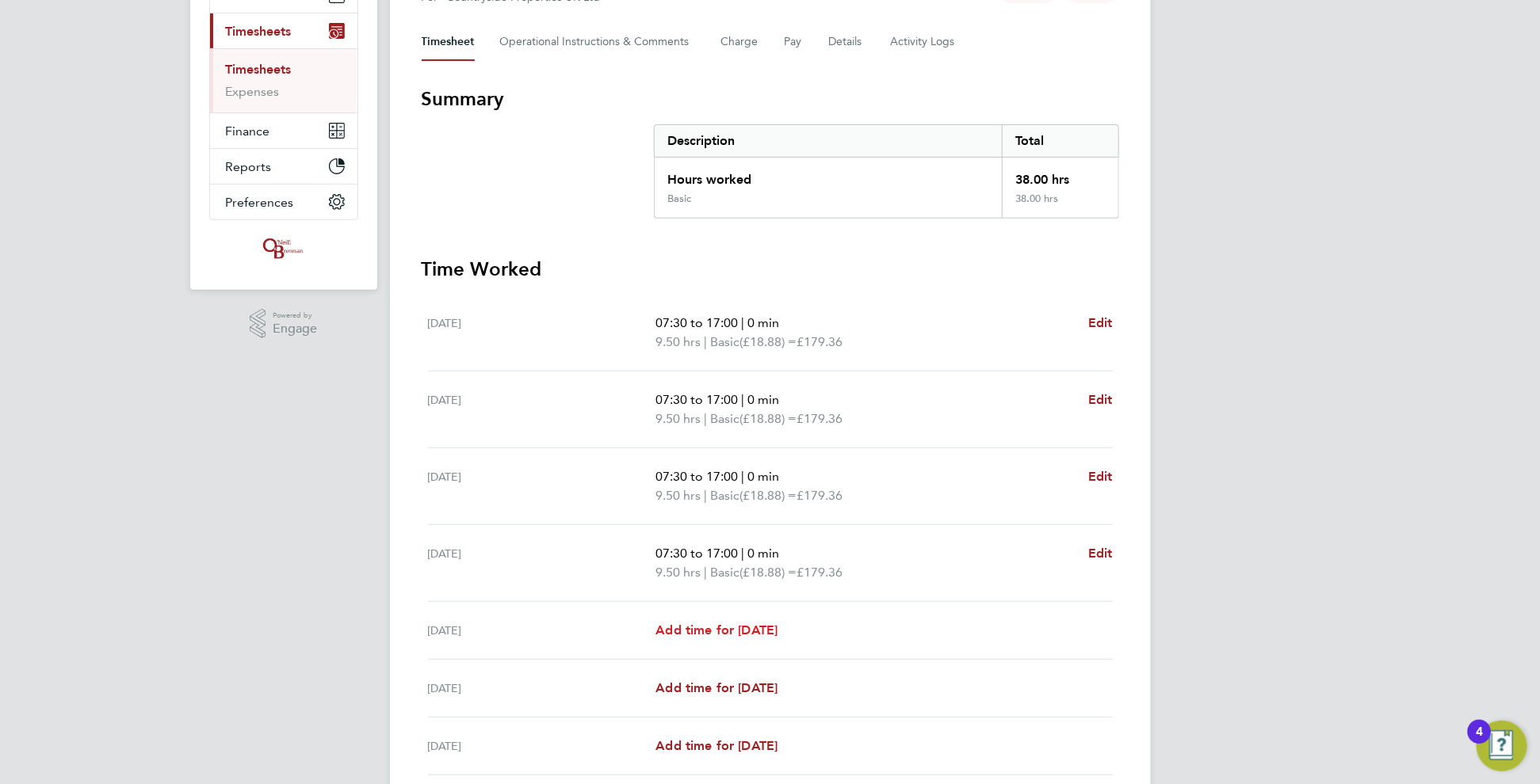
click at [710, 623] on span "Add time for [DATE]" at bounding box center [717, 630] width 122 height 15
select select "30"
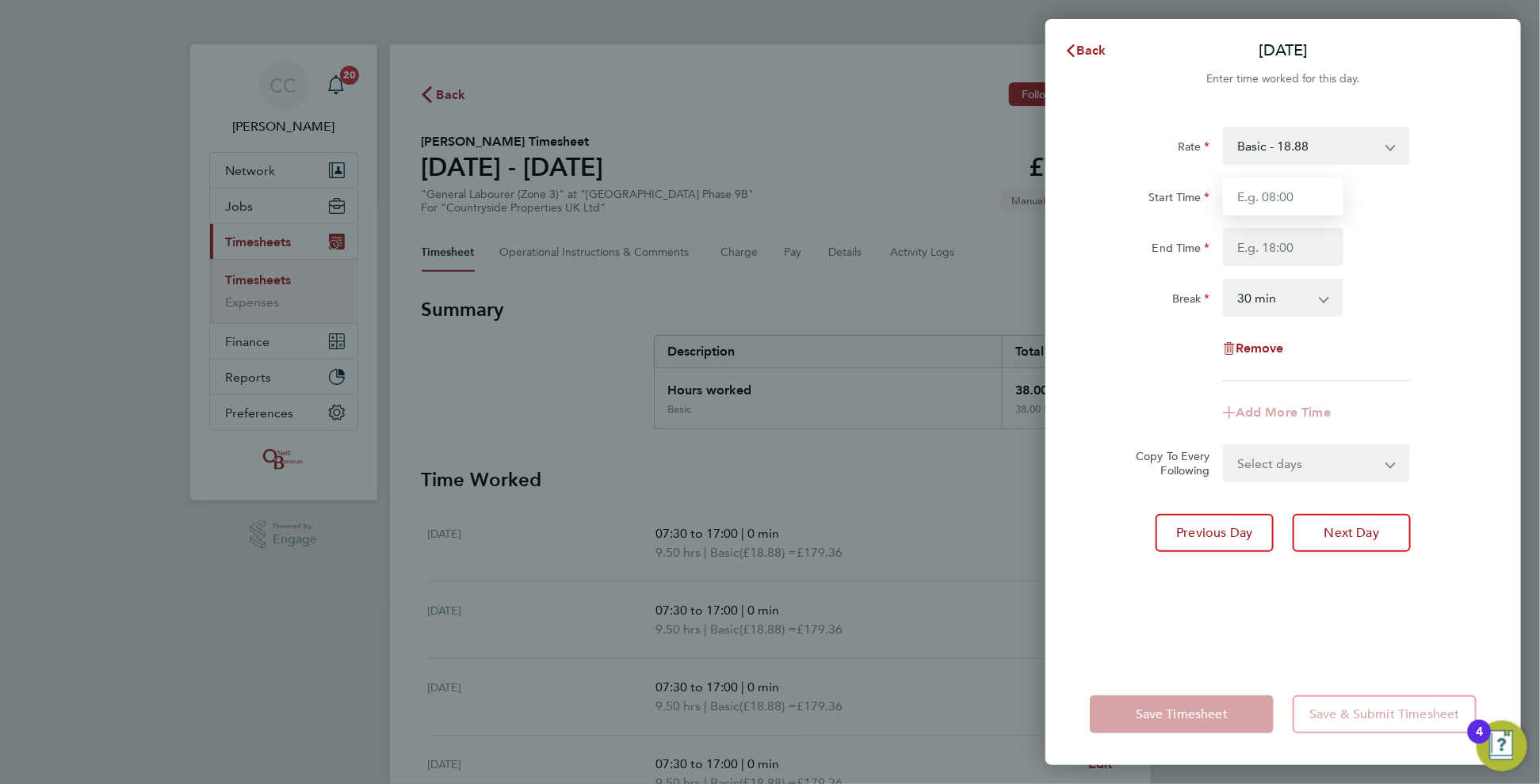
click at [1259, 190] on input "Start Time" at bounding box center [1283, 196] width 121 height 38
type input "08:00"
type input "17:00"
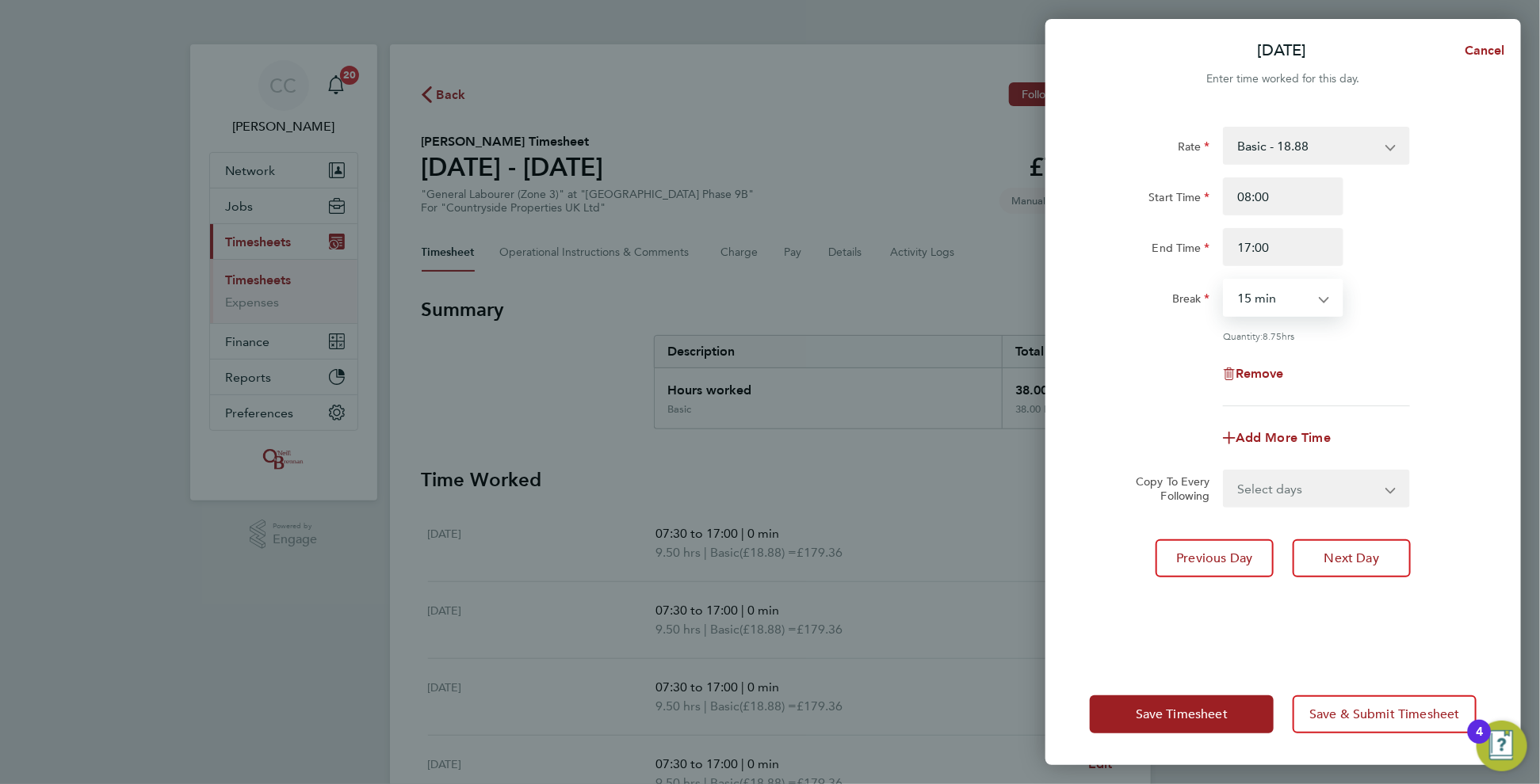
select select "0"
click at [1215, 706] on button "Save Timesheet" at bounding box center [1182, 714] width 184 height 38
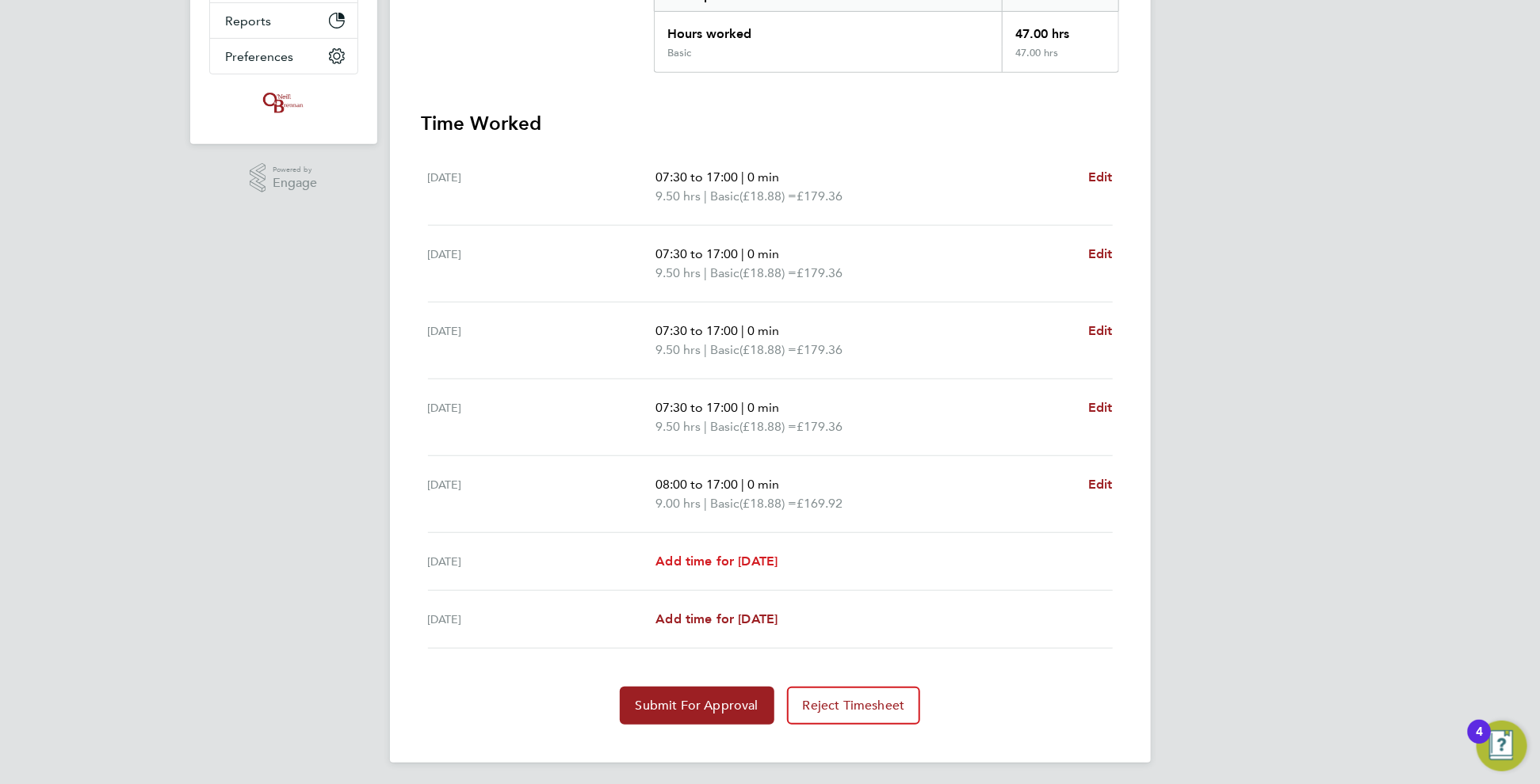
click at [727, 553] on link "Add time for [DATE]" at bounding box center [717, 562] width 122 height 19
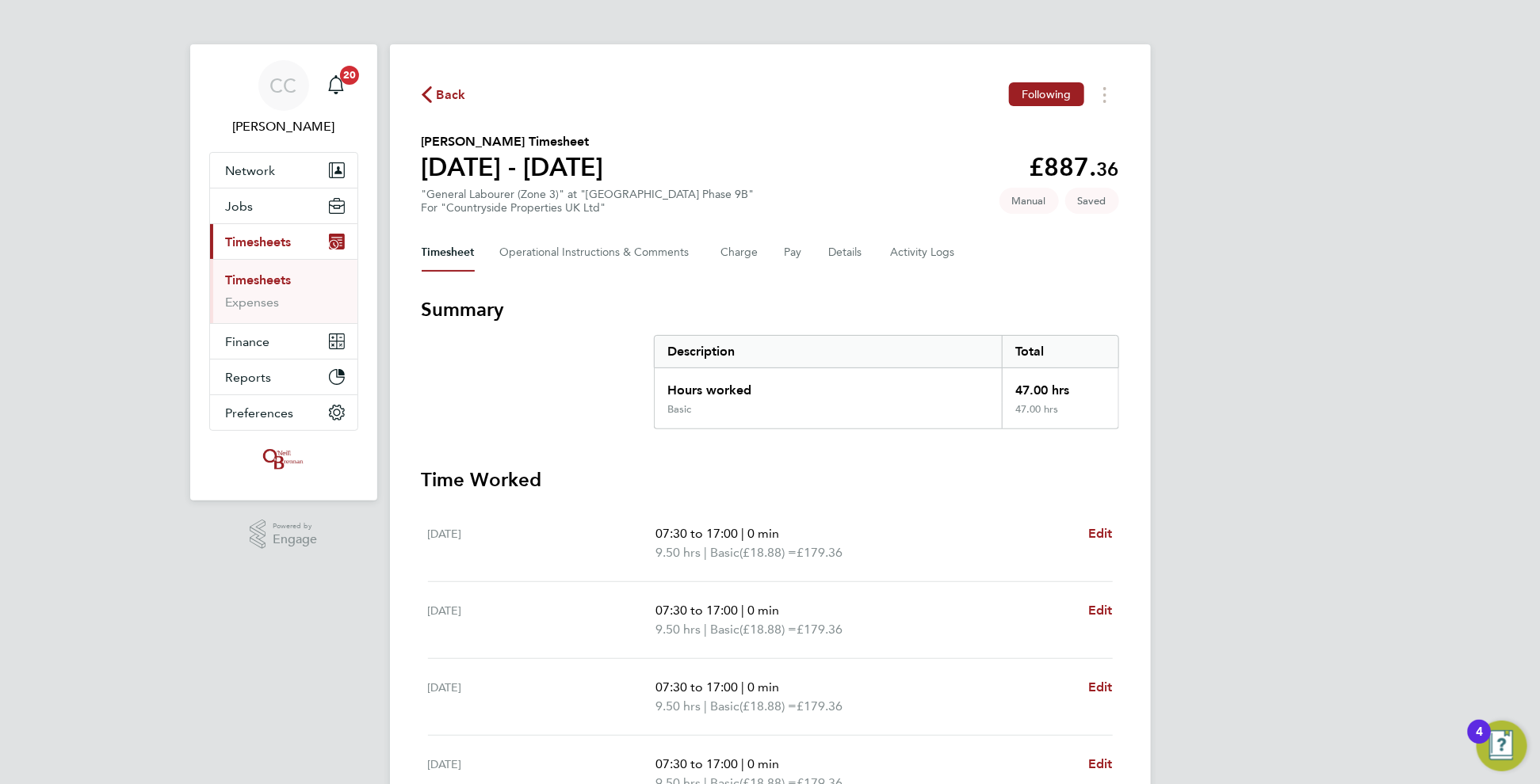
select select "30"
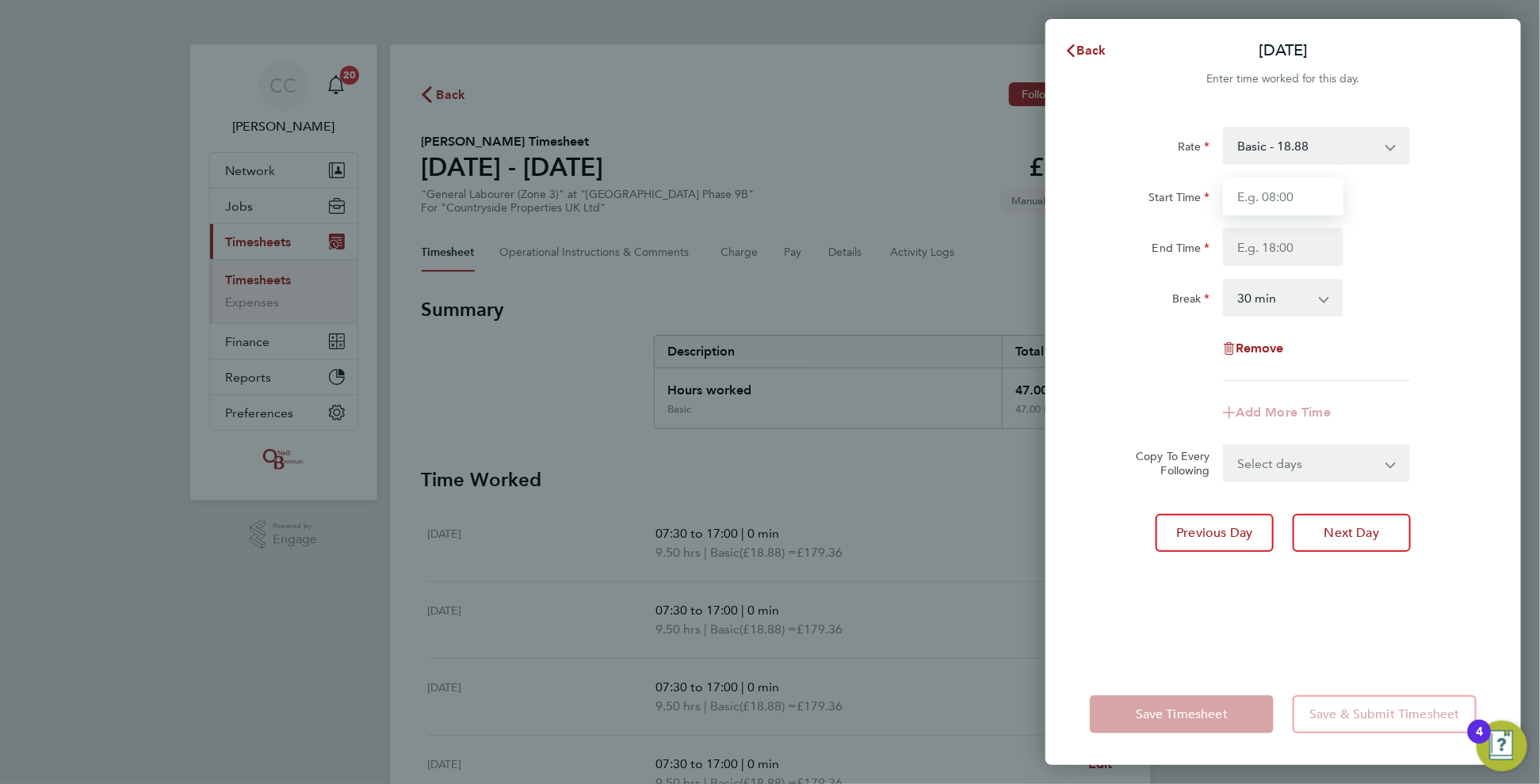
click at [1239, 210] on input "Start Time" at bounding box center [1283, 196] width 121 height 38
type input "08:00"
type input "14:00"
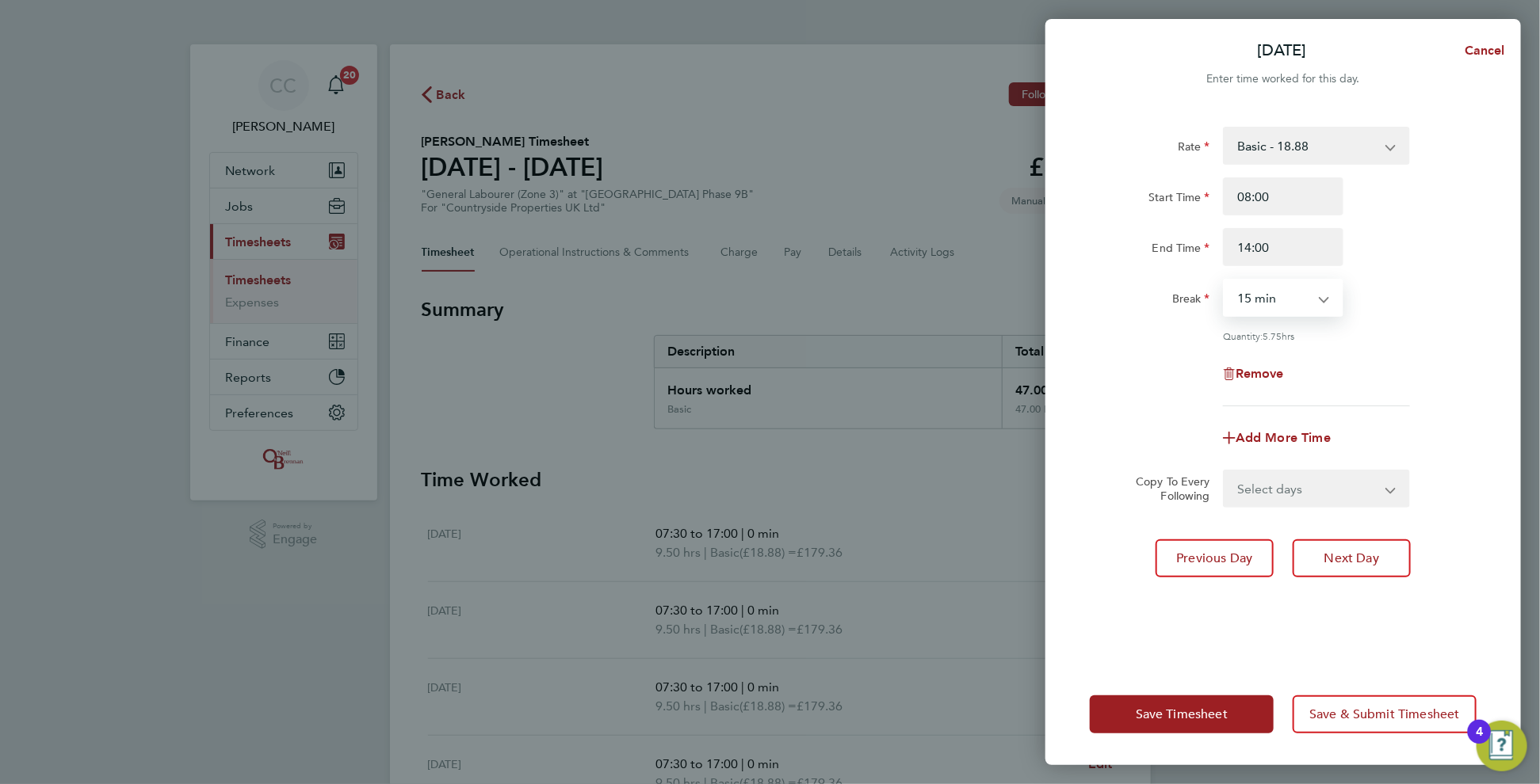
select select "0"
click at [1186, 698] on button "Save Timesheet" at bounding box center [1182, 714] width 184 height 38
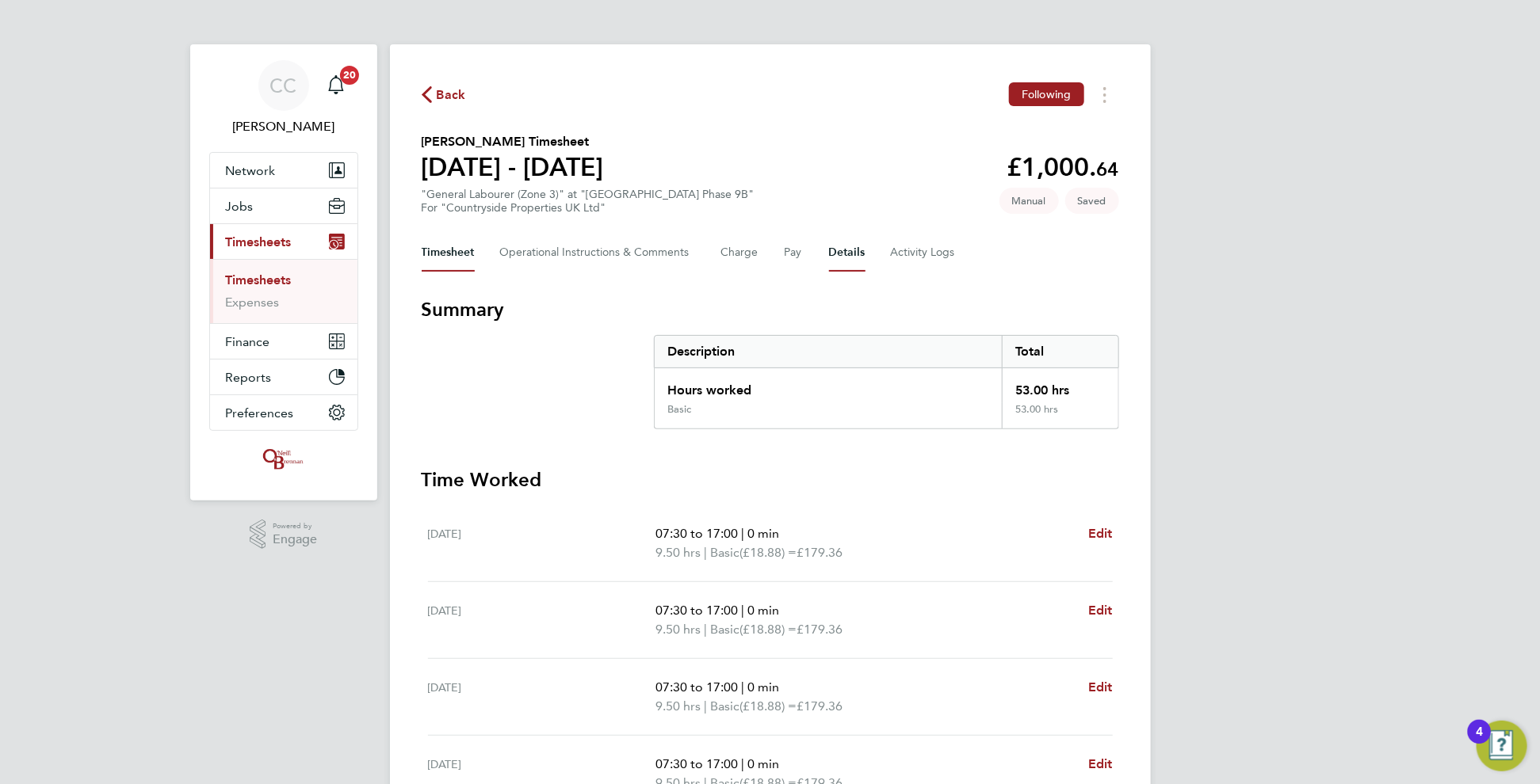
click at [853, 259] on button "Details" at bounding box center [847, 253] width 36 height 38
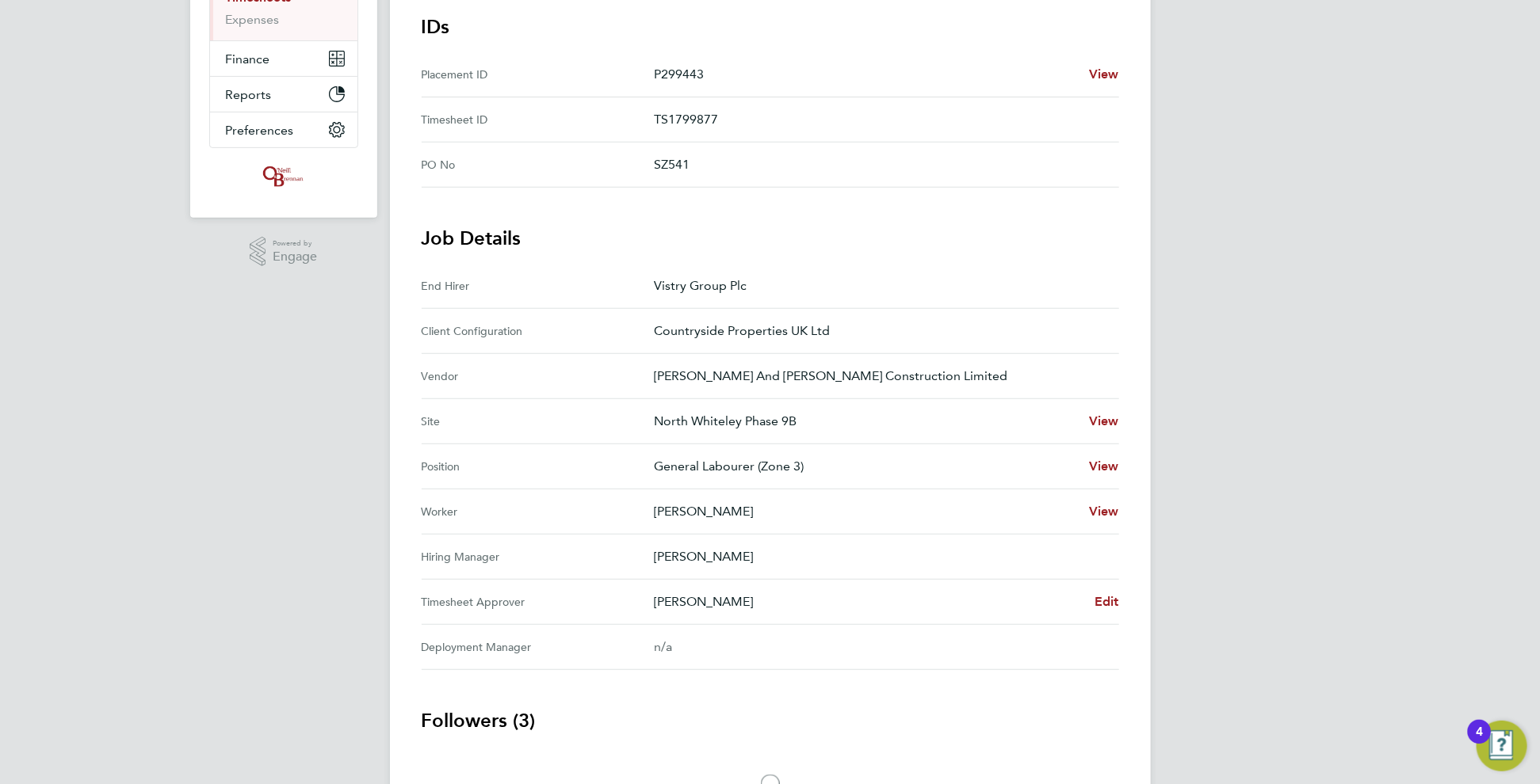
scroll to position [317, 0]
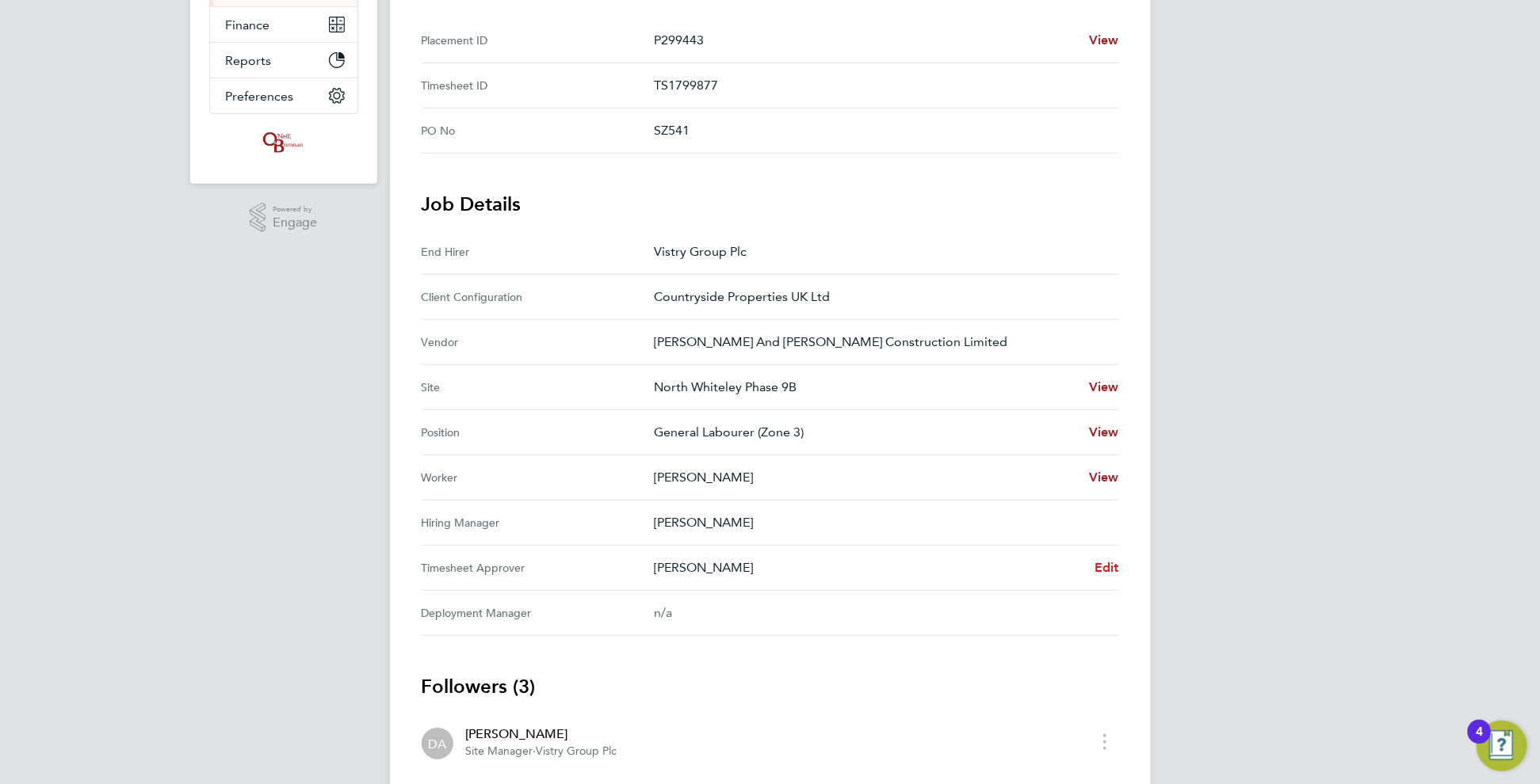
click at [1112, 570] on span "Edit" at bounding box center [1106, 568] width 25 height 15
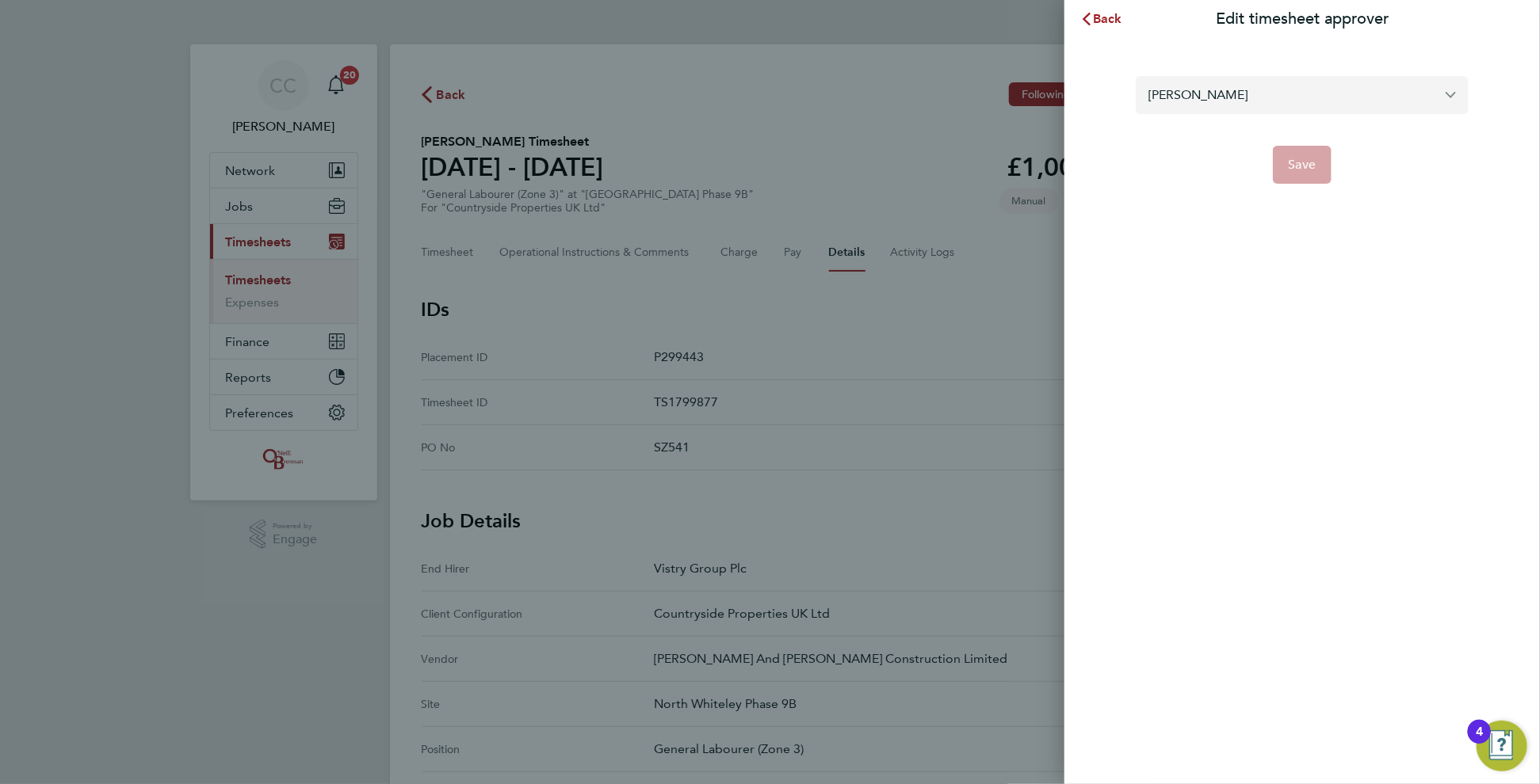
click at [1235, 96] on input "[PERSON_NAME]" at bounding box center [1302, 95] width 333 height 37
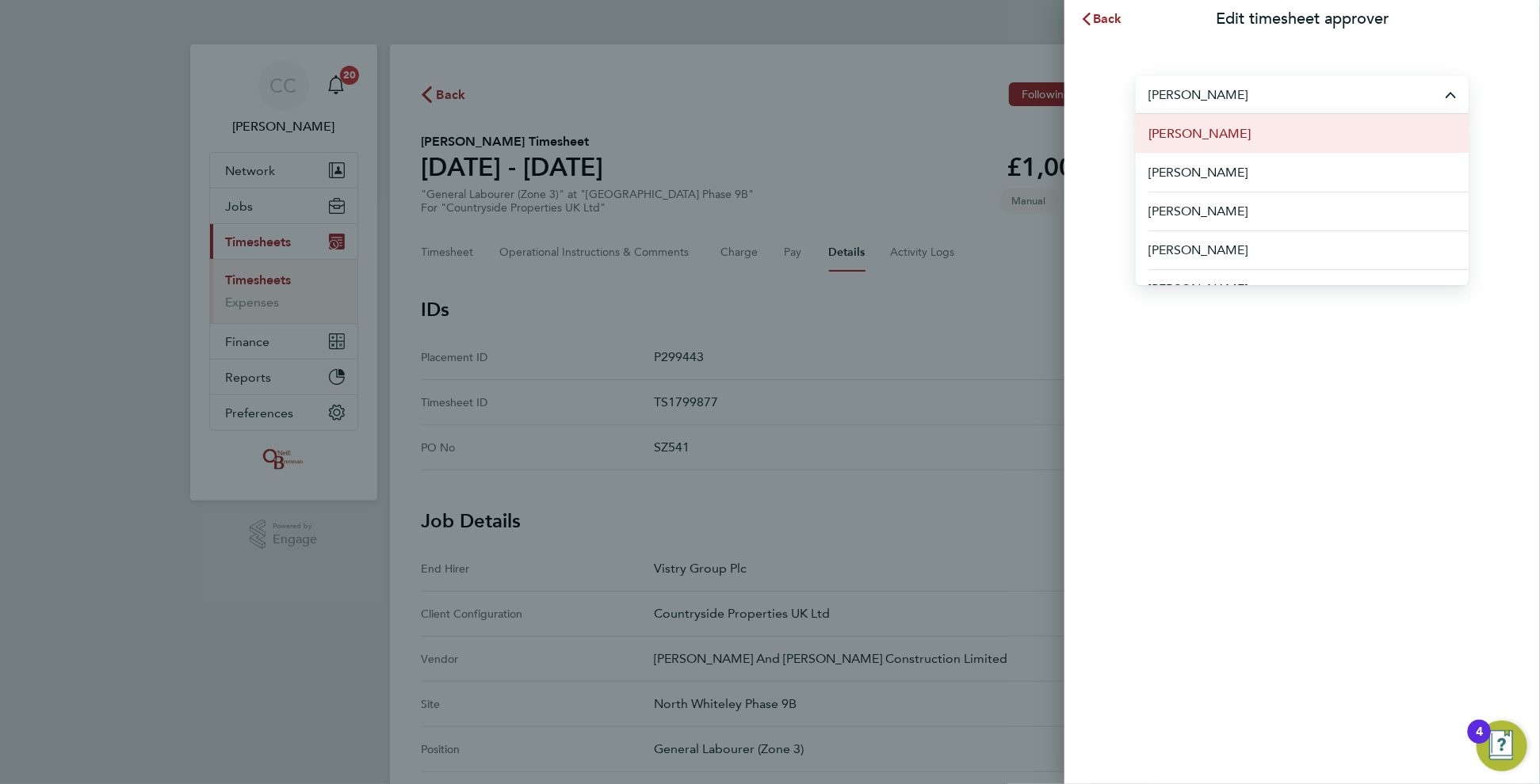
click at [1223, 133] on span "[PERSON_NAME]" at bounding box center [1199, 133] width 102 height 19
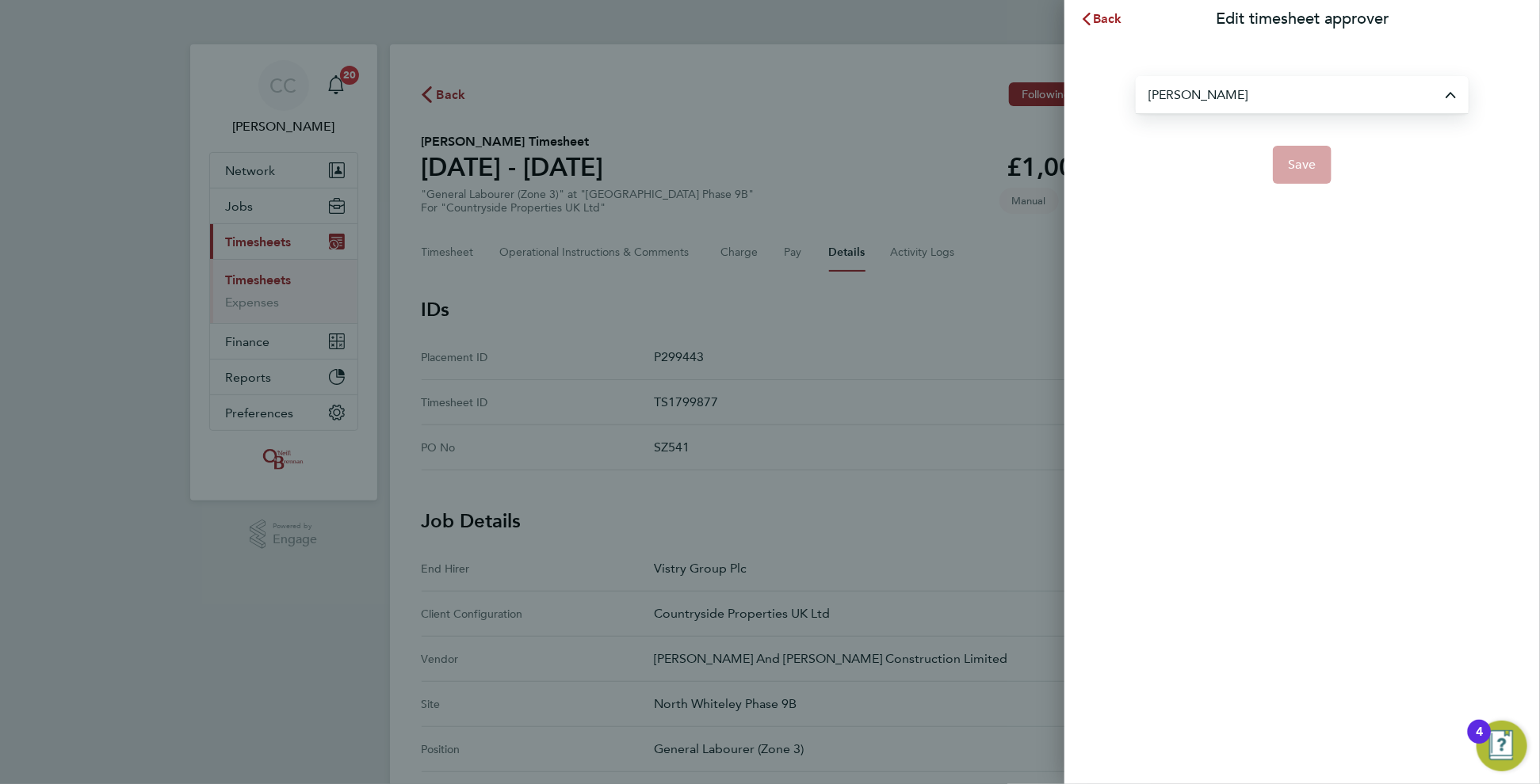
type input "[PERSON_NAME]"
click at [1311, 170] on span "Save" at bounding box center [1302, 165] width 28 height 16
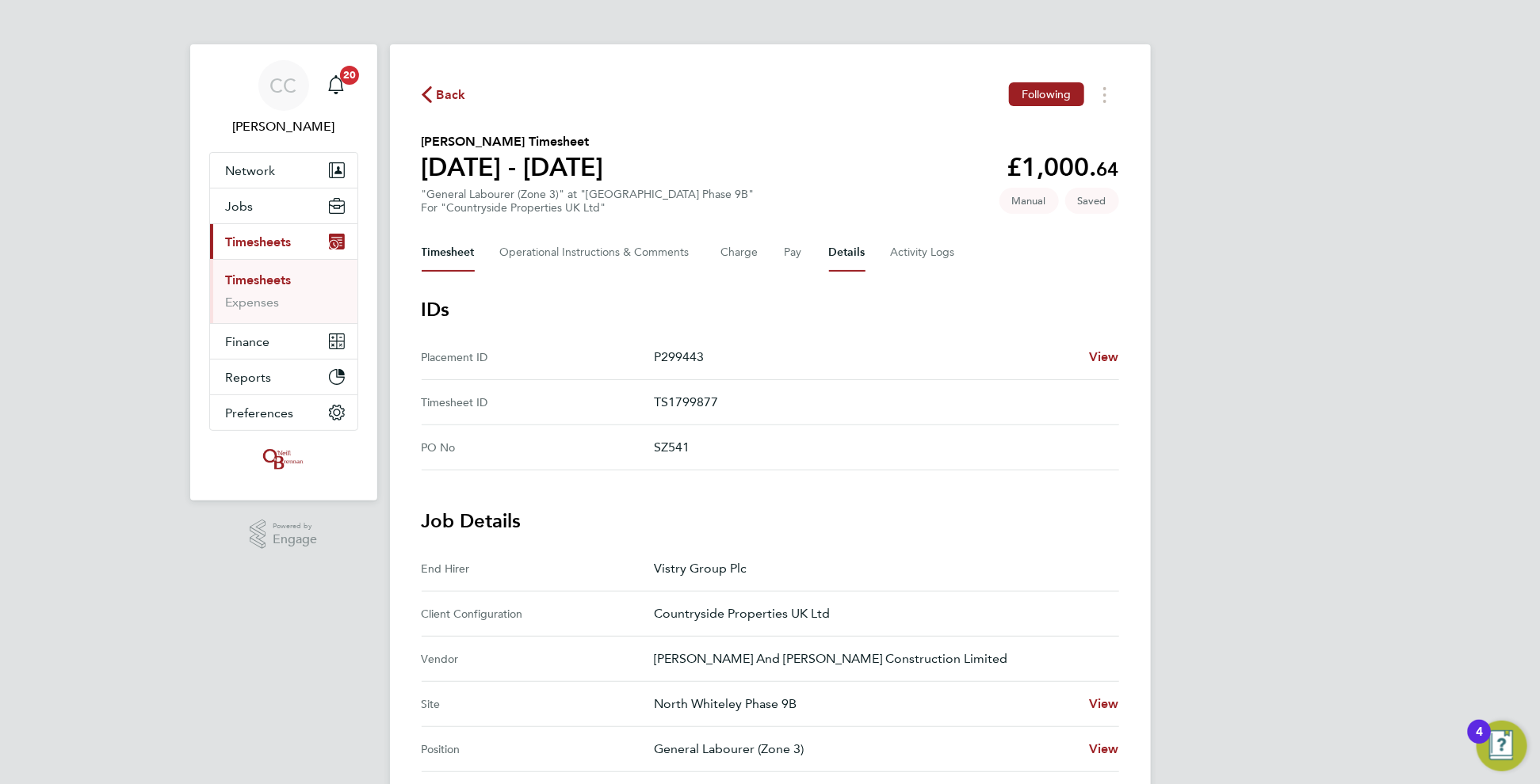
click at [447, 252] on button "Timesheet" at bounding box center [448, 253] width 53 height 38
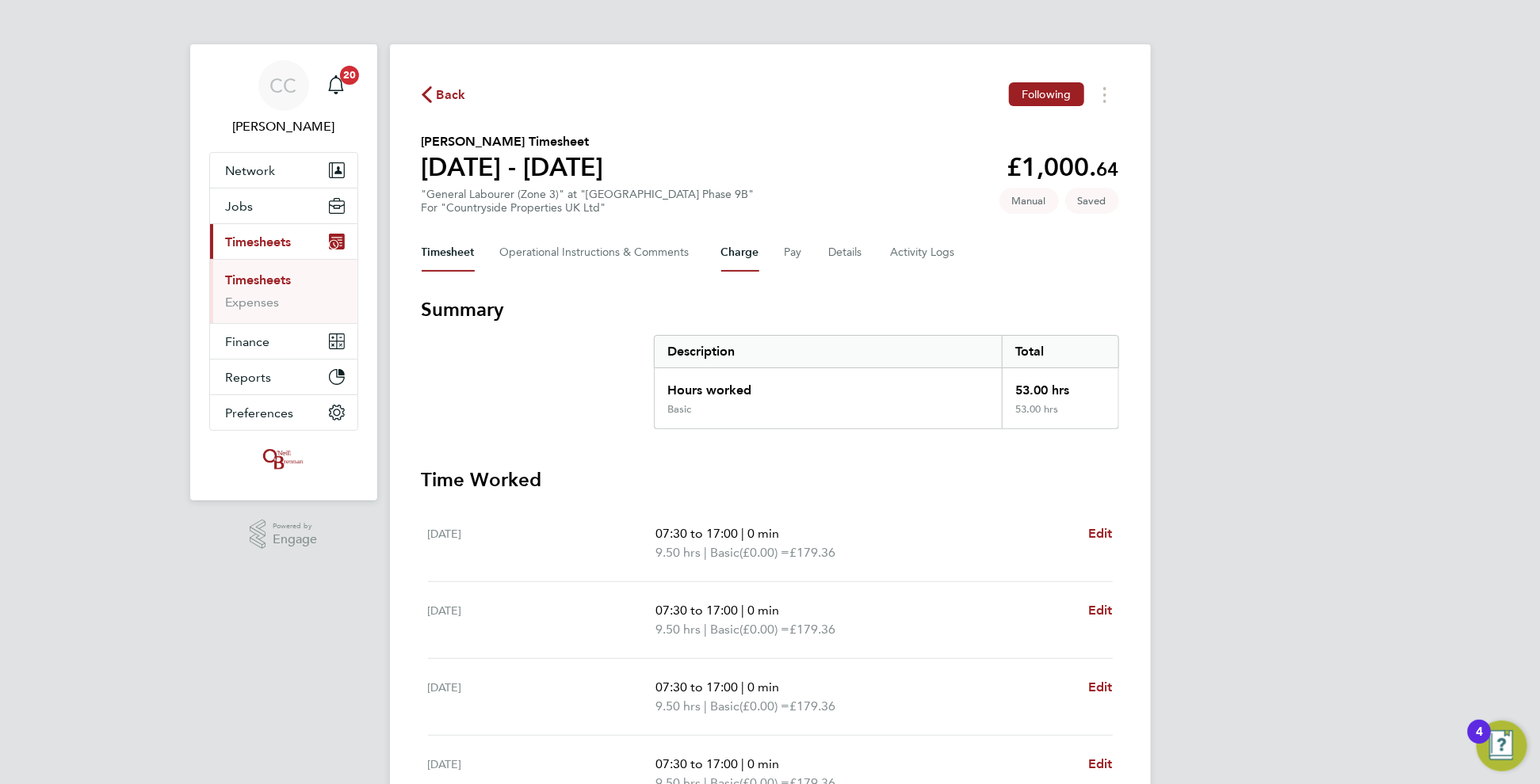
click at [732, 247] on button "Charge" at bounding box center [740, 253] width 38 height 38
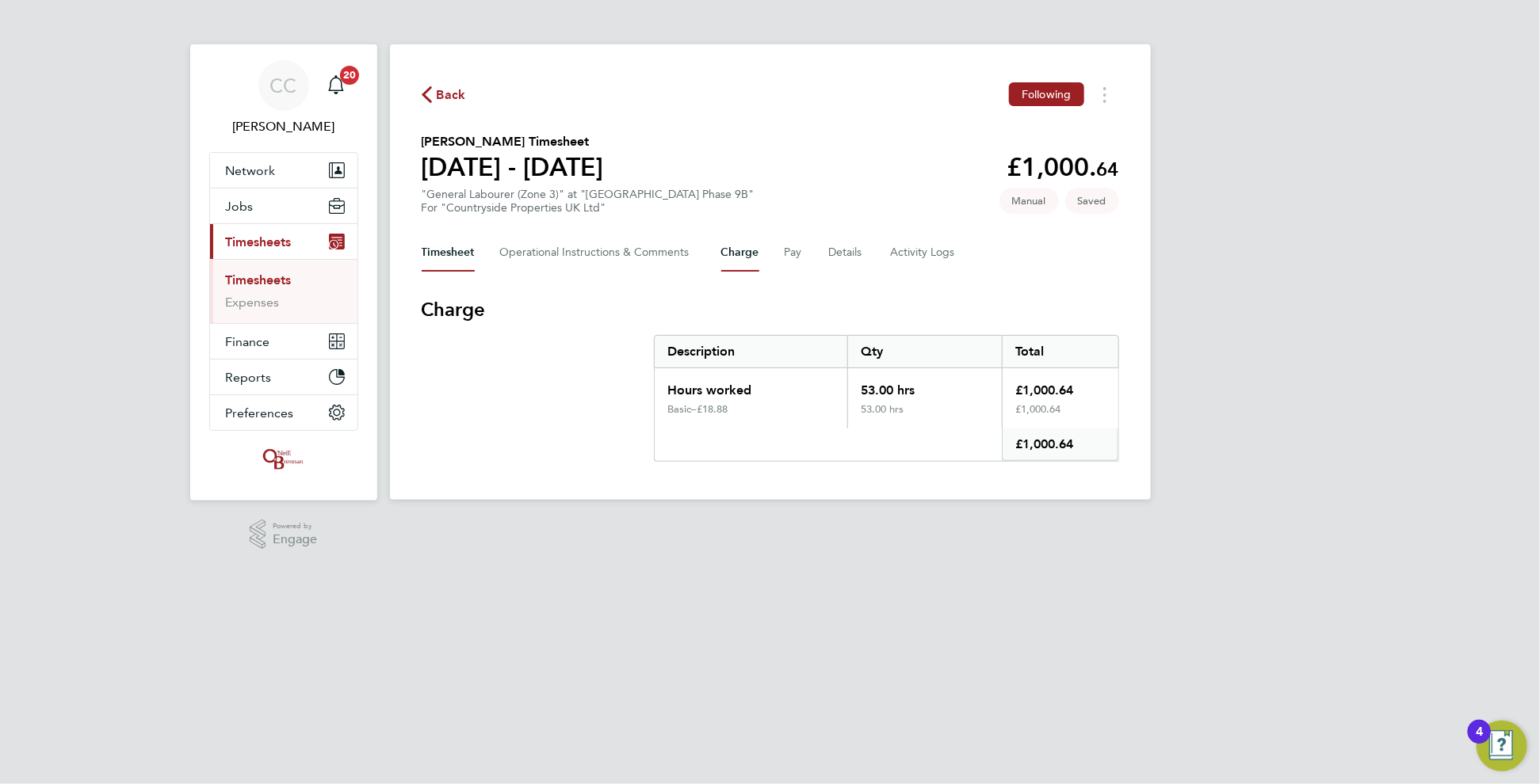
click at [456, 252] on button "Timesheet" at bounding box center [448, 253] width 53 height 38
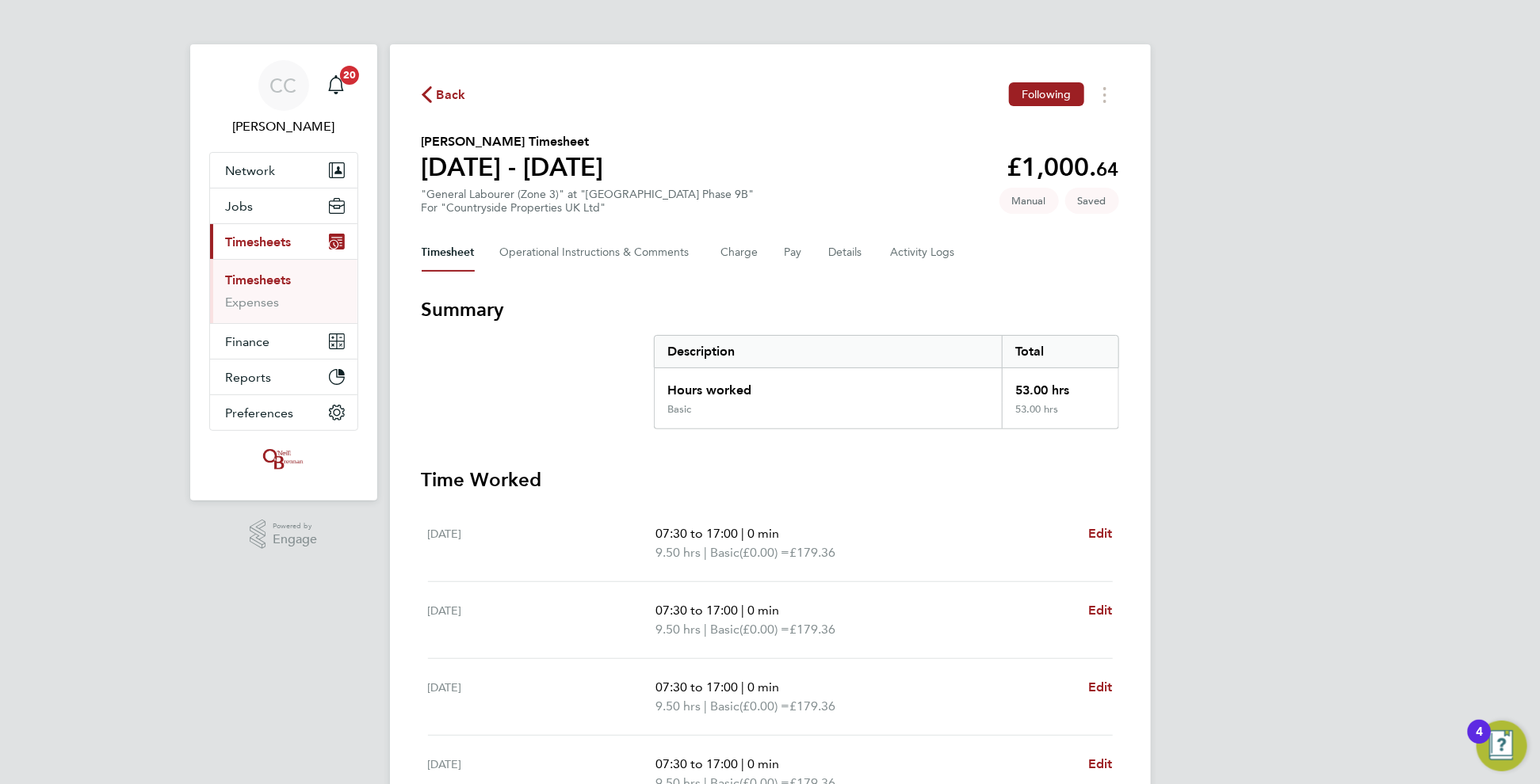
scroll to position [375, 0]
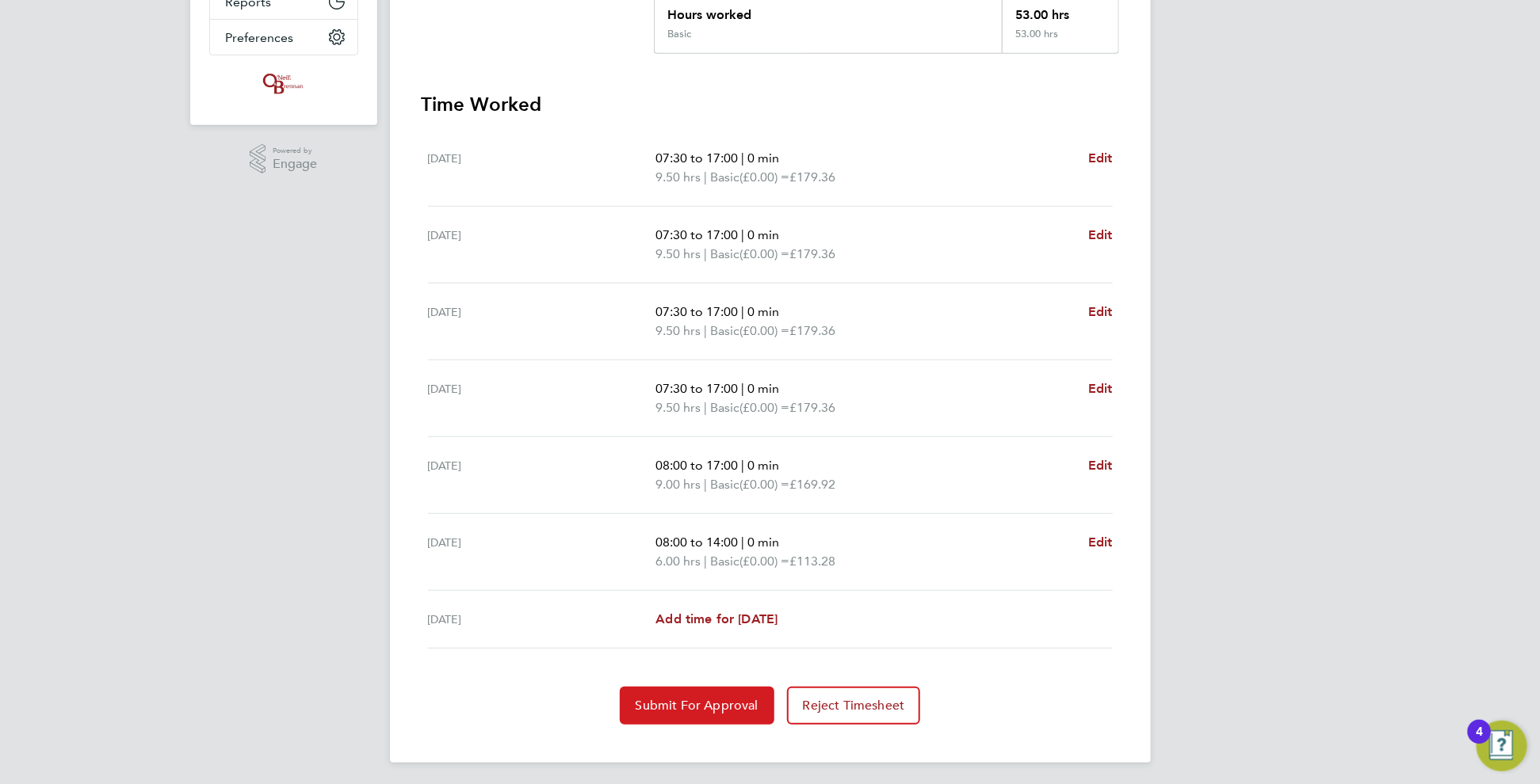
click at [710, 698] on span "Submit For Approval" at bounding box center [696, 705] width 123 height 16
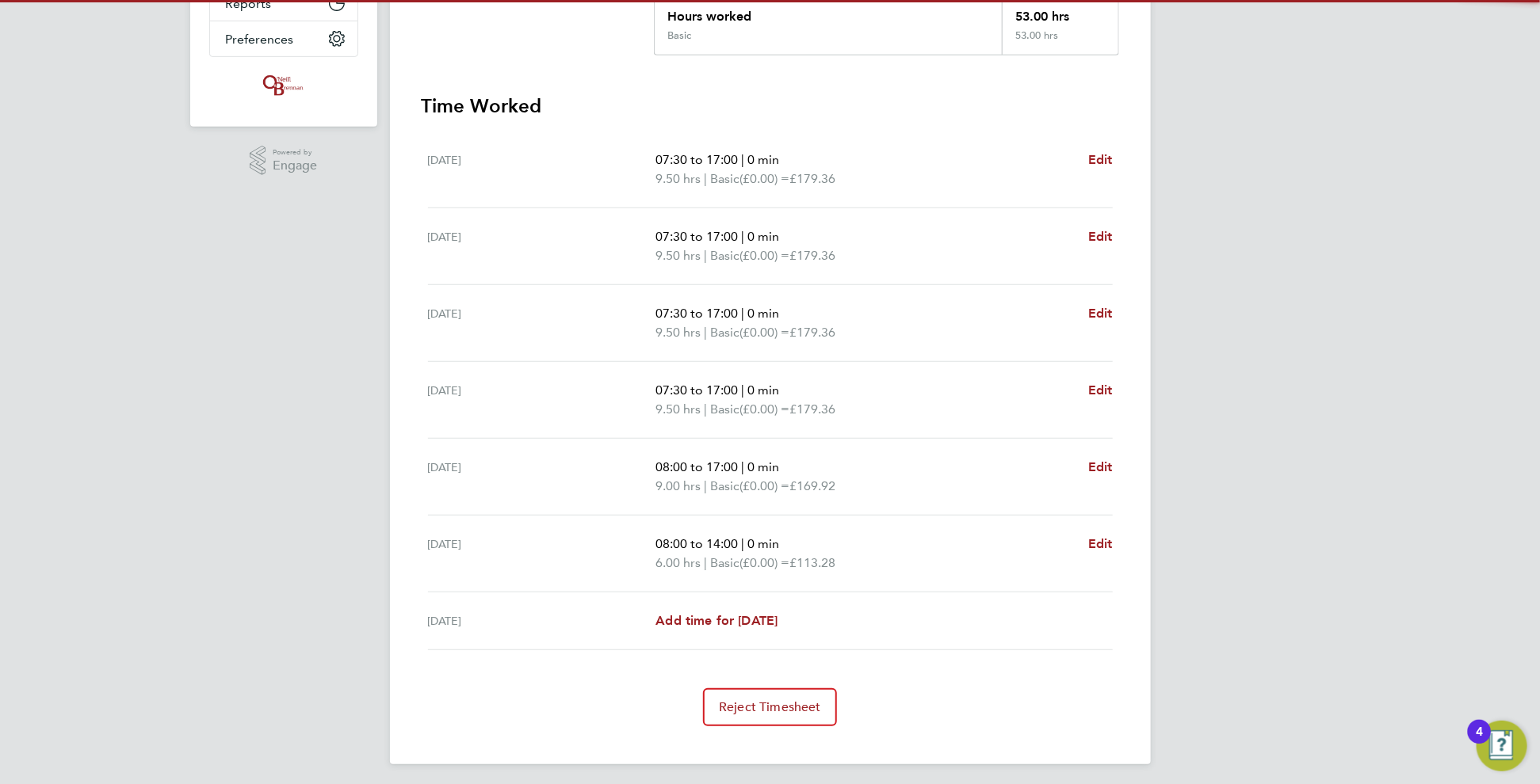
scroll to position [57, 0]
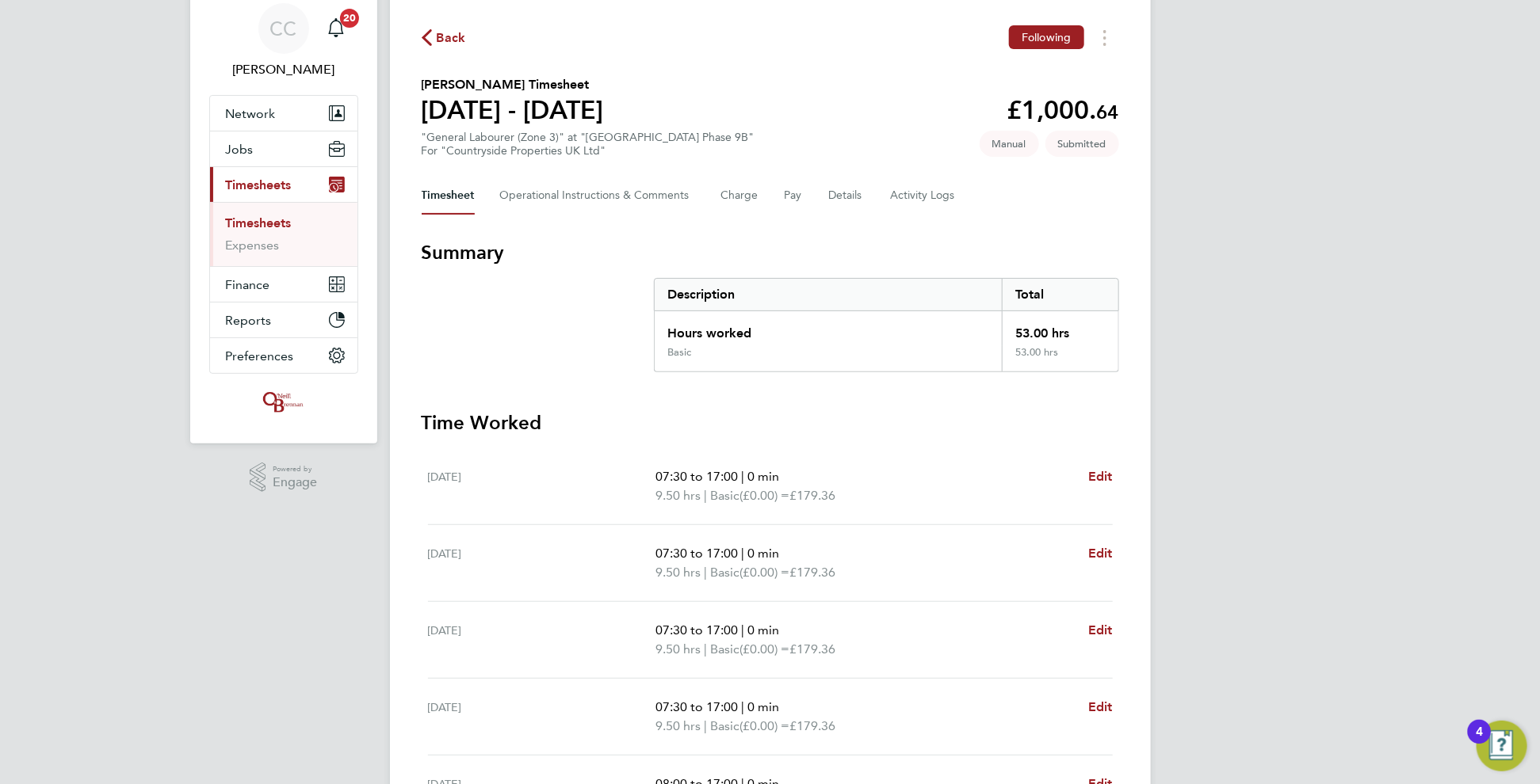
click at [451, 39] on span "Back" at bounding box center [451, 38] width 30 height 19
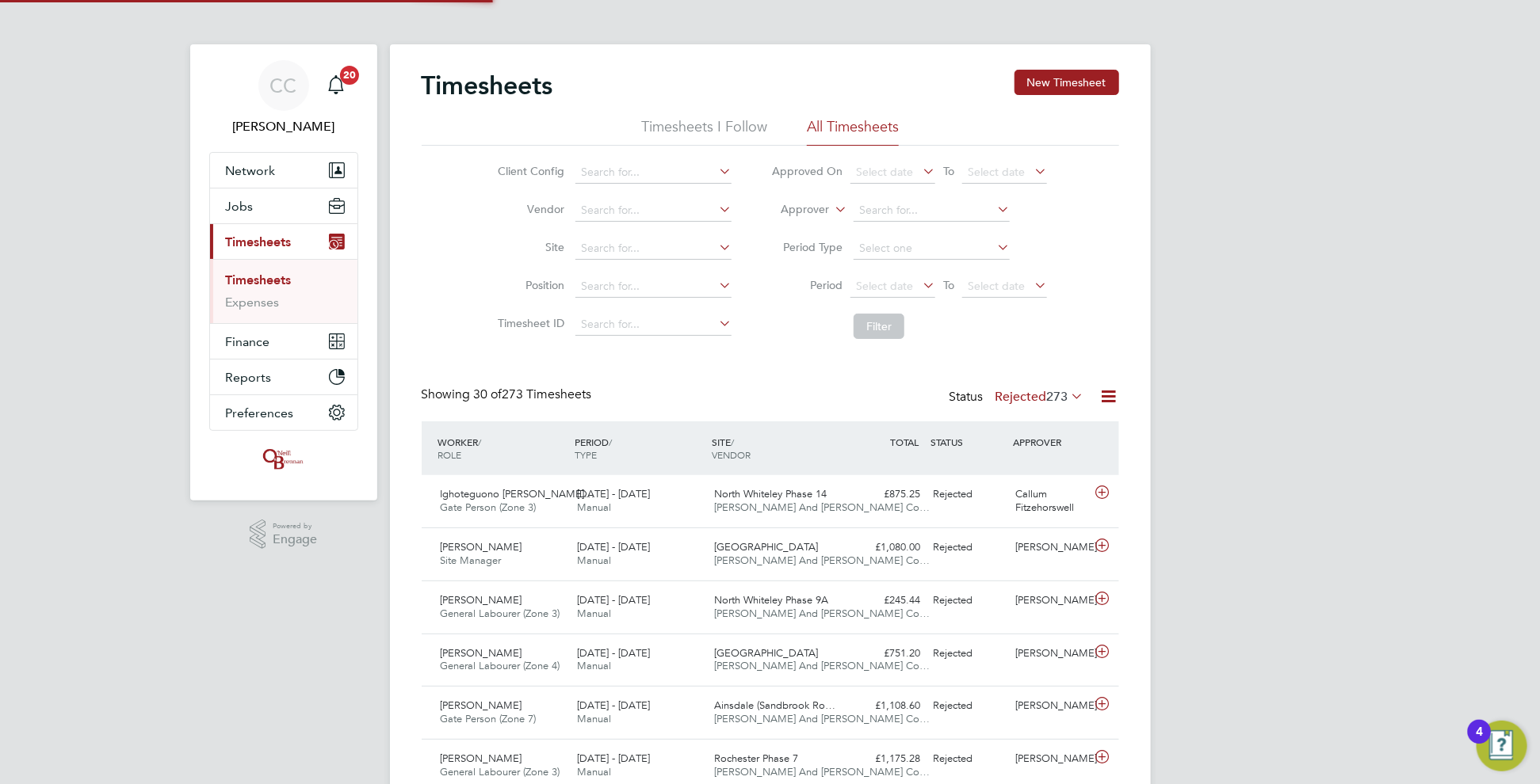
scroll to position [7, 8]
click at [1073, 85] on button "New Timesheet" at bounding box center [1067, 83] width 105 height 25
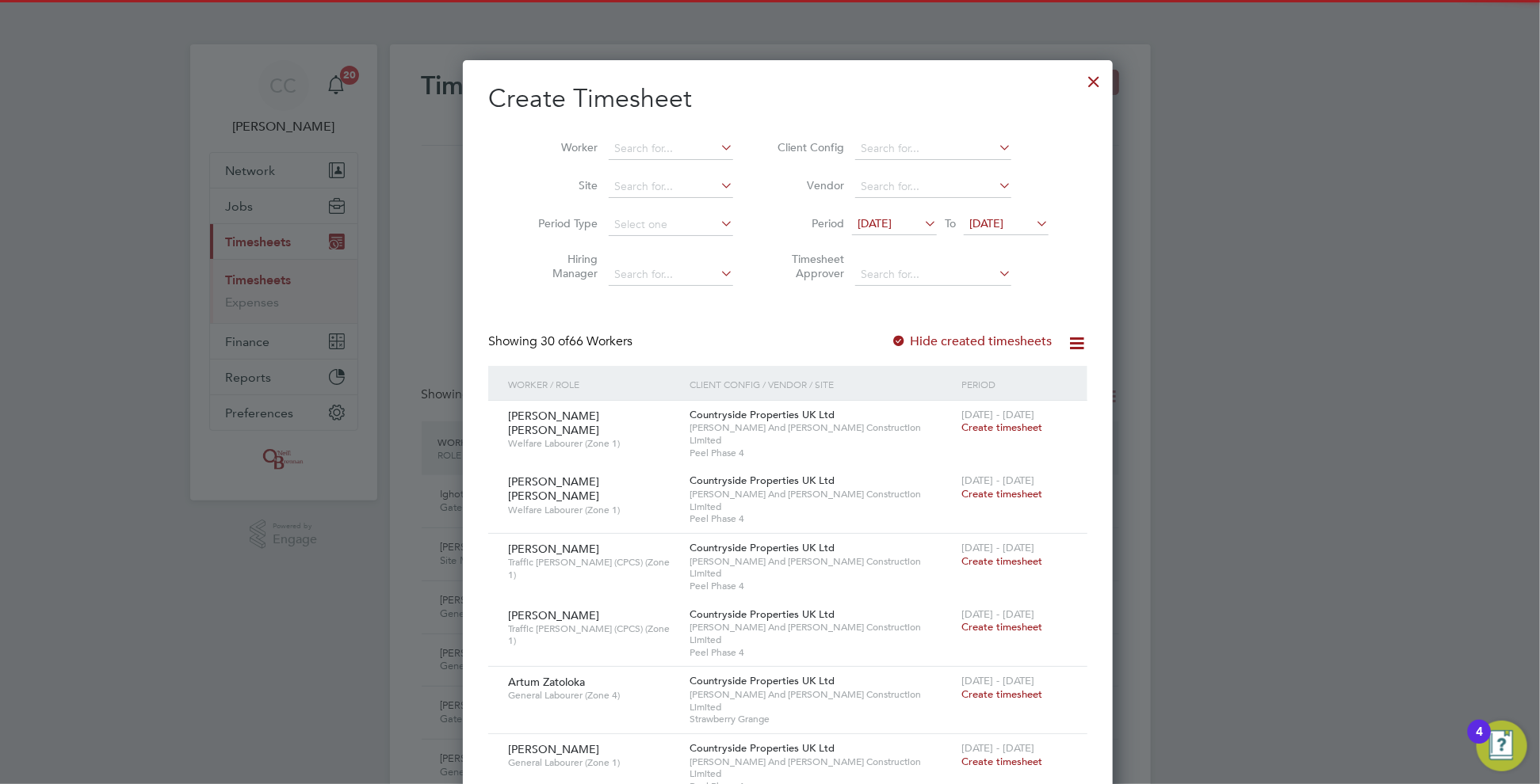
scroll to position [2926, 614]
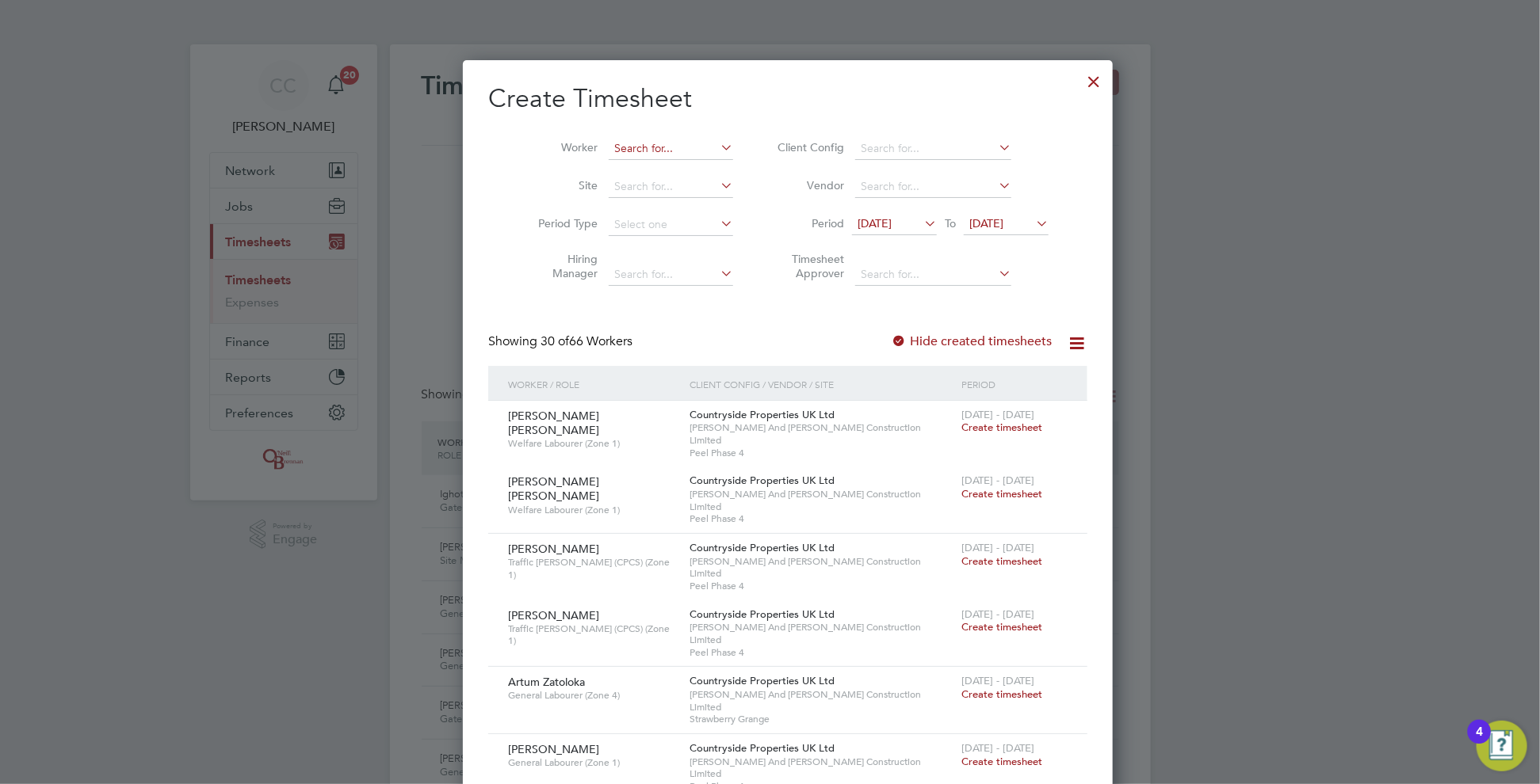
click at [609, 146] on input at bounding box center [670, 149] width 124 height 22
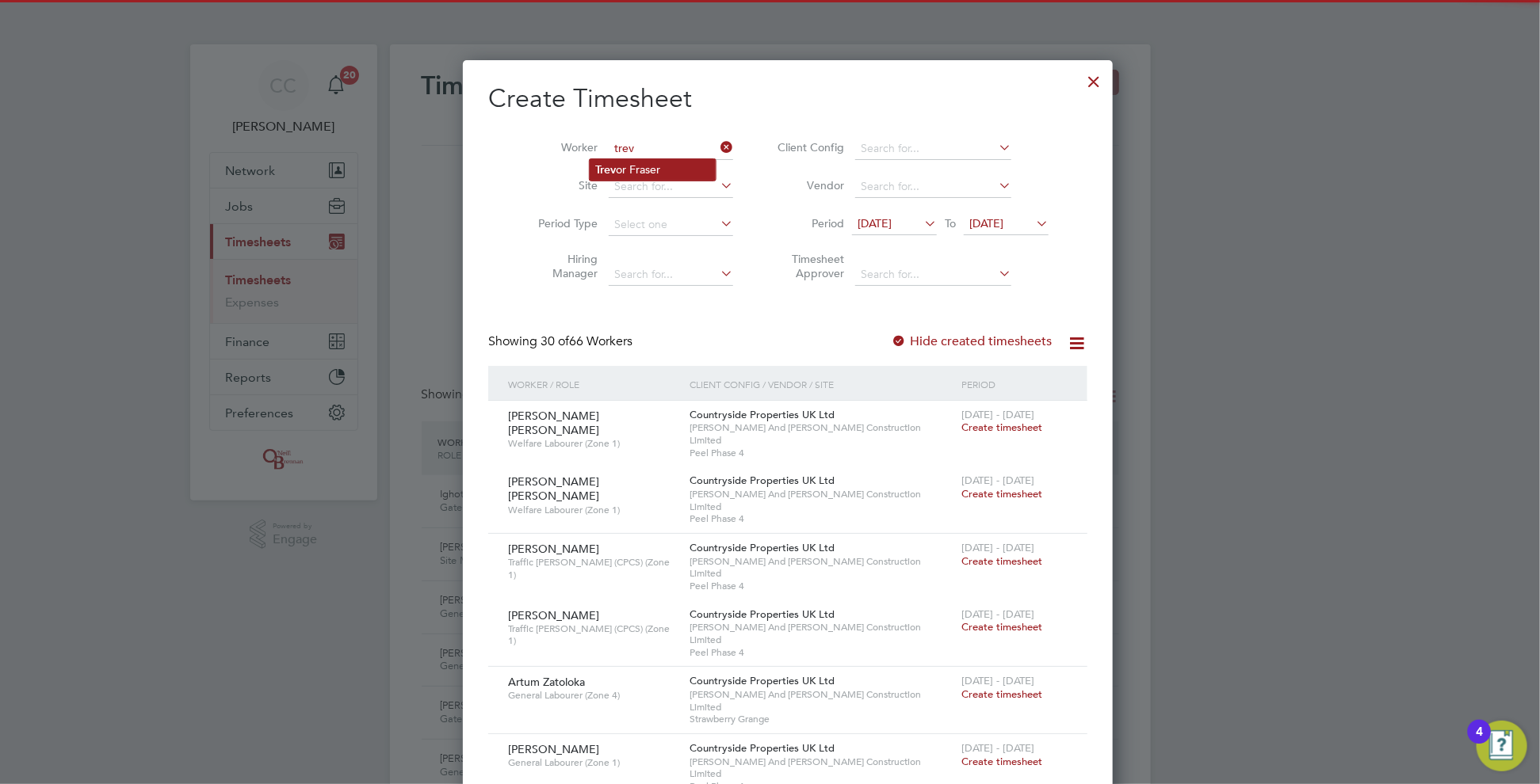
click at [666, 173] on li "Trev or Fraser" at bounding box center [653, 169] width 126 height 21
type input "[PERSON_NAME]"
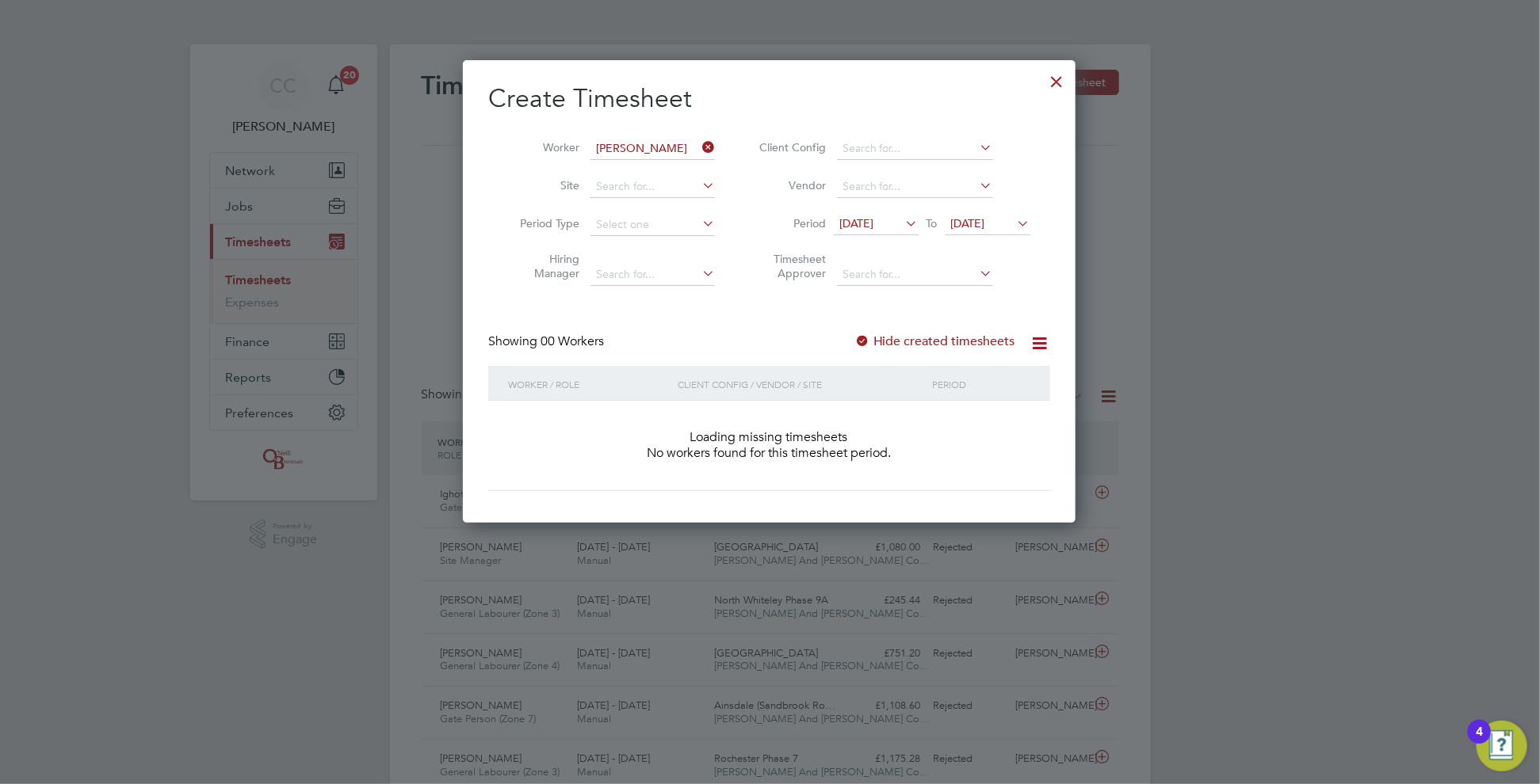
scroll to position [446, 614]
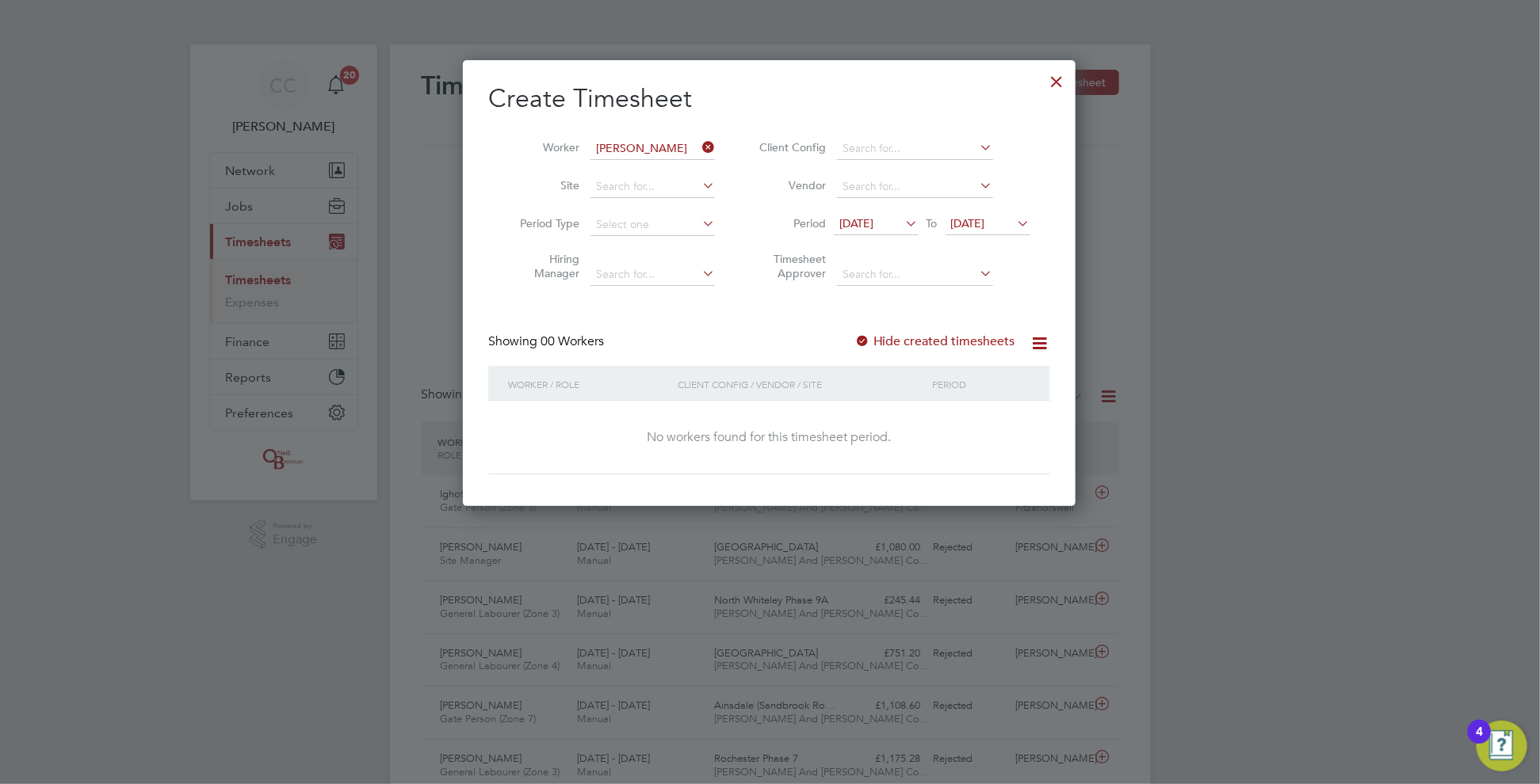
click at [965, 225] on span "[DATE]" at bounding box center [968, 223] width 34 height 14
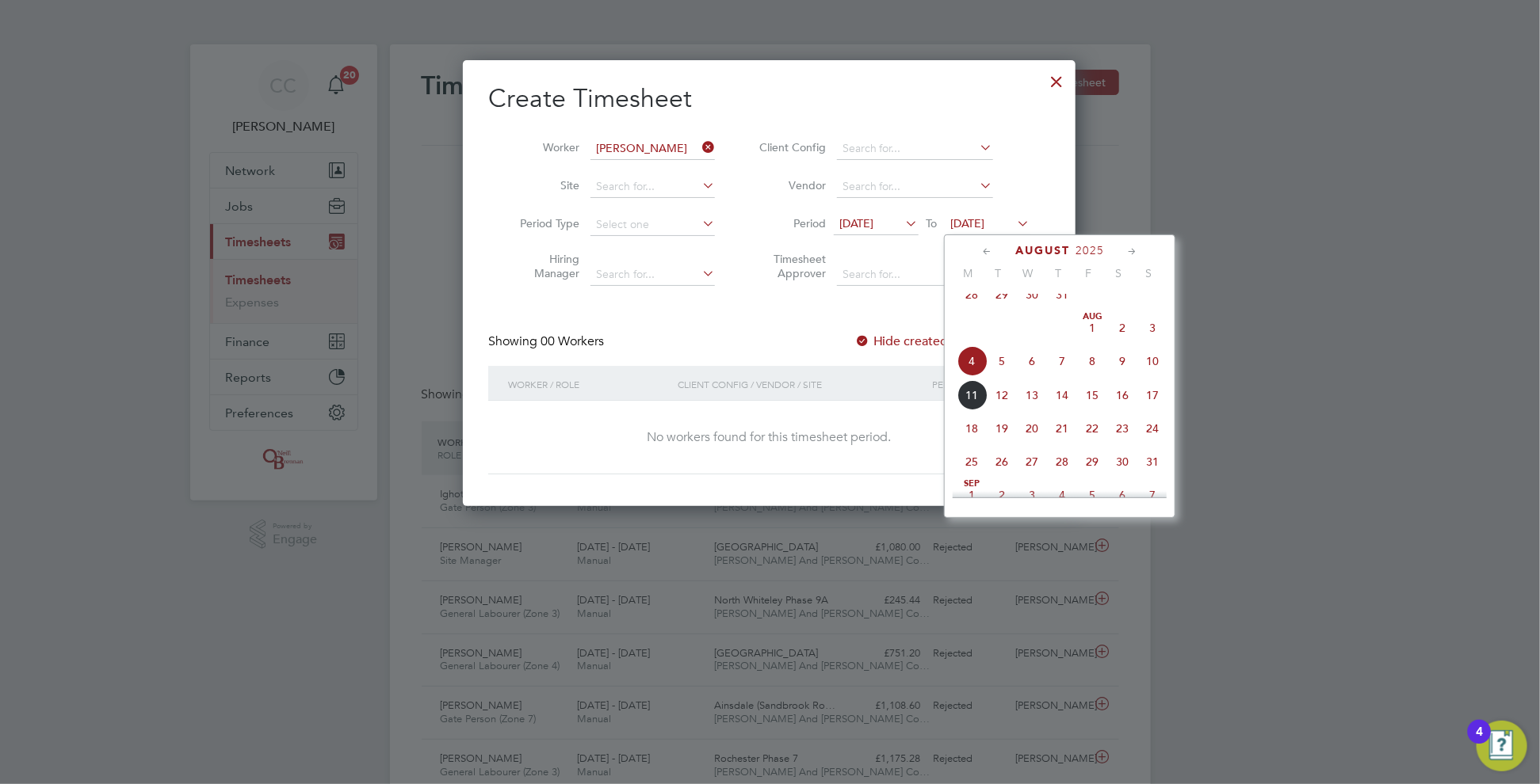
click at [1155, 373] on span "10" at bounding box center [1153, 362] width 30 height 30
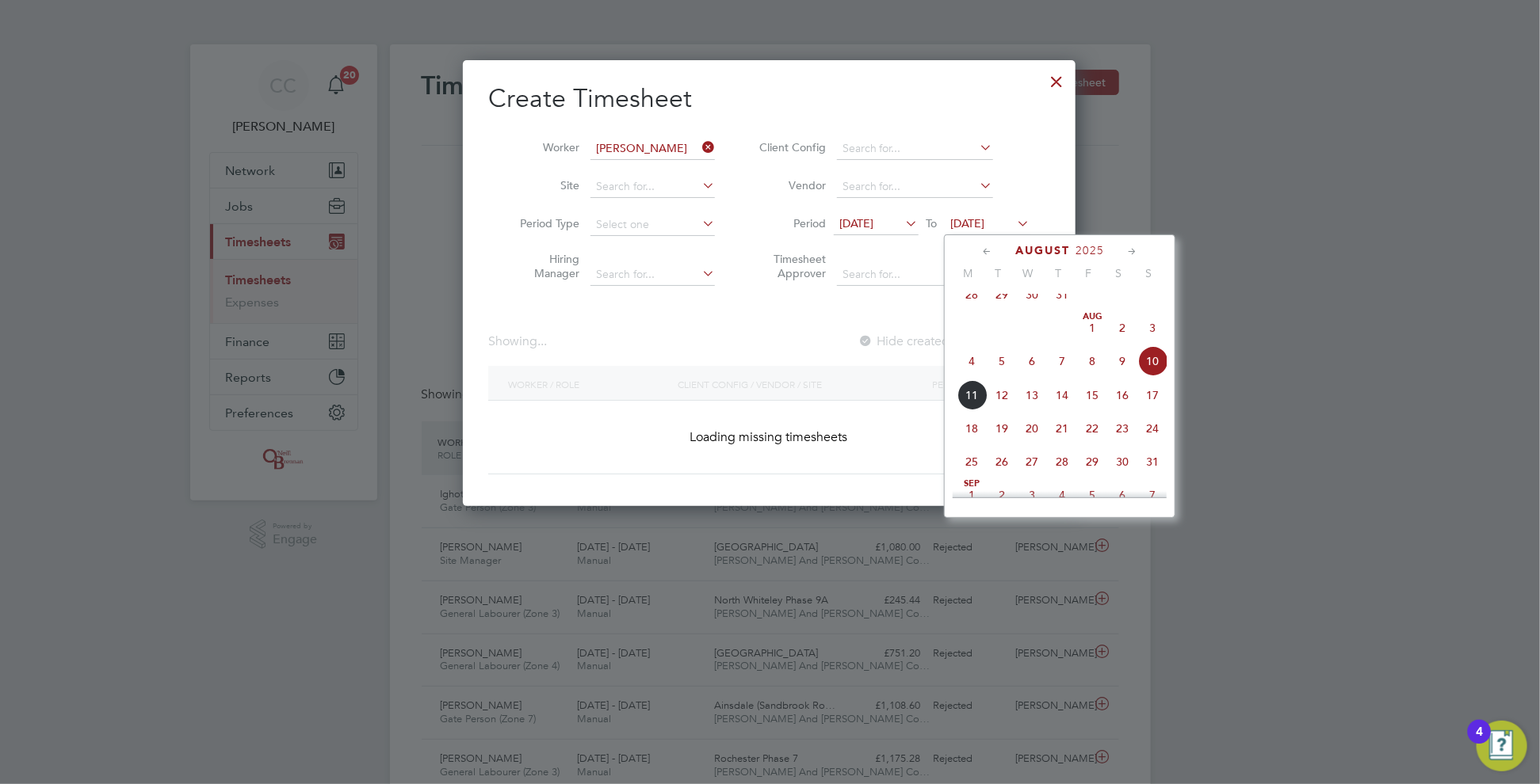
scroll to position [446, 614]
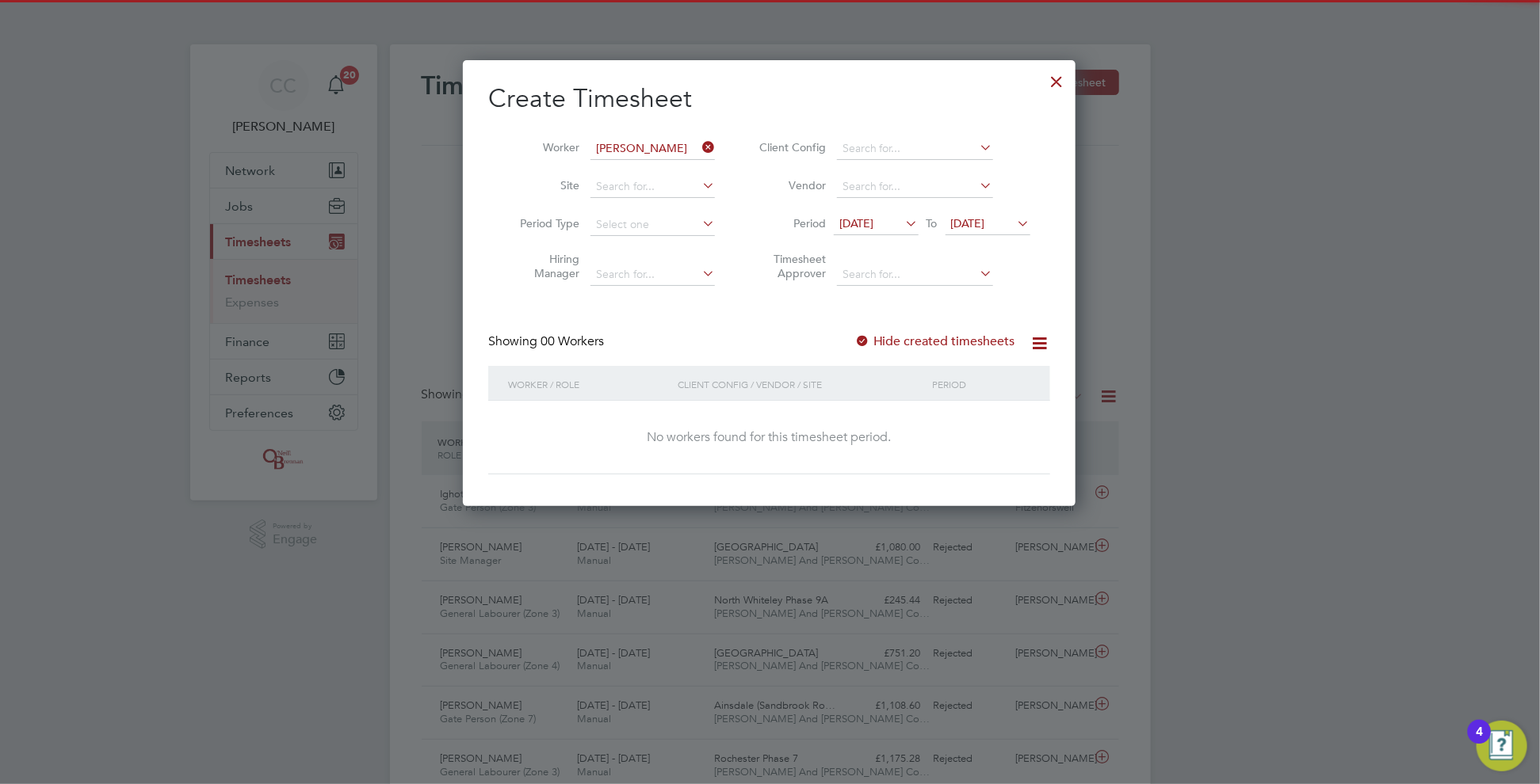
click at [866, 341] on div at bounding box center [862, 342] width 16 height 16
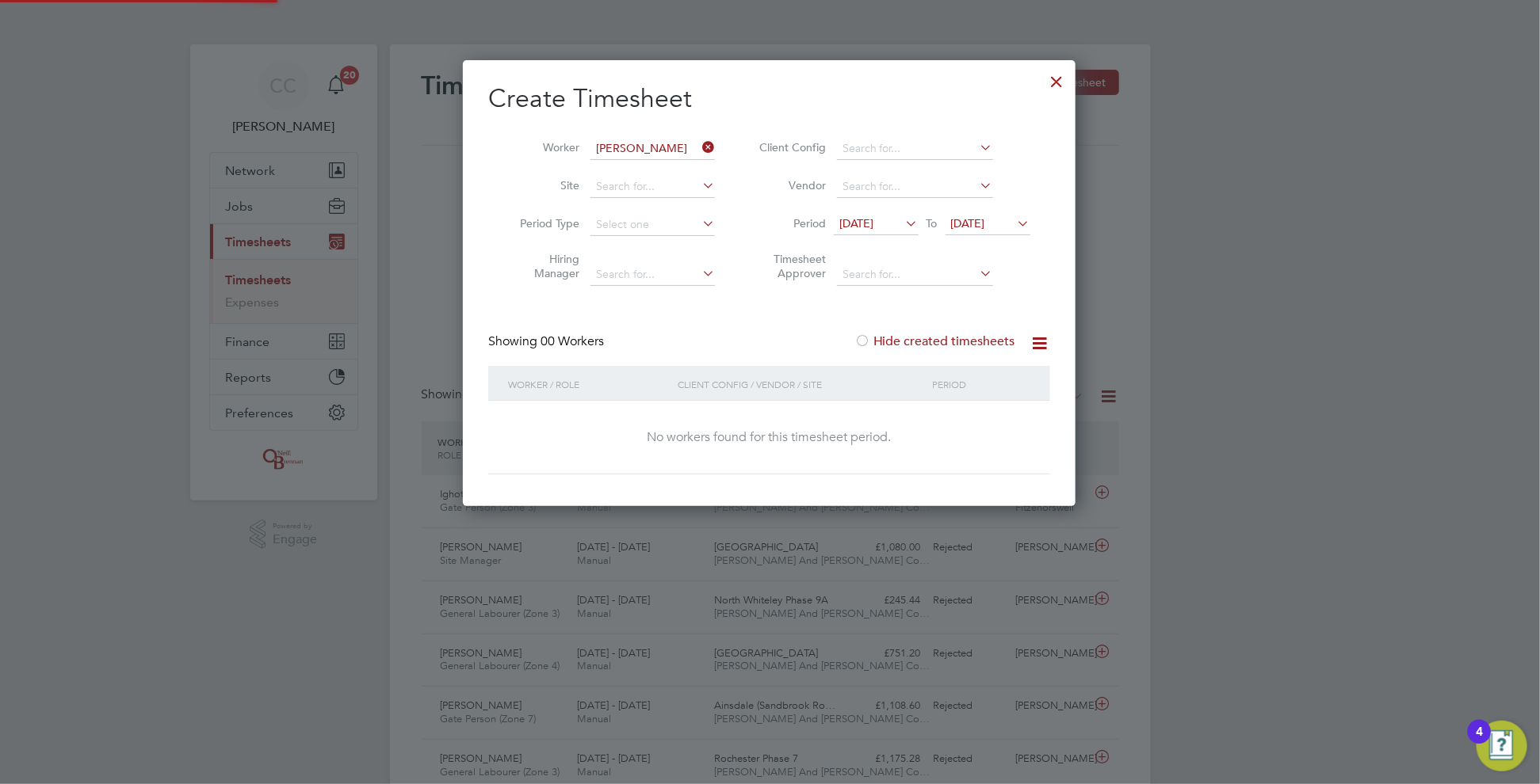
click at [867, 335] on div at bounding box center [862, 342] width 16 height 16
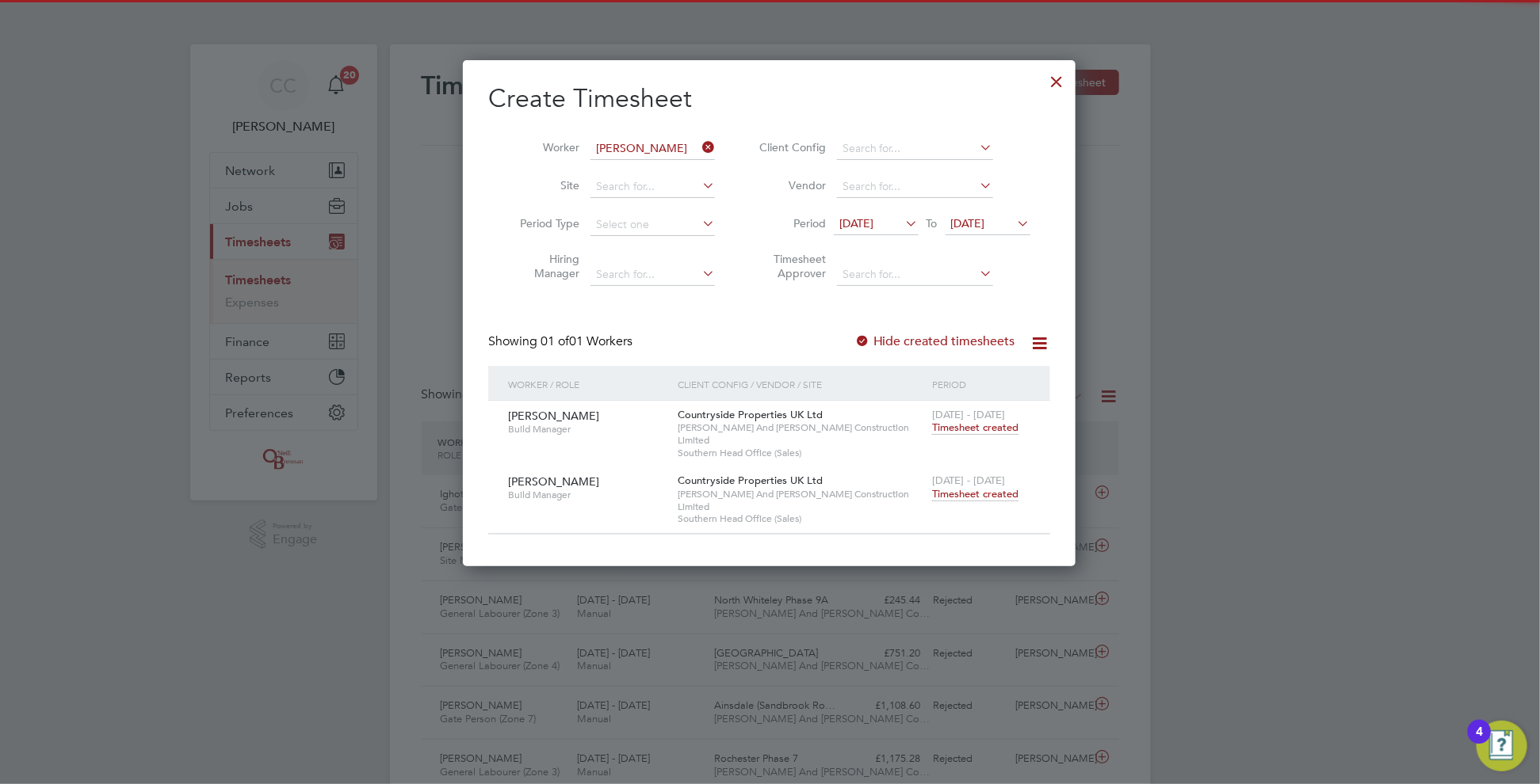
scroll to position [480, 614]
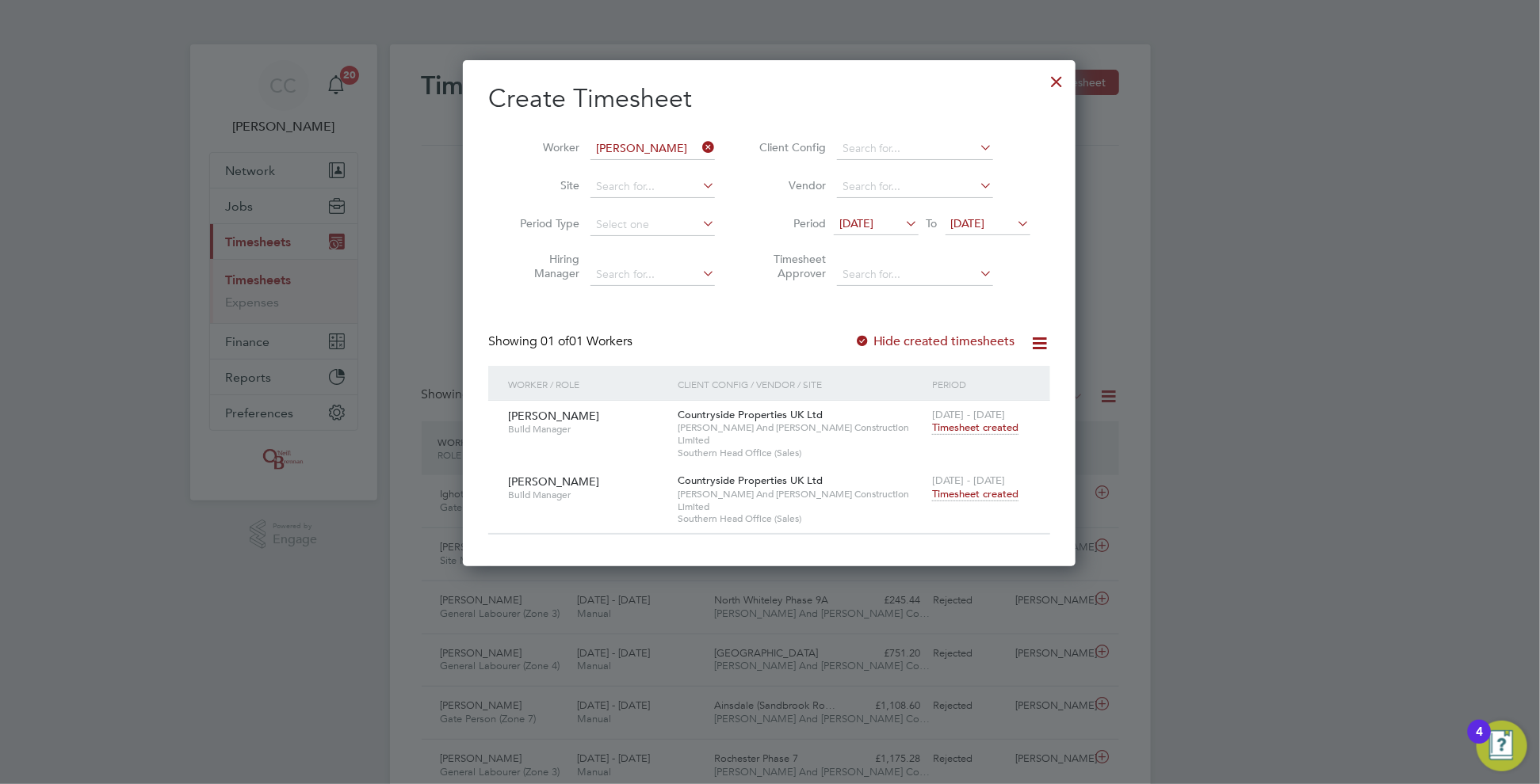
click at [953, 487] on span "Timesheet created" at bounding box center [975, 494] width 86 height 14
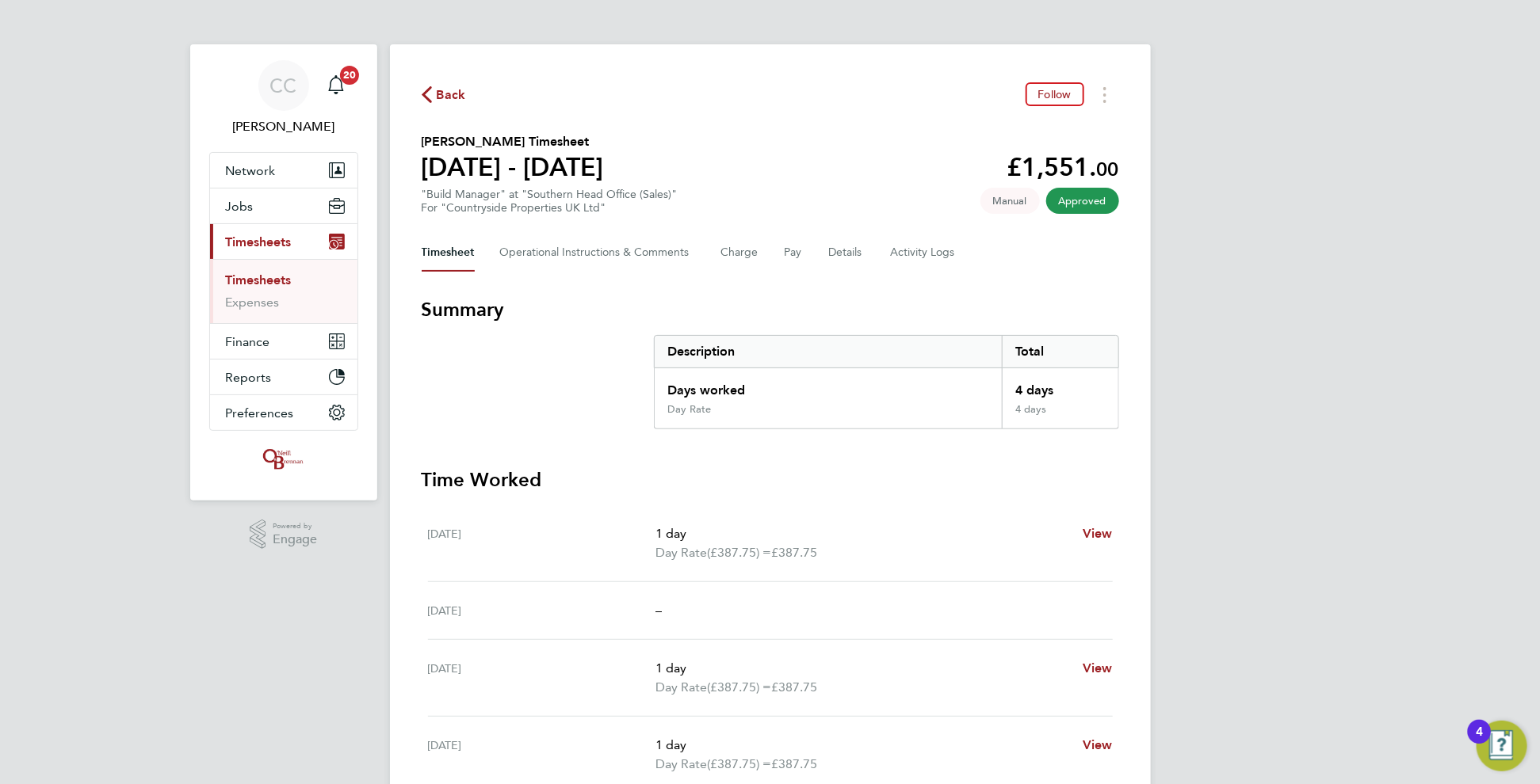
click at [454, 83] on div "Back Follow" at bounding box center [770, 95] width 697 height 24
click at [455, 95] on span "Back" at bounding box center [451, 95] width 30 height 19
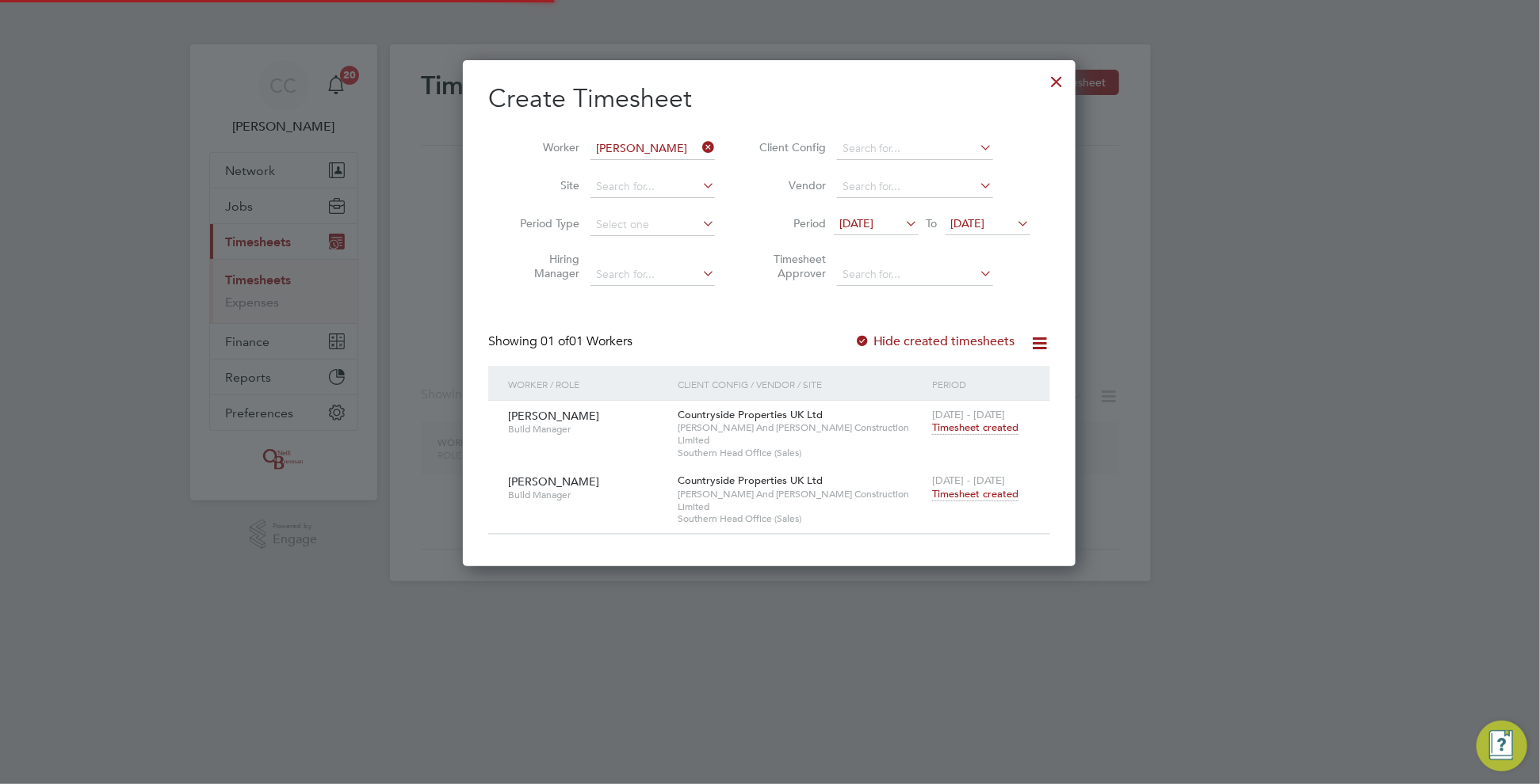
click at [653, 139] on input "[PERSON_NAME]" at bounding box center [653, 149] width 124 height 22
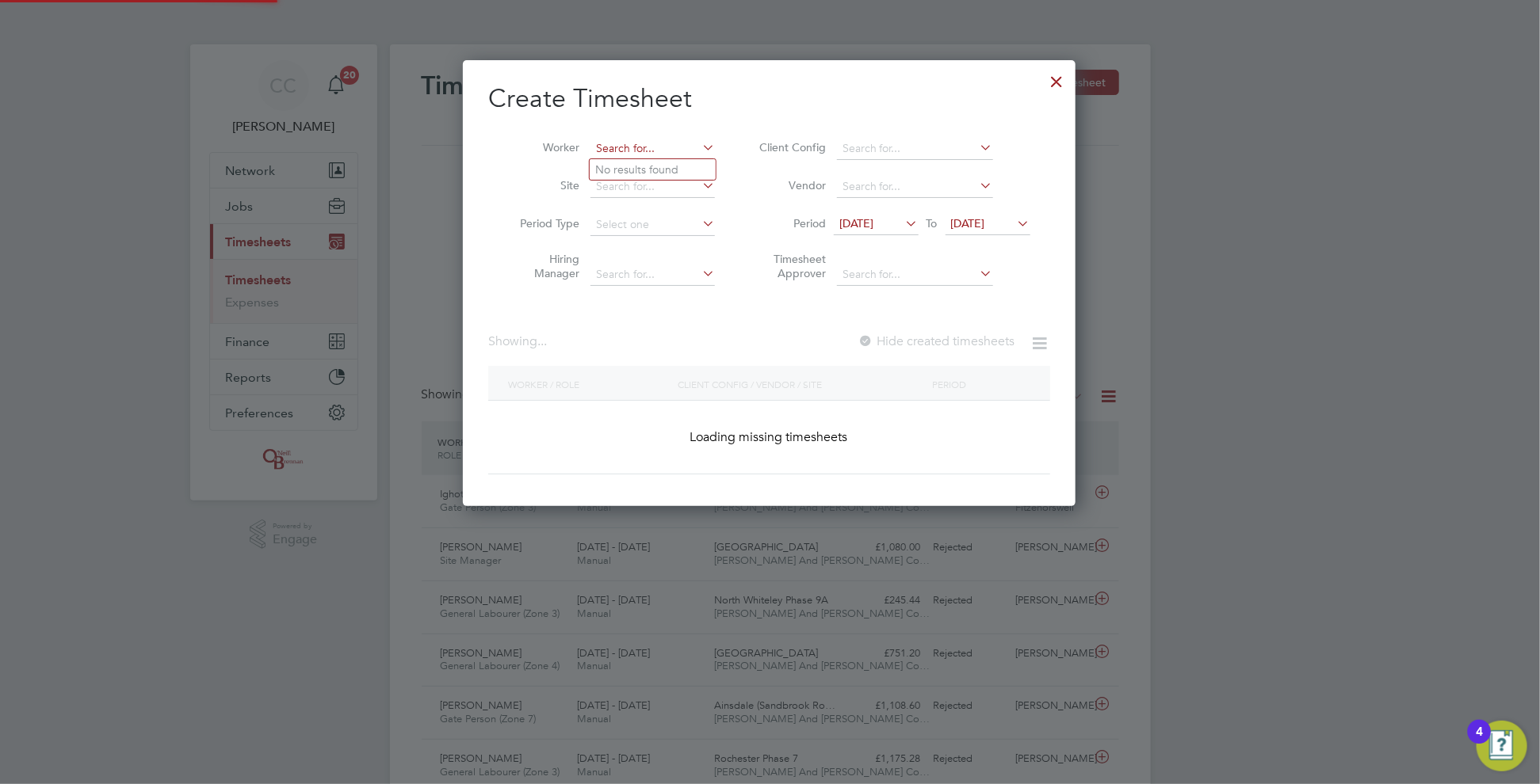
scroll to position [7, 8]
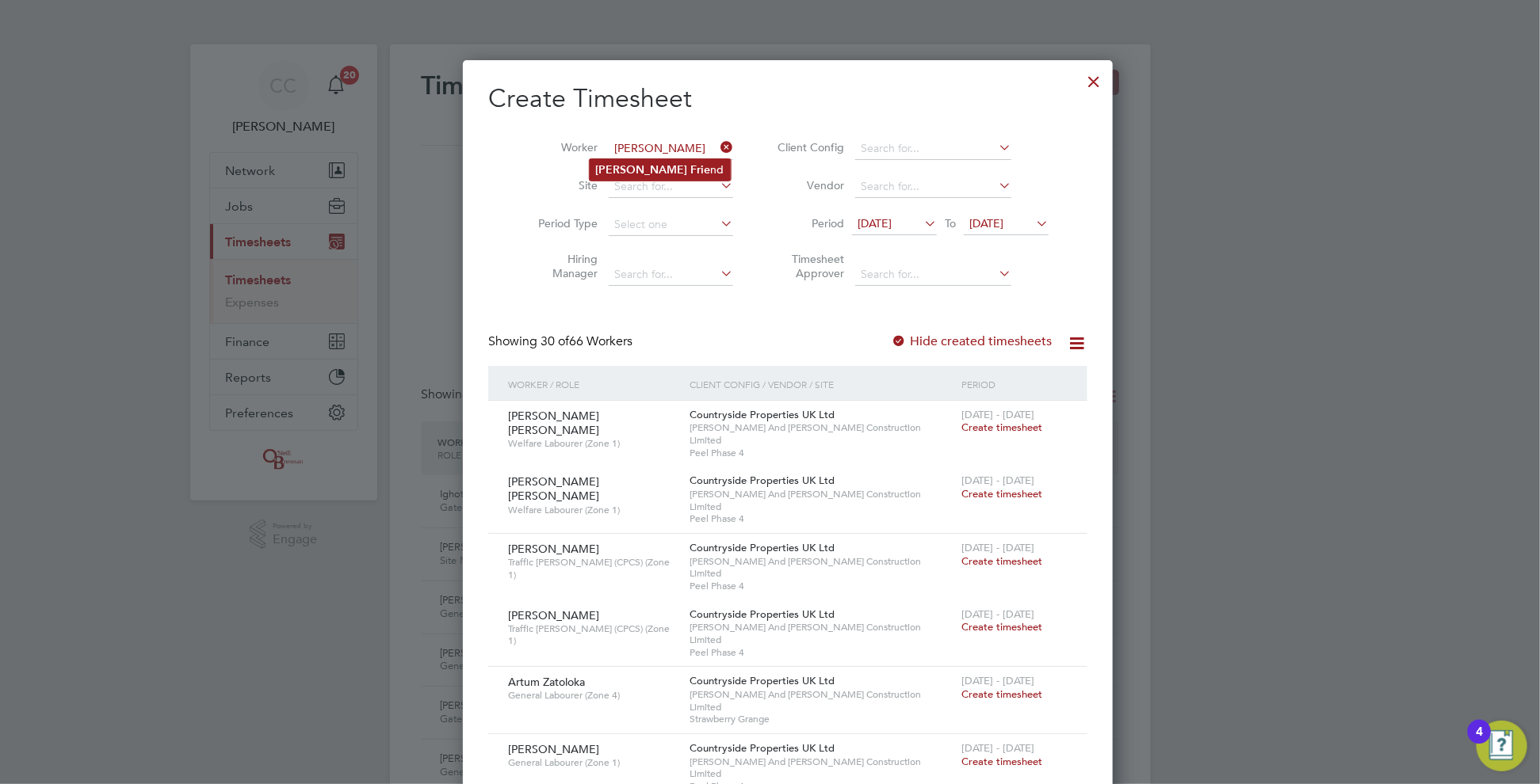
click at [625, 171] on b "[PERSON_NAME]" at bounding box center [642, 170] width 92 height 14
type input "[PERSON_NAME]"
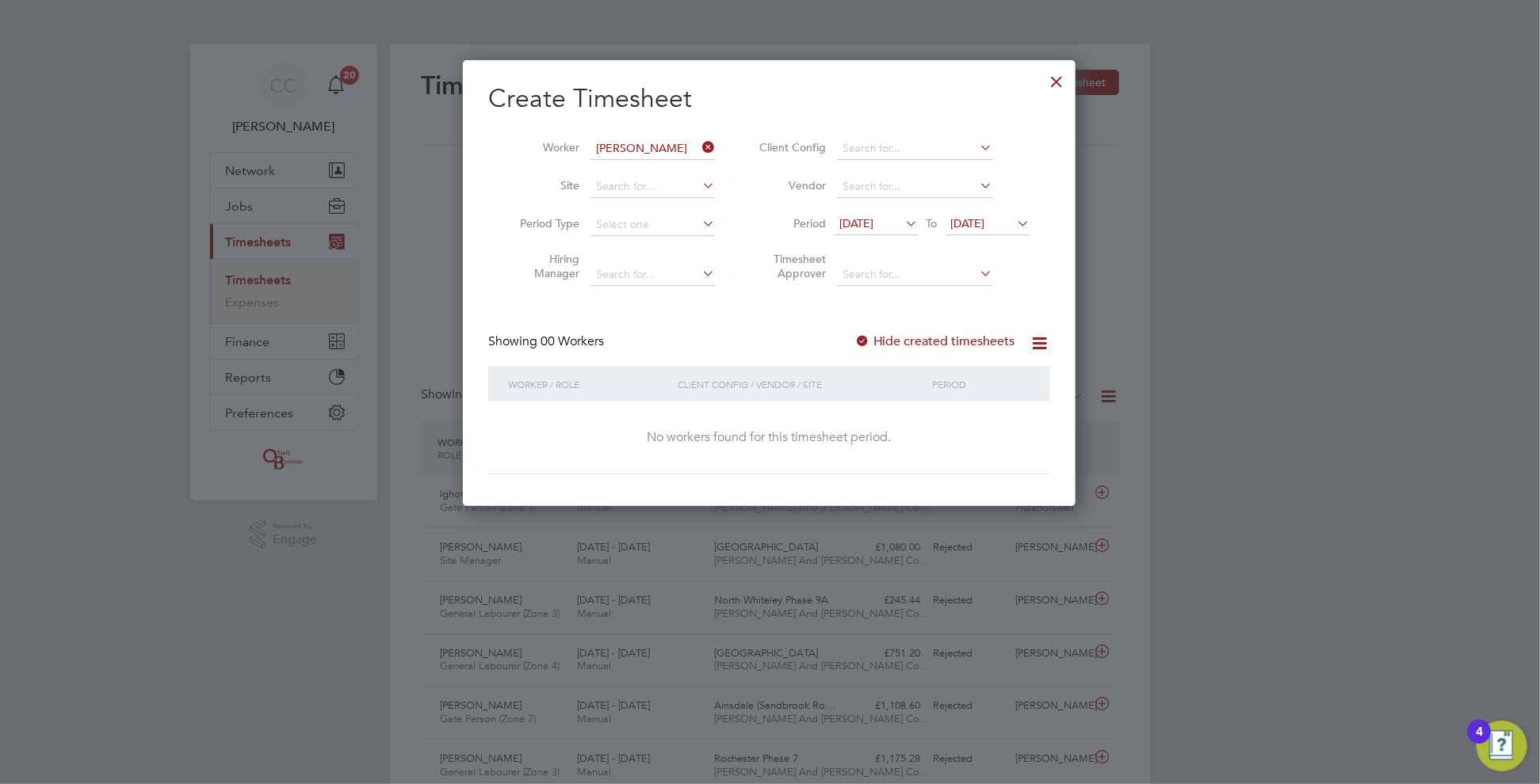
click at [862, 343] on div at bounding box center [862, 342] width 16 height 16
click at [864, 343] on div at bounding box center [862, 342] width 16 height 16
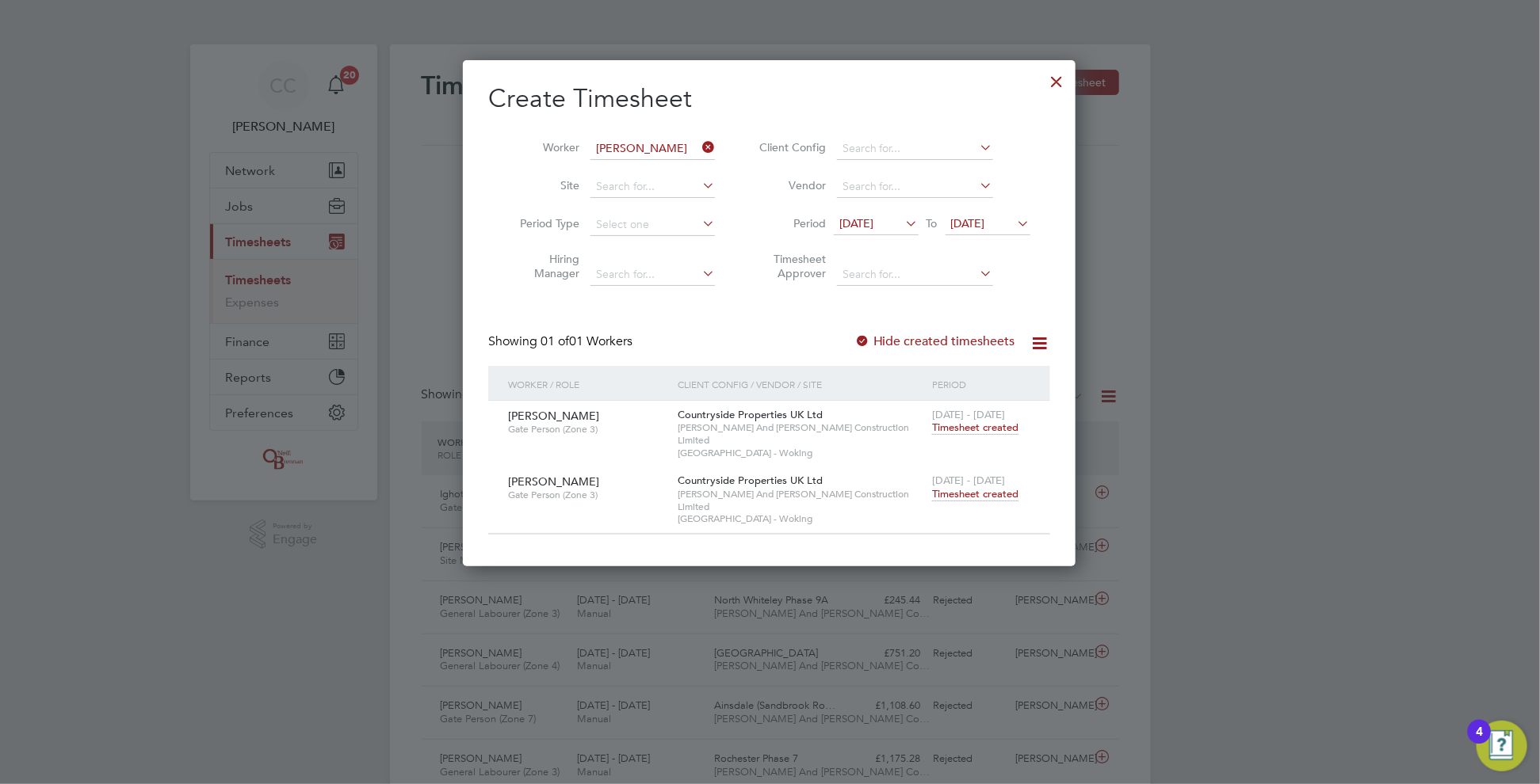
click at [970, 487] on span "Timesheet created" at bounding box center [975, 494] width 86 height 14
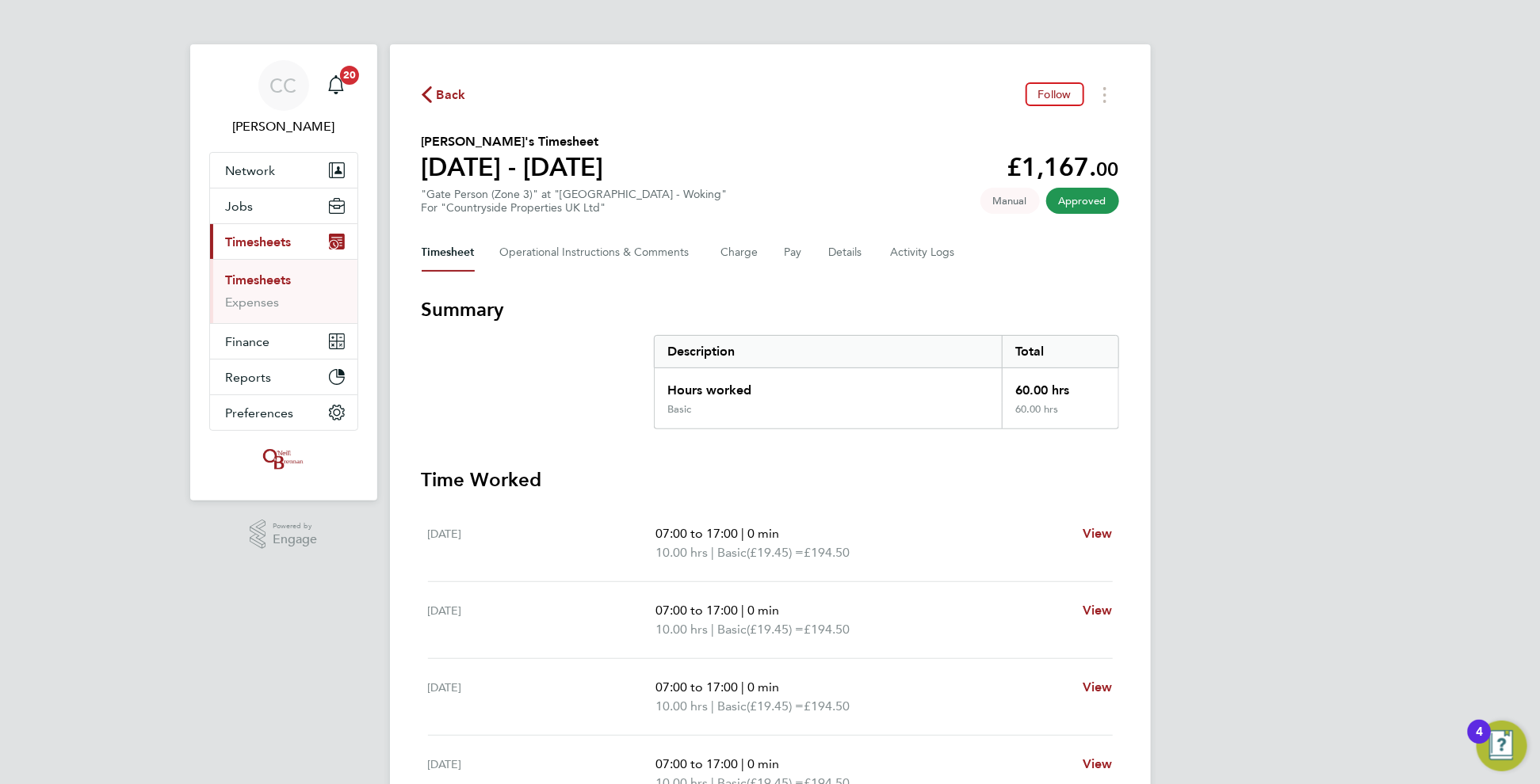
drag, startPoint x: 454, startPoint y: 92, endPoint x: 975, endPoint y: 121, distance: 521.8
click at [456, 90] on span "Back" at bounding box center [451, 95] width 30 height 19
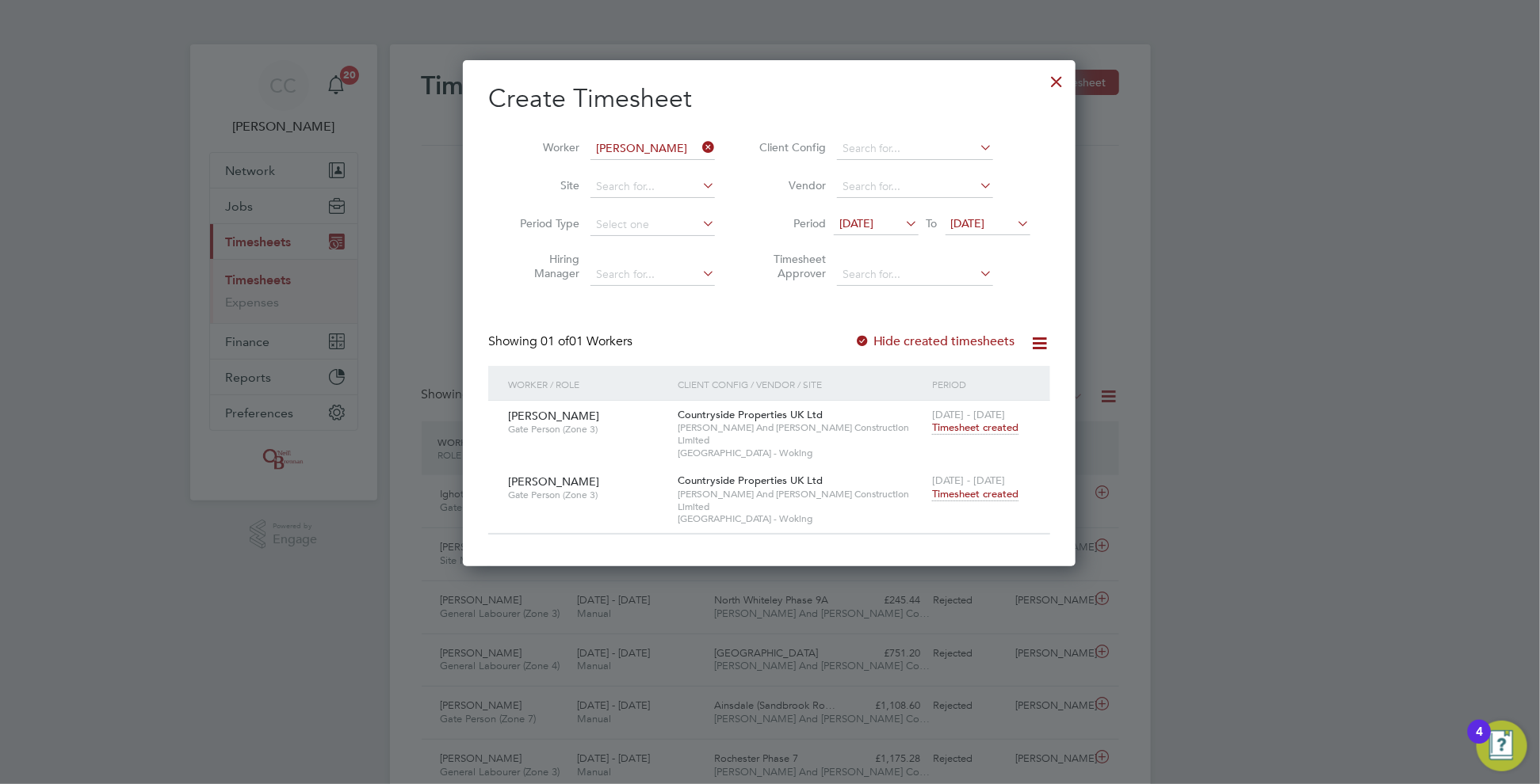
scroll to position [40, 137]
click at [699, 149] on icon at bounding box center [699, 147] width 0 height 22
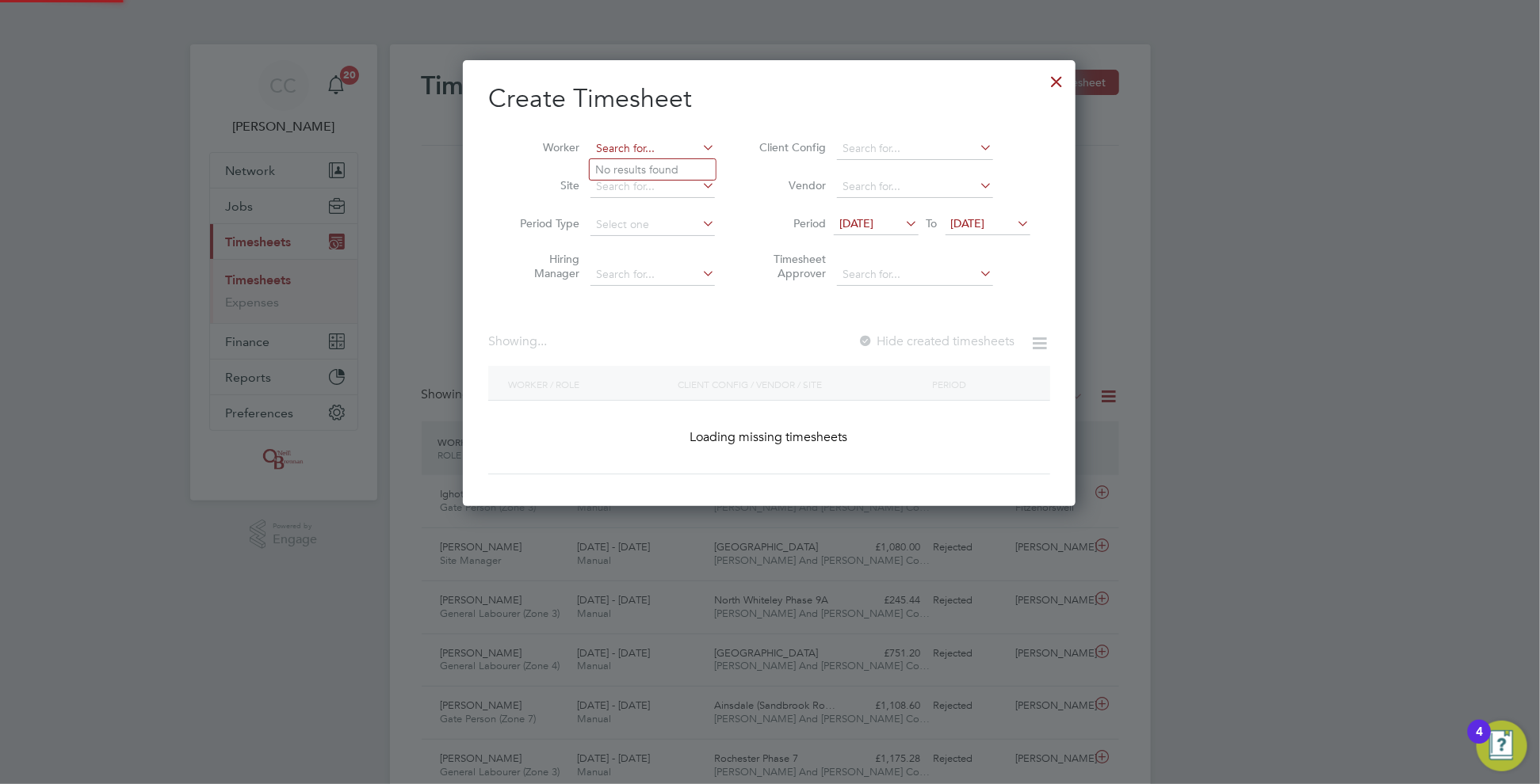
click at [662, 156] on input at bounding box center [653, 149] width 124 height 22
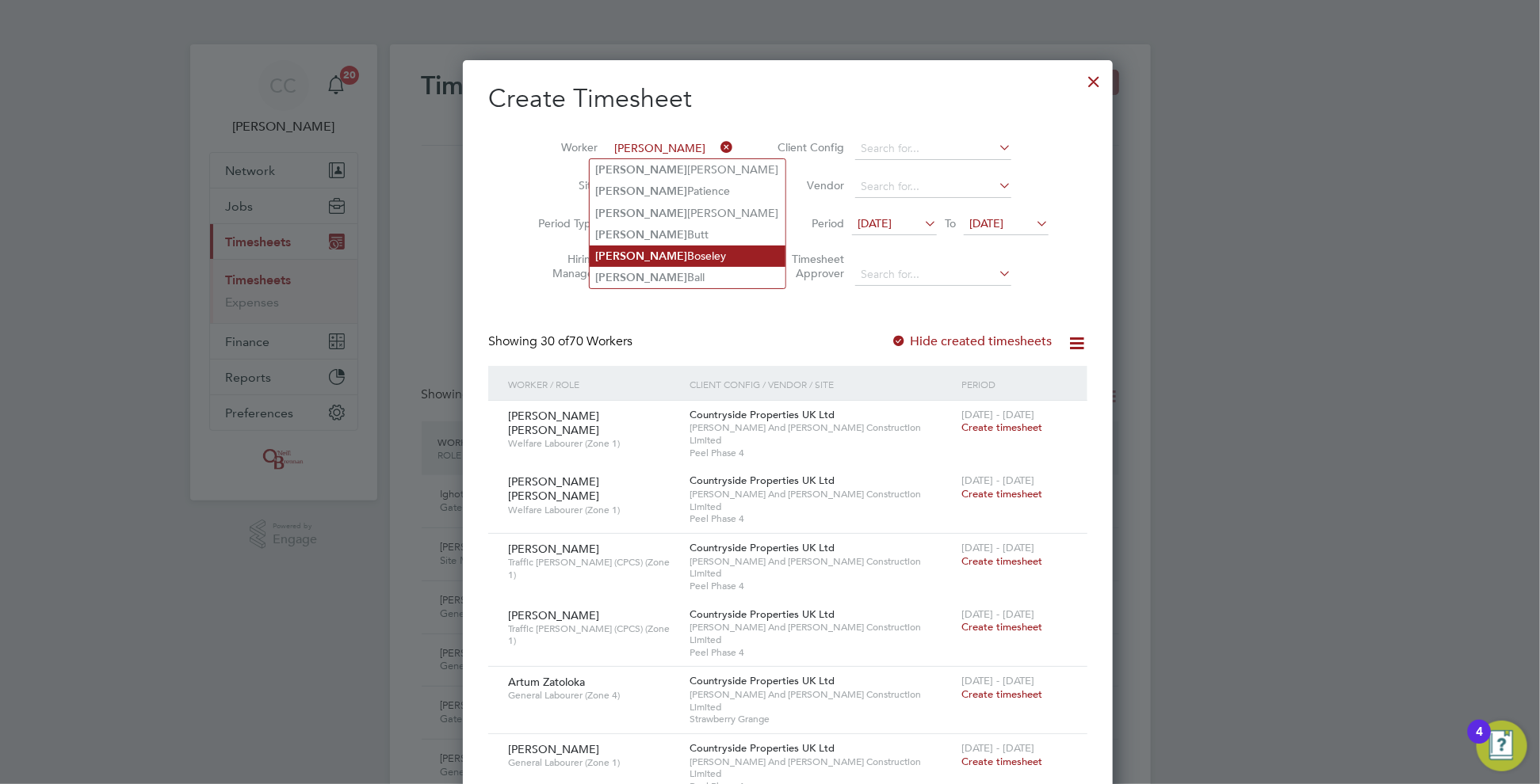
click at [645, 253] on li "[PERSON_NAME]" at bounding box center [688, 256] width 196 height 21
type input "[PERSON_NAME]"
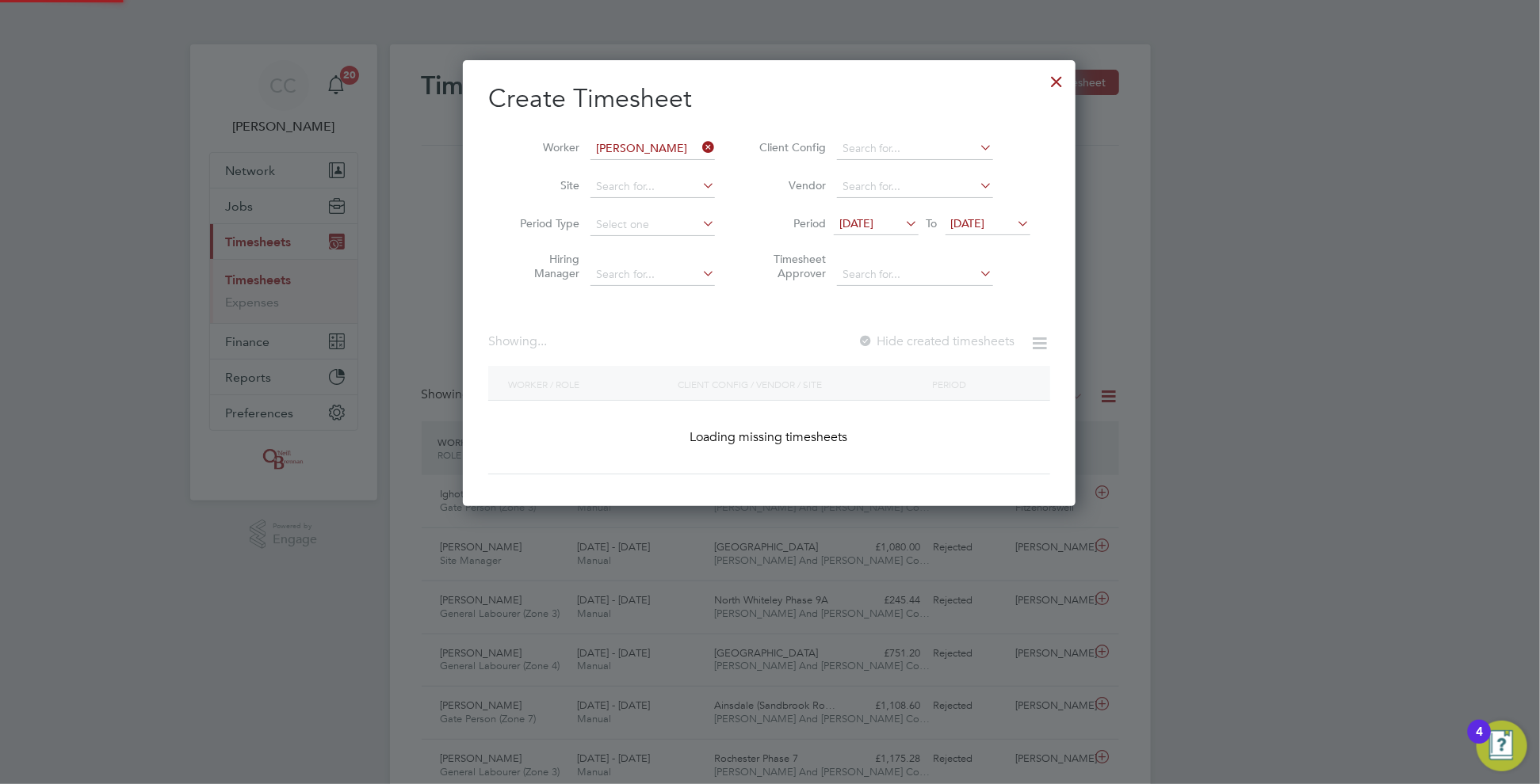
scroll to position [427, 614]
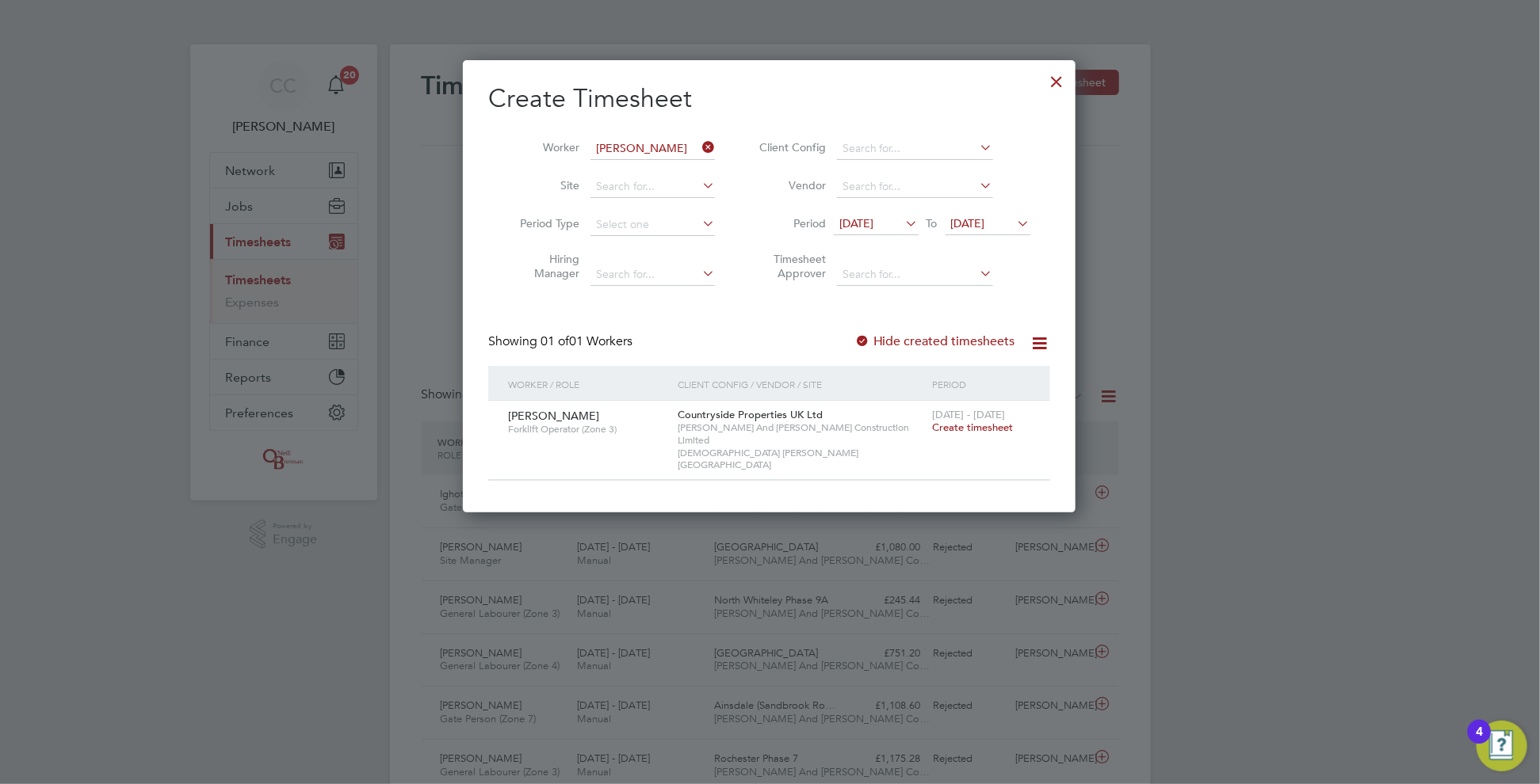
click at [699, 149] on icon at bounding box center [699, 147] width 0 height 22
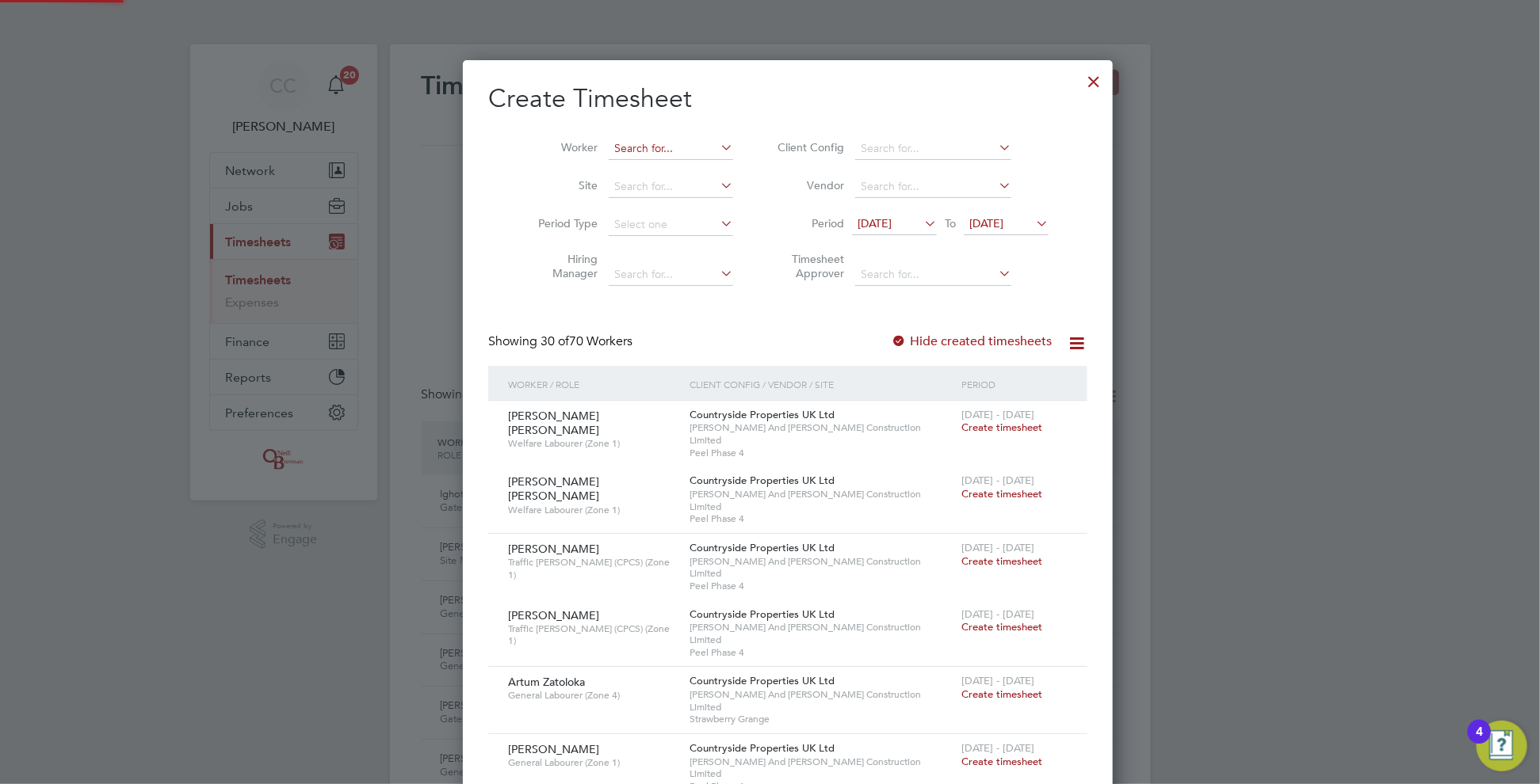
scroll to position [2926, 614]
click at [622, 146] on input at bounding box center [670, 149] width 124 height 22
click at [641, 141] on input at bounding box center [670, 149] width 124 height 22
click at [628, 165] on li "[PERSON_NAME]" at bounding box center [655, 169] width 131 height 21
type input "[PERSON_NAME]"
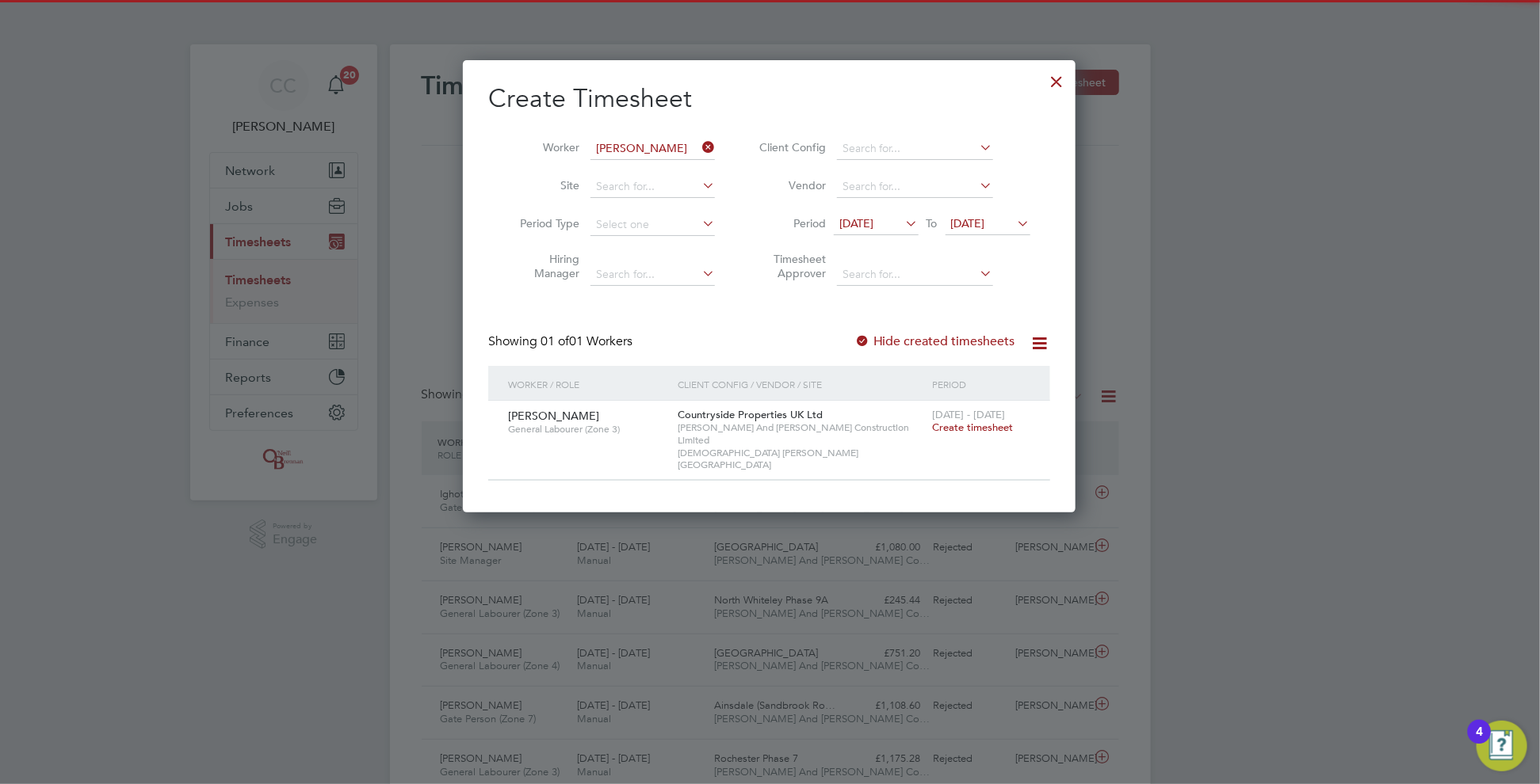
scroll to position [427, 614]
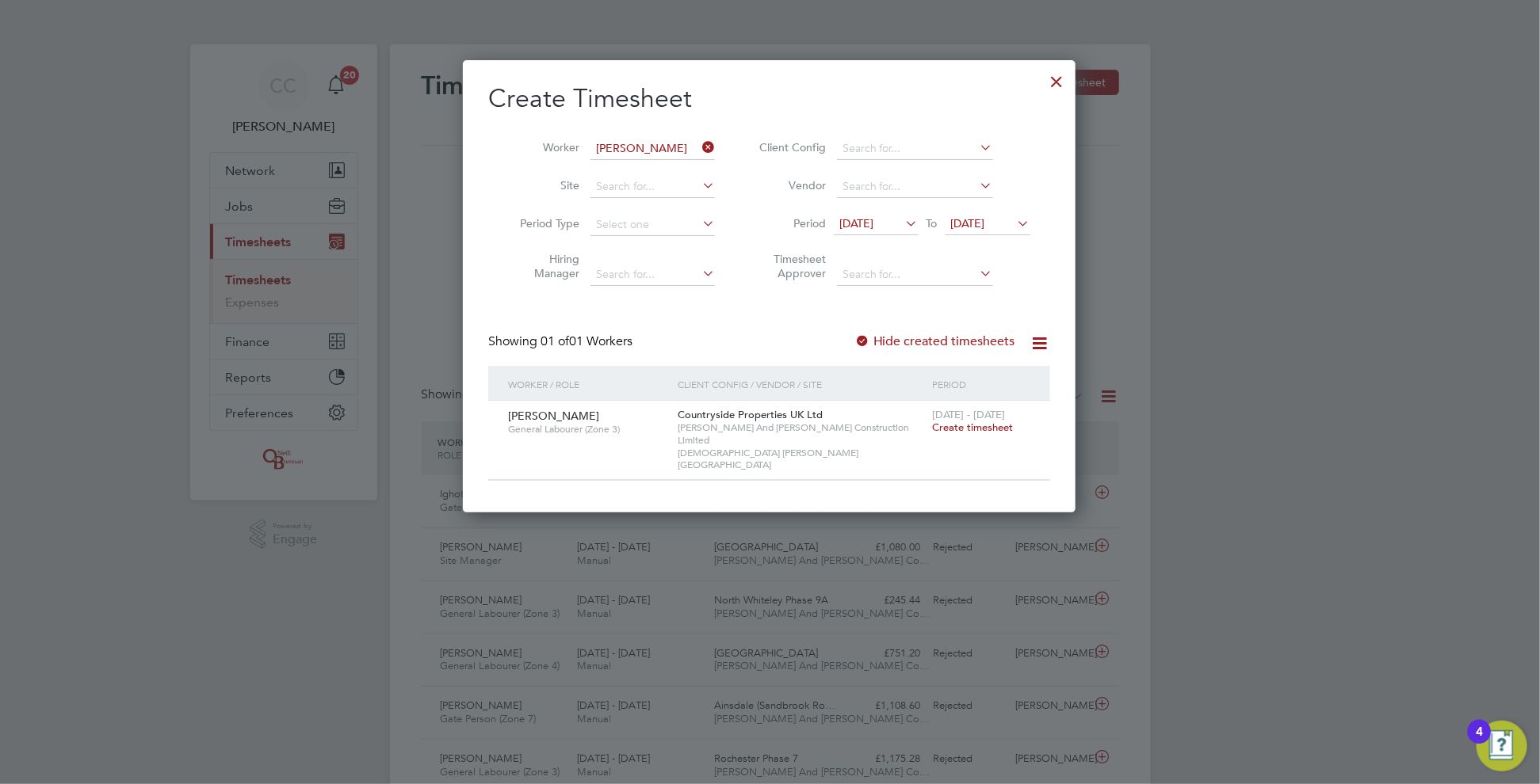
click at [863, 339] on div at bounding box center [862, 342] width 16 height 16
click at [872, 221] on span "[DATE]" at bounding box center [856, 223] width 34 height 14
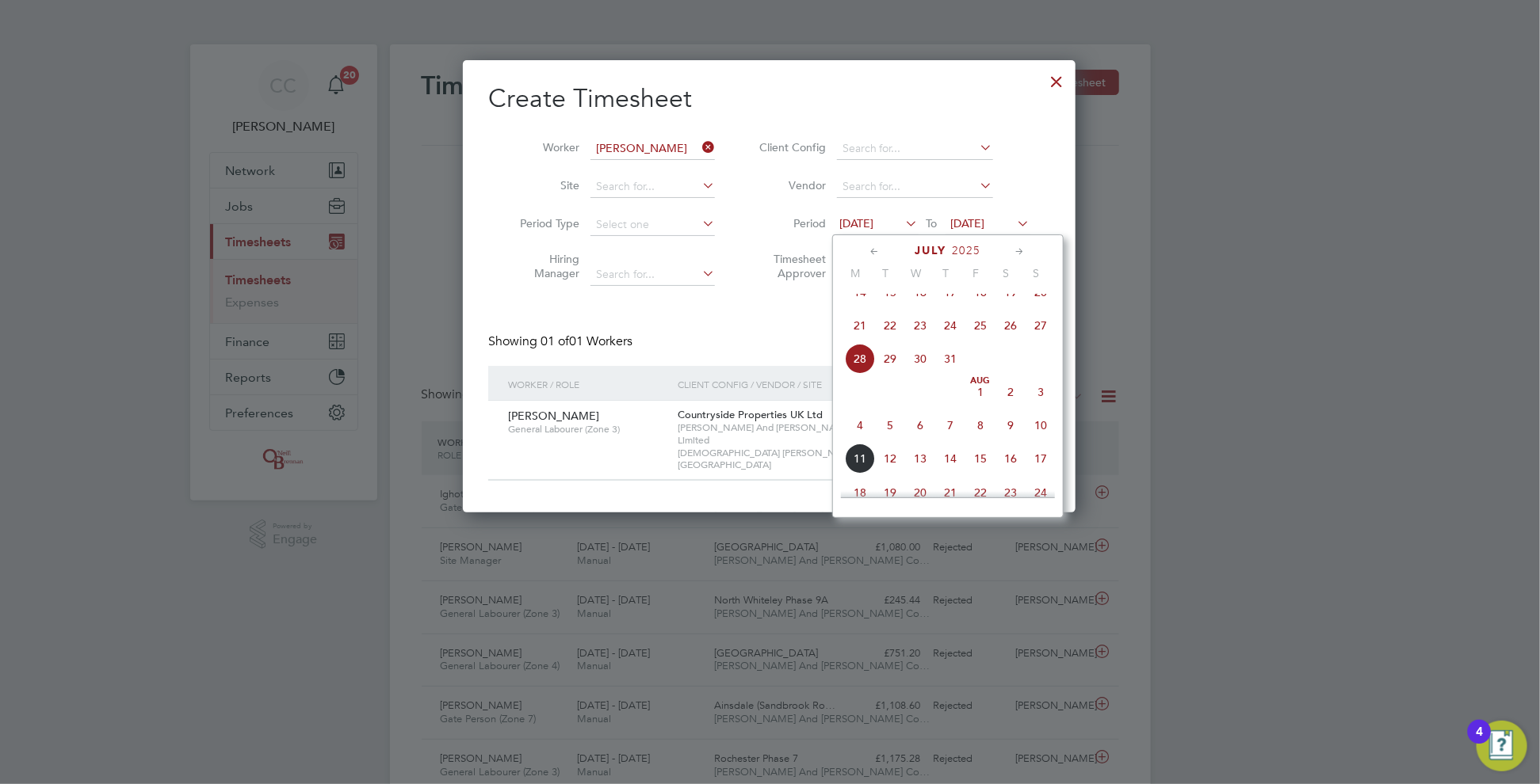
click at [860, 300] on span "14" at bounding box center [860, 292] width 30 height 30
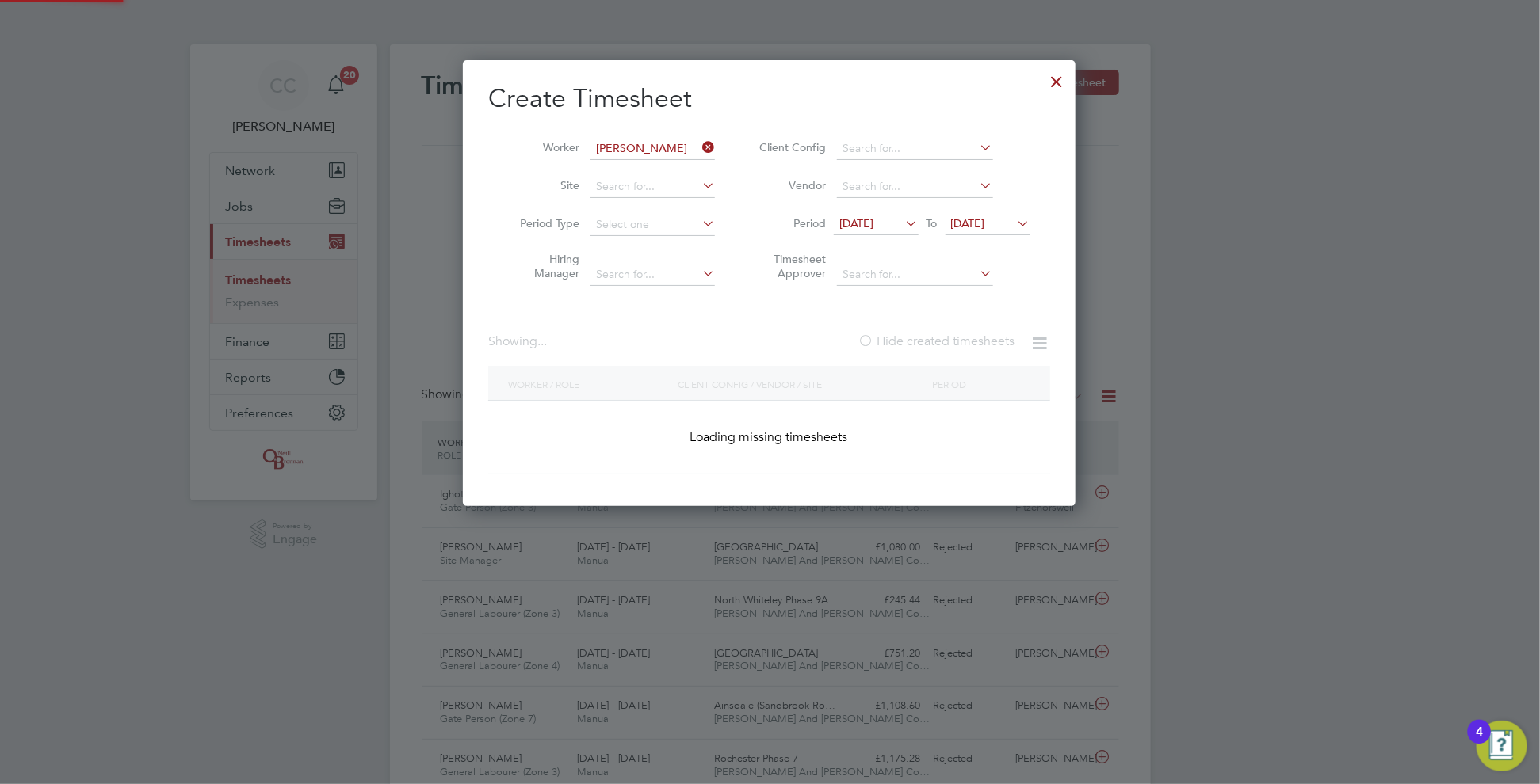
scroll to position [590, 614]
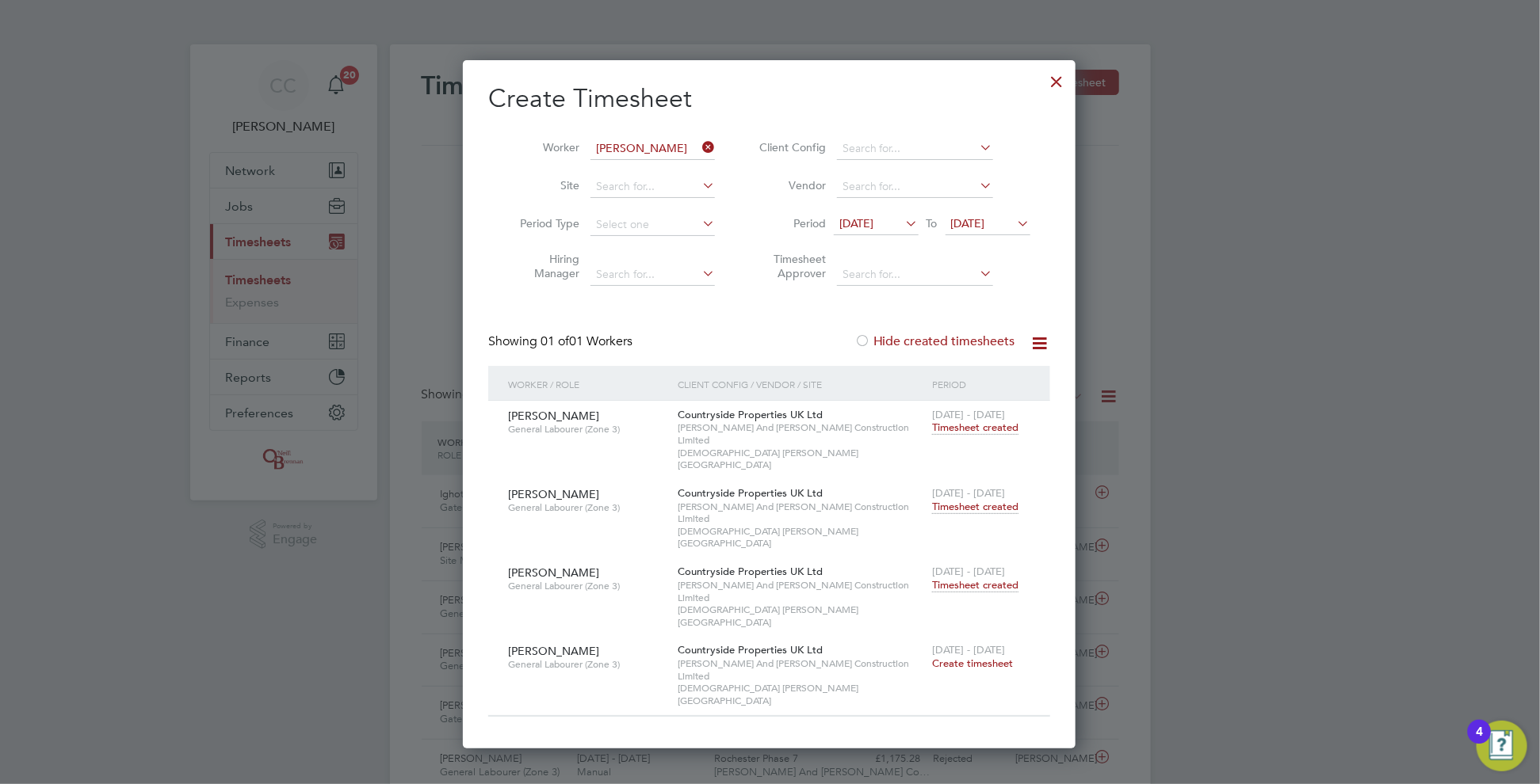
click at [947, 579] on span "Timesheet created" at bounding box center [975, 585] width 86 height 14
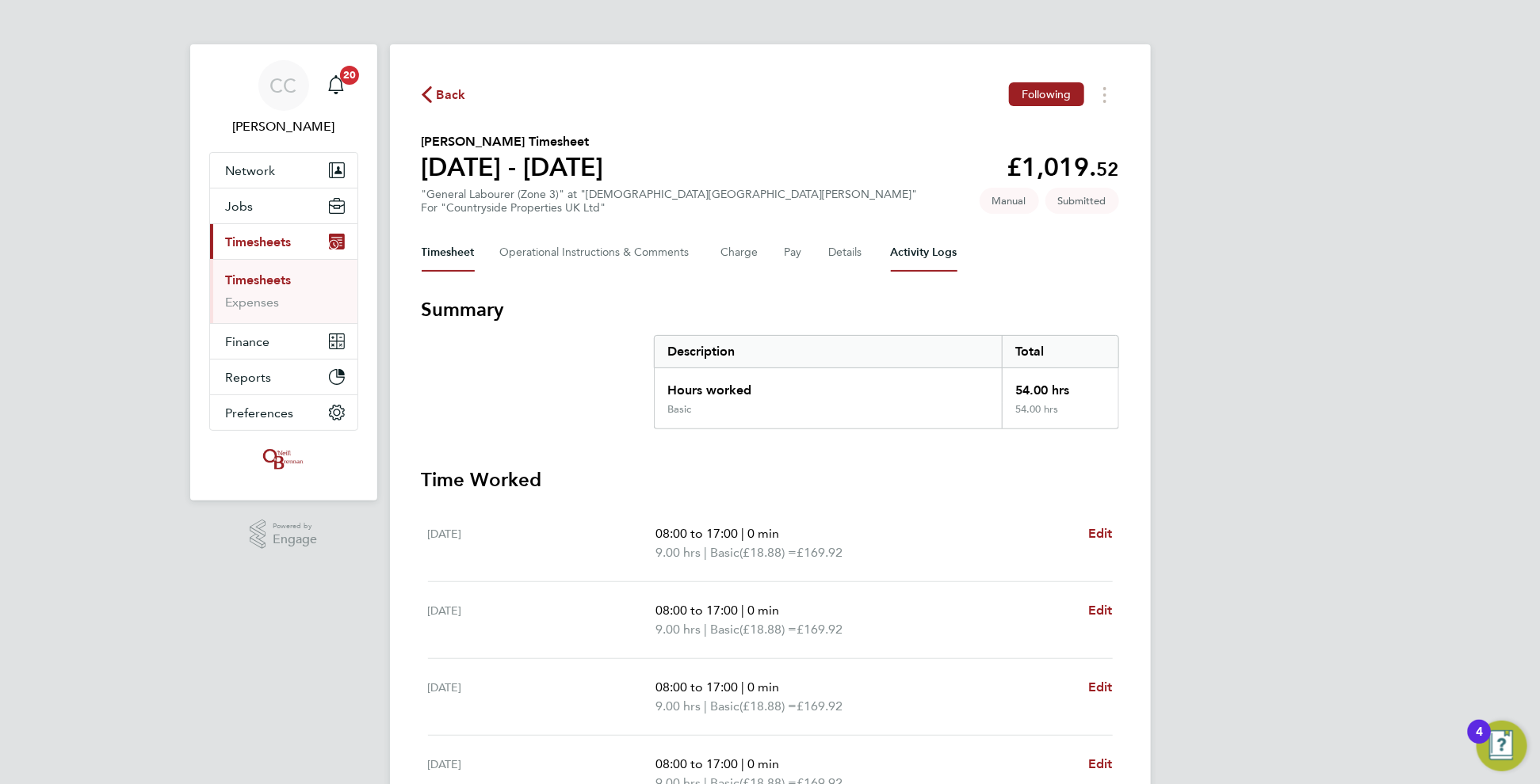
click at [919, 238] on Logs-tab "Activity Logs" at bounding box center [924, 253] width 67 height 38
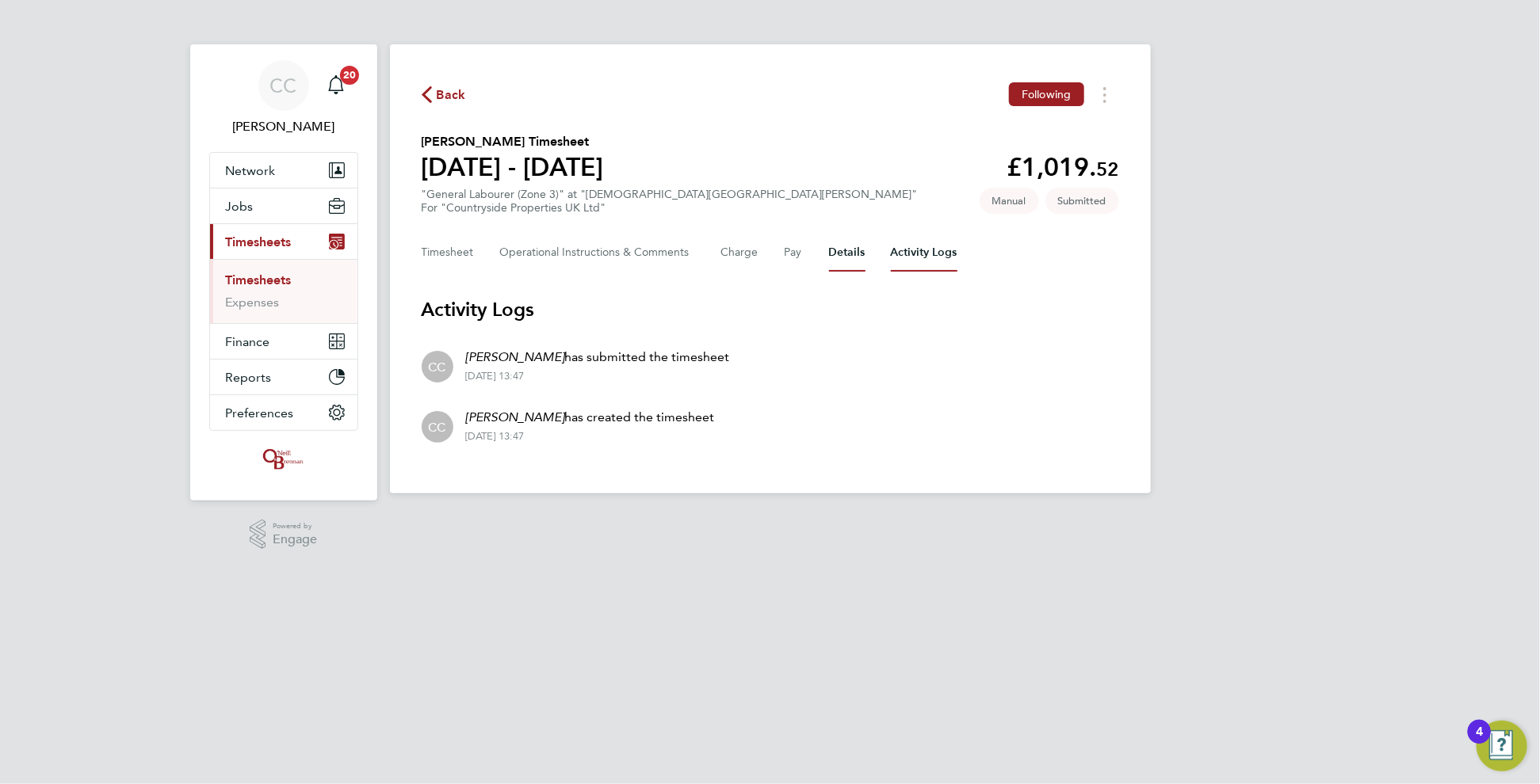
click at [838, 242] on button "Details" at bounding box center [847, 253] width 36 height 38
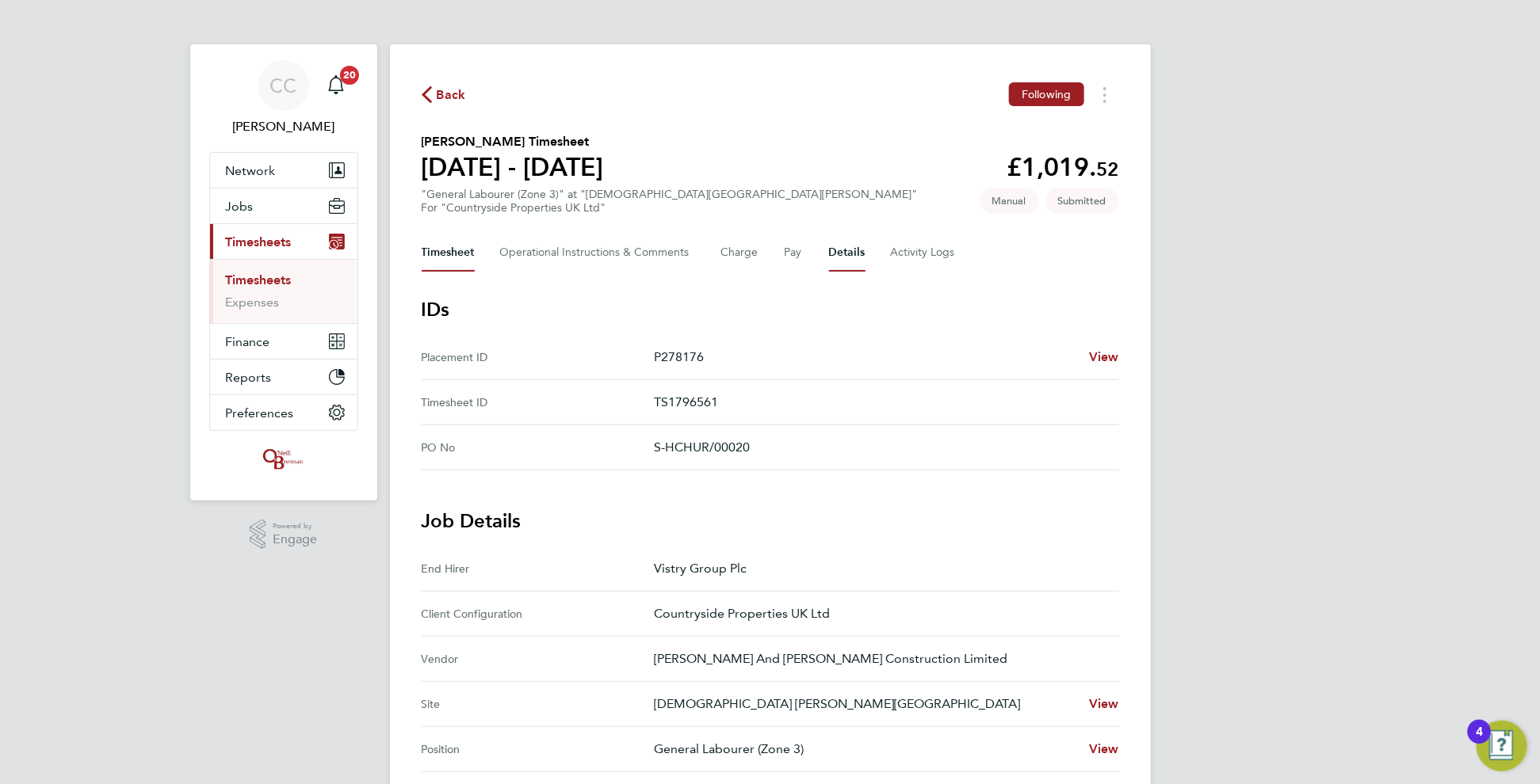
click at [431, 251] on button "Timesheet" at bounding box center [448, 253] width 53 height 38
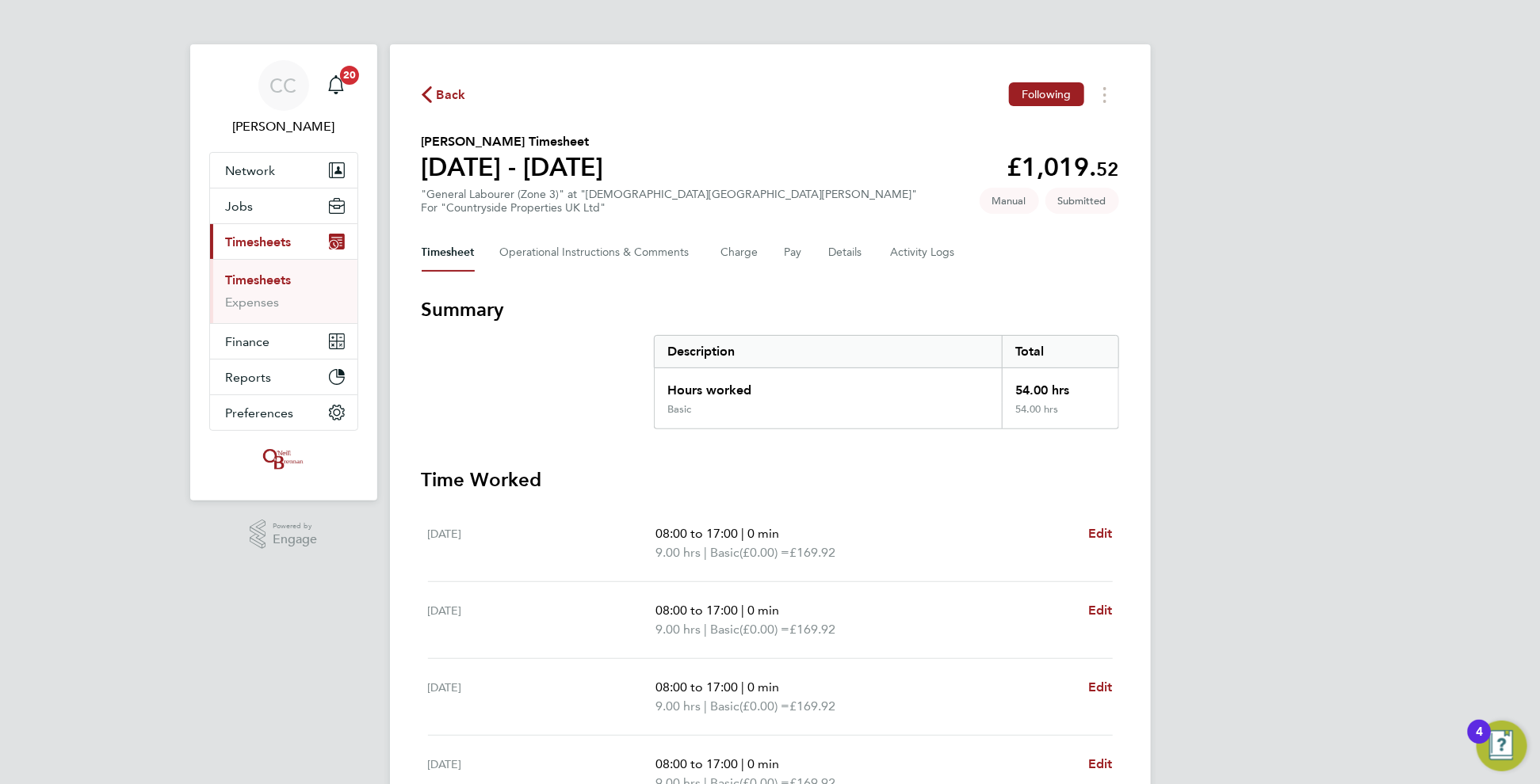
click at [451, 95] on span "Back" at bounding box center [451, 95] width 30 height 19
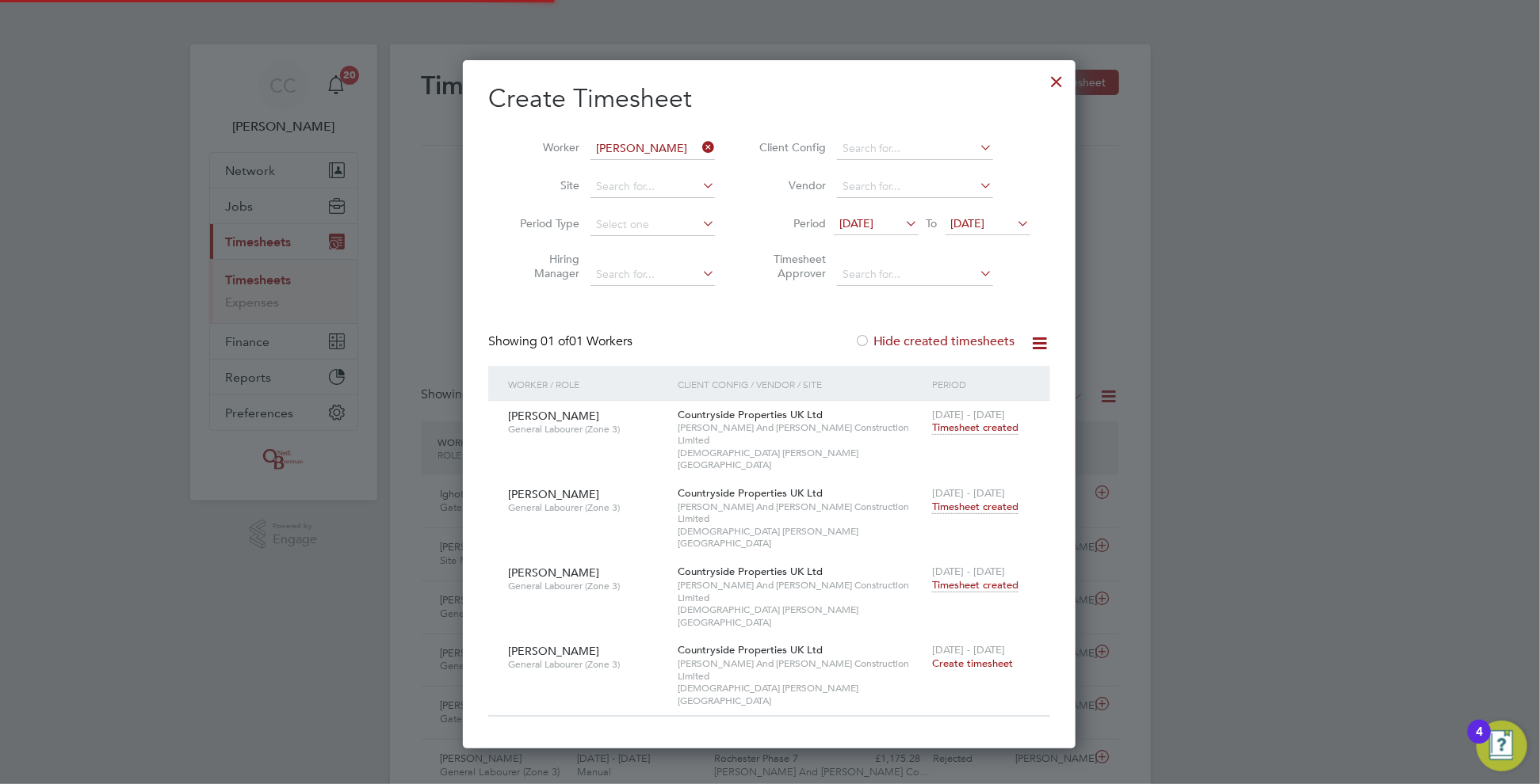
scroll to position [7, 8]
click at [1053, 83] on div at bounding box center [1057, 78] width 29 height 29
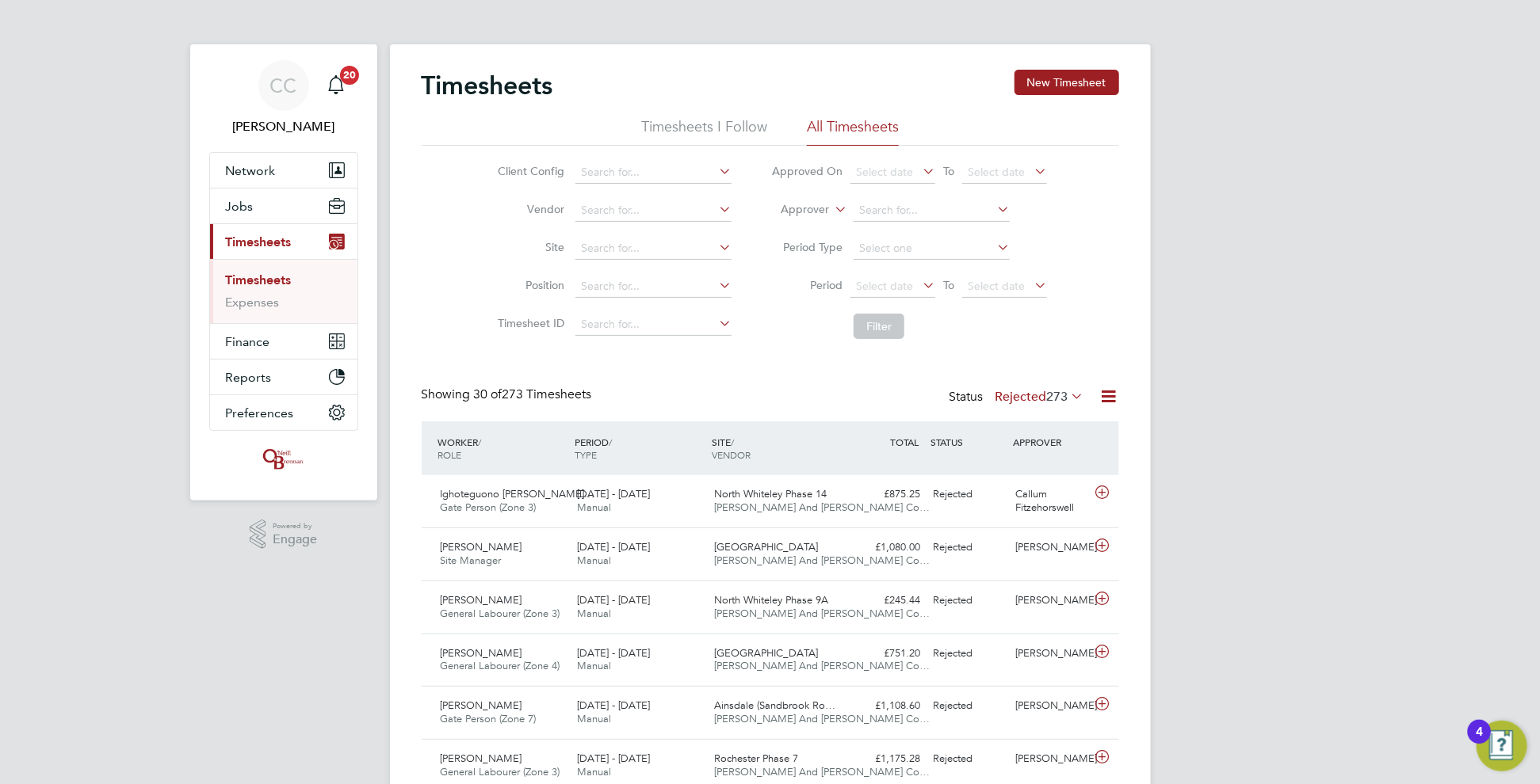
click at [1054, 400] on span "273" at bounding box center [1057, 396] width 21 height 16
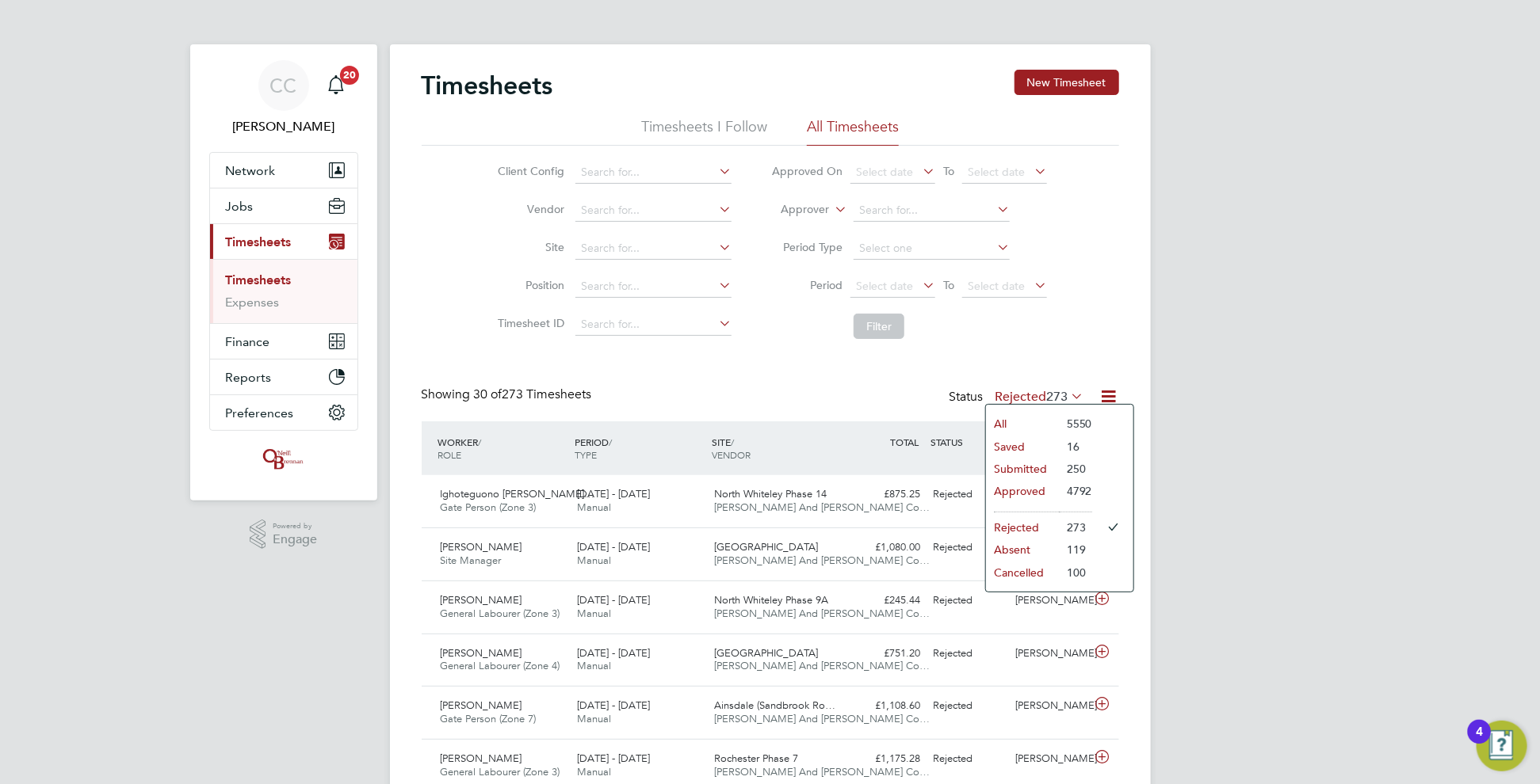
click at [1027, 422] on li "All" at bounding box center [1023, 424] width 73 height 22
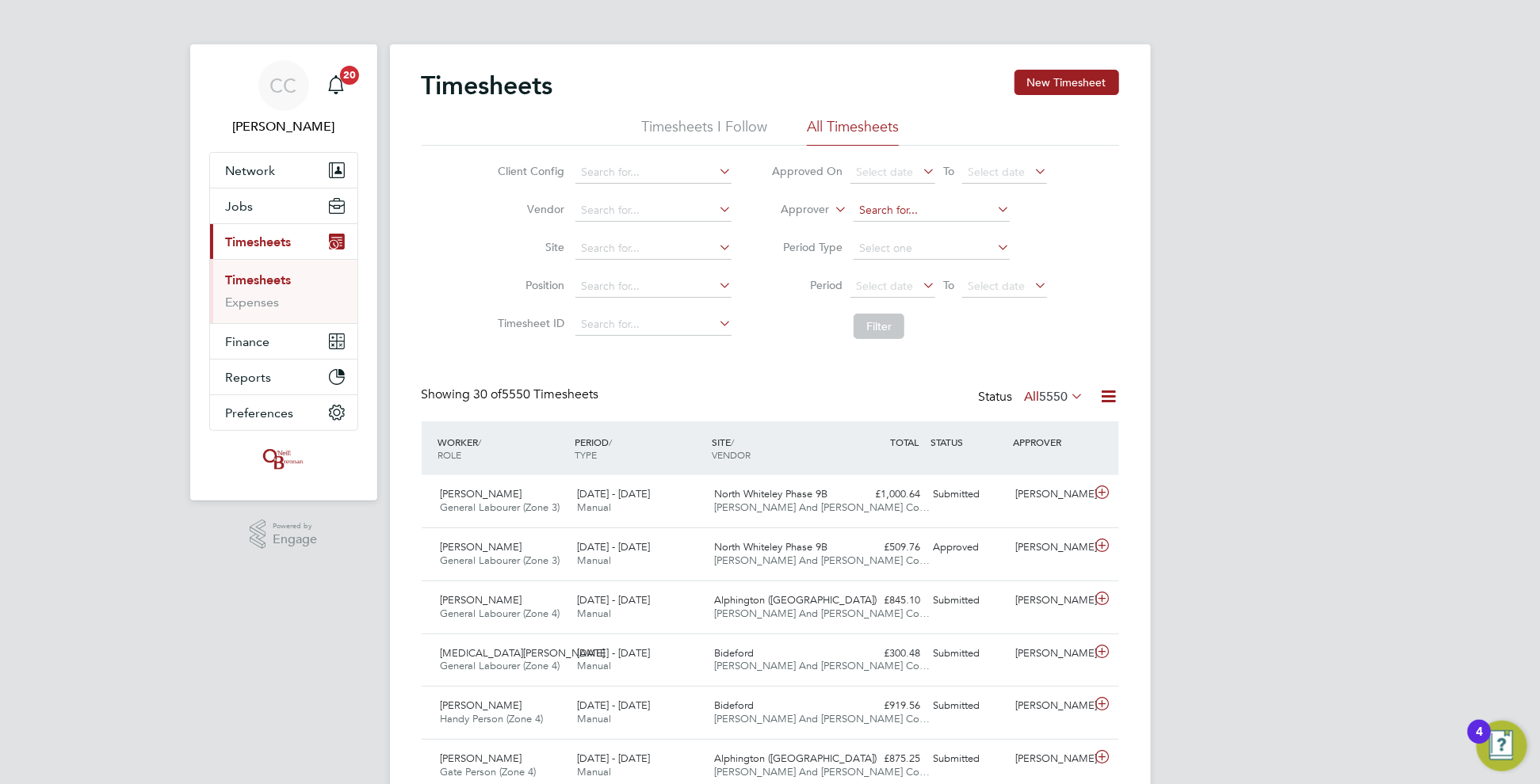
click at [875, 210] on input at bounding box center [931, 210] width 156 height 22
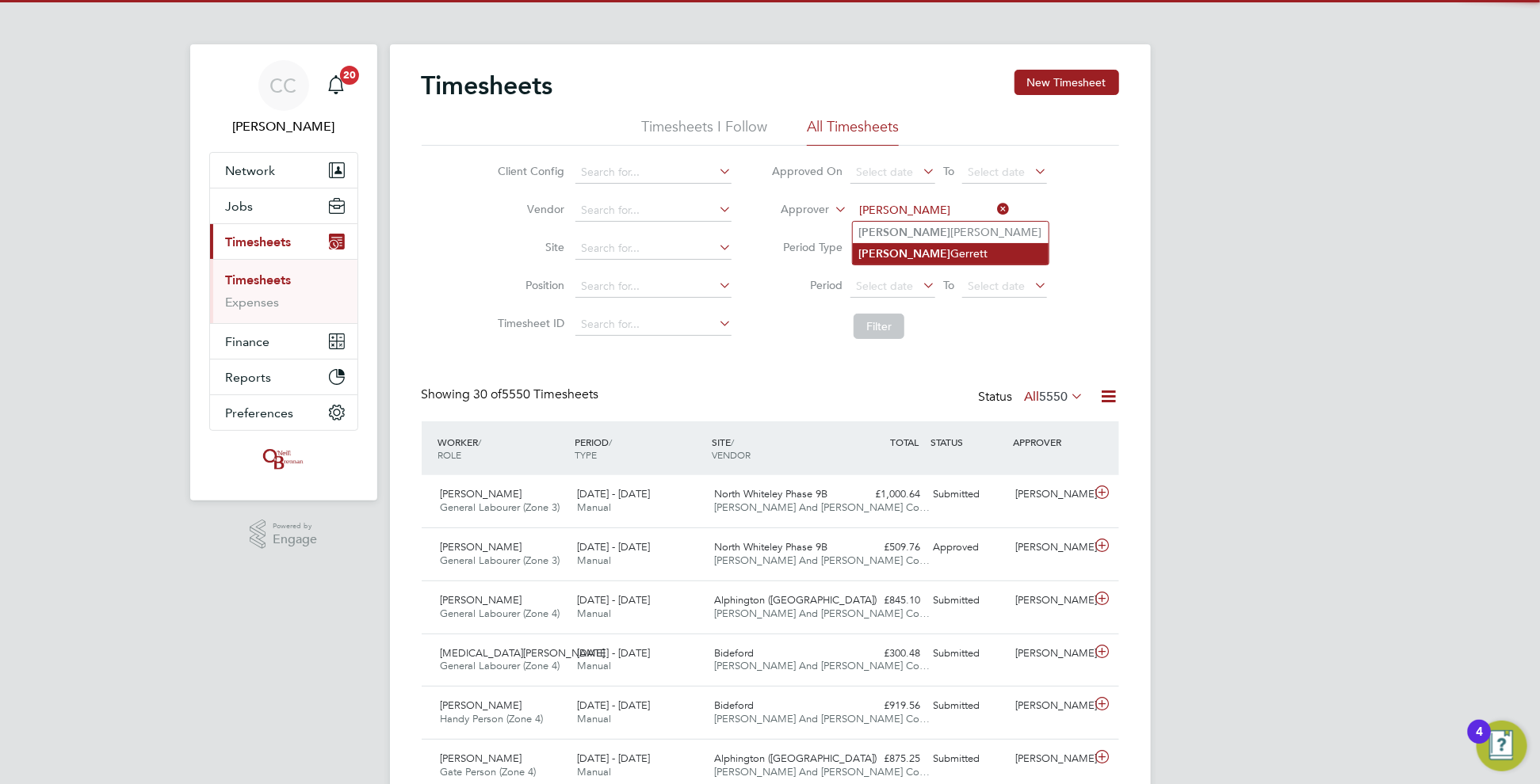
click at [888, 253] on b "[PERSON_NAME]" at bounding box center [905, 254] width 92 height 14
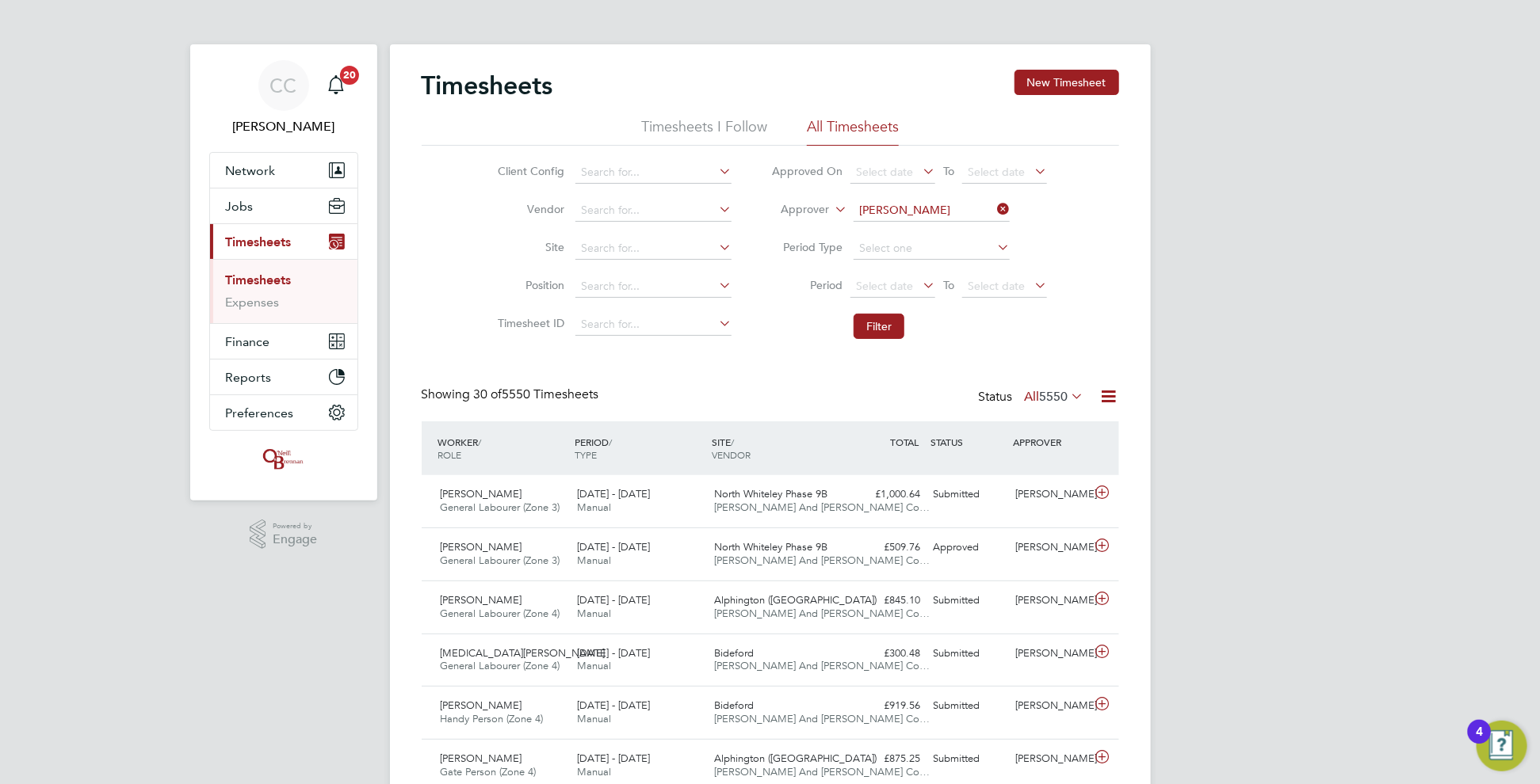
type input "[PERSON_NAME]"
click at [887, 328] on button "Filter" at bounding box center [879, 326] width 51 height 25
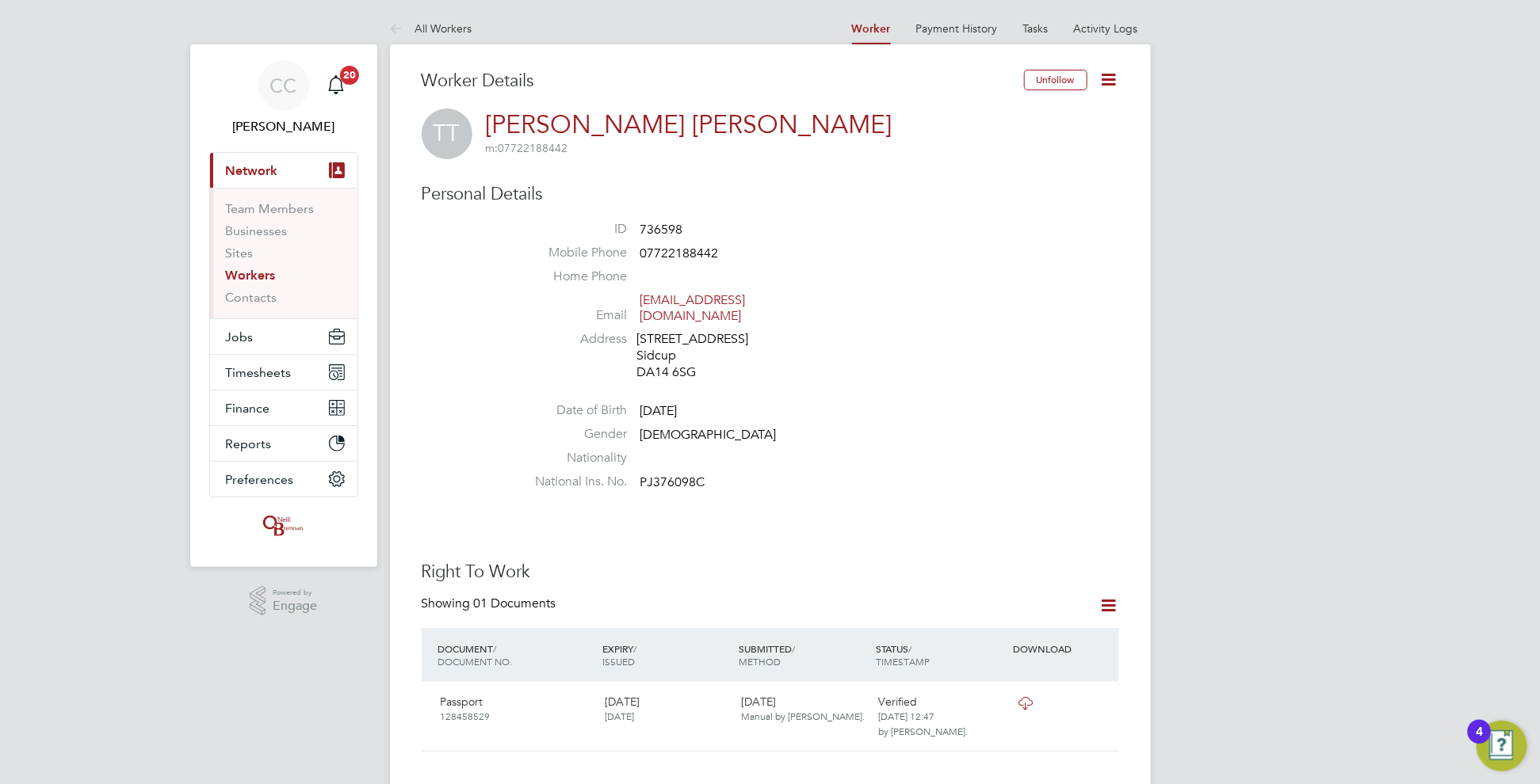
click at [1112, 84] on icon at bounding box center [1109, 79] width 19 height 19
click at [997, 191] on li "Edit Personal Details e" at bounding box center [1018, 184] width 198 height 22
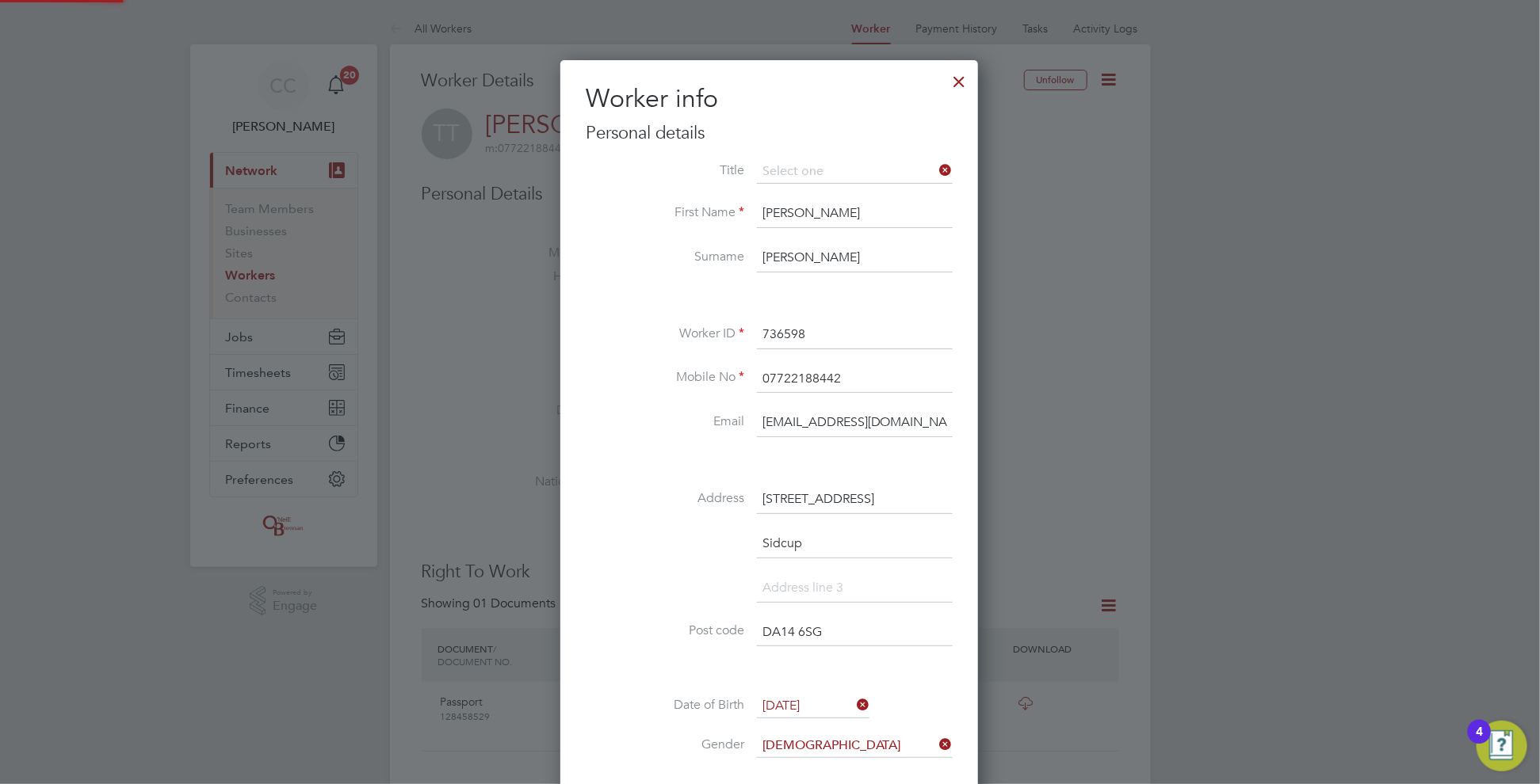
scroll to position [939, 419]
click at [966, 418] on div "Worker info Personal details Title First Name Tyrell Surname Tyrell Gibson-Barc…" at bounding box center [769, 530] width 418 height 940
drag, startPoint x: 792, startPoint y: 254, endPoint x: 729, endPoint y: 262, distance: 63.5
click at [729, 262] on li "Surname Tyrell Gibson-Barclay" at bounding box center [769, 266] width 367 height 45
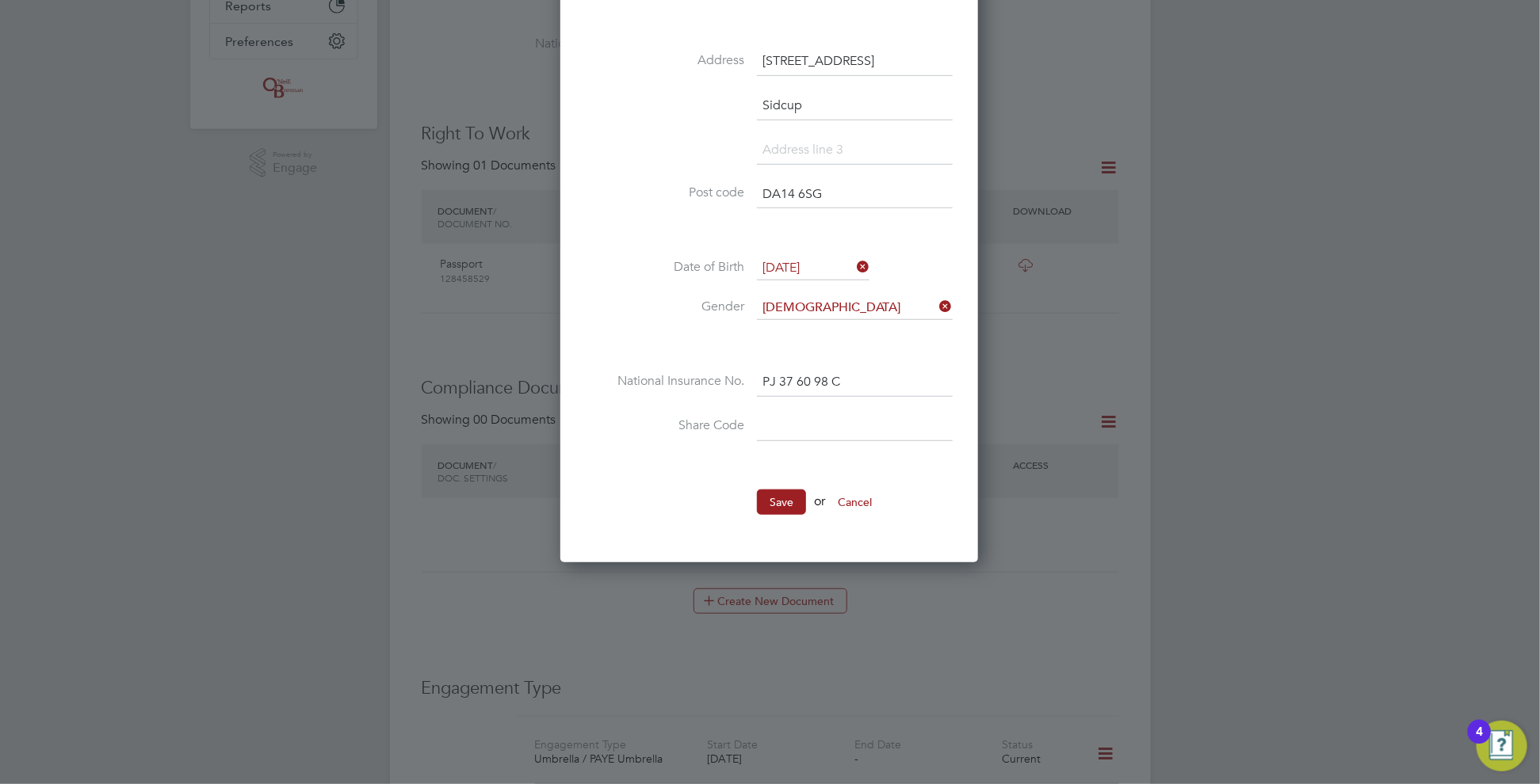
scroll to position [739, 0]
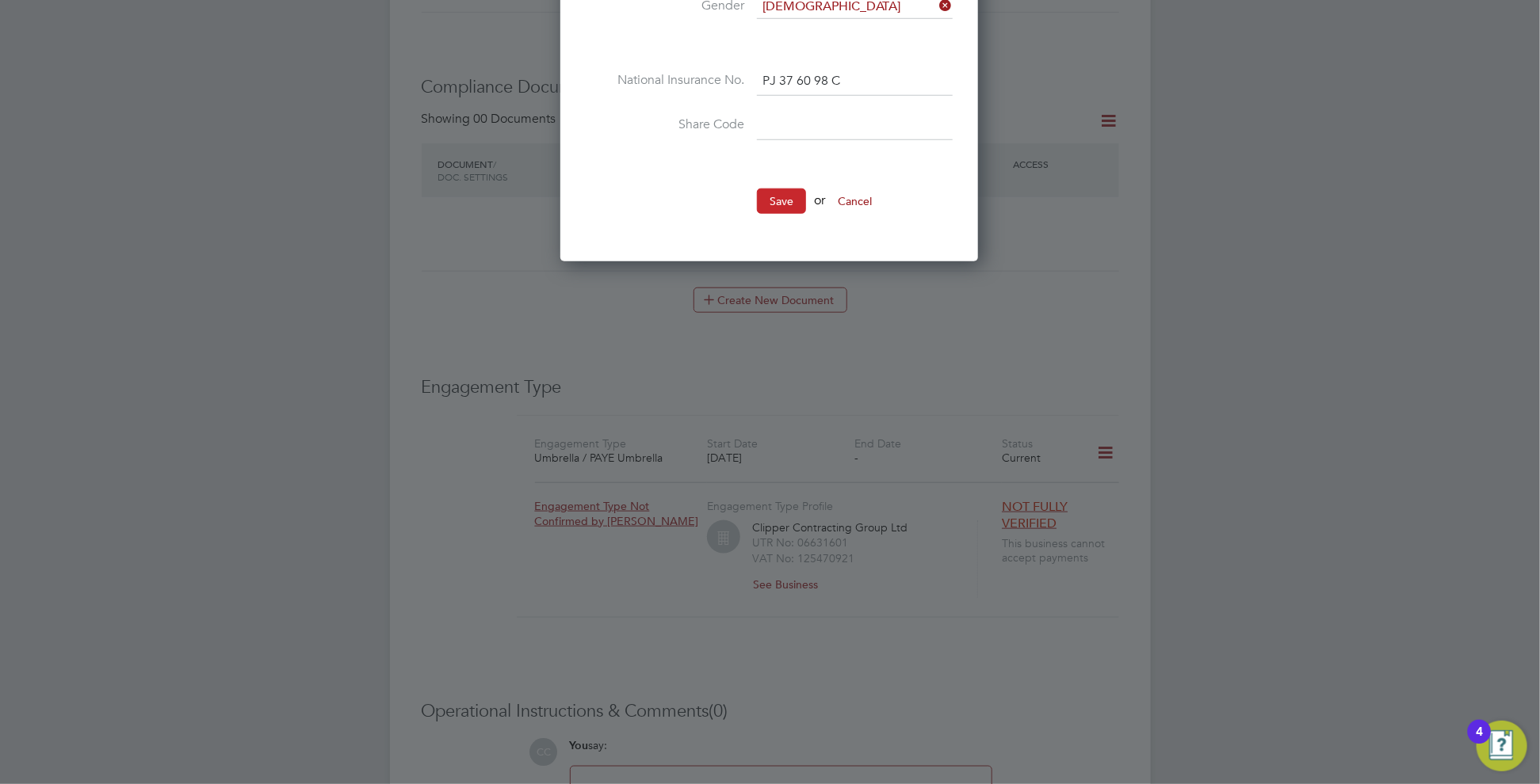
type input "Gibson-Barclay"
click at [775, 199] on button "Save" at bounding box center [782, 201] width 49 height 25
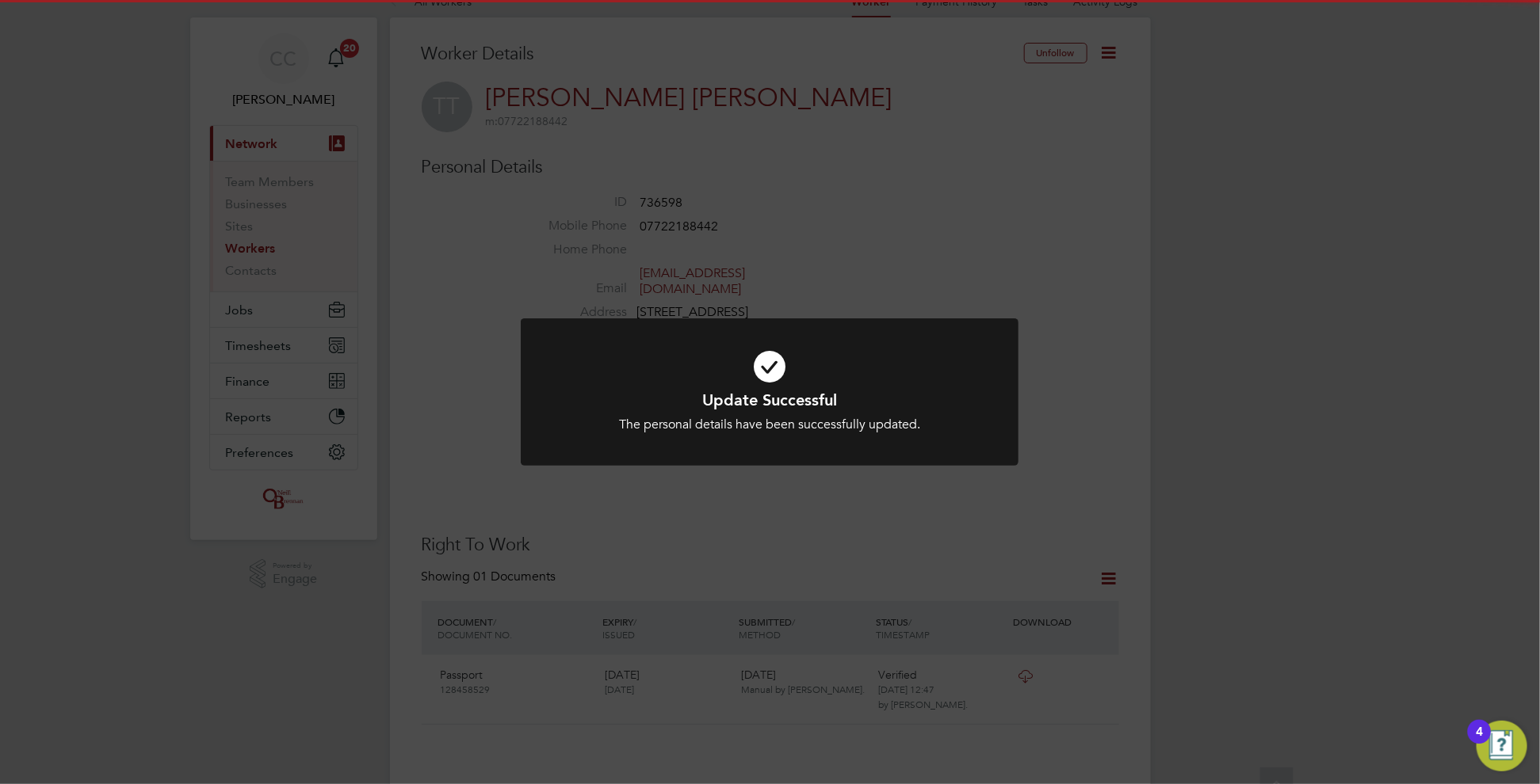
scroll to position [0, 0]
